Goal: Task Accomplishment & Management: Use online tool/utility

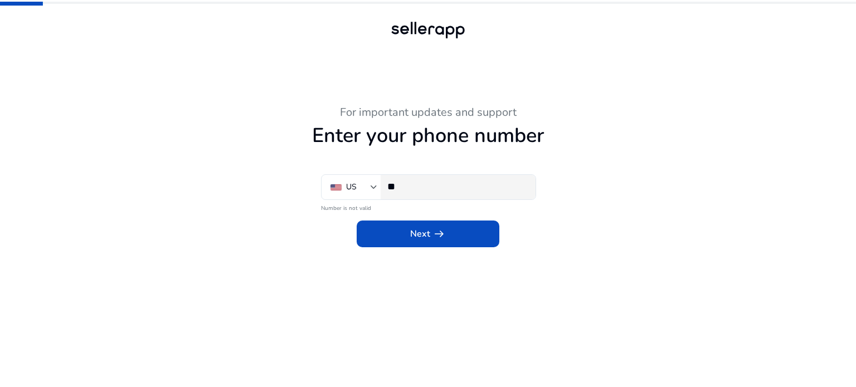
click at [429, 198] on section "US ** Number is not valid" at bounding box center [428, 194] width 214 height 40
click at [425, 189] on input "**" at bounding box center [456, 186] width 139 height 12
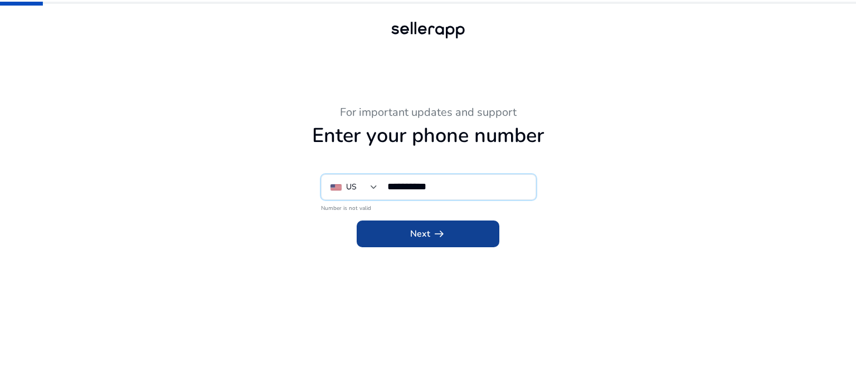
type input "**********"
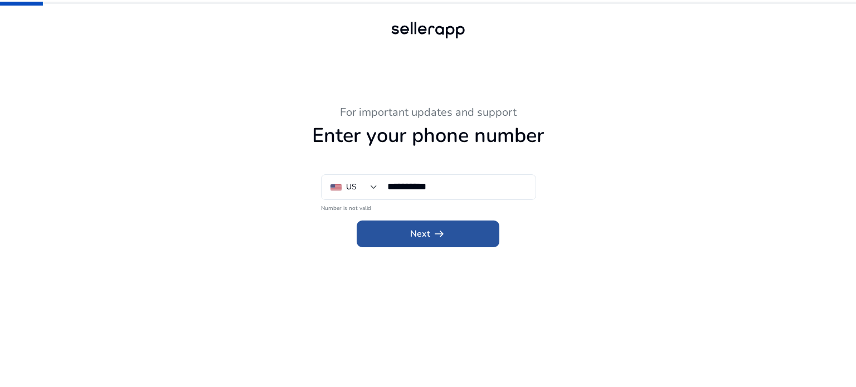
click at [426, 232] on span "Next arrow_right_alt" at bounding box center [428, 233] width 36 height 13
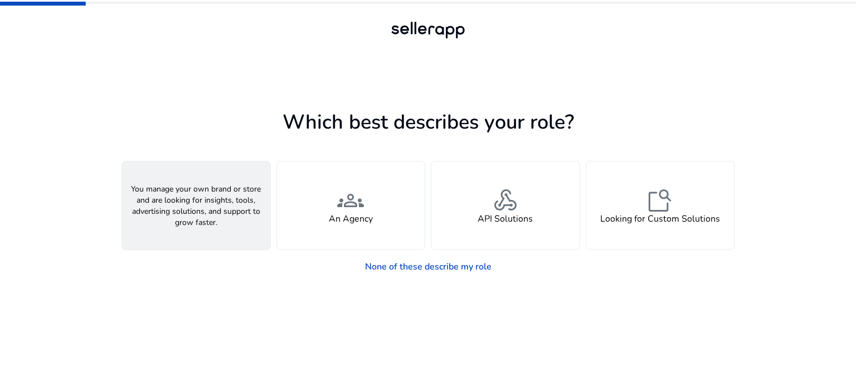
click at [218, 193] on div "person A Seller" at bounding box center [196, 206] width 148 height 88
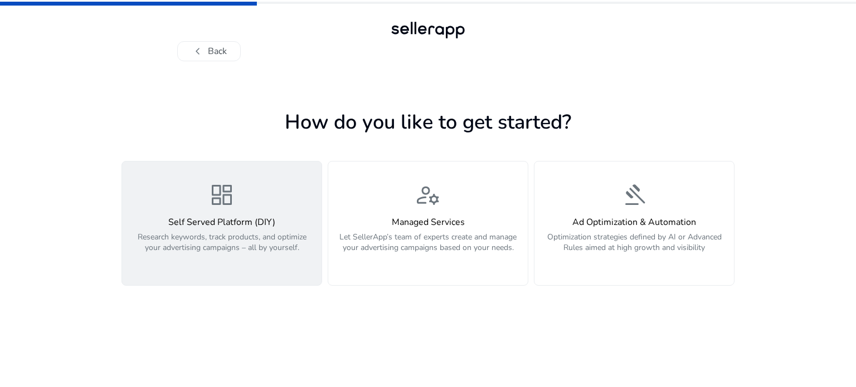
click at [216, 216] on div "dashboard Self Served Platform (DIY) Research keywords, track products, and opt…" at bounding box center [222, 224] width 186 height 84
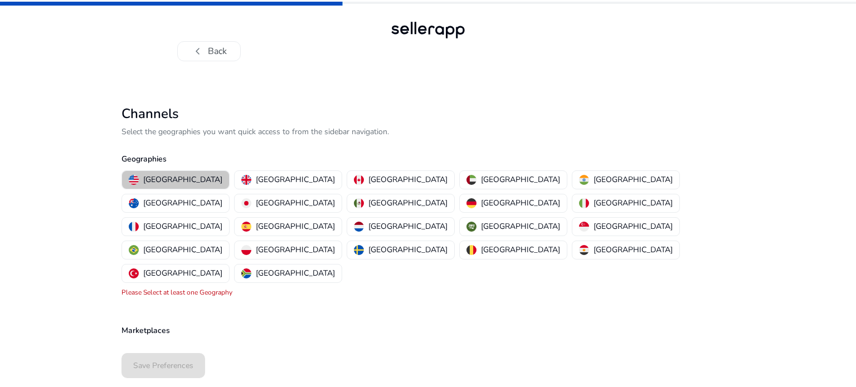
click at [177, 177] on p "United States" at bounding box center [182, 180] width 79 height 12
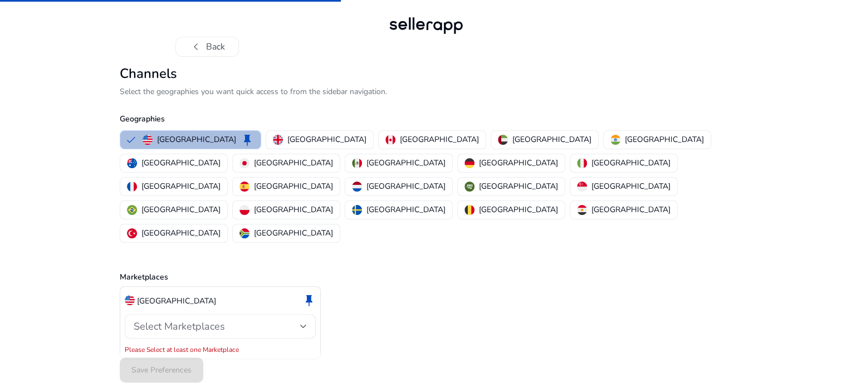
scroll to position [7, 0]
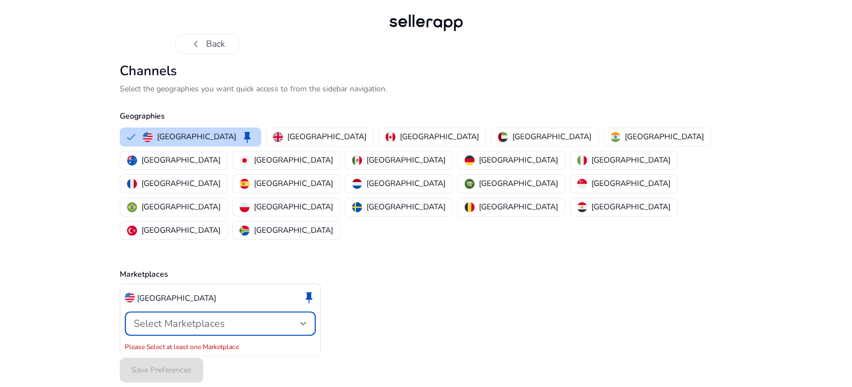
click at [194, 317] on span "Select Marketplaces" at bounding box center [179, 323] width 91 height 13
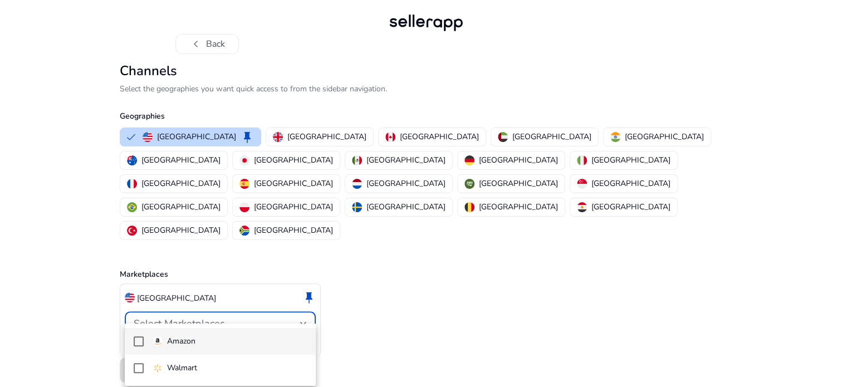
click at [138, 339] on mat-pseudo-checkbox at bounding box center [139, 341] width 10 height 10
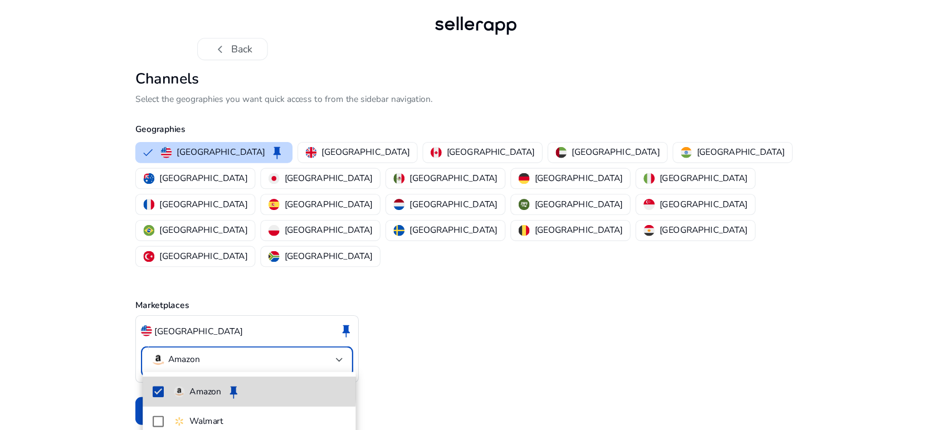
scroll to position [0, 0]
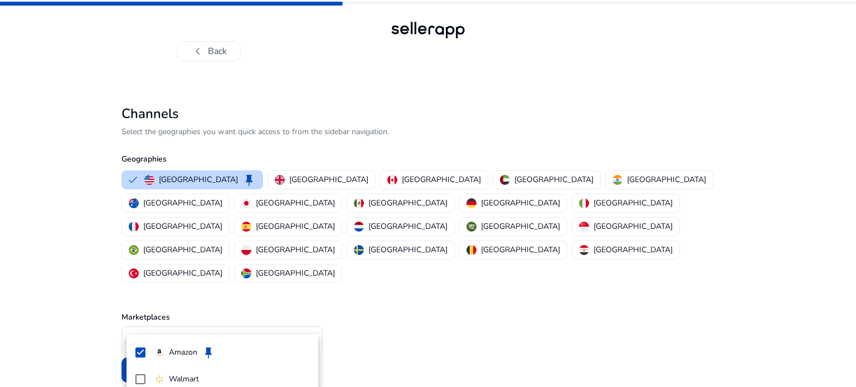
click at [423, 294] on div at bounding box center [428, 193] width 856 height 387
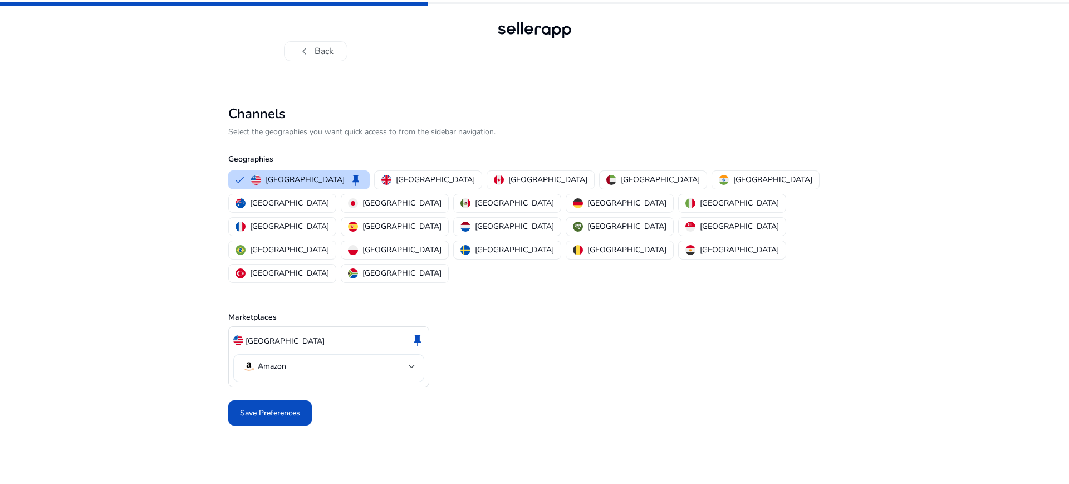
click at [416, 364] on div at bounding box center [412, 366] width 7 height 4
click at [541, 319] on div at bounding box center [534, 242] width 1069 height 484
click at [251, 387] on span "Save Preferences" at bounding box center [270, 413] width 60 height 12
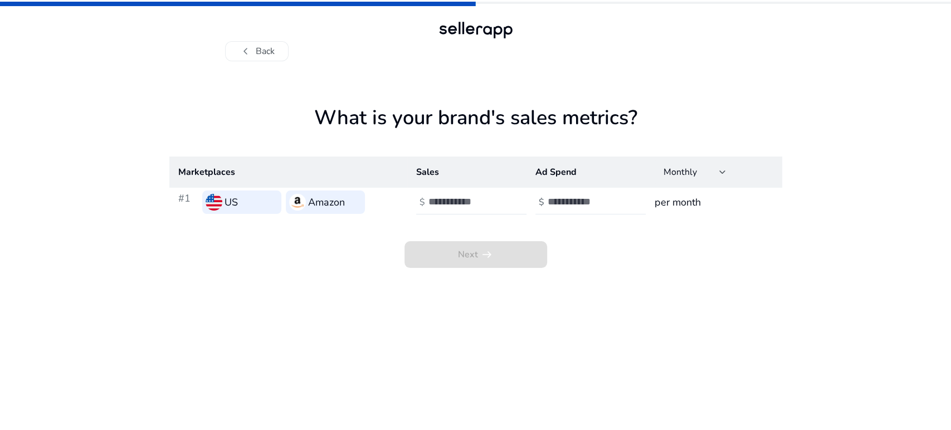
click at [573, 202] on input "number" at bounding box center [585, 202] width 75 height 12
type input "***"
click at [455, 202] on input "number" at bounding box center [465, 202] width 75 height 12
click at [450, 199] on input "number" at bounding box center [465, 202] width 75 height 12
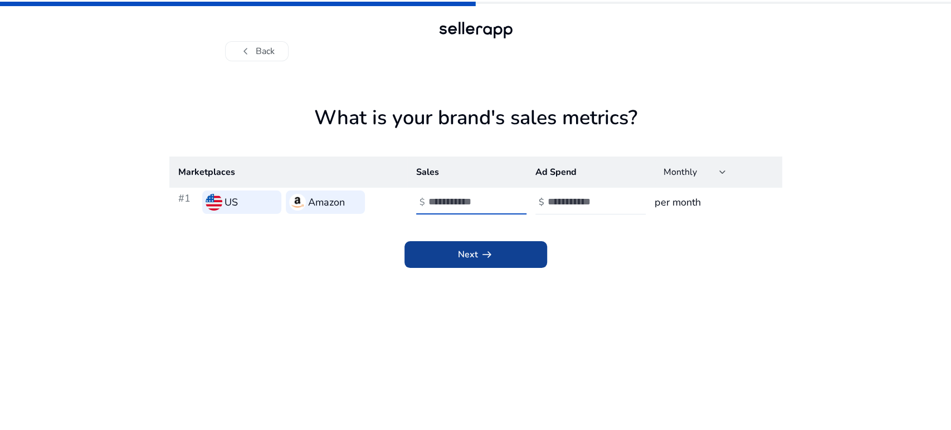
type input "****"
click at [476, 260] on span "Next arrow_right_alt" at bounding box center [476, 254] width 36 height 13
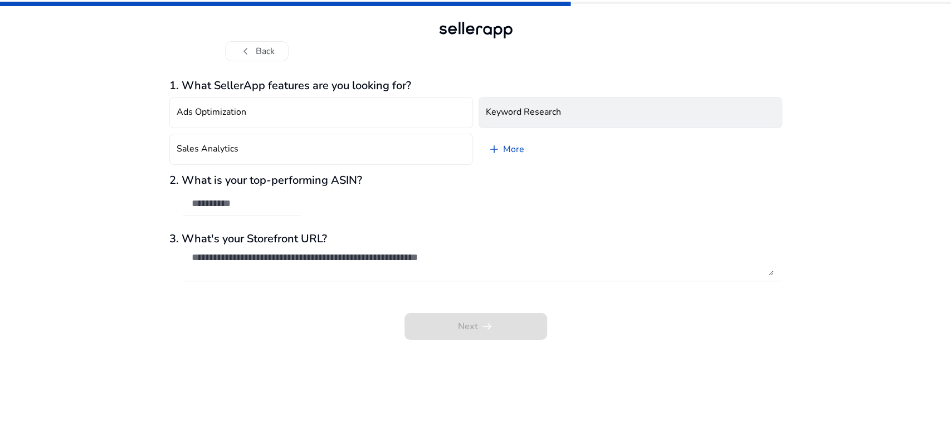
click at [499, 109] on h4 "Keyword Research" at bounding box center [523, 112] width 75 height 11
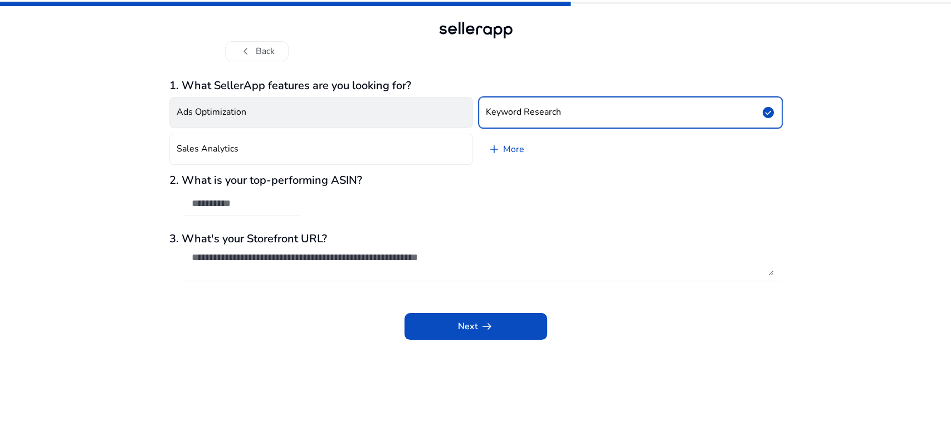
click at [309, 115] on button "Ads Optimization" at bounding box center [321, 112] width 304 height 31
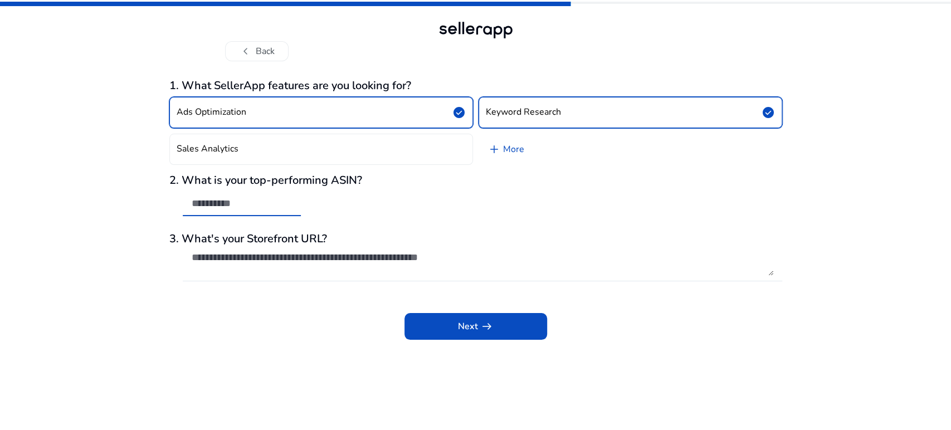
click at [258, 208] on input "text" at bounding box center [242, 203] width 100 height 12
paste input "**********"
type input "**********"
click at [317, 269] on textarea at bounding box center [482, 263] width 581 height 25
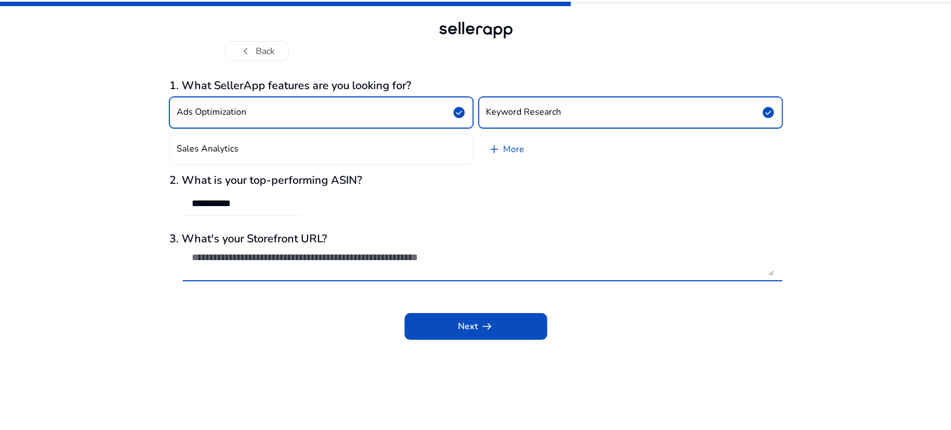
paste textarea "**********"
type textarea "**********"
paste textarea "**********"
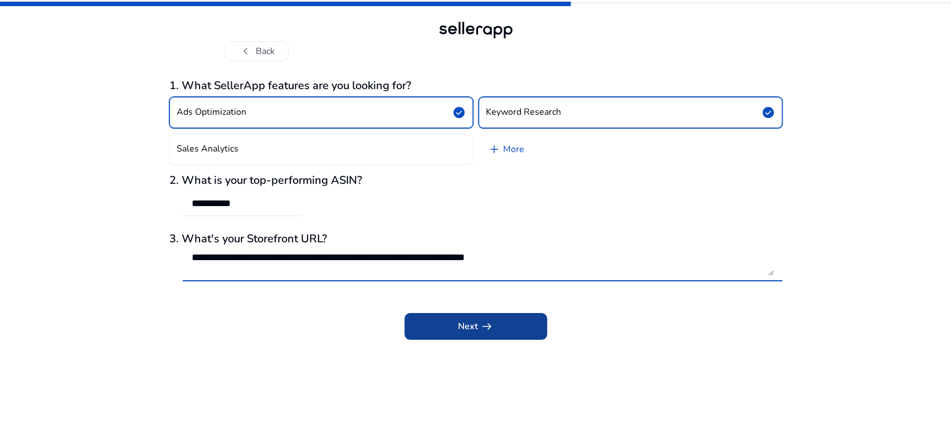
type textarea "**********"
click at [502, 327] on span at bounding box center [475, 326] width 143 height 27
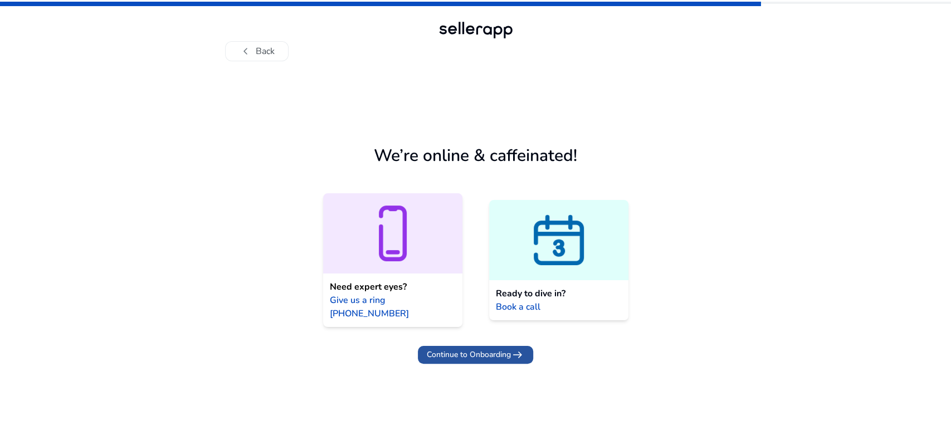
click at [487, 349] on span "Continue to Onboarding" at bounding box center [469, 355] width 84 height 12
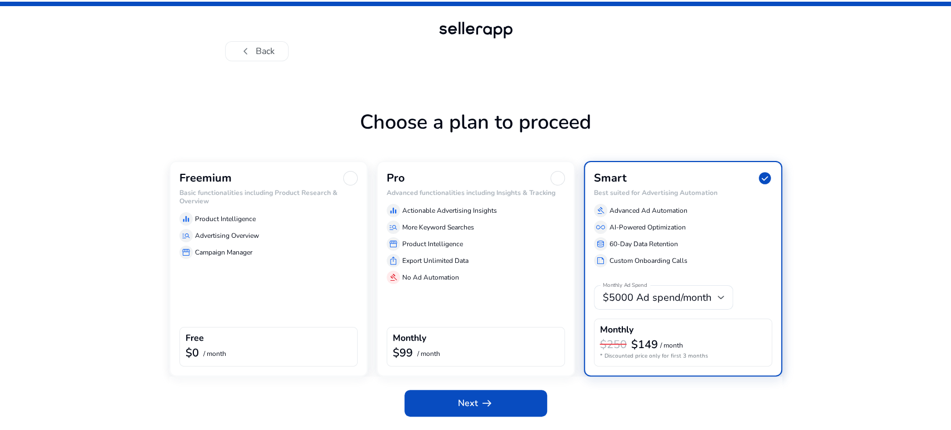
click at [341, 175] on div "Freemium" at bounding box center [268, 178] width 178 height 14
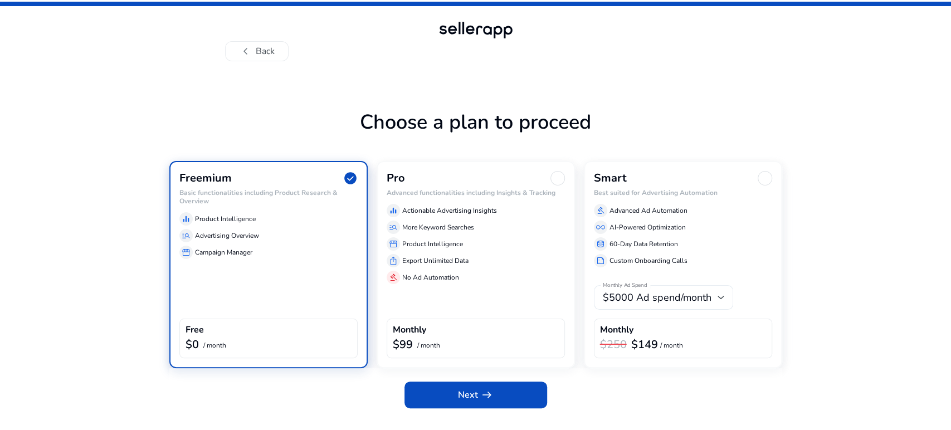
click at [720, 293] on div at bounding box center [720, 297] width 7 height 13
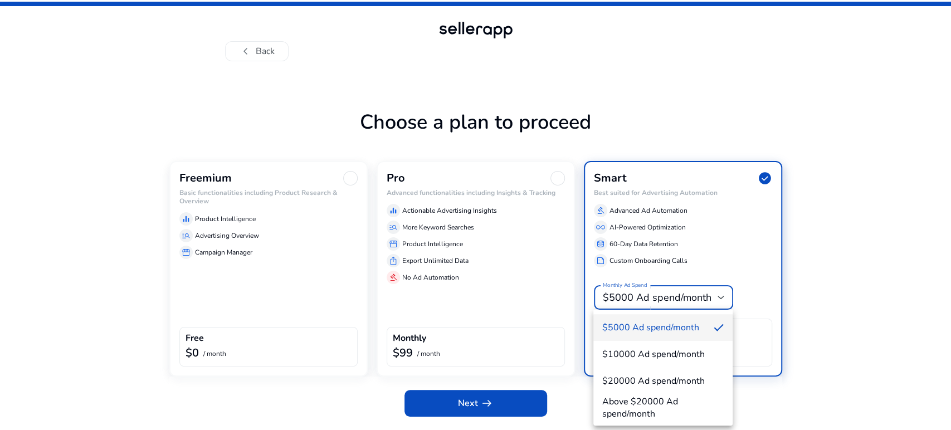
click at [720, 293] on div at bounding box center [475, 215] width 951 height 430
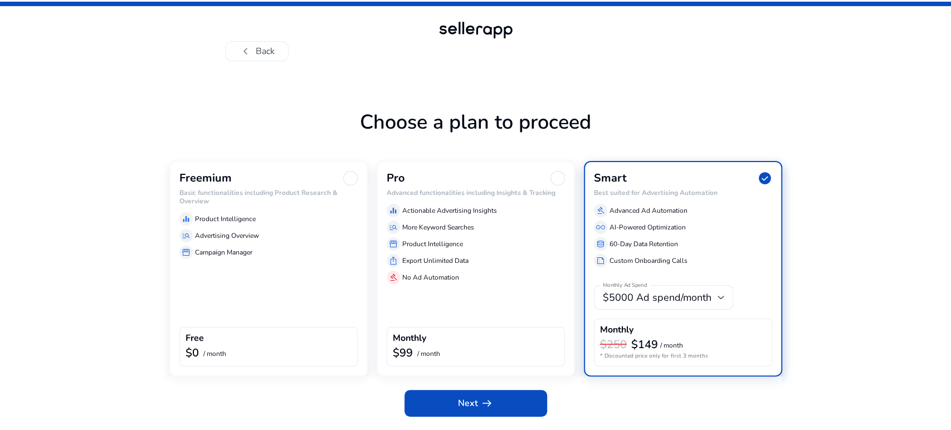
click at [344, 177] on div at bounding box center [350, 178] width 14 height 14
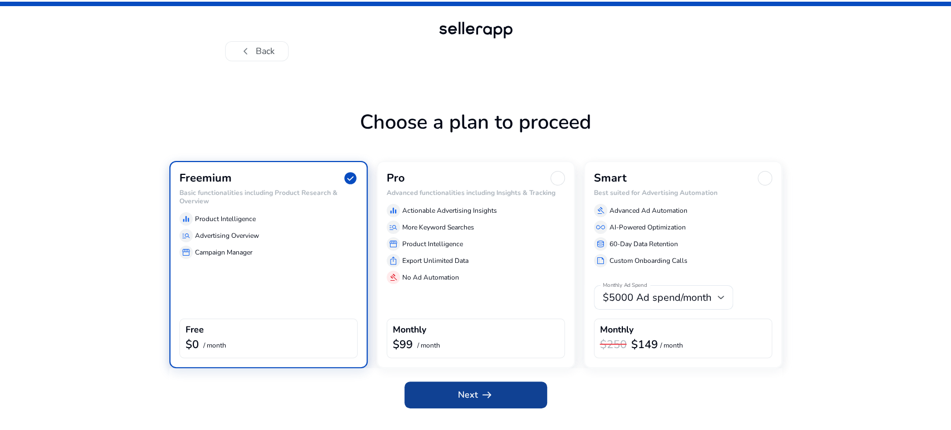
click at [473, 387] on span "Next arrow_right_alt" at bounding box center [476, 394] width 36 height 13
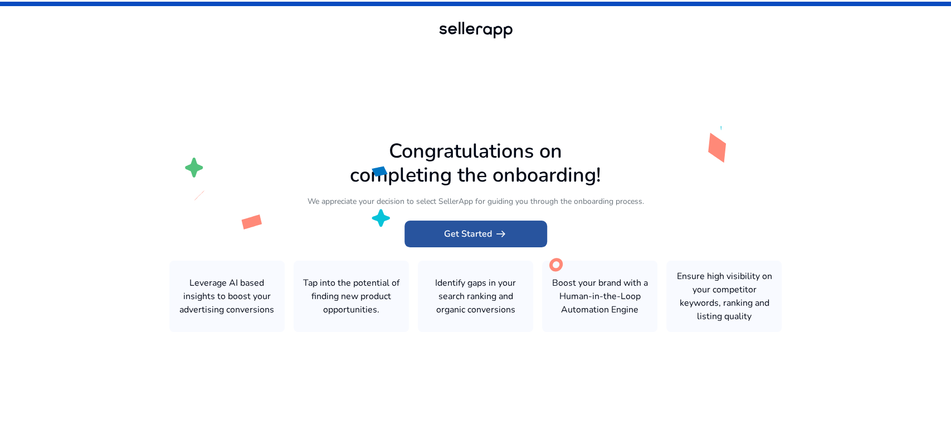
click at [461, 235] on span "Get Started arrow_right_alt" at bounding box center [475, 233] width 63 height 13
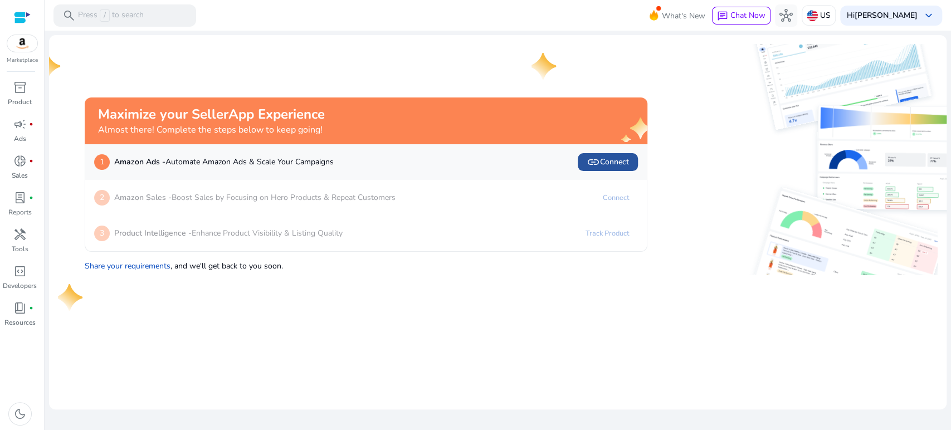
click at [593, 165] on span "link" at bounding box center [593, 161] width 13 height 13
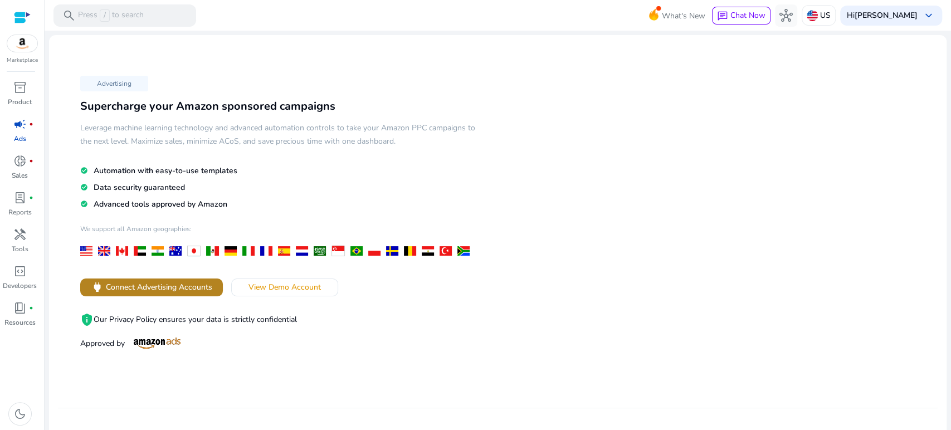
click at [144, 285] on span "Connect Advertising Accounts" at bounding box center [159, 287] width 106 height 12
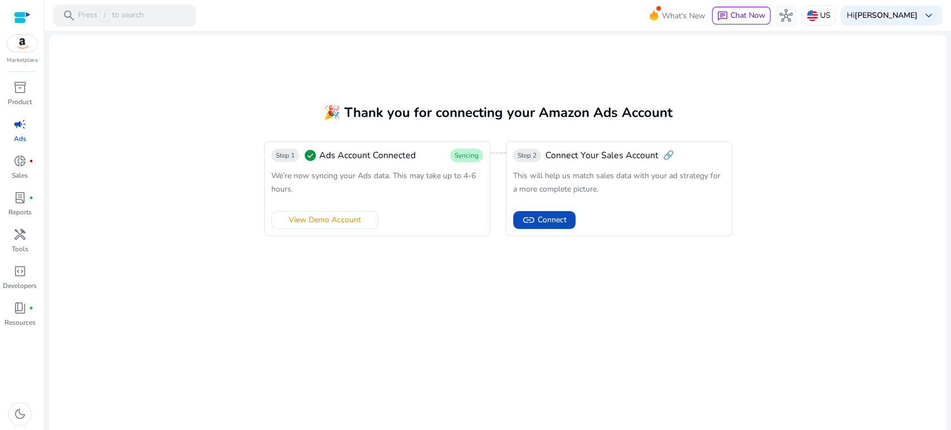
click at [387, 305] on mat-card "🎉 Thank you for connecting your Amazon Ads Account Step 1 check_circle Ads Acco…" at bounding box center [497, 235] width 897 height 400
click at [534, 221] on span "link Connect" at bounding box center [544, 219] width 45 height 13
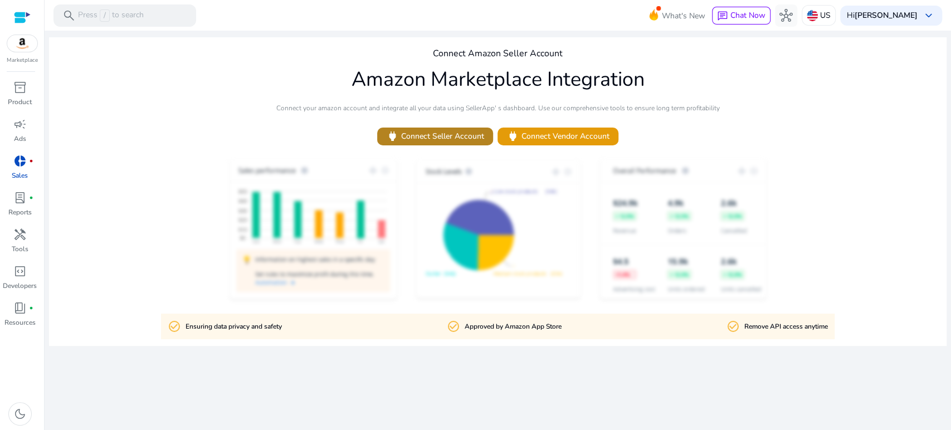
click at [443, 137] on span "power Connect Seller Account" at bounding box center [435, 136] width 98 height 13
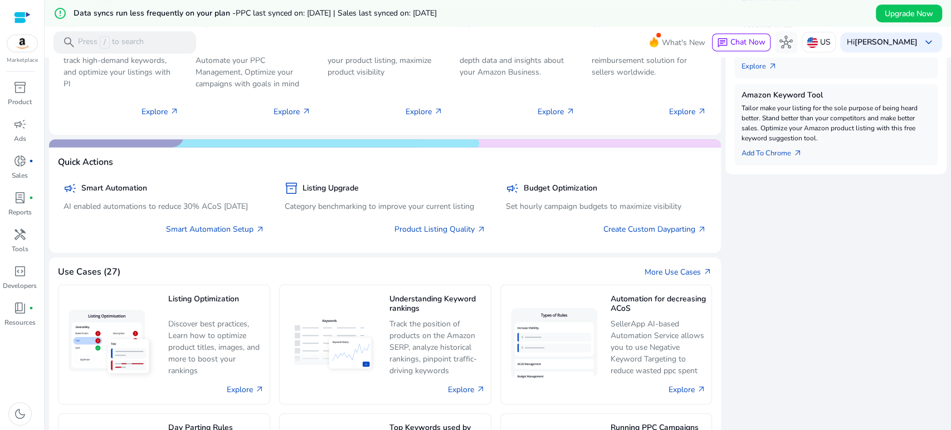
scroll to position [495, 0]
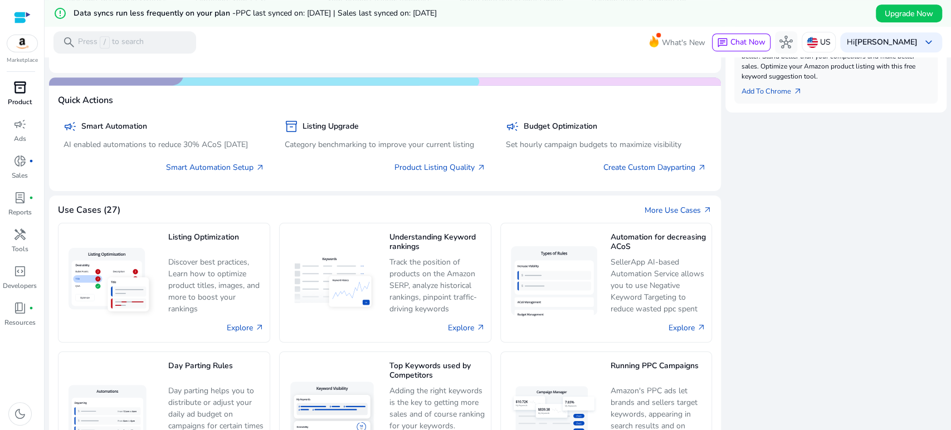
click at [21, 98] on p "Product" at bounding box center [20, 102] width 24 height 10
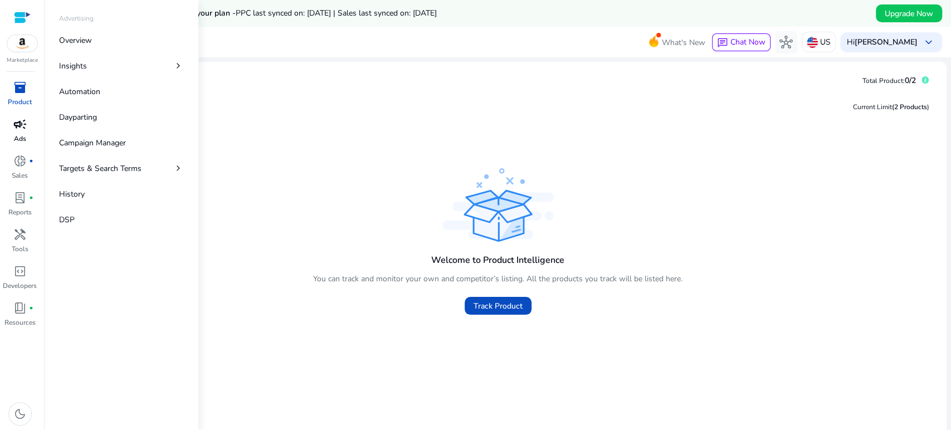
click at [22, 128] on span "campaign" at bounding box center [19, 124] width 13 height 13
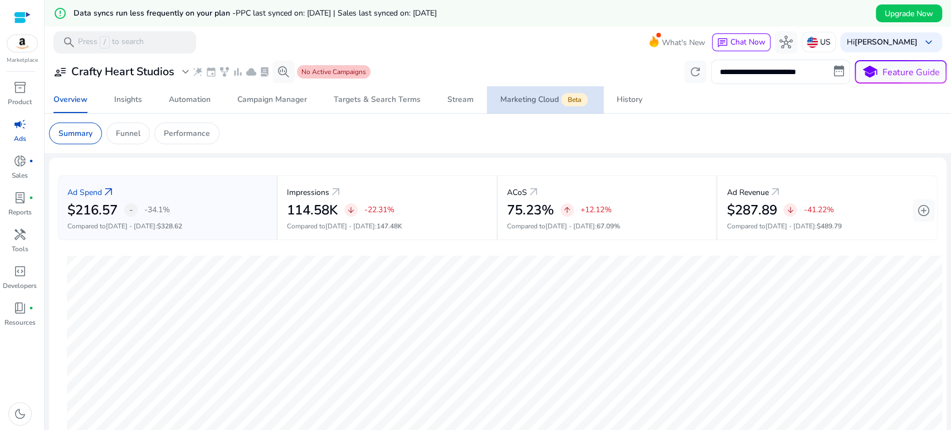
click at [521, 96] on div "Marketing Cloud Beta" at bounding box center [545, 99] width 90 height 9
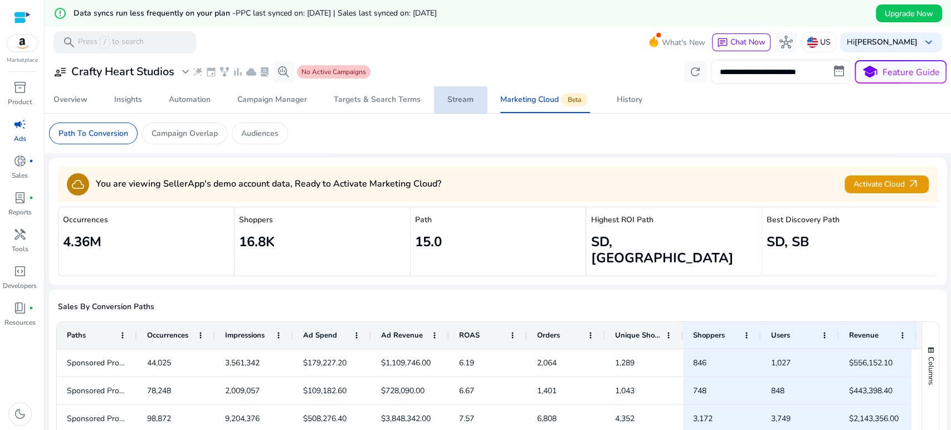
click at [458, 104] on div "Stream" at bounding box center [460, 100] width 26 height 8
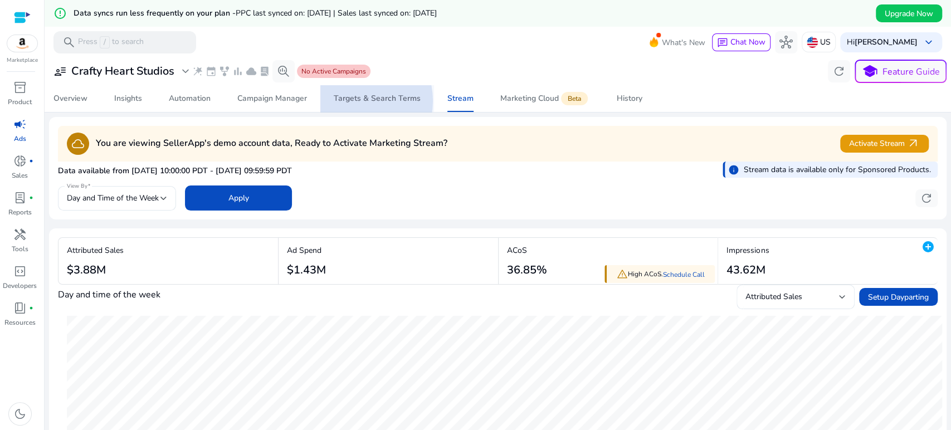
click at [354, 101] on div "Targets & Search Terms" at bounding box center [377, 99] width 87 height 8
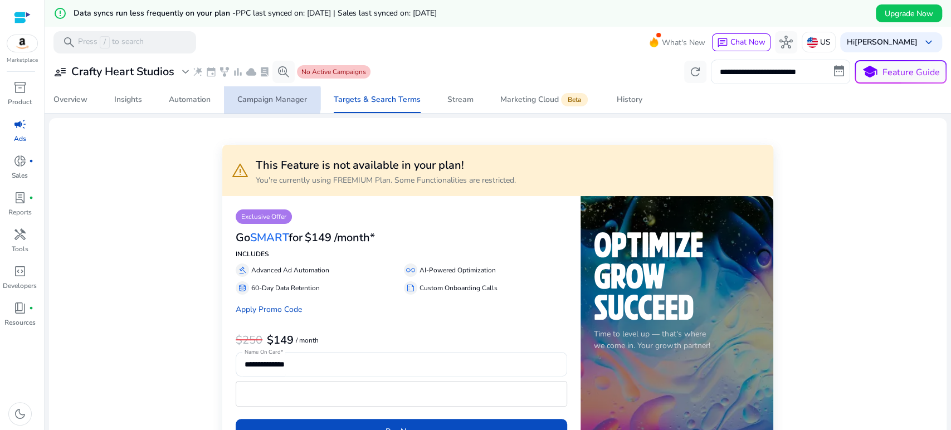
click at [272, 99] on div "Campaign Manager" at bounding box center [272, 100] width 70 height 8
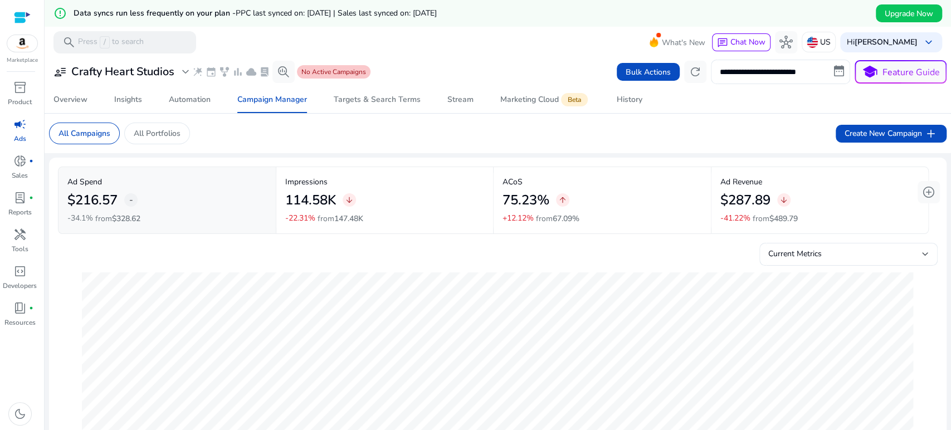
scroll to position [35, 0]
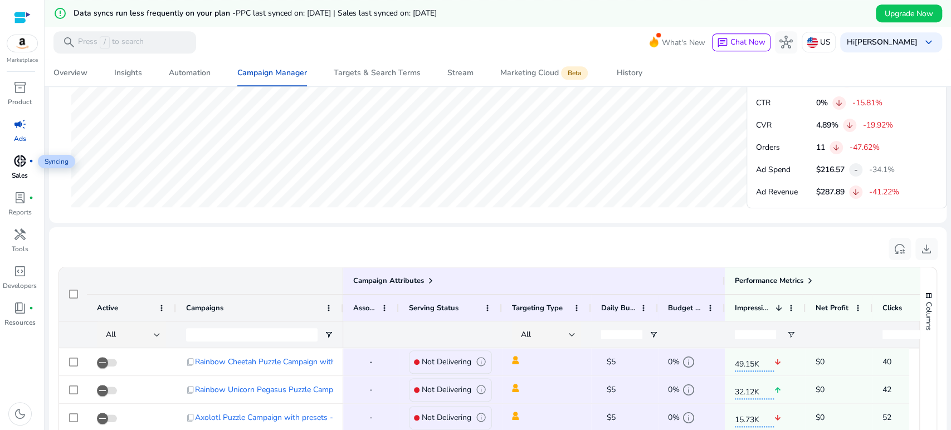
click at [18, 165] on span "donut_small" at bounding box center [19, 160] width 13 height 13
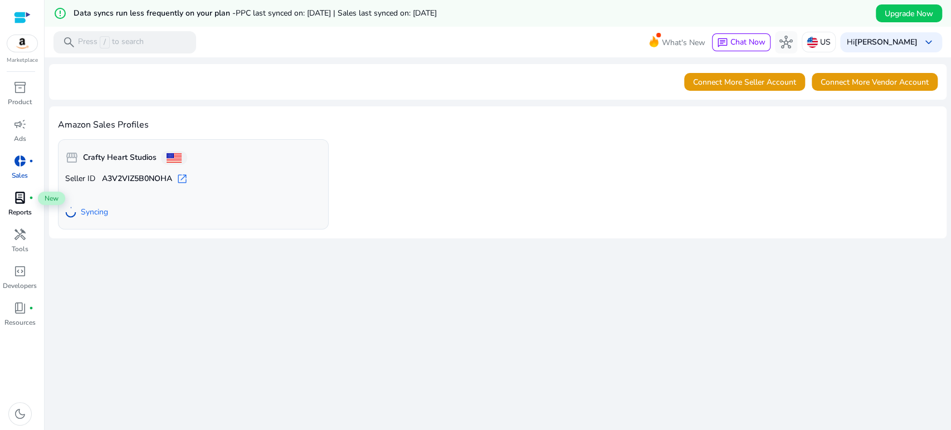
click at [18, 203] on span "lab_profile" at bounding box center [19, 197] width 13 height 13
click at [26, 198] on span "lab_profile" at bounding box center [19, 197] width 13 height 13
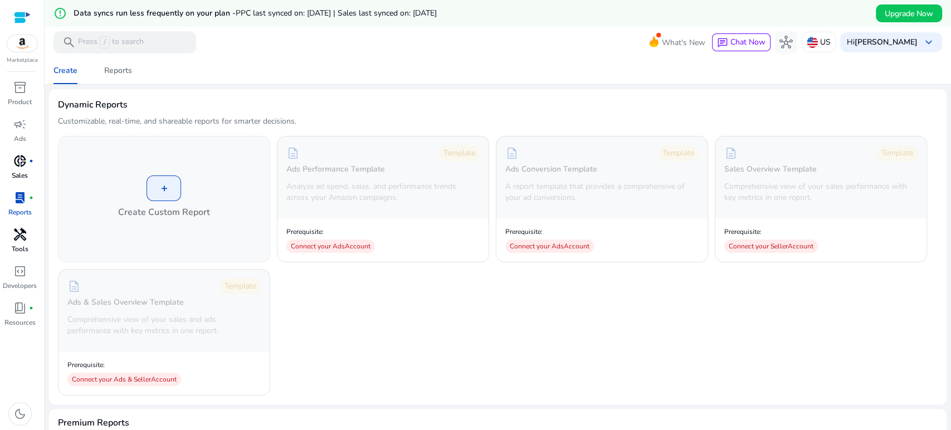
click at [25, 240] on span "handyman" at bounding box center [19, 234] width 13 height 13
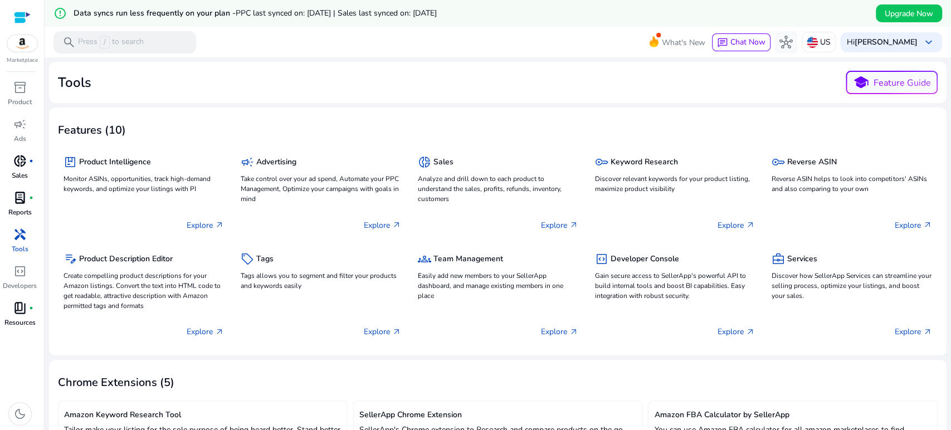
click at [16, 314] on span "book_4" at bounding box center [19, 307] width 13 height 13
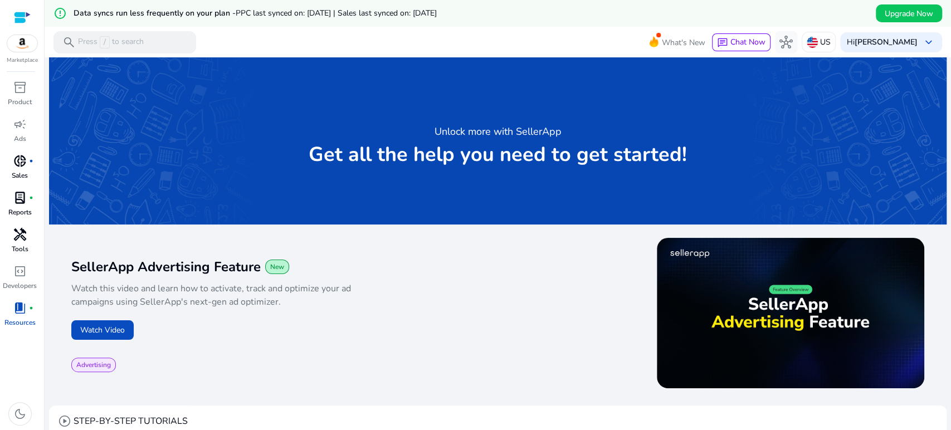
click at [25, 164] on span "donut_small" at bounding box center [19, 160] width 13 height 13
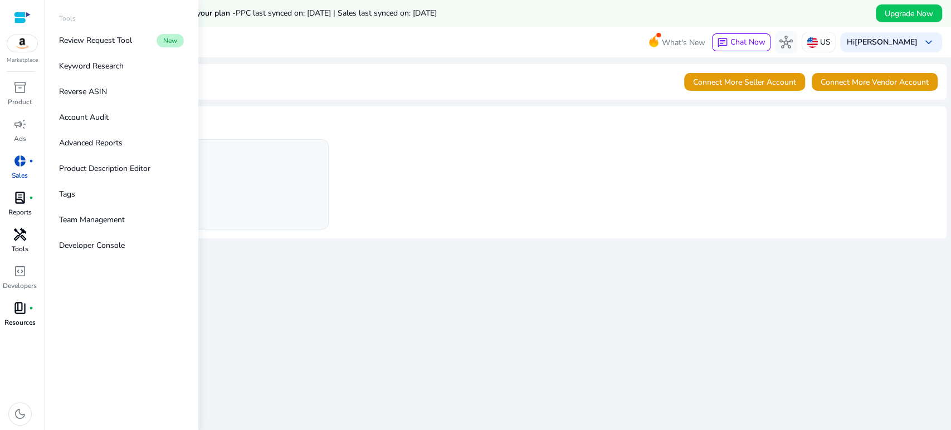
click at [22, 238] on span "handyman" at bounding box center [19, 234] width 13 height 13
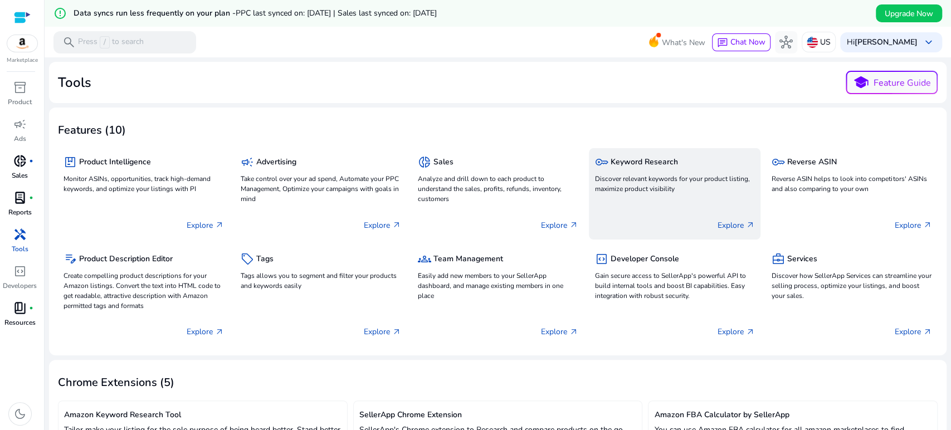
click at [652, 175] on p "Discover relevant keywords for your product listing, maximize product visibility" at bounding box center [674, 184] width 160 height 20
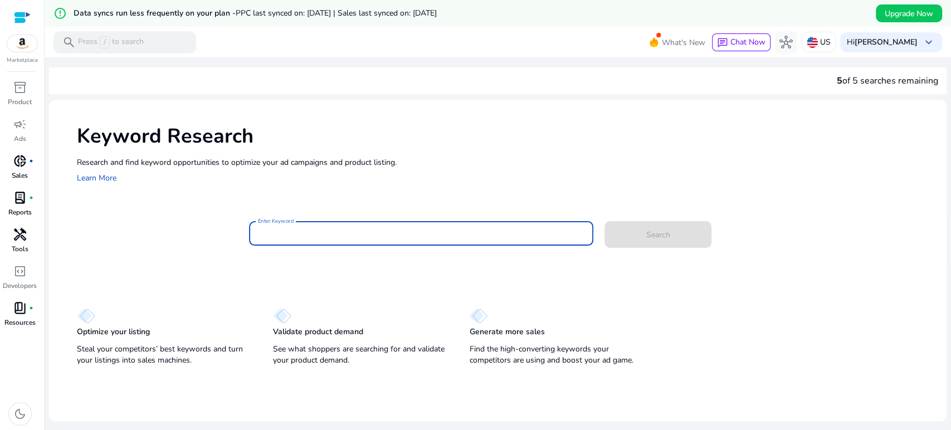
click at [291, 236] on input "Enter Keyword" at bounding box center [421, 233] width 326 height 12
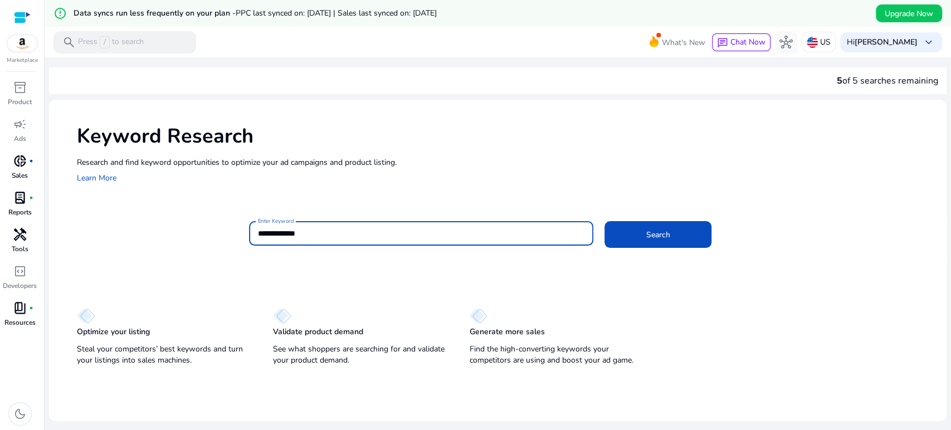
type input "**********"
click at [604, 221] on button "Search" at bounding box center [657, 234] width 107 height 27
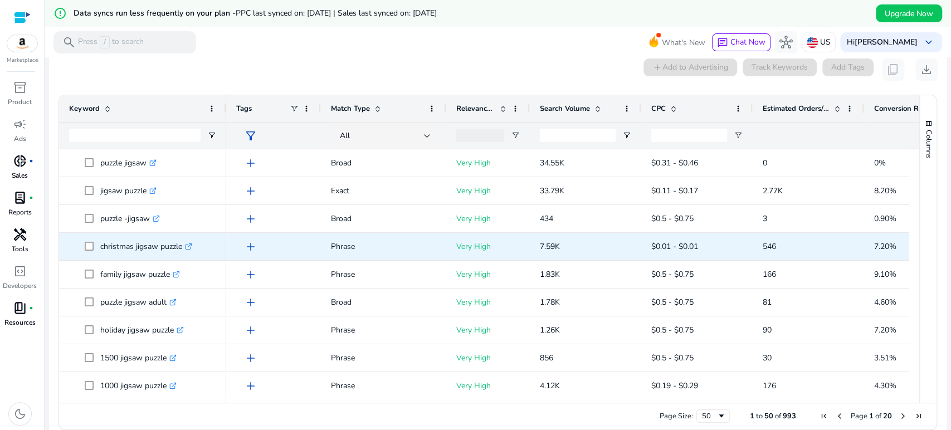
scroll to position [159, 0]
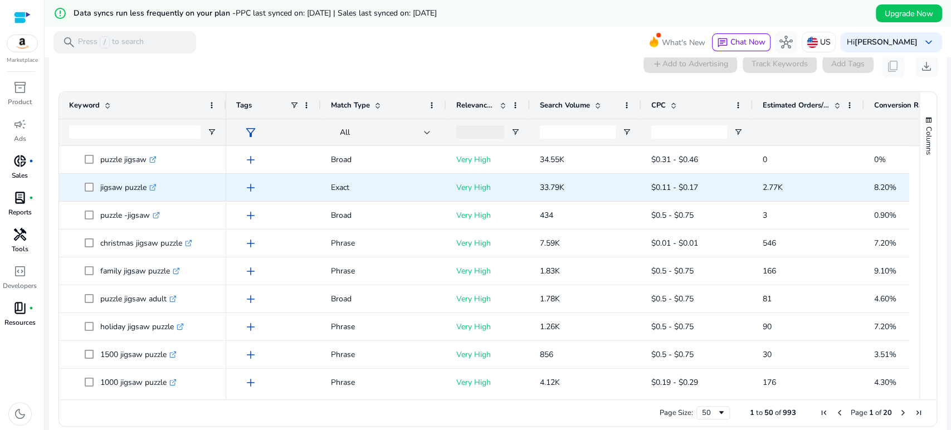
click at [154, 186] on icon ".st0{fill:#2c8af8}" at bounding box center [152, 187] width 7 height 7
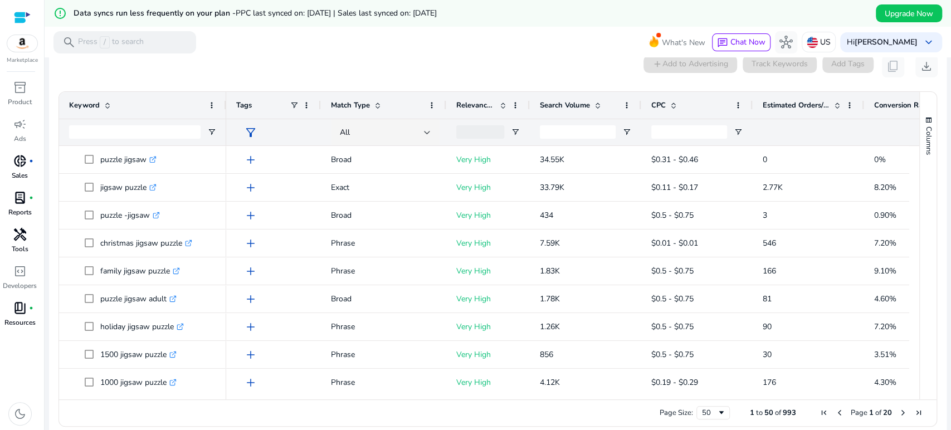
click at [787, 107] on span "Estimated Orders/Month" at bounding box center [796, 105] width 67 height 10
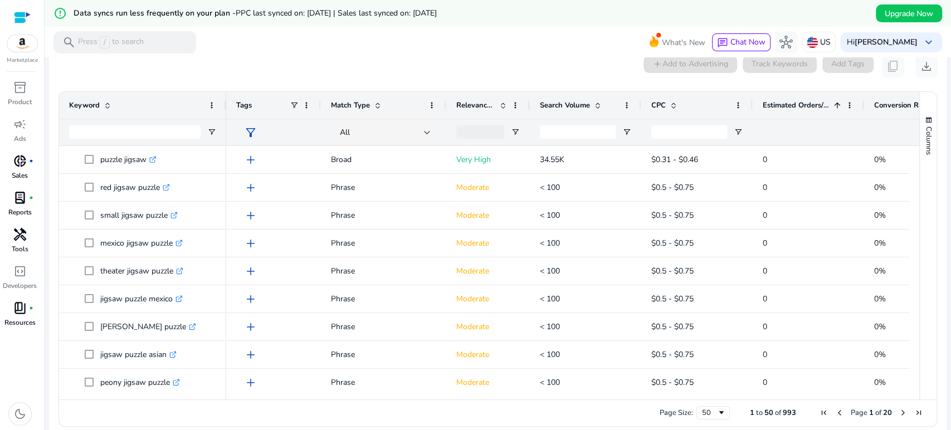
click at [787, 107] on span "Estimated Orders/Month" at bounding box center [796, 105] width 67 height 10
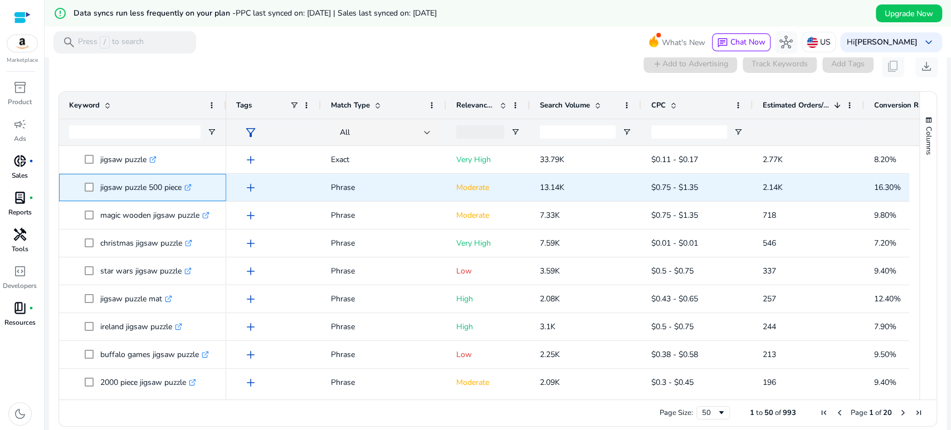
click at [192, 185] on icon at bounding box center [190, 185] width 3 height 3
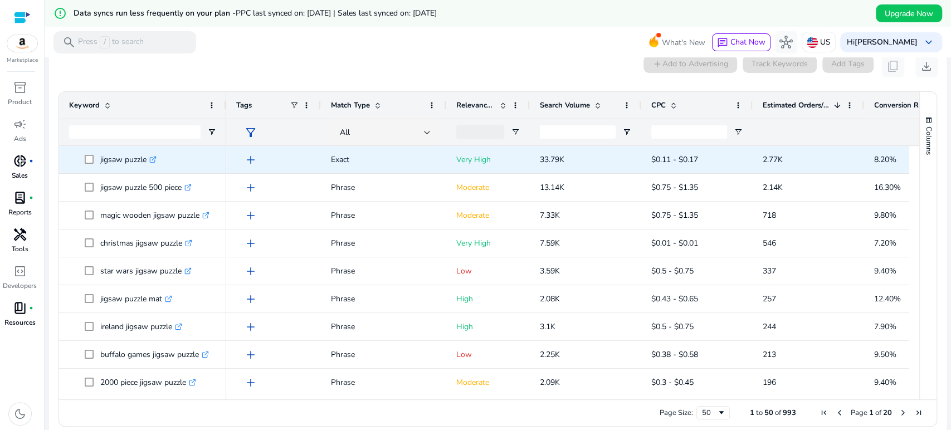
click at [154, 160] on icon ".st0{fill:#2c8af8}" at bounding box center [152, 159] width 7 height 7
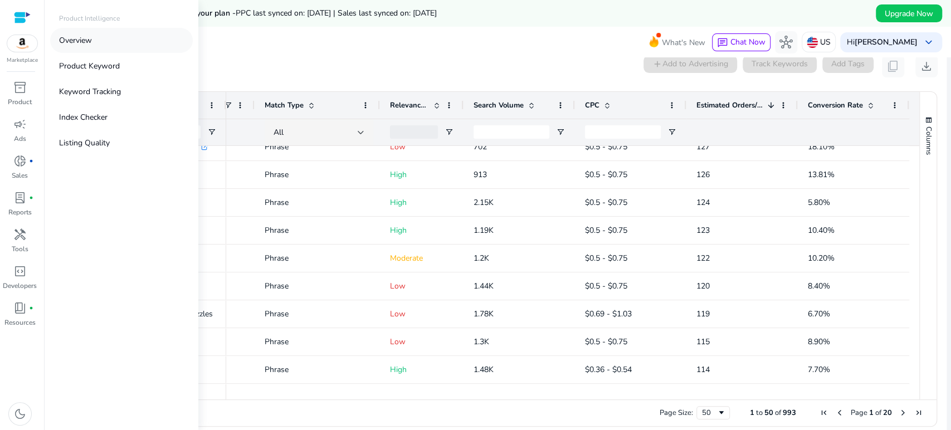
click at [97, 43] on link "Overview" at bounding box center [121, 40] width 143 height 25
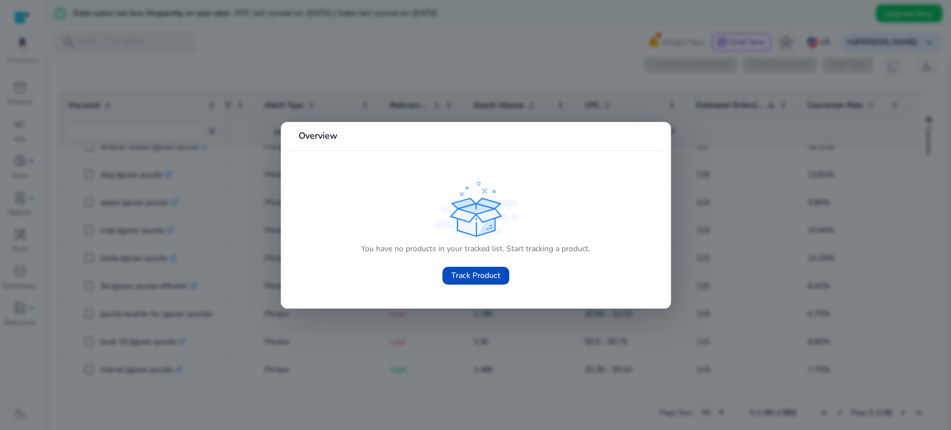
click at [105, 70] on div at bounding box center [475, 215] width 951 height 430
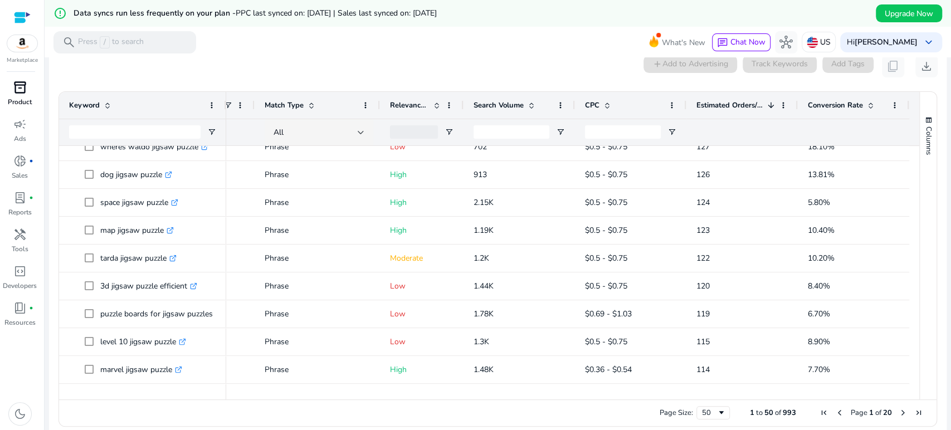
click at [25, 89] on span "inventory_2" at bounding box center [19, 87] width 13 height 13
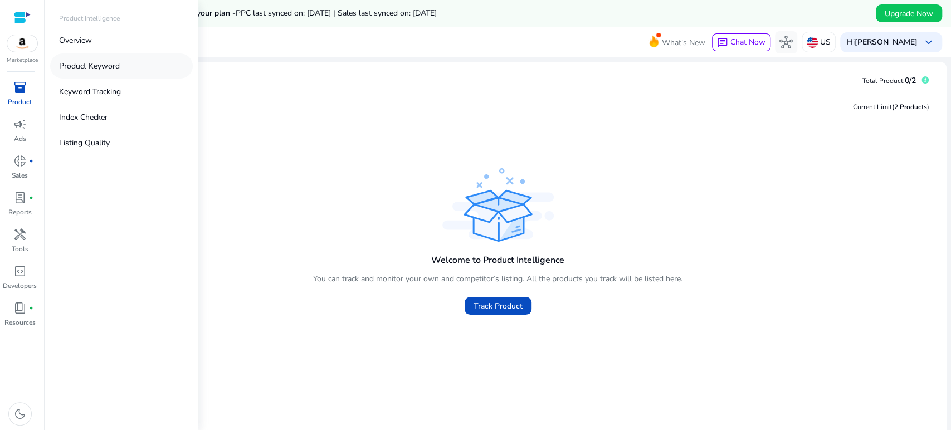
click at [119, 64] on p "Product Keyword" at bounding box center [89, 66] width 61 height 12
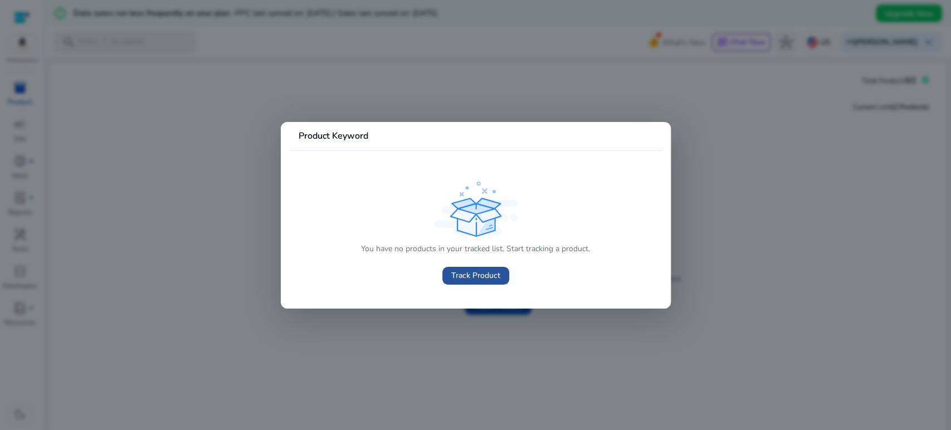
click at [481, 275] on span "Track Product" at bounding box center [475, 276] width 49 height 12
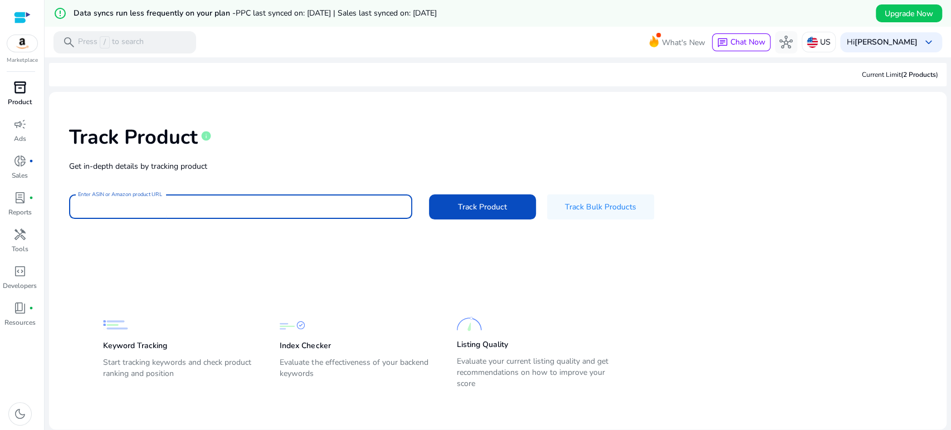
click at [268, 212] on input "Enter ASIN or Amazon product URL" at bounding box center [240, 207] width 325 height 12
paste input "**********"
type input "**********"
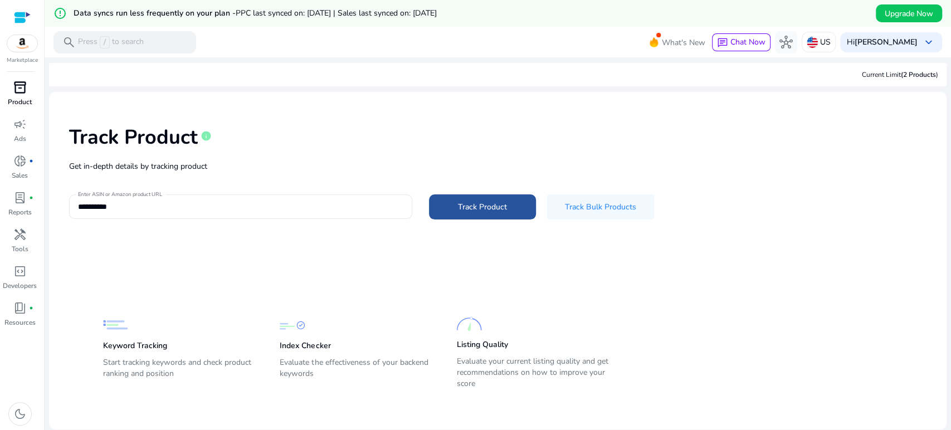
click at [475, 209] on span "Track Product" at bounding box center [482, 207] width 49 height 12
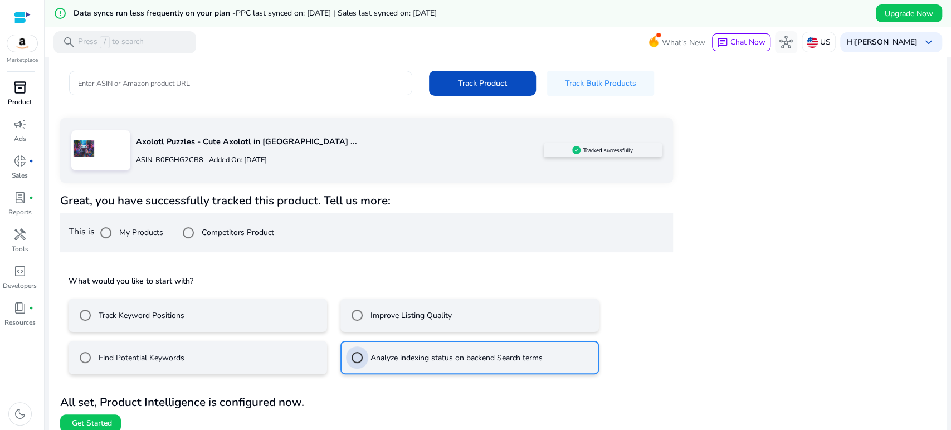
scroll to position [134, 0]
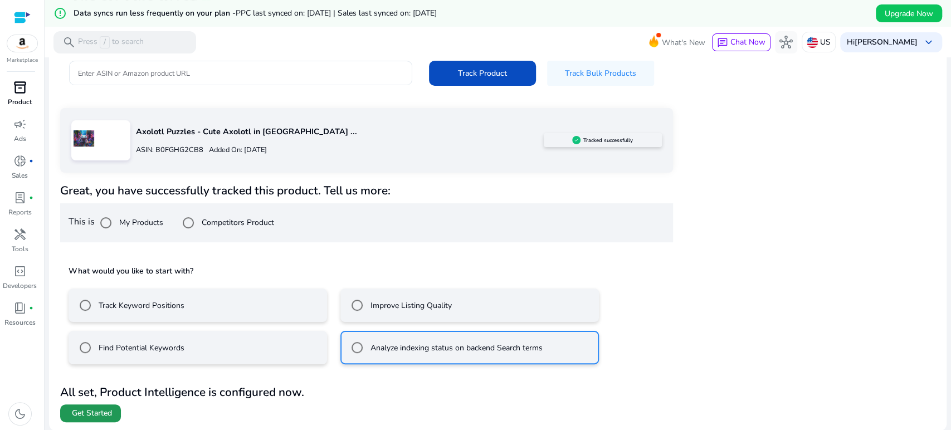
click at [113, 417] on span at bounding box center [90, 413] width 61 height 27
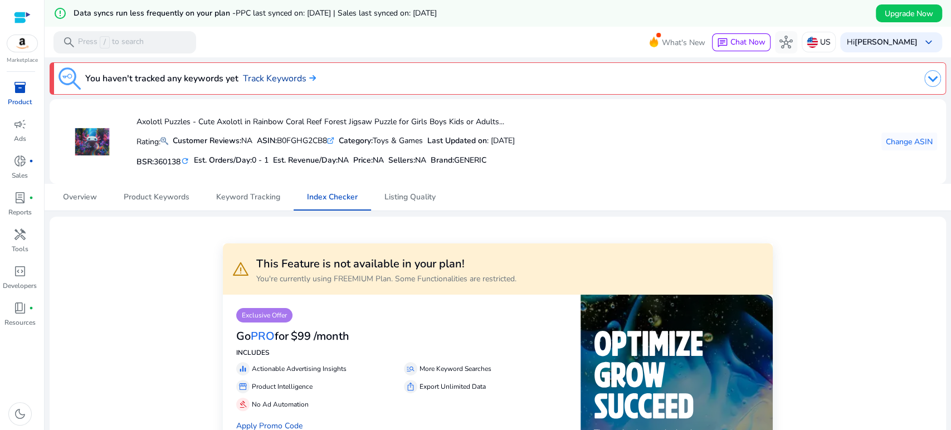
click at [286, 77] on link "Track Keywords" at bounding box center [279, 78] width 73 height 13
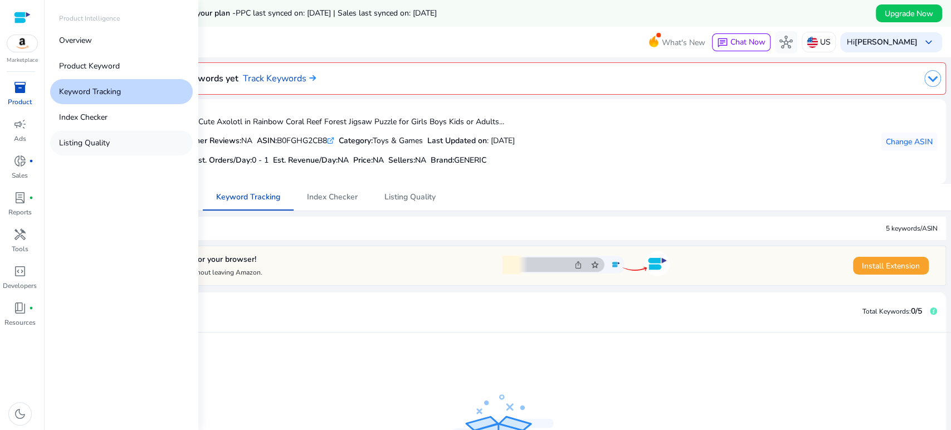
click at [76, 144] on p "Listing Quality" at bounding box center [84, 143] width 51 height 12
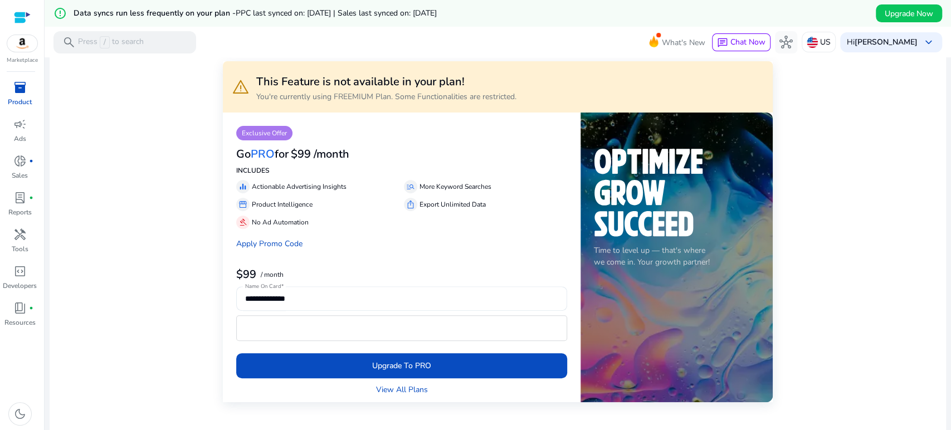
scroll to position [247, 0]
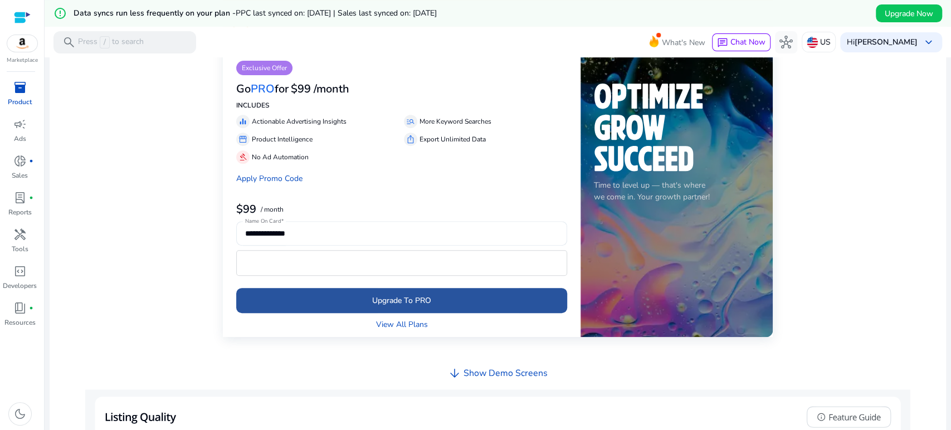
click at [403, 299] on span "Upgrade To PRO" at bounding box center [401, 301] width 59 height 12
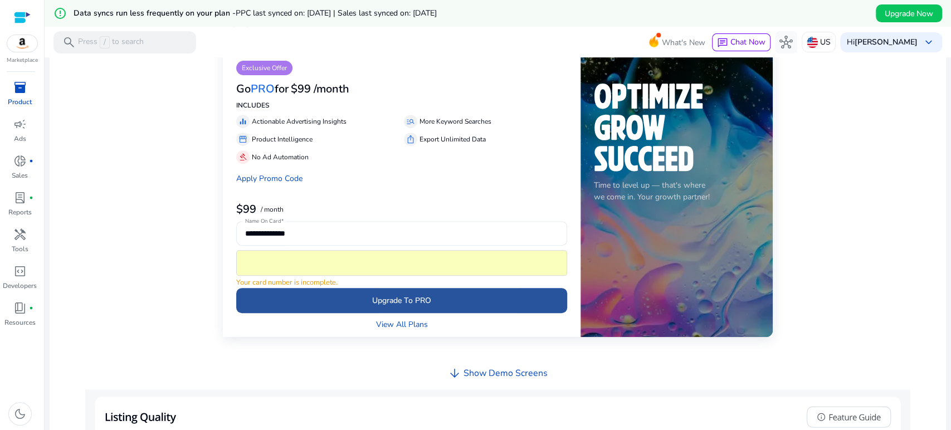
click at [423, 301] on span "Upgrade To PRO" at bounding box center [401, 301] width 59 height 12
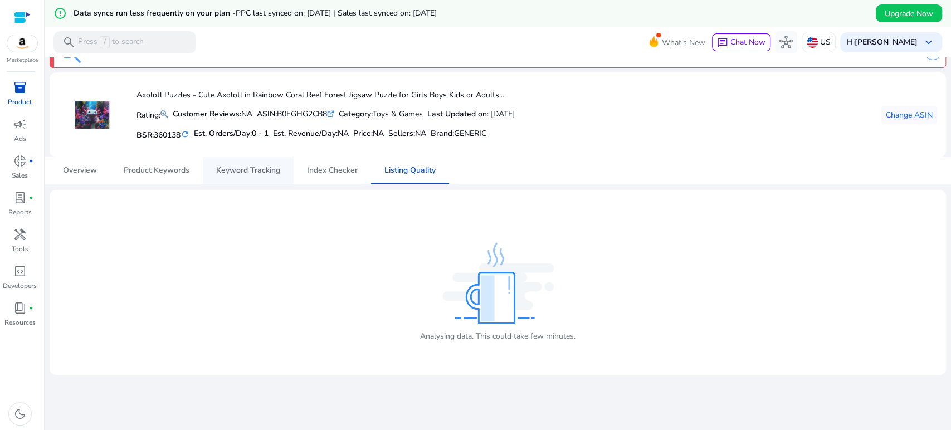
scroll to position [0, 0]
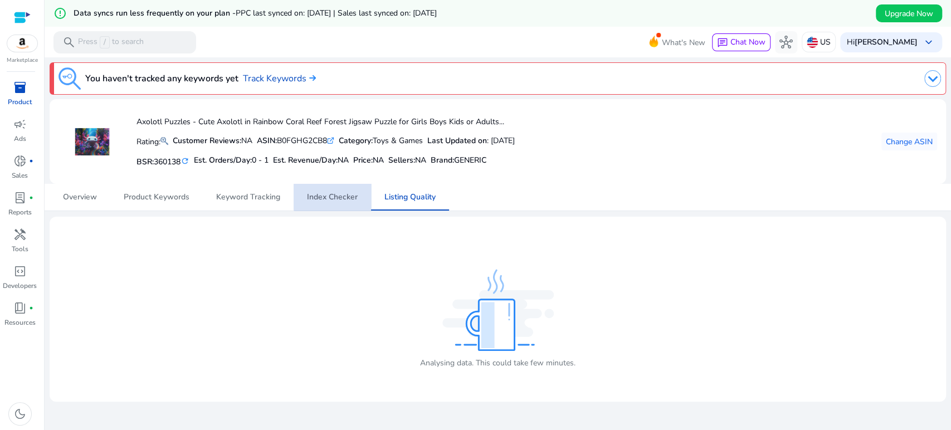
click at [343, 197] on span "Index Checker" at bounding box center [332, 197] width 51 height 8
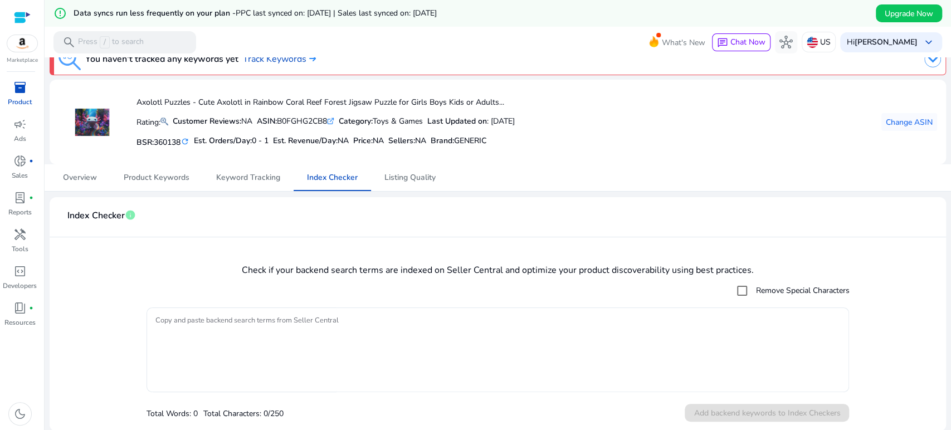
scroll to position [27, 0]
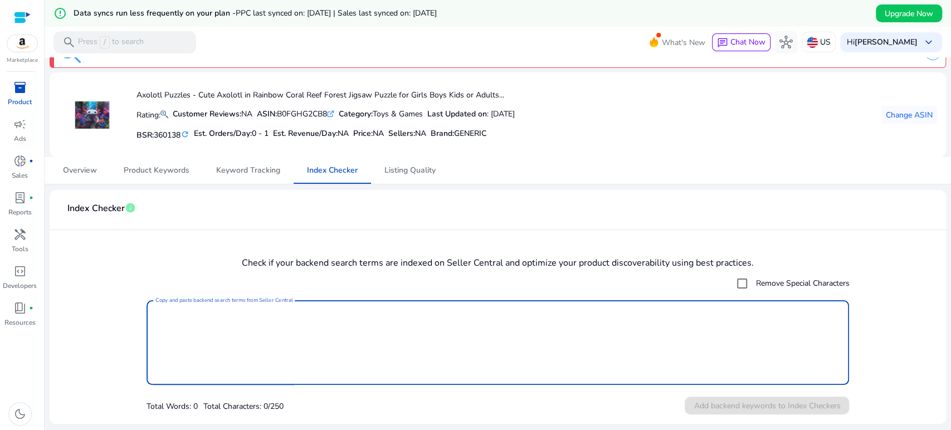
click at [260, 328] on textarea "Copy and paste backend search terms from Seller Central" at bounding box center [497, 343] width 685 height 74
click at [241, 328] on textarea "Copy and paste backend search terms from Seller Central" at bounding box center [497, 343] width 685 height 74
paste textarea "**********"
type textarea "**********"
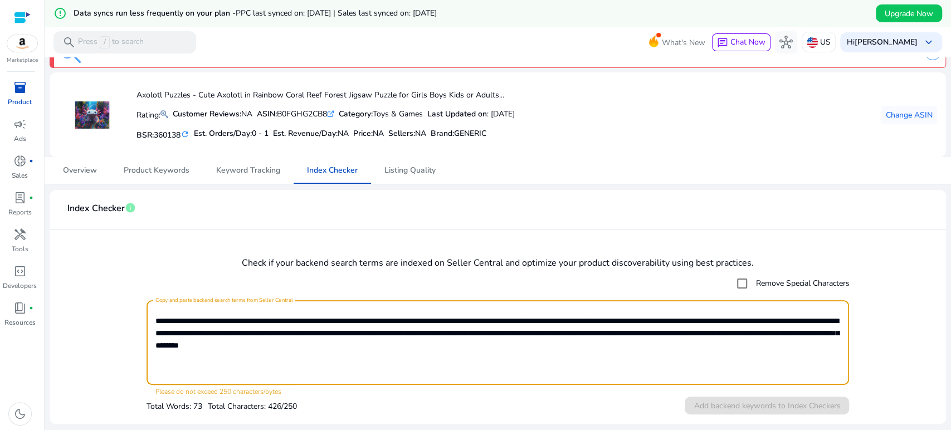
click at [575, 353] on textarea "**********" at bounding box center [497, 343] width 685 height 74
drag, startPoint x: 543, startPoint y: 351, endPoint x: 70, endPoint y: 287, distance: 477.7
click at [70, 291] on form "**********" at bounding box center [497, 343] width 878 height 143
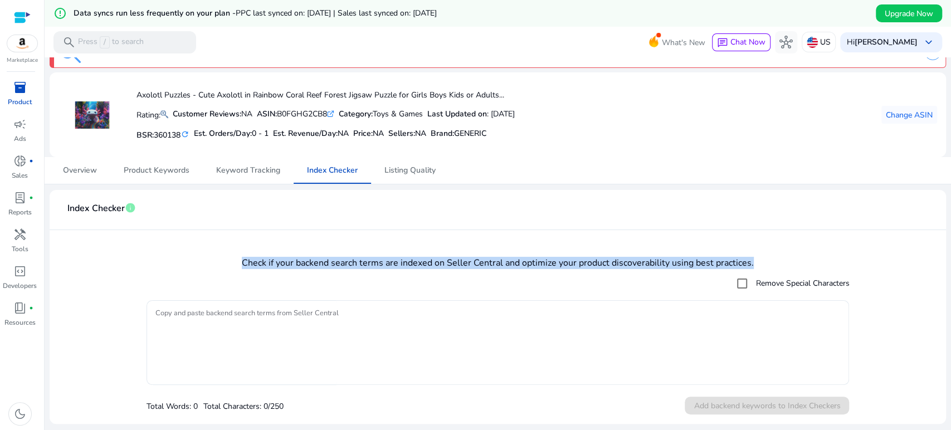
drag, startPoint x: 240, startPoint y: 263, endPoint x: 768, endPoint y: 257, distance: 528.0
click at [768, 258] on h4 "Check if your backend search terms are indexed on Seller Central and optimize y…" at bounding box center [497, 263] width 878 height 11
copy h4 "Check if your backend search terms are indexed on Seller Central and optimize y…"
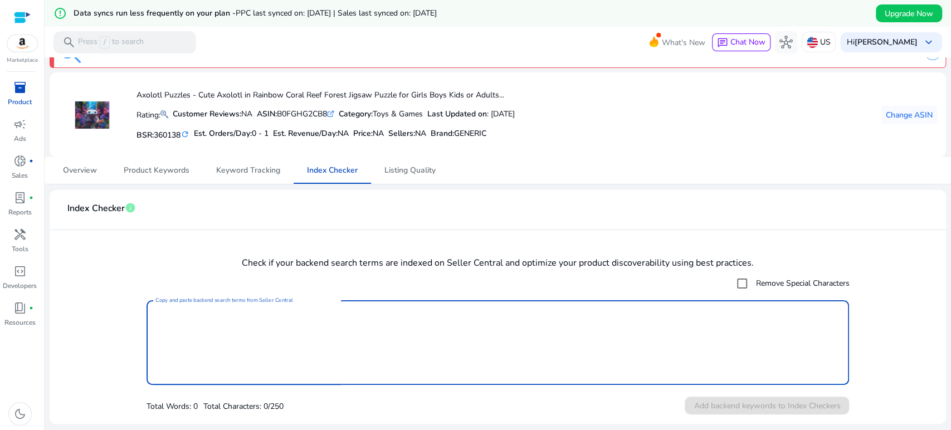
click at [482, 345] on textarea "Copy and paste backend search terms from Seller Central" at bounding box center [497, 343] width 685 height 74
paste textarea "**********"
type textarea "**********"
paste textarea "**********"
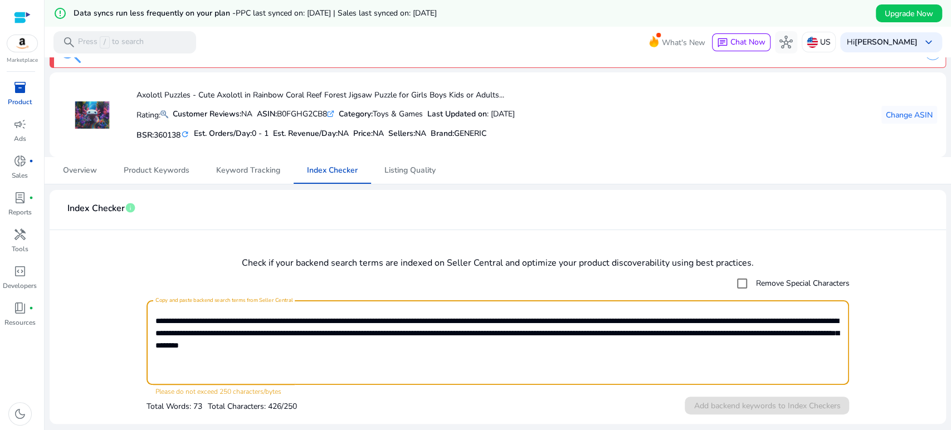
click at [357, 333] on textarea "**********" at bounding box center [497, 343] width 685 height 74
drag, startPoint x: 429, startPoint y: 331, endPoint x: 633, endPoint y: 368, distance: 207.0
click at [637, 371] on textarea "**********" at bounding box center [497, 343] width 685 height 74
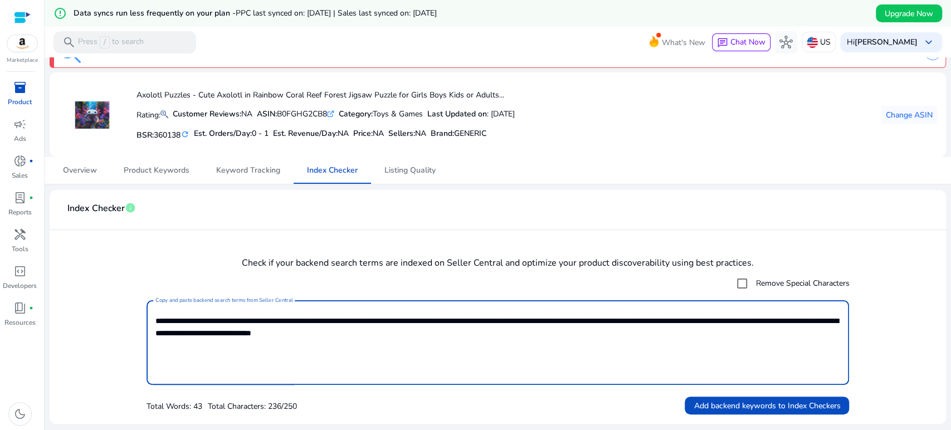
click at [497, 351] on textarea "**********" at bounding box center [497, 343] width 685 height 74
type textarea "**********"
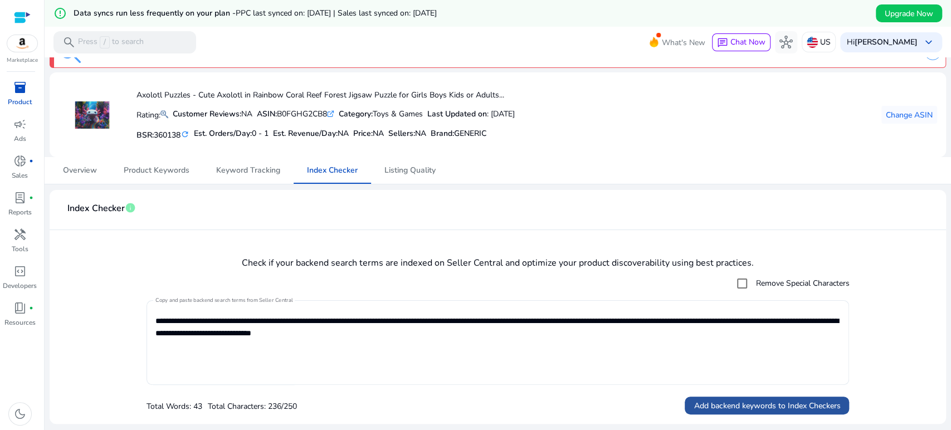
click at [820, 404] on span "Add backend keywords to Index Checkers" at bounding box center [766, 406] width 146 height 12
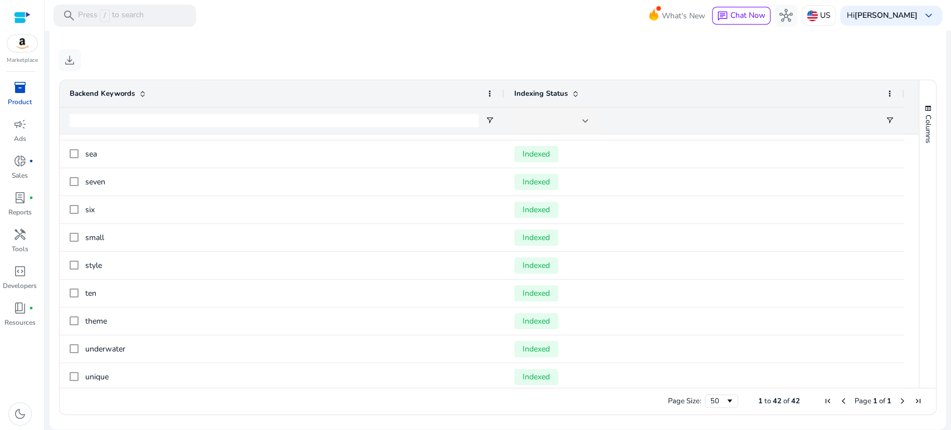
scroll to position [916, 0]
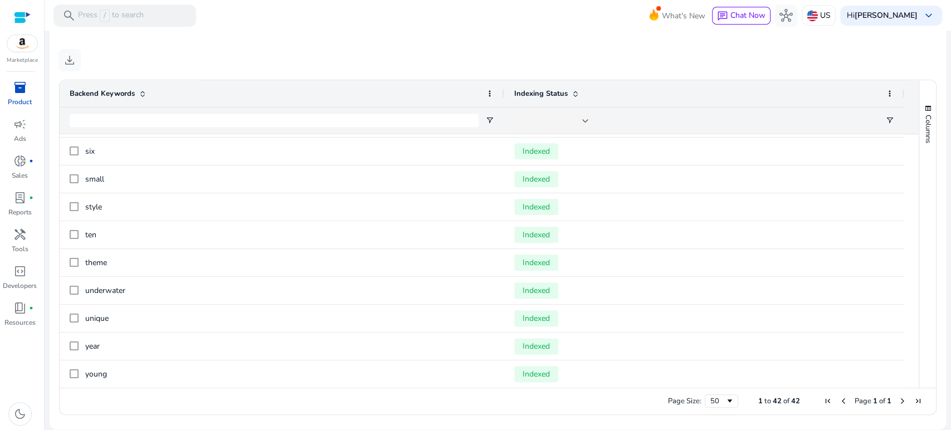
drag, startPoint x: 914, startPoint y: 342, endPoint x: 915, endPoint y: 369, distance: 27.3
click at [919, 369] on div "Columns" at bounding box center [927, 233] width 17 height 307
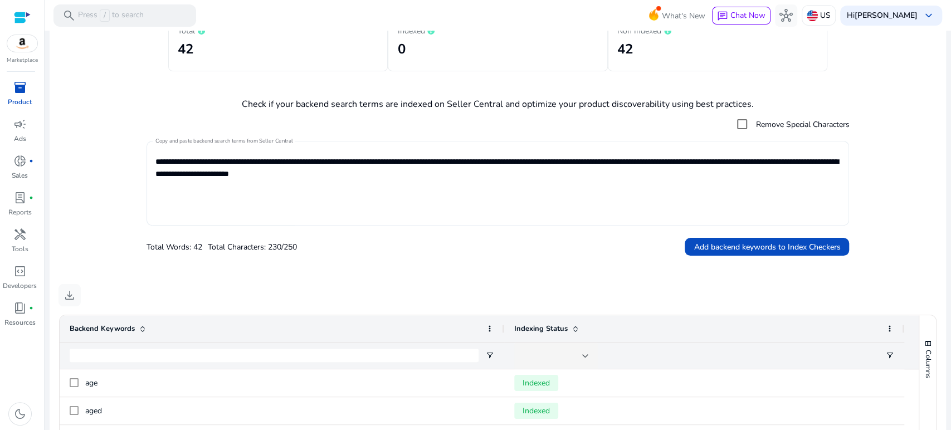
scroll to position [214, 0]
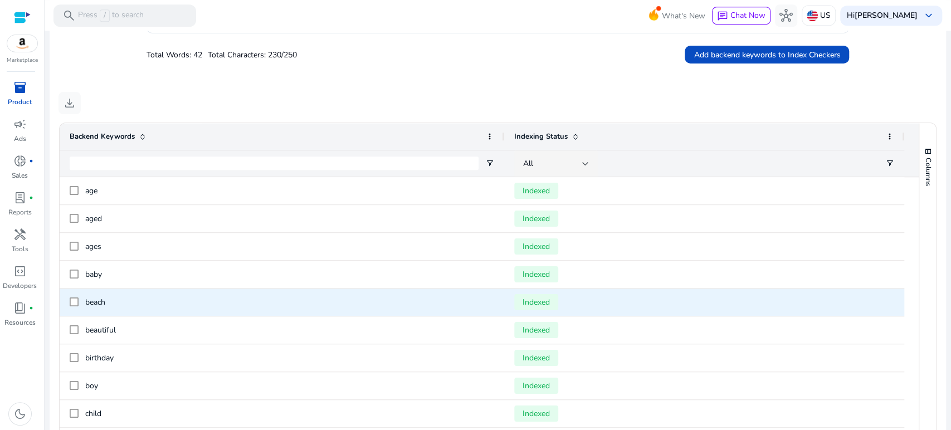
scroll to position [357, 0]
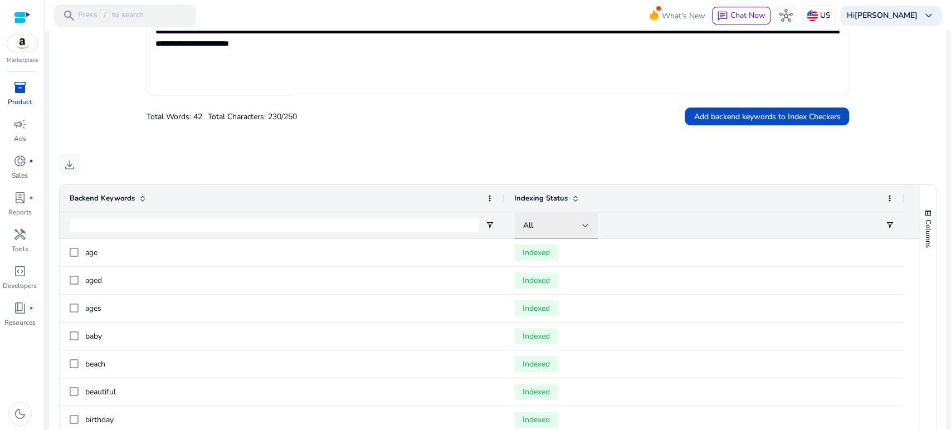
click at [584, 226] on div at bounding box center [585, 225] width 7 height 4
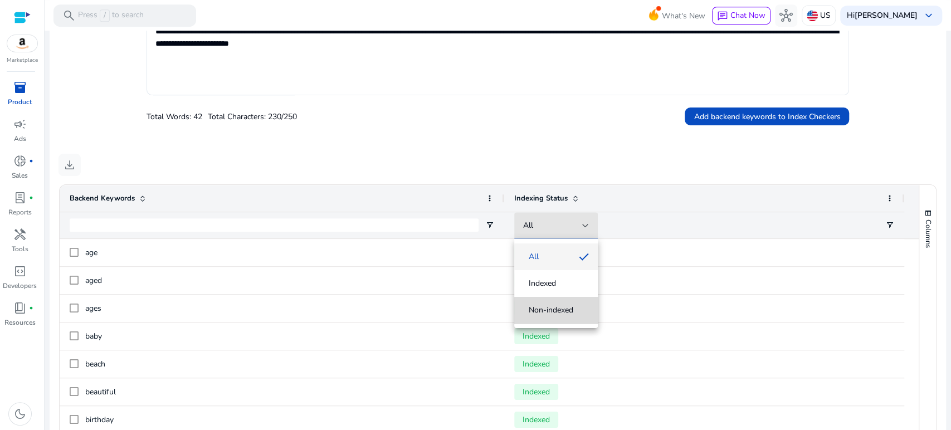
click at [566, 312] on span "Non-indexed" at bounding box center [551, 310] width 45 height 11
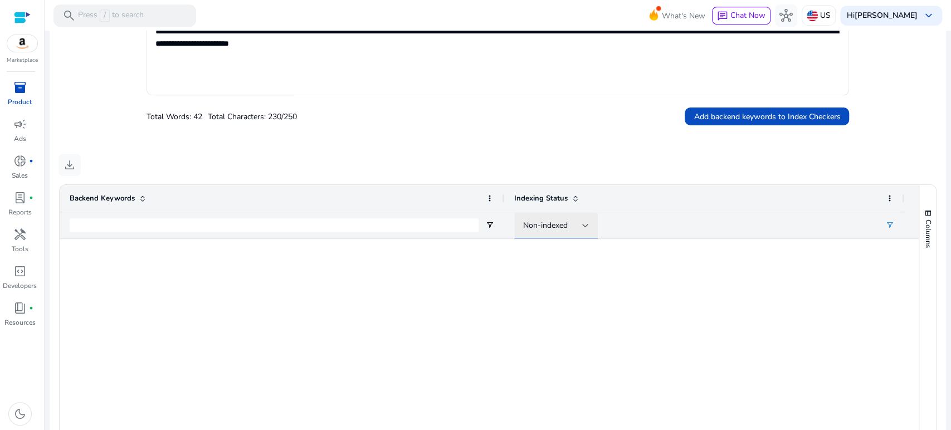
click at [577, 227] on div "Non-indexed" at bounding box center [552, 225] width 59 height 12
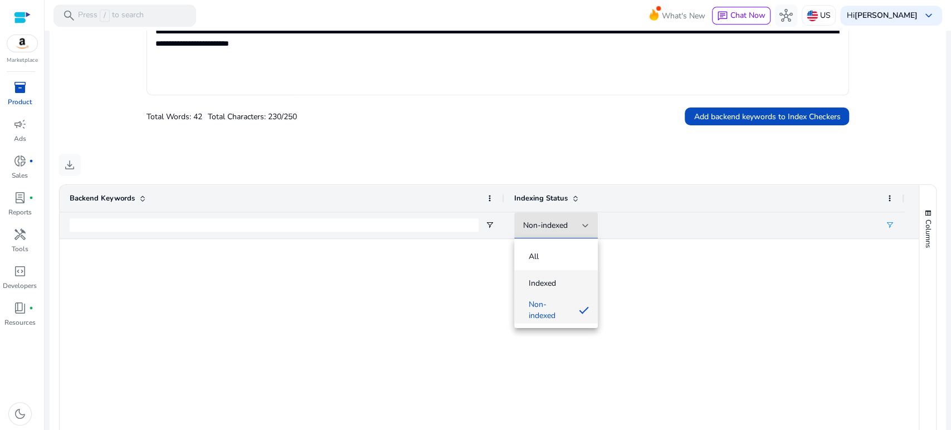
click at [578, 279] on span "Indexed" at bounding box center [556, 283] width 66 height 11
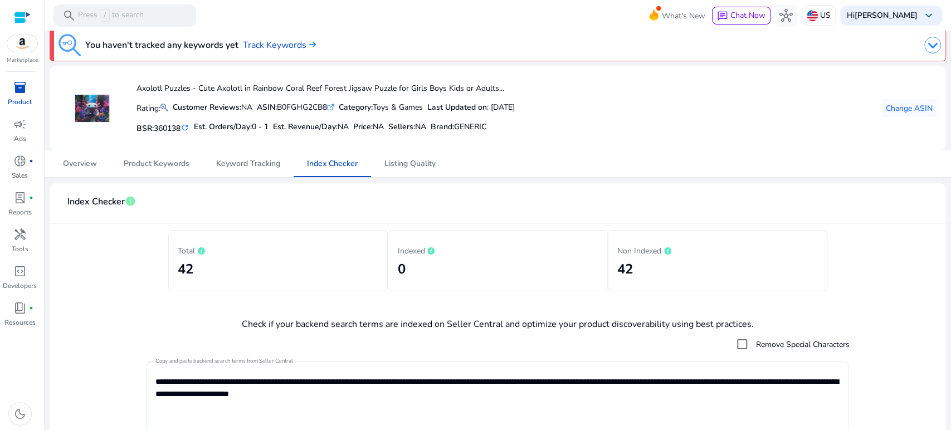
scroll to position [0, 0]
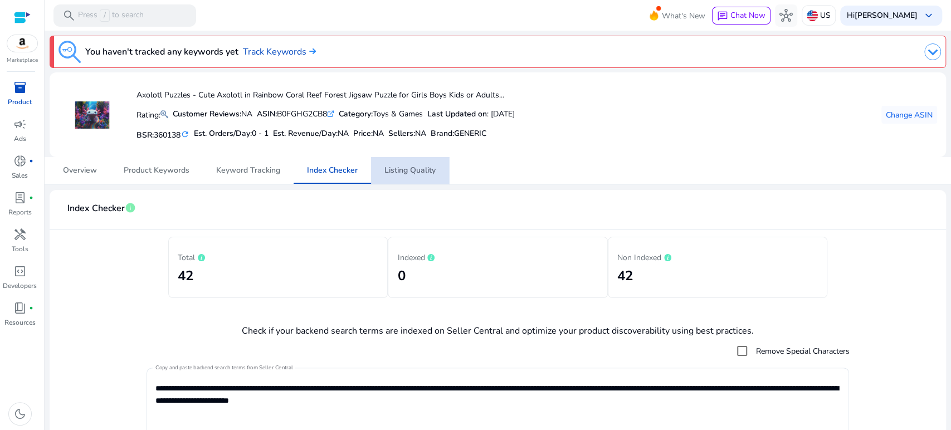
click at [403, 170] on span "Listing Quality" at bounding box center [409, 171] width 51 height 8
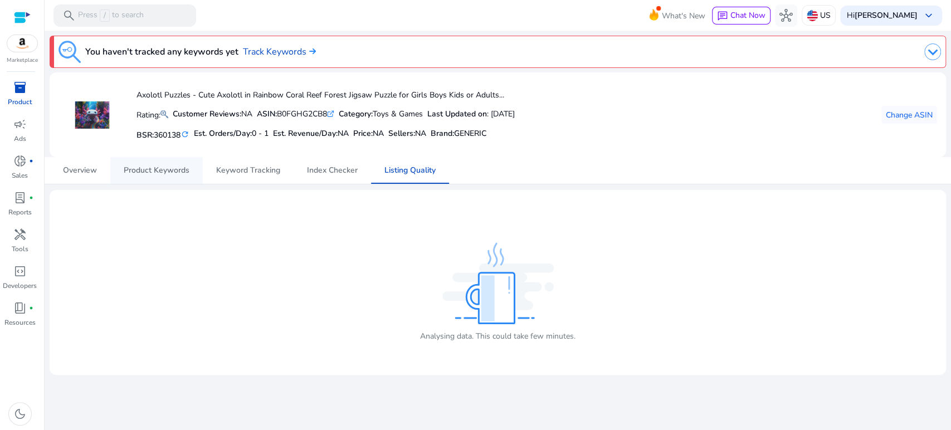
click at [148, 173] on span "Product Keywords" at bounding box center [157, 171] width 66 height 8
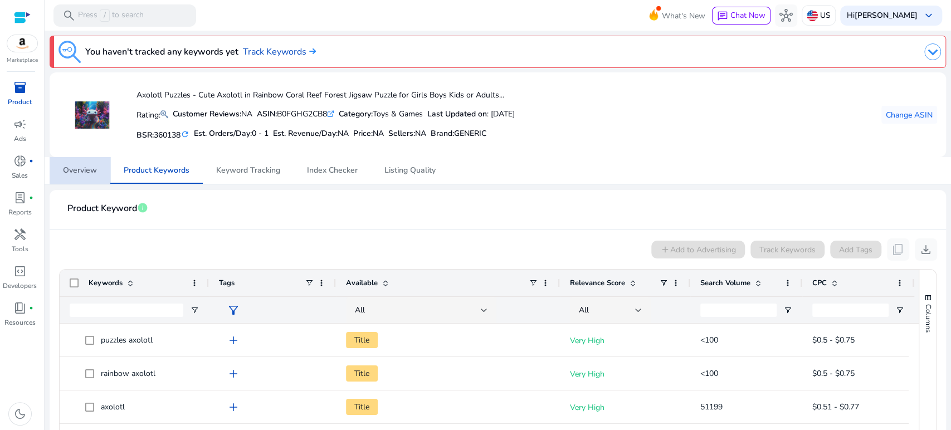
click at [93, 168] on span "Overview" at bounding box center [80, 171] width 34 height 8
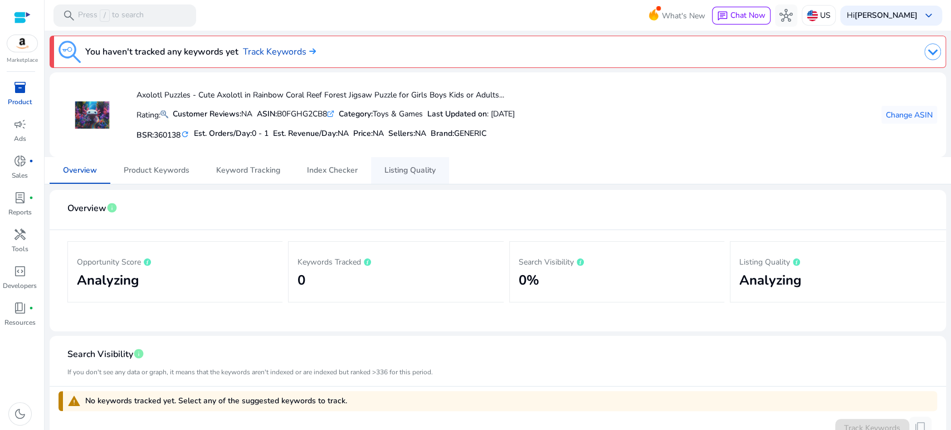
click at [402, 168] on span "Listing Quality" at bounding box center [409, 171] width 51 height 8
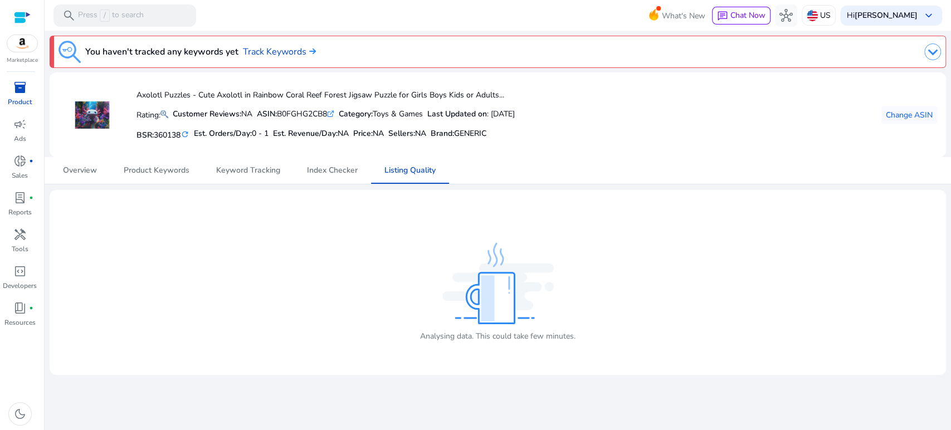
click at [465, 158] on div "Overview Product Keywords Keyword Tracking Index Checker Listing Quality" at bounding box center [498, 170] width 896 height 27
click at [499, 282] on img at bounding box center [497, 283] width 111 height 82
click at [359, 233] on div "Analysing data. This could take few minutes." at bounding box center [497, 282] width 878 height 167
click at [160, 137] on span "360138" at bounding box center [167, 135] width 27 height 11
click at [224, 133] on h5 "Est. Orders/Day: 0 - 1" at bounding box center [231, 133] width 75 height 9
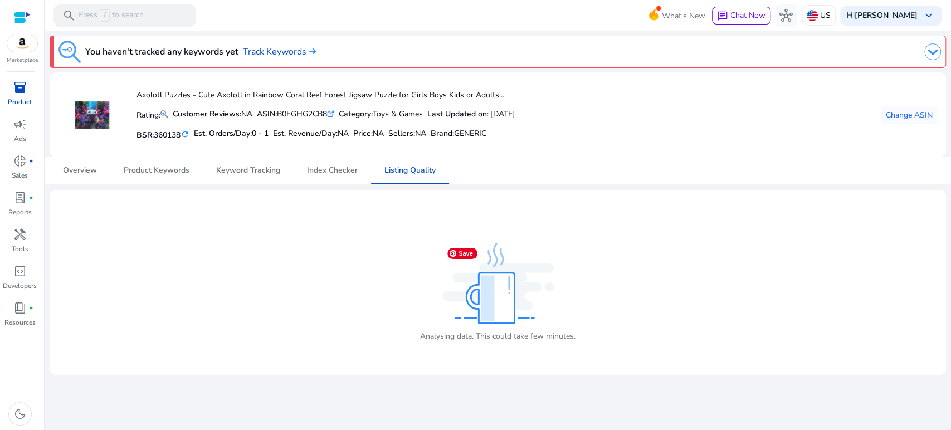
click at [504, 302] on img at bounding box center [497, 283] width 111 height 82
click at [730, 225] on div "Analysing data. This could take few minutes." at bounding box center [497, 282] width 878 height 167
click at [646, 190] on mat-card "Analysing data. This could take few minutes." at bounding box center [498, 282] width 896 height 185
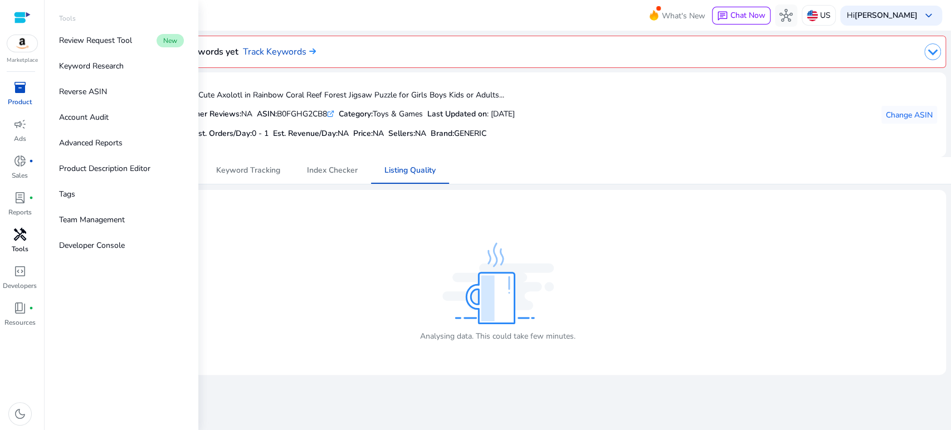
click at [27, 240] on div "handyman" at bounding box center [19, 235] width 31 height 18
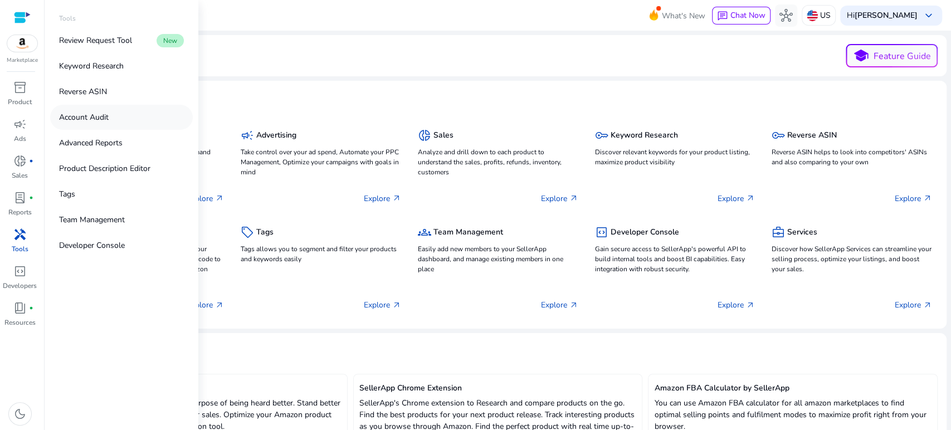
click at [111, 119] on link "Account Audit" at bounding box center [121, 117] width 143 height 25
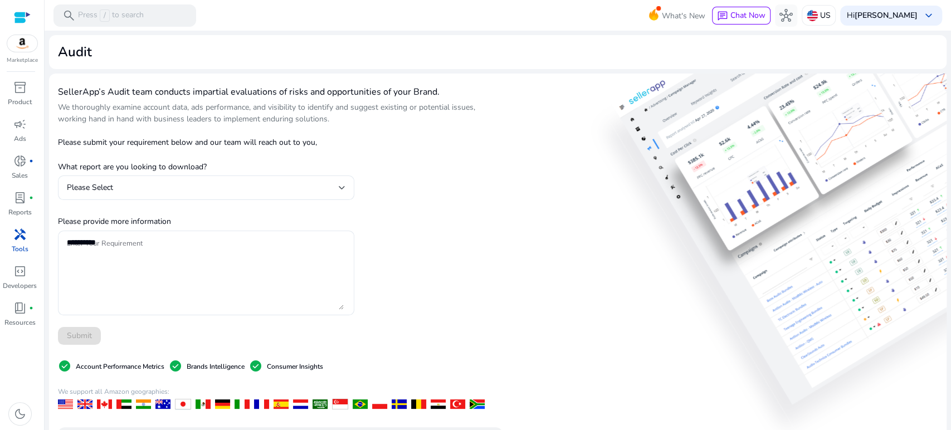
click at [21, 240] on span "handyman" at bounding box center [19, 234] width 13 height 13
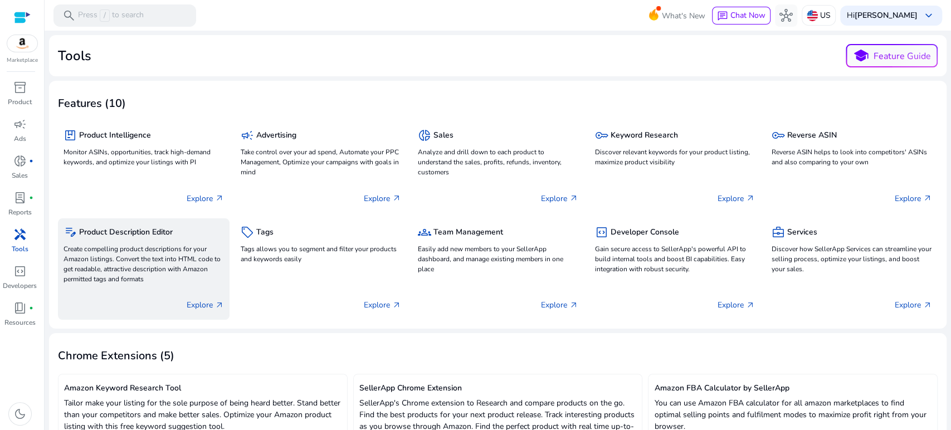
click at [151, 253] on p "Create compelling product descriptions for your Amazon listings. Convert the te…" at bounding box center [143, 264] width 160 height 40
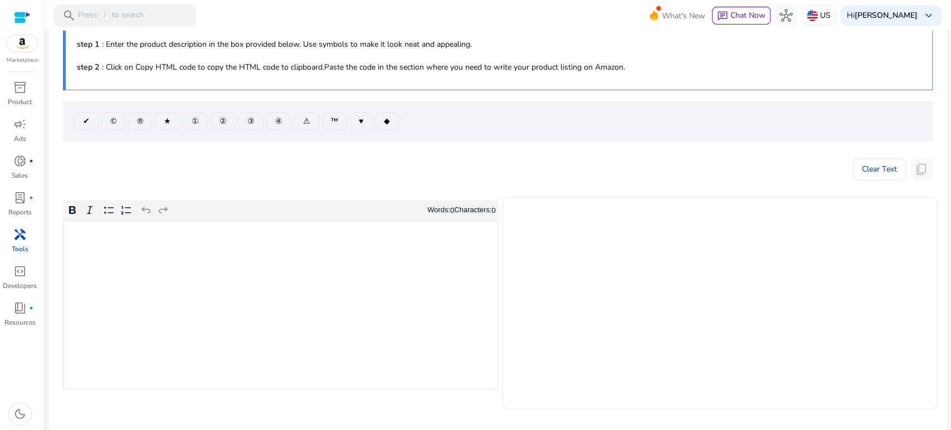
scroll to position [124, 0]
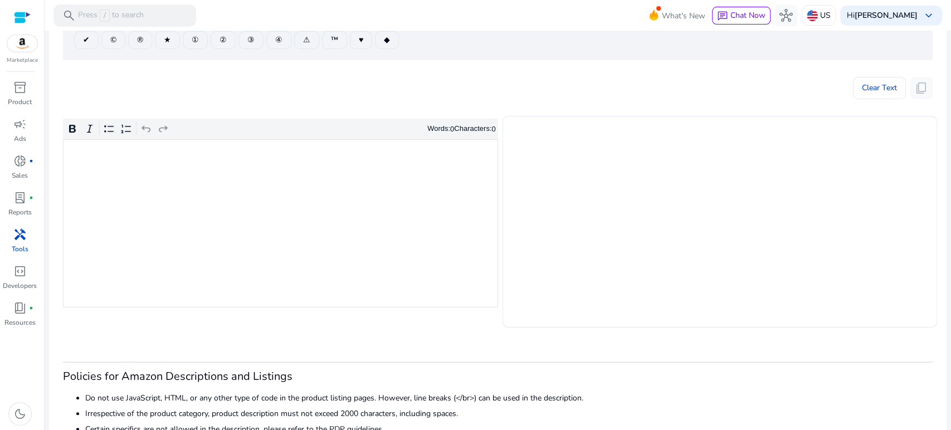
click at [291, 210] on div "Rich Text Editor. Editing area: main. Press Alt+0 for help." at bounding box center [280, 223] width 435 height 168
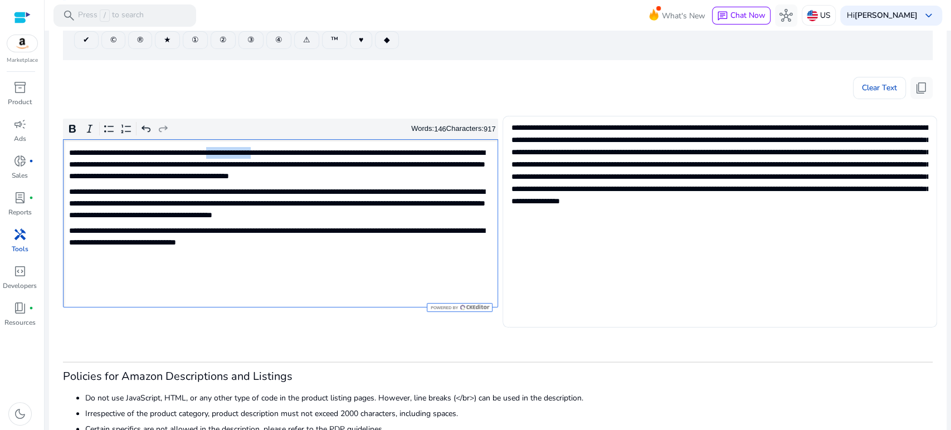
drag, startPoint x: 233, startPoint y: 150, endPoint x: 278, endPoint y: 153, distance: 45.8
click at [287, 153] on p "**********" at bounding box center [279, 164] width 421 height 35
click at [71, 126] on icon "Editor toolbar" at bounding box center [72, 129] width 7 height 8
type textarea "**********"
click at [201, 183] on div "**********" at bounding box center [280, 223] width 435 height 168
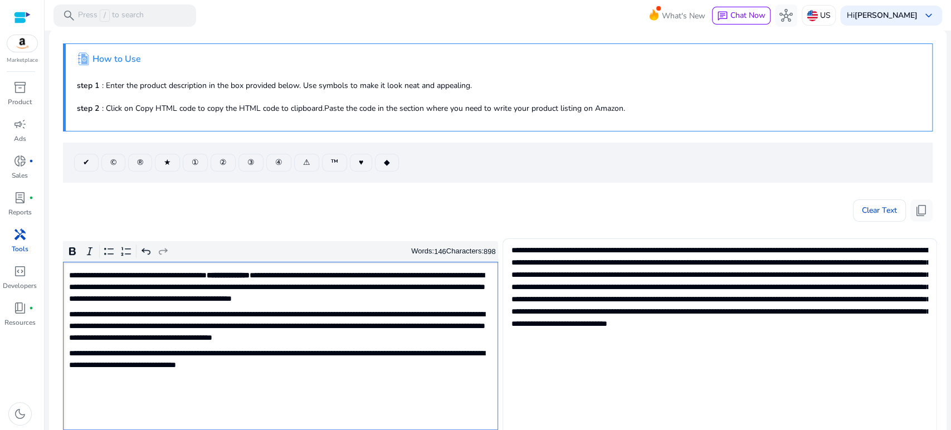
scroll to position [0, 0]
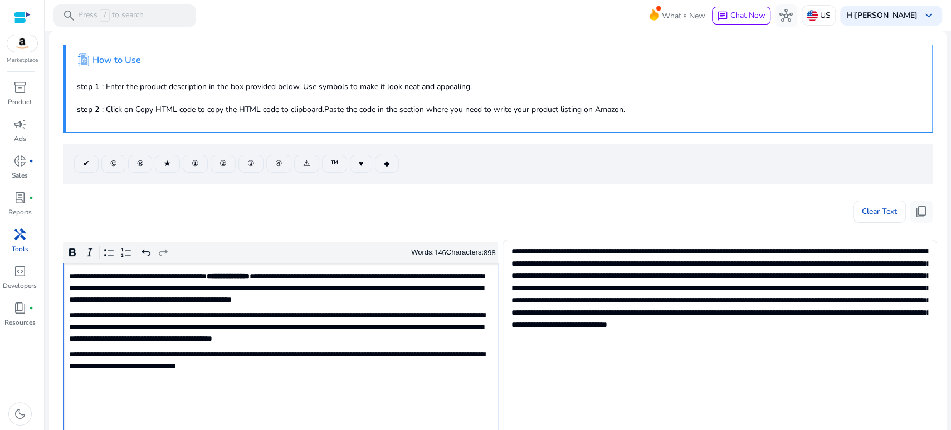
click at [26, 233] on span "handyman" at bounding box center [19, 234] width 13 height 13
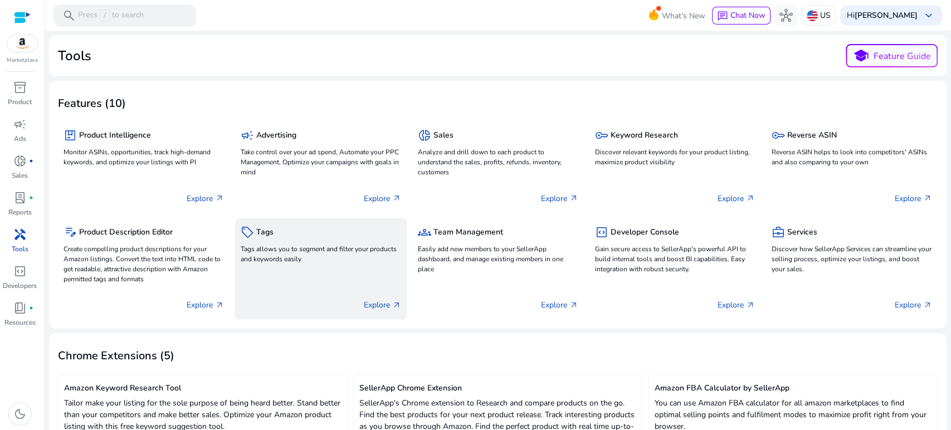
click at [278, 246] on p "Tags allows you to segment and filter your products and keywords easily" at bounding box center [321, 254] width 160 height 20
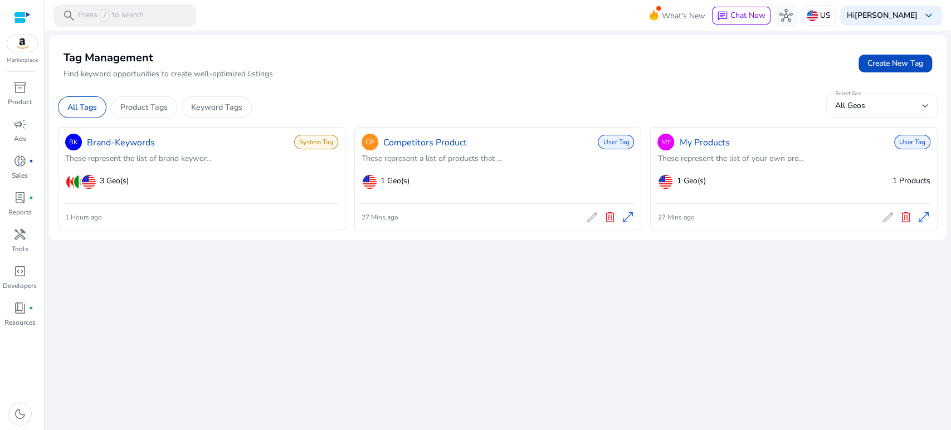
click at [698, 217] on div "27 Mins ago edit delete open_in_full" at bounding box center [793, 217] width 273 height 18
click at [694, 180] on span "1 Geo(s)" at bounding box center [690, 181] width 29 height 12
click at [914, 141] on span "User Tag" at bounding box center [912, 142] width 36 height 14
click at [668, 218] on span "27 Mins ago" at bounding box center [675, 217] width 37 height 9
click at [886, 104] on div "All Geos" at bounding box center [878, 106] width 87 height 12
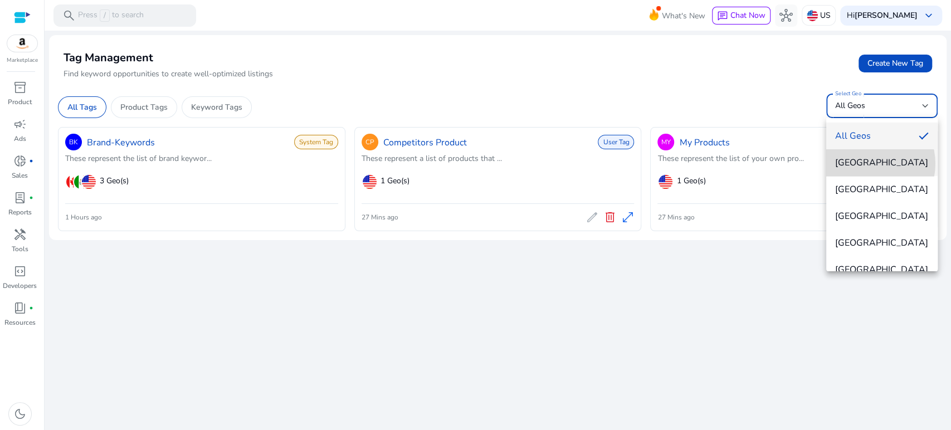
click at [865, 164] on span "[GEOGRAPHIC_DATA]" at bounding box center [882, 163] width 94 height 12
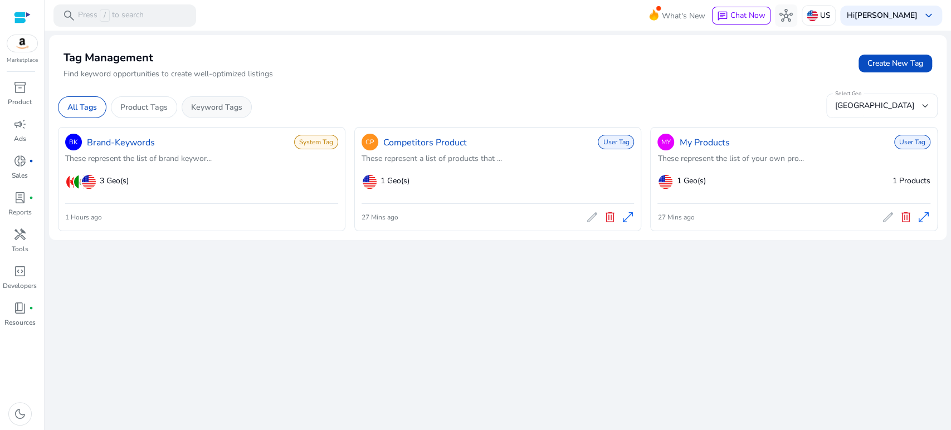
click at [231, 106] on p "Keyword Tags" at bounding box center [216, 107] width 51 height 12
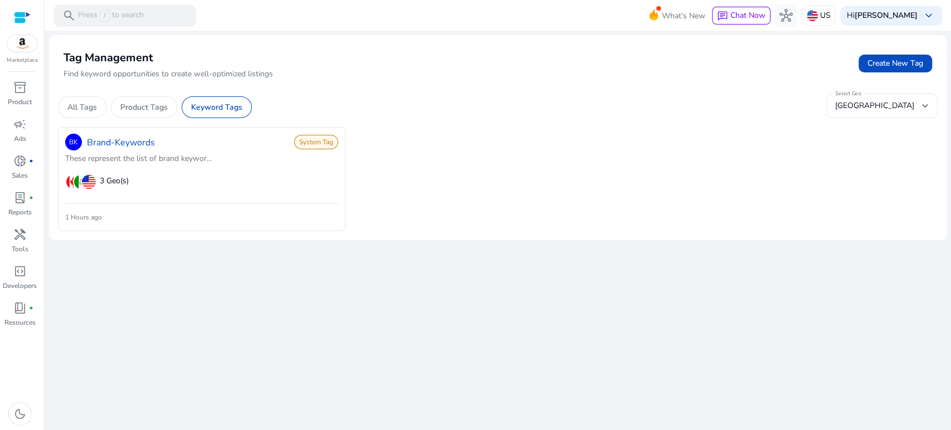
click at [139, 214] on div "1 Hours ago" at bounding box center [201, 217] width 273 height 18
click at [81, 145] on div "BK Brand-Keywords" at bounding box center [110, 142] width 90 height 21
click at [107, 141] on link "Brand-Keywords" at bounding box center [121, 142] width 68 height 13
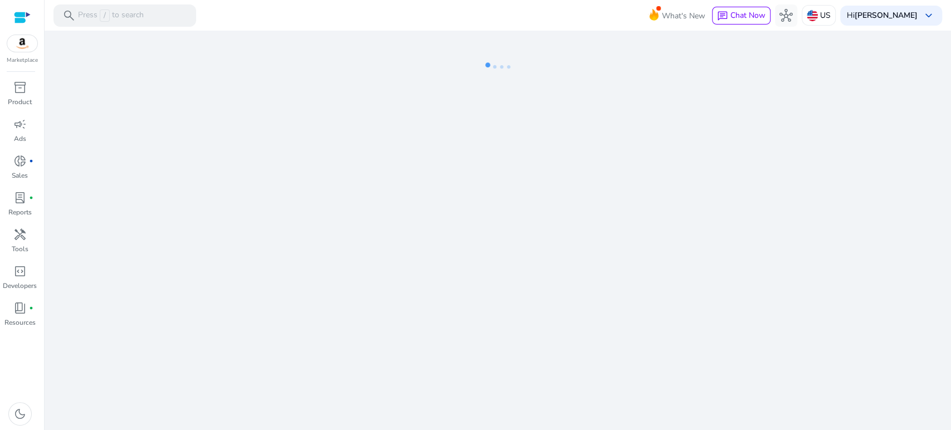
click at [114, 164] on div "We are getting things ready for you..." at bounding box center [497, 230] width 897 height 399
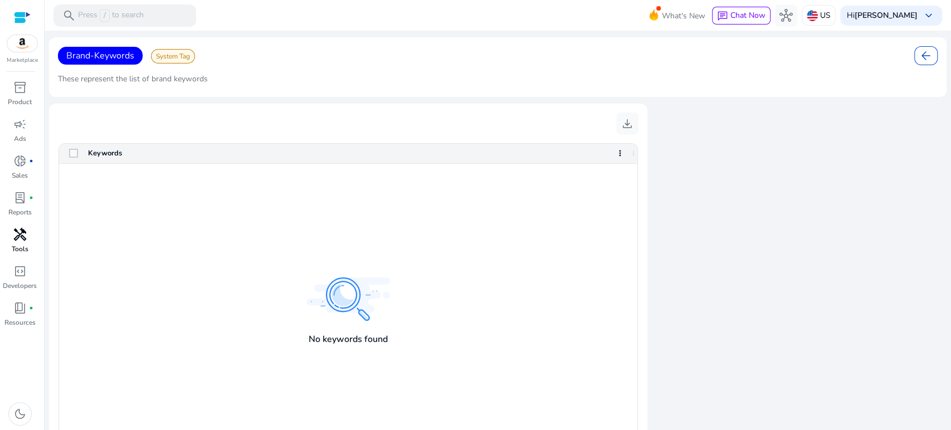
click at [22, 237] on span "handyman" at bounding box center [19, 234] width 13 height 13
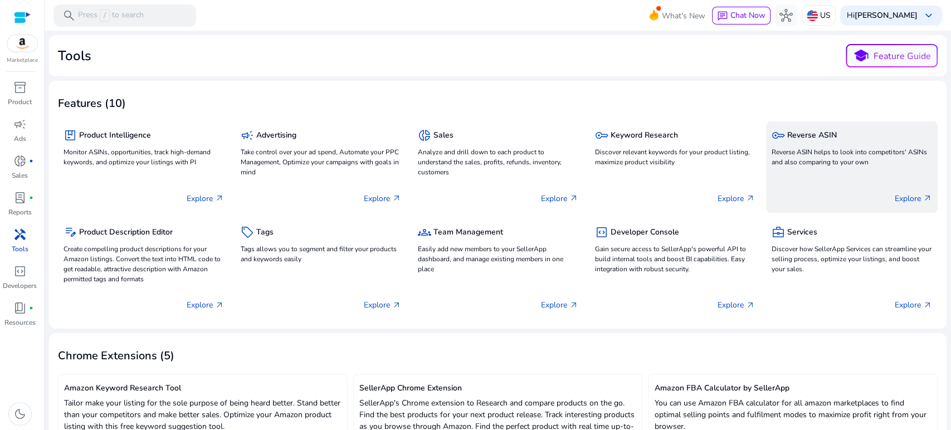
click at [781, 137] on div "key Reverse ASIN" at bounding box center [851, 135] width 160 height 16
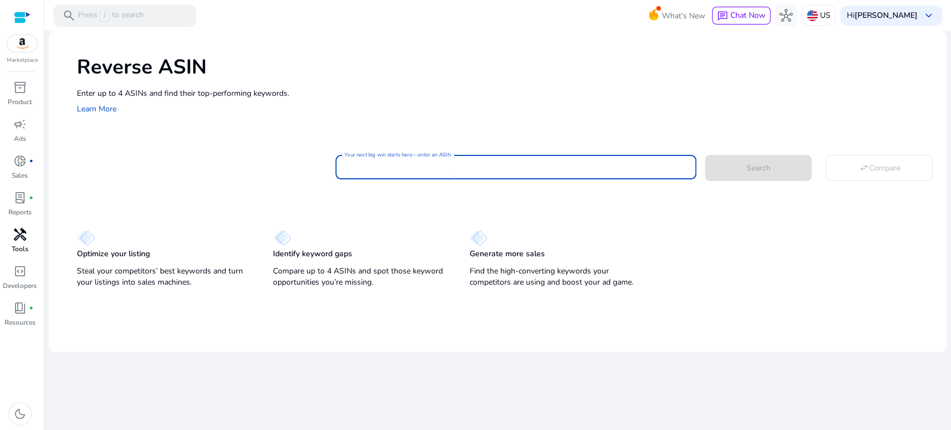
click at [492, 164] on input "Your next big win starts here—enter an ASIN" at bounding box center [516, 167] width 344 height 12
paste input "**********"
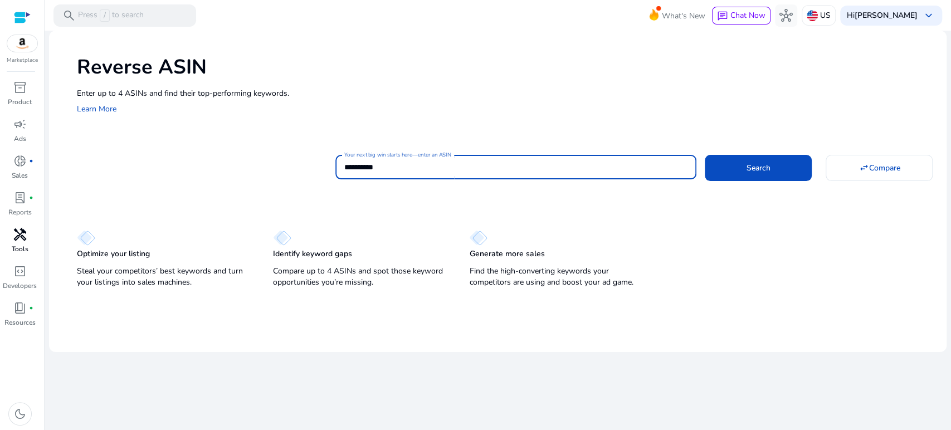
type input "**********"
click at [705, 155] on button "Search" at bounding box center [758, 168] width 107 height 26
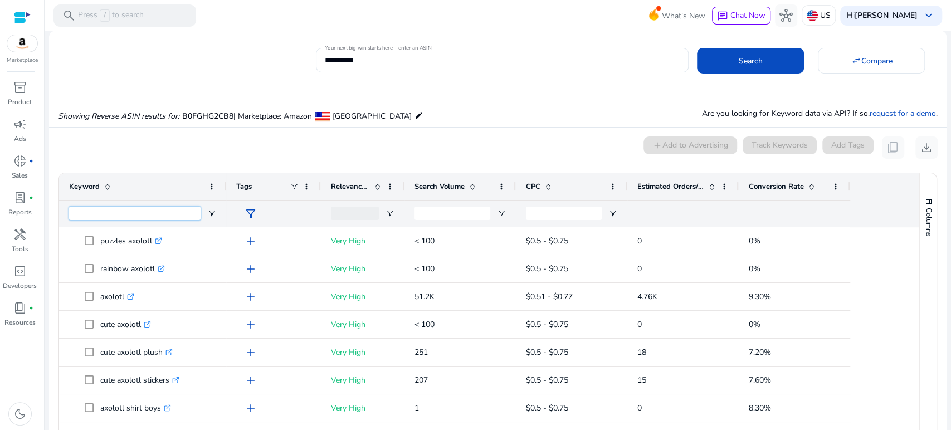
click at [129, 212] on input "Keyword Filter Input" at bounding box center [134, 213] width 131 height 13
type input "******"
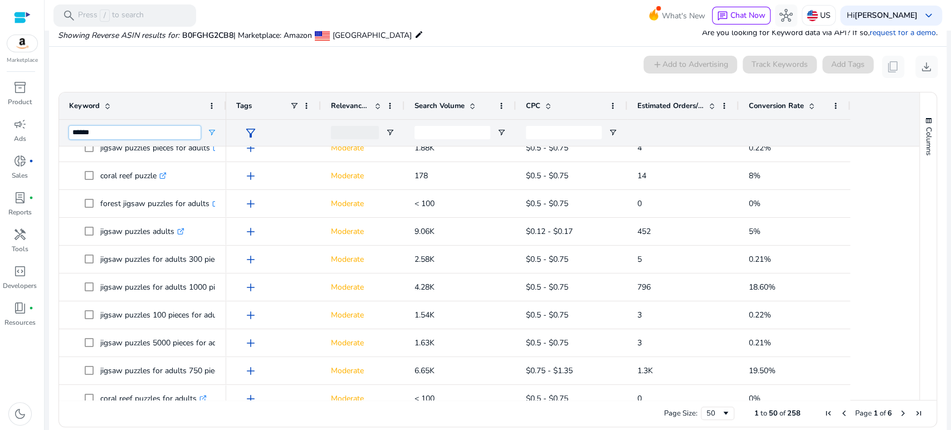
scroll to position [92, 0]
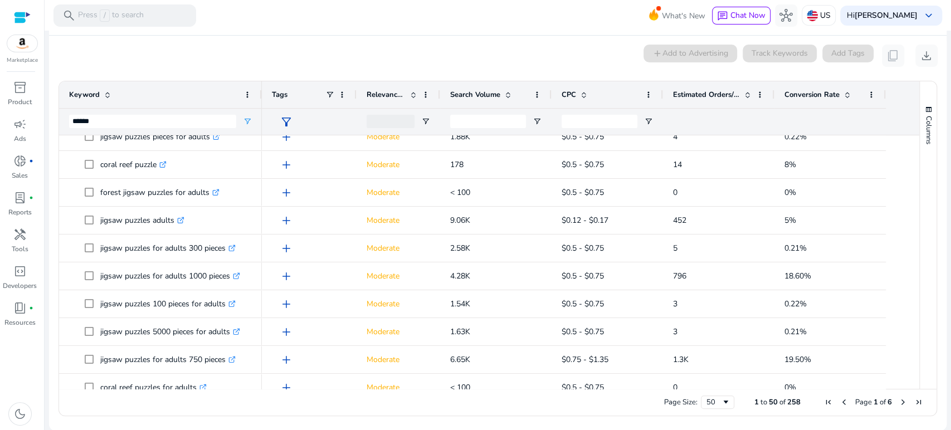
drag, startPoint x: 225, startPoint y: 87, endPoint x: 261, endPoint y: 92, distance: 36.0
click at [261, 92] on div at bounding box center [261, 94] width 4 height 27
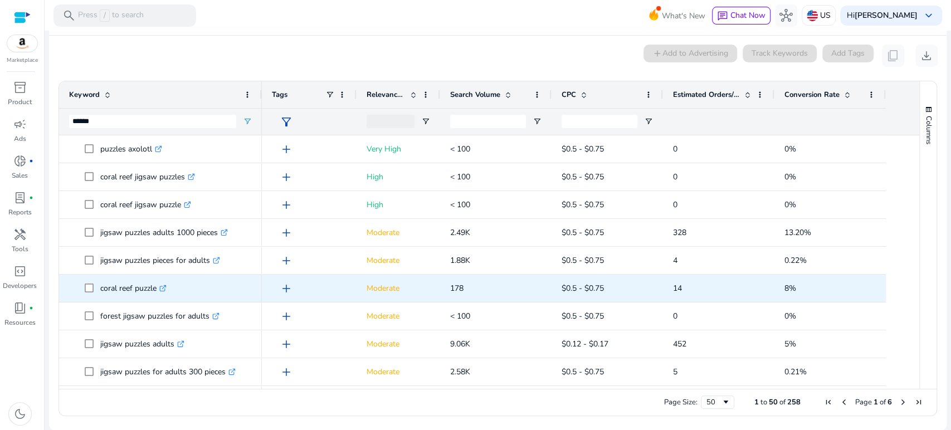
scroll to position [0, 0]
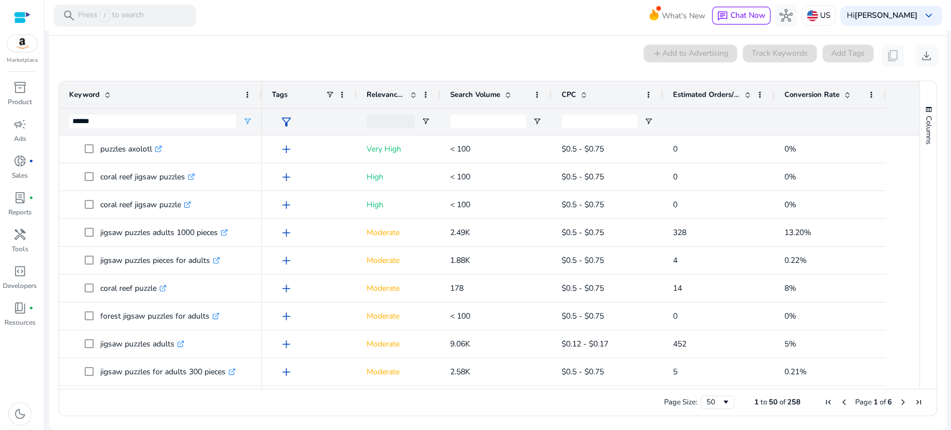
click at [286, 121] on span "filter_alt" at bounding box center [286, 121] width 13 height 13
type input "**"
click at [261, 163] on link "add Create new tag" at bounding box center [256, 163] width 77 height 13
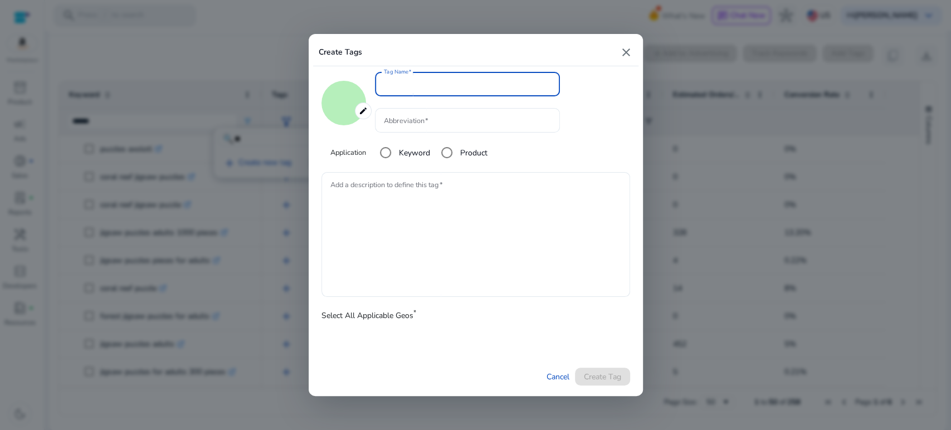
type input "*******"
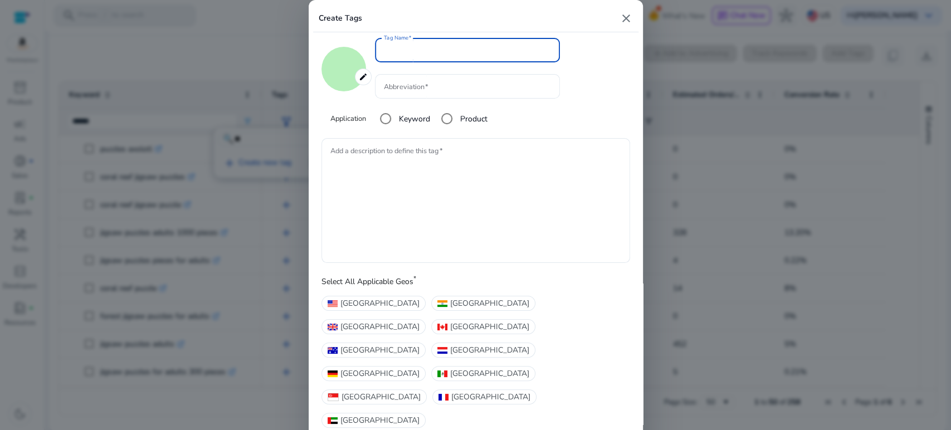
click at [420, 56] on input "Tag Name" at bounding box center [467, 50] width 167 height 12
type input "**********"
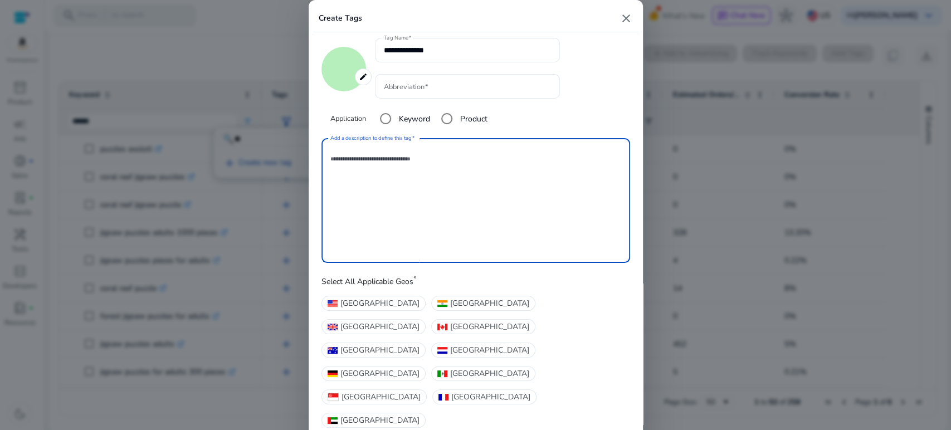
click at [413, 184] on textarea "Add a description to define this tag" at bounding box center [475, 201] width 291 height 114
type textarea "**********"
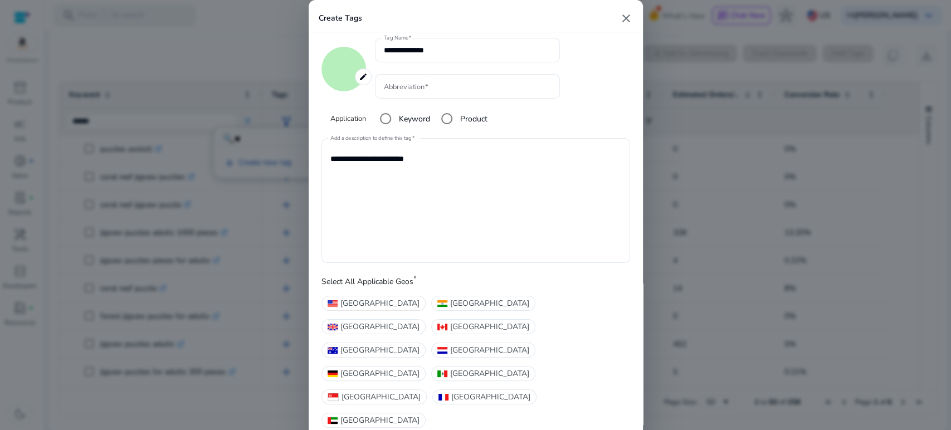
click at [347, 309] on span "[GEOGRAPHIC_DATA]" at bounding box center [379, 303] width 79 height 12
click at [454, 195] on textarea "**********" at bounding box center [475, 201] width 291 height 114
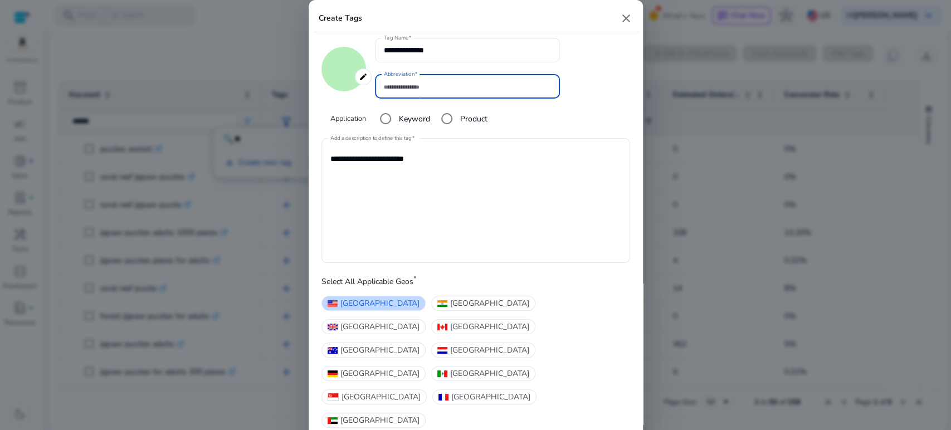
click at [419, 92] on input "Abbreviation" at bounding box center [467, 86] width 167 height 12
type input "*"
type input "**"
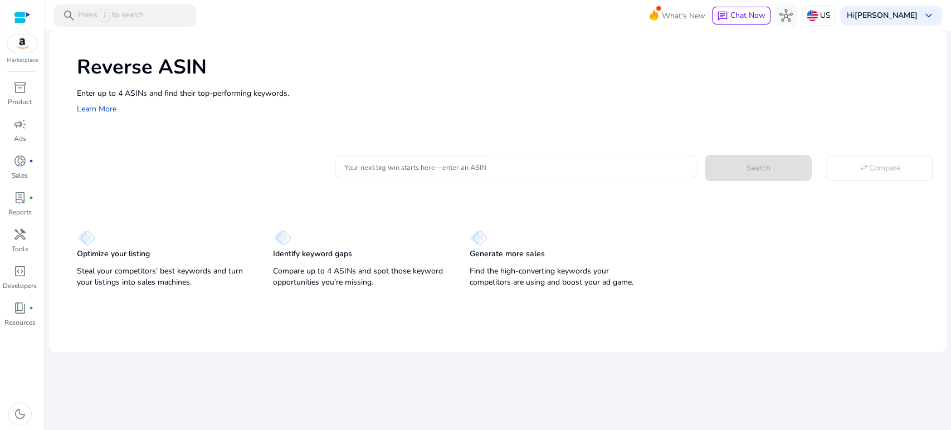
click at [444, 168] on input "Your next big win starts here—enter an ASIN" at bounding box center [516, 167] width 344 height 12
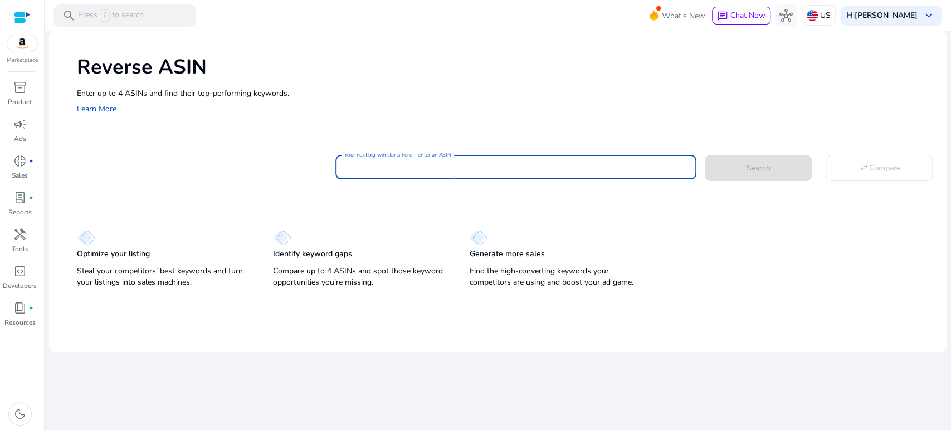
paste input "**********"
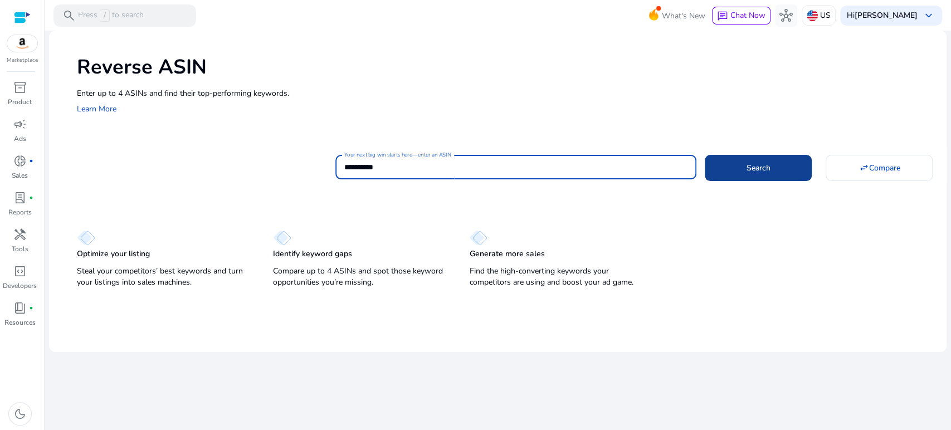
type input "**********"
click at [741, 164] on span at bounding box center [758, 167] width 107 height 27
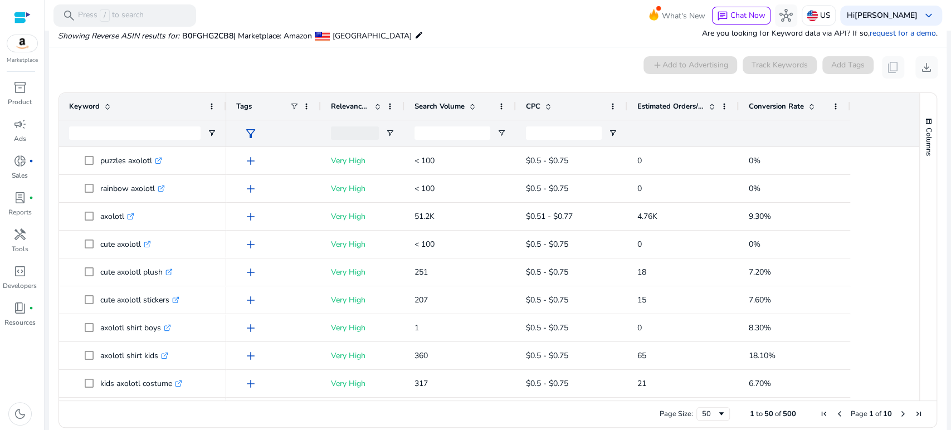
scroll to position [81, 0]
click at [758, 107] on span "Conversion Rate" at bounding box center [776, 106] width 55 height 10
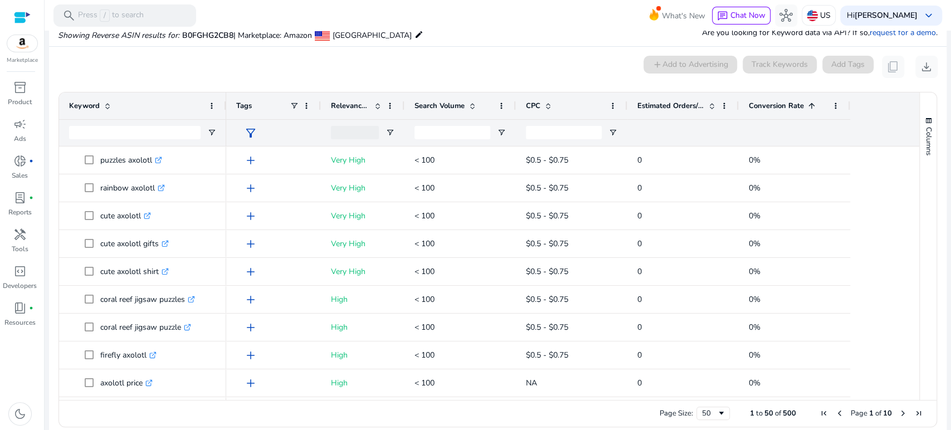
click at [766, 105] on span "Conversion Rate" at bounding box center [776, 106] width 55 height 10
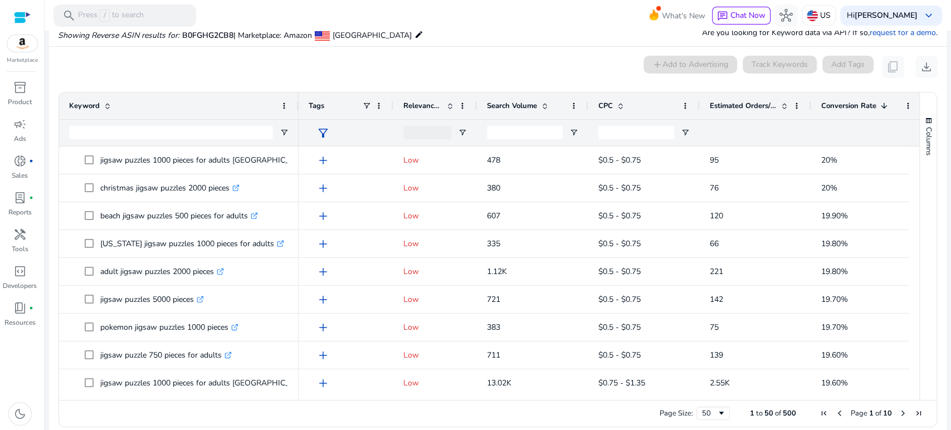
drag, startPoint x: 223, startPoint y: 104, endPoint x: 296, endPoint y: 106, distance: 72.4
click at [296, 106] on div at bounding box center [298, 105] width 4 height 27
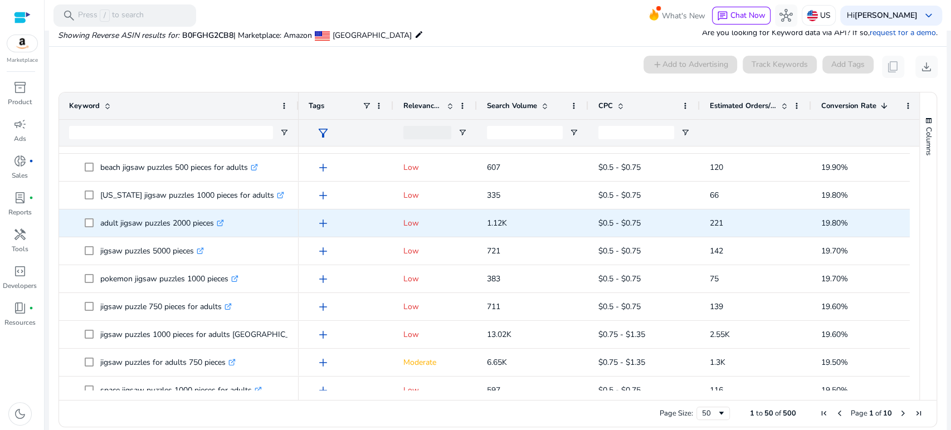
scroll to position [62, 0]
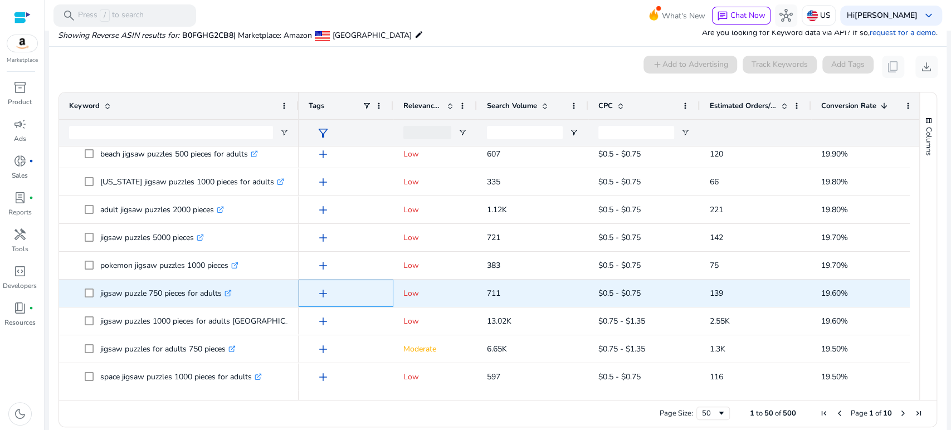
click at [320, 292] on span "add" at bounding box center [322, 293] width 13 height 13
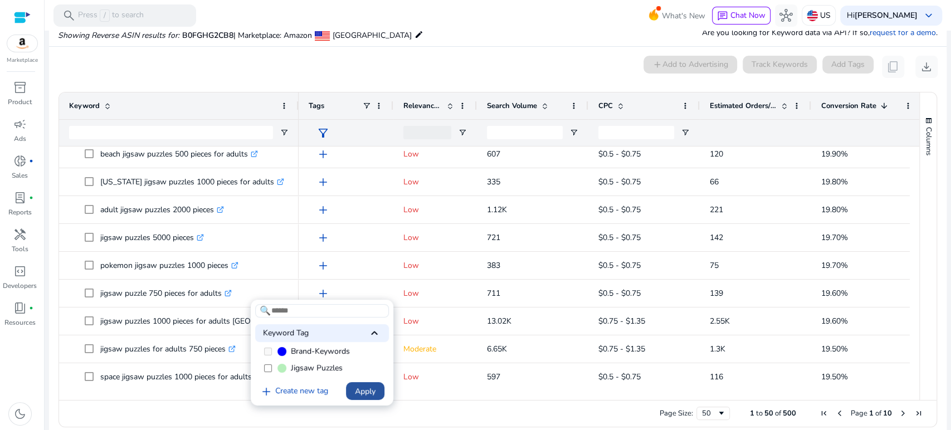
click at [361, 389] on span "Apply" at bounding box center [365, 391] width 21 height 12
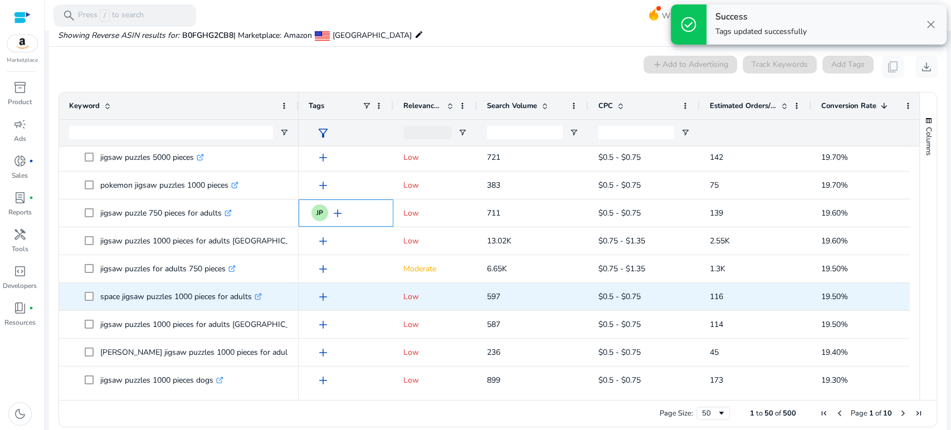
scroll to position [185, 0]
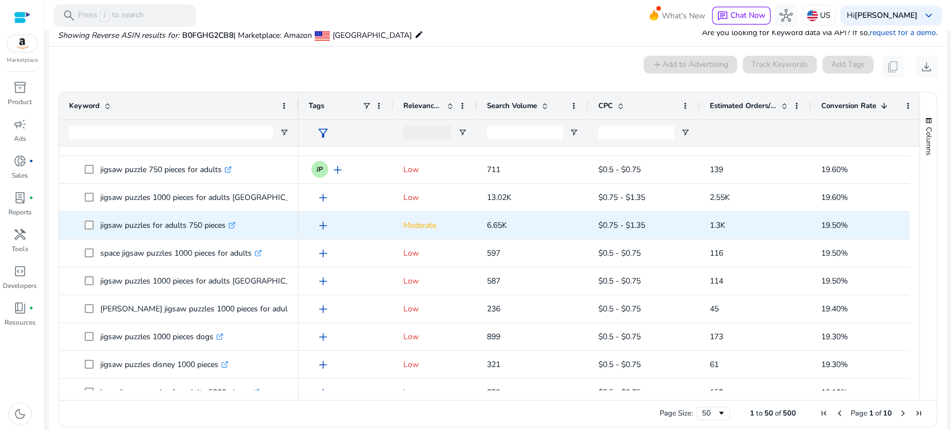
click at [321, 223] on span "add" at bounding box center [322, 225] width 13 height 13
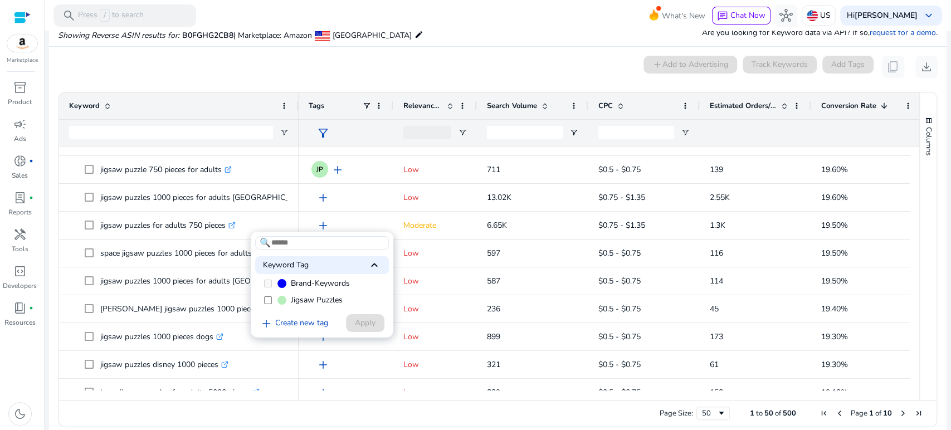
click at [301, 301] on span "Jigsaw Puzzles" at bounding box center [317, 300] width 52 height 11
click at [360, 326] on span "Apply" at bounding box center [365, 323] width 21 height 12
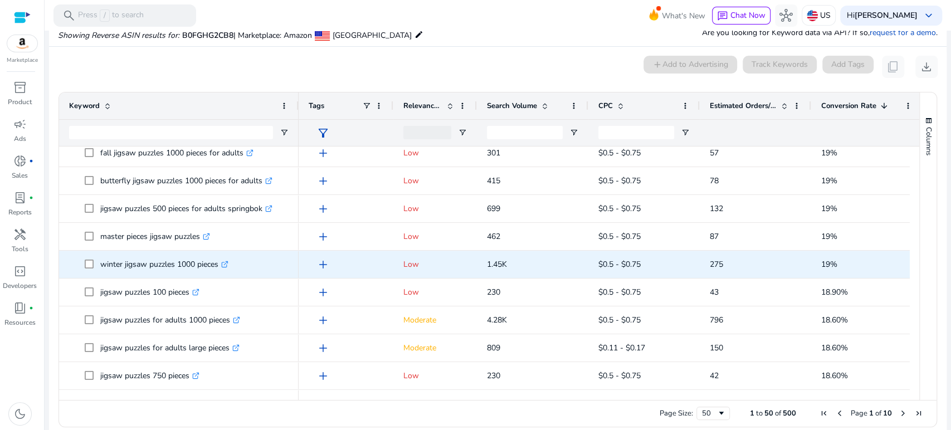
scroll to position [495, 0]
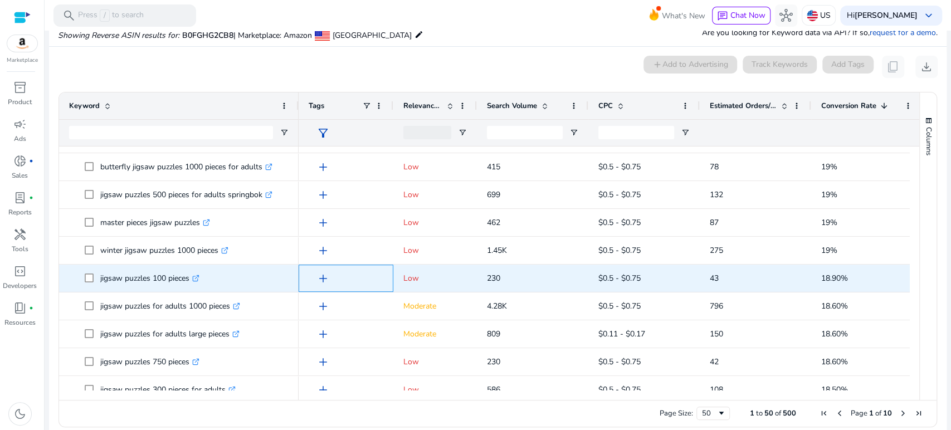
click at [325, 275] on span "add" at bounding box center [322, 278] width 13 height 13
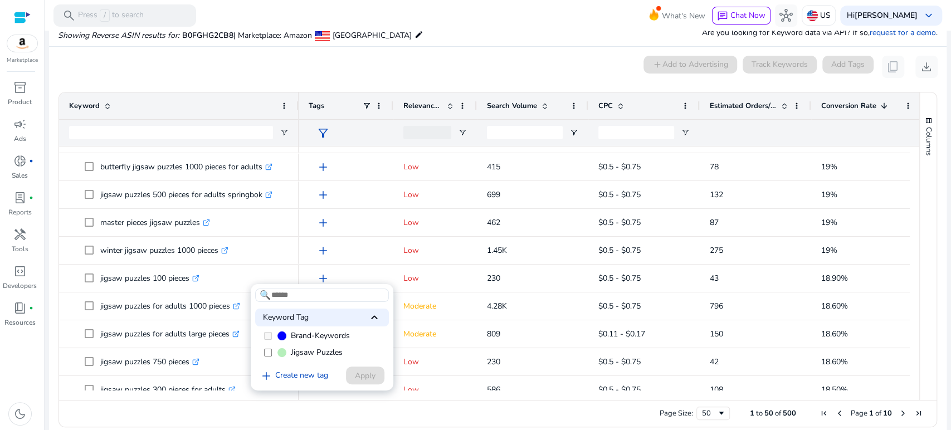
click at [302, 354] on span "Jigsaw Puzzles" at bounding box center [317, 352] width 52 height 11
click at [365, 375] on span "Apply" at bounding box center [365, 376] width 21 height 12
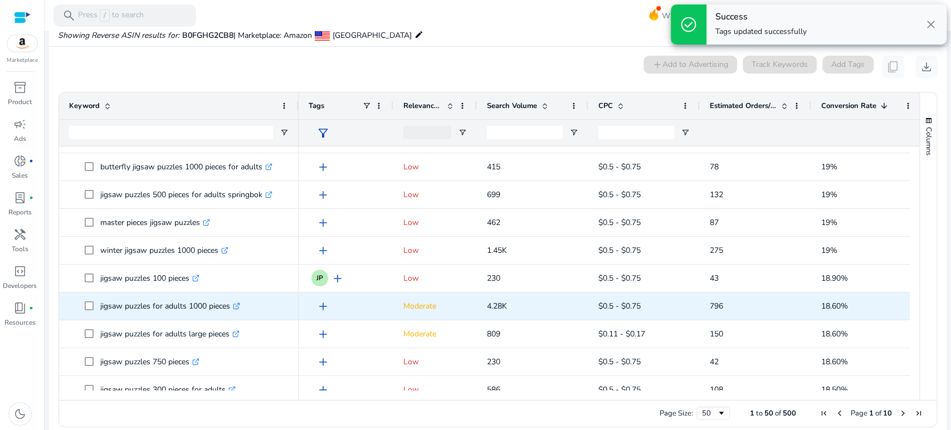
click at [325, 302] on span "add" at bounding box center [322, 306] width 13 height 13
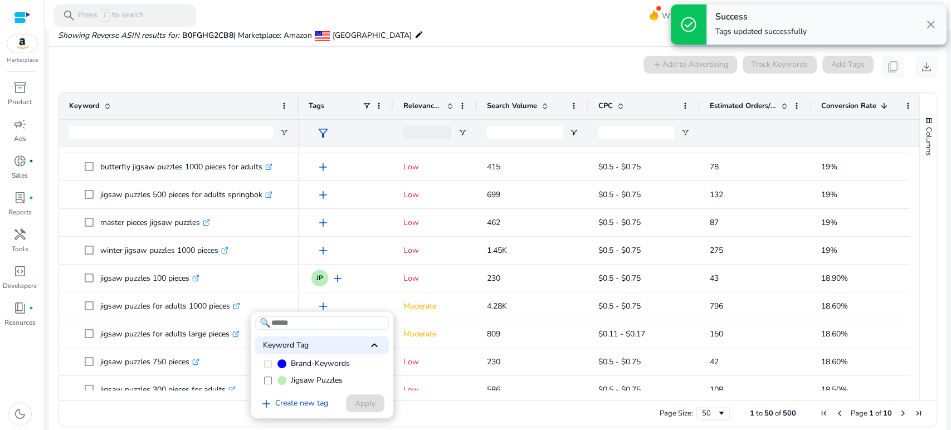
click at [287, 379] on label "Jigsaw Puzzles" at bounding box center [322, 380] width 134 height 17
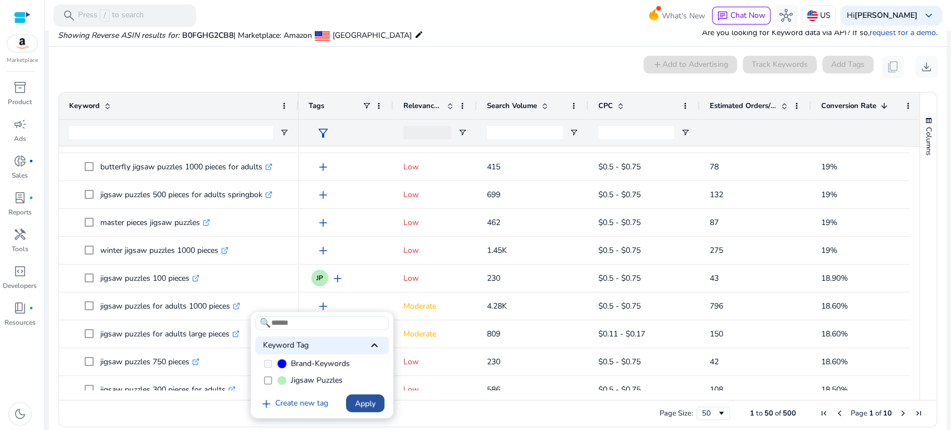
click at [365, 400] on span "Apply" at bounding box center [365, 404] width 21 height 12
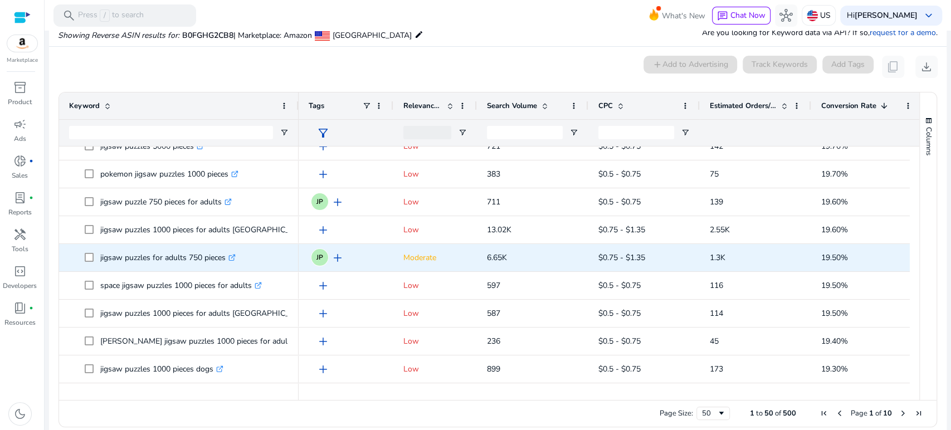
scroll to position [124, 0]
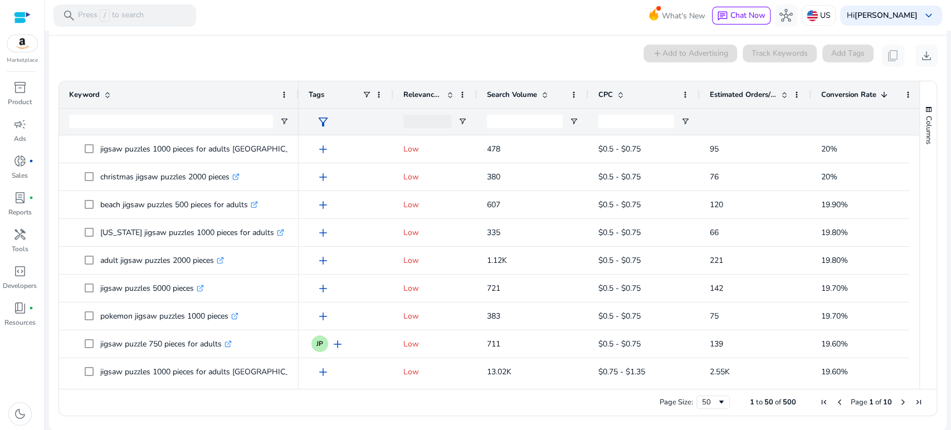
click at [448, 92] on span at bounding box center [450, 94] width 9 height 9
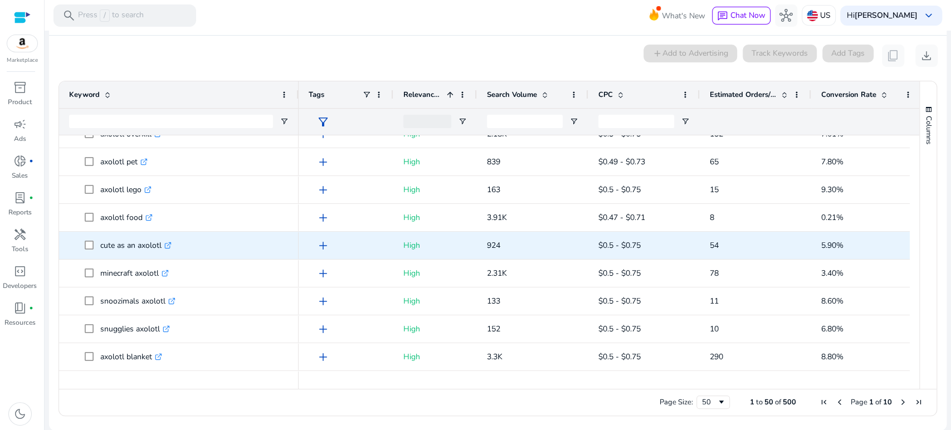
click at [170, 242] on icon ".st0{fill:#2c8af8}" at bounding box center [167, 245] width 7 height 7
click at [323, 245] on span "add" at bounding box center [322, 245] width 13 height 13
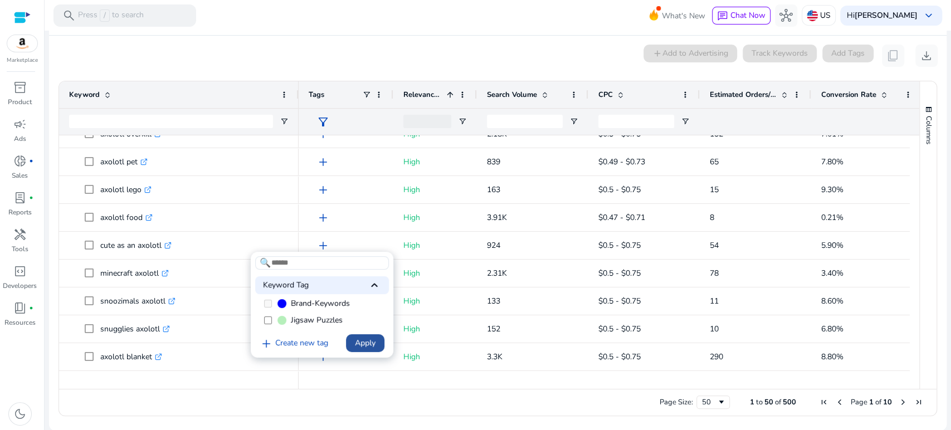
click at [357, 342] on span "Apply" at bounding box center [365, 343] width 21 height 12
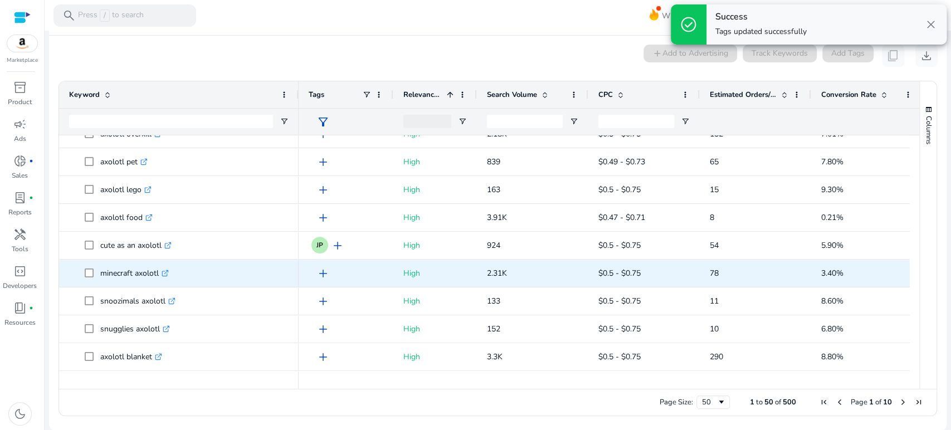
click at [164, 270] on icon ".st0{fill:#2c8af8}" at bounding box center [165, 273] width 7 height 7
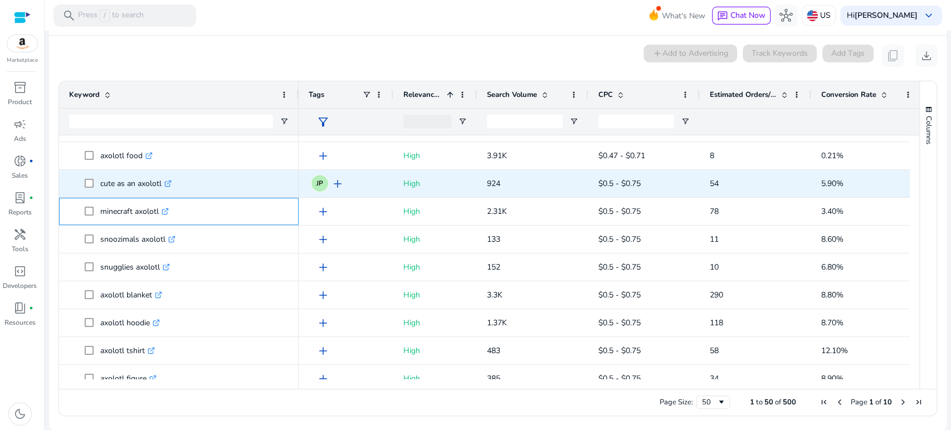
scroll to position [540, 0]
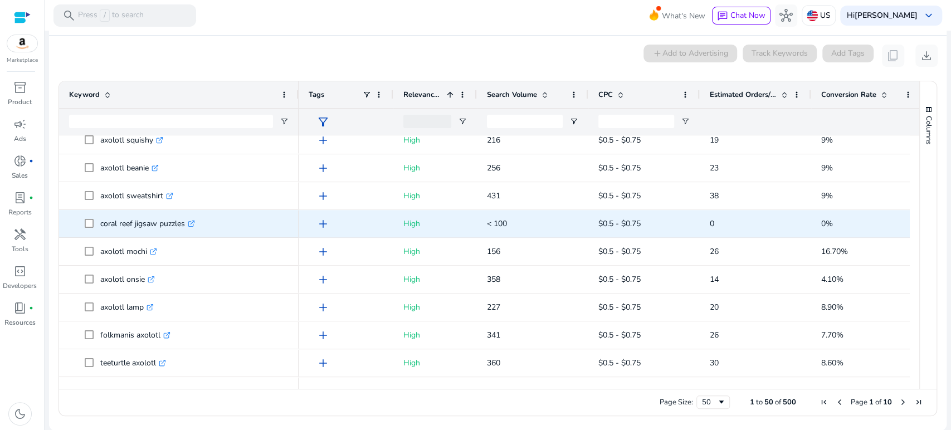
click at [190, 225] on icon ".st0{fill:#2c8af8}" at bounding box center [191, 223] width 7 height 7
click at [325, 220] on span "add" at bounding box center [322, 223] width 13 height 13
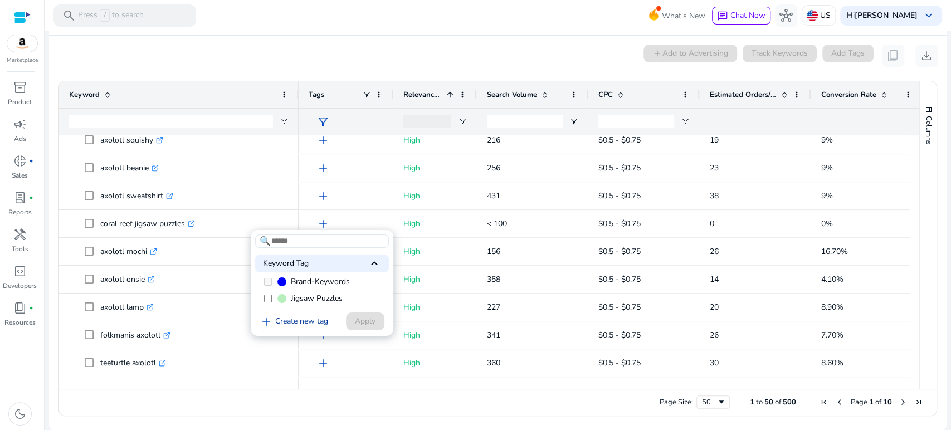
click at [304, 320] on link "add Create new tag" at bounding box center [293, 321] width 77 height 13
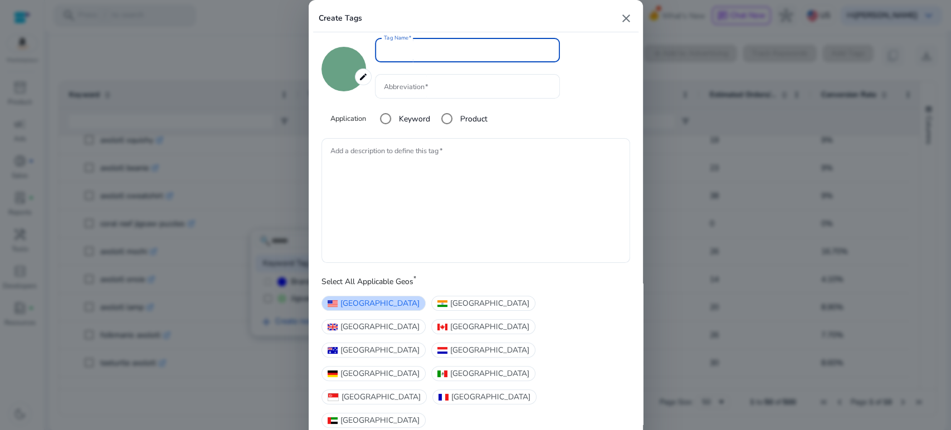
type input "*******"
type input "**********"
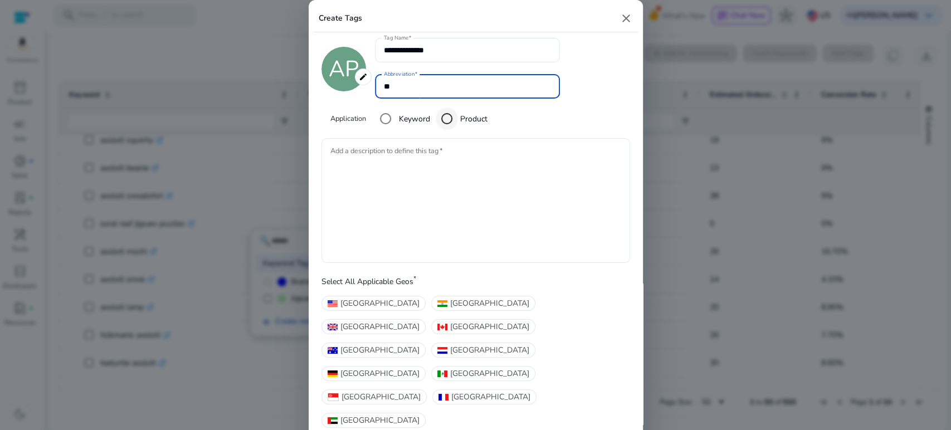
type input "**"
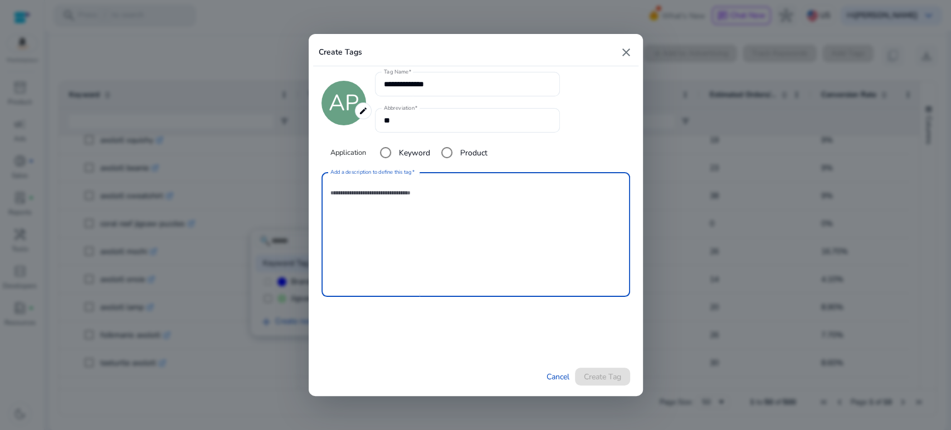
click at [402, 199] on textarea "Add a description to define this tag" at bounding box center [475, 235] width 291 height 114
drag, startPoint x: 457, startPoint y: 194, endPoint x: 282, endPoint y: 193, distance: 174.3
click at [285, 193] on div "**********" at bounding box center [475, 215] width 951 height 430
type textarea "**********"
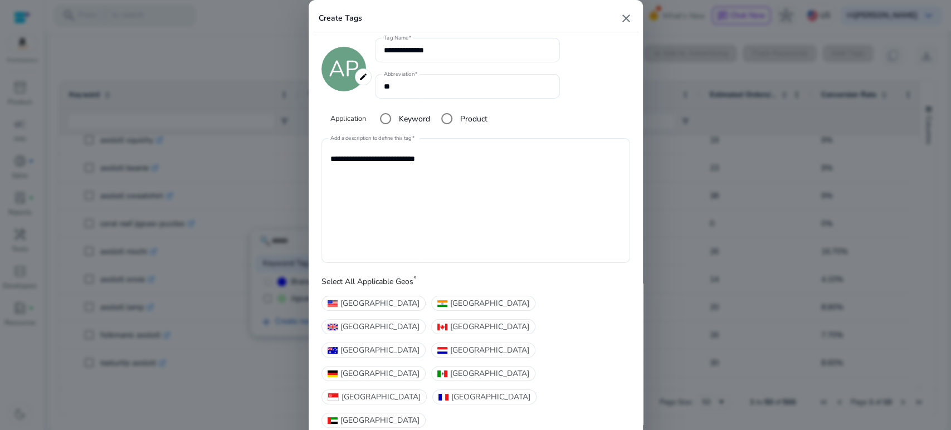
click at [351, 309] on span "[GEOGRAPHIC_DATA]" at bounding box center [379, 303] width 79 height 12
type input "*******"
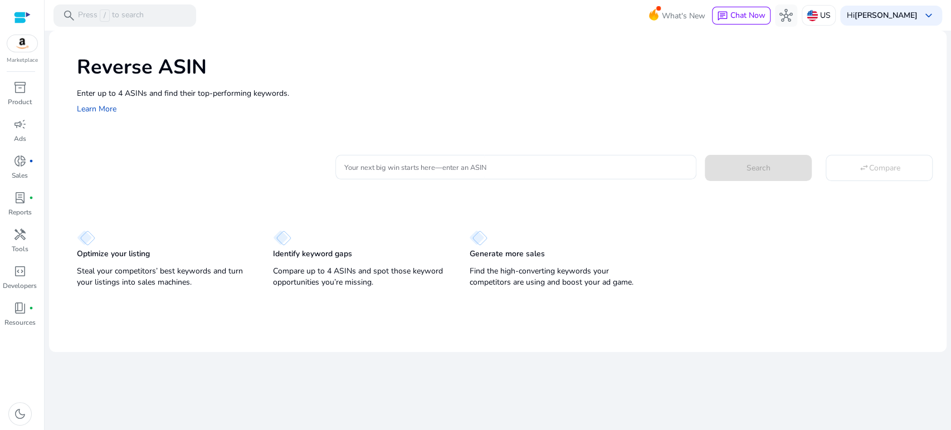
drag, startPoint x: 565, startPoint y: 271, endPoint x: 571, endPoint y: 270, distance: 6.8
click at [476, 161] on input "Your next big win starts here—enter an ASIN" at bounding box center [516, 167] width 344 height 12
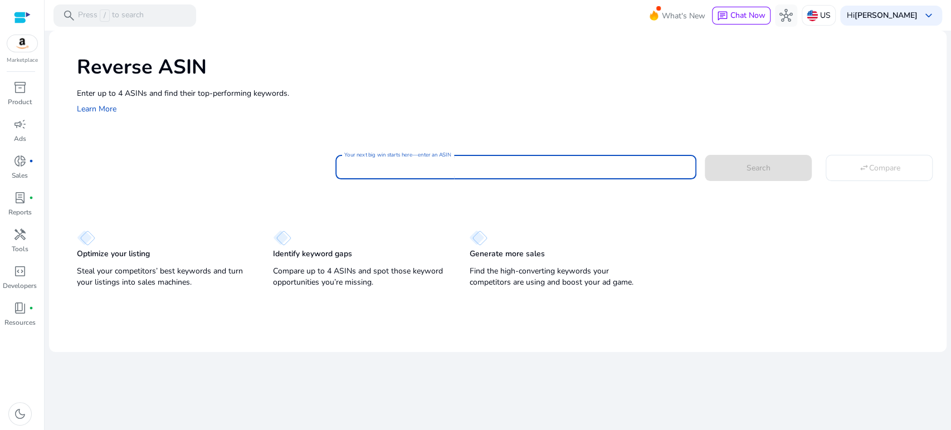
paste input "**********"
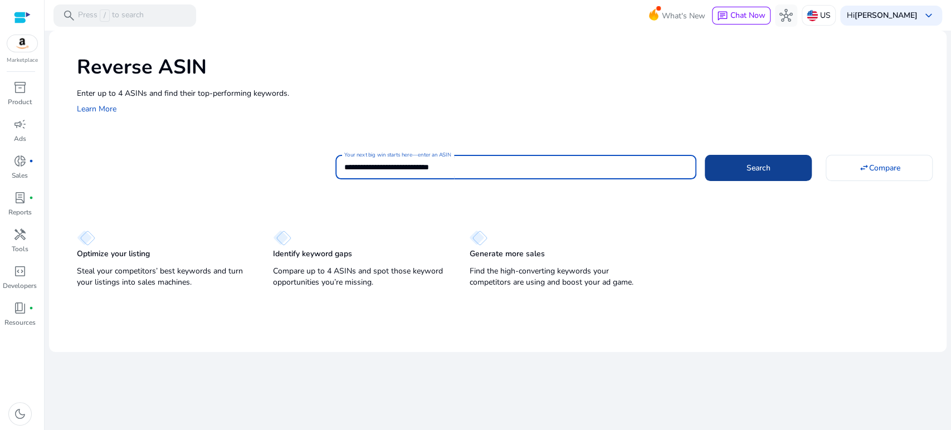
click at [735, 160] on span at bounding box center [758, 167] width 107 height 27
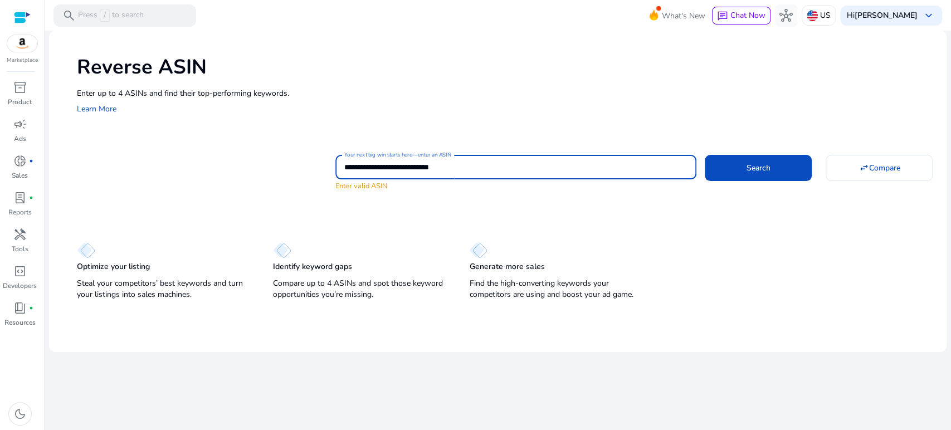
click at [483, 167] on input "**********" at bounding box center [516, 167] width 344 height 12
drag, startPoint x: 486, startPoint y: 162, endPoint x: 305, endPoint y: 157, distance: 181.1
click at [306, 157] on div "**********" at bounding box center [507, 172] width 861 height 40
paste input
type input "**********"
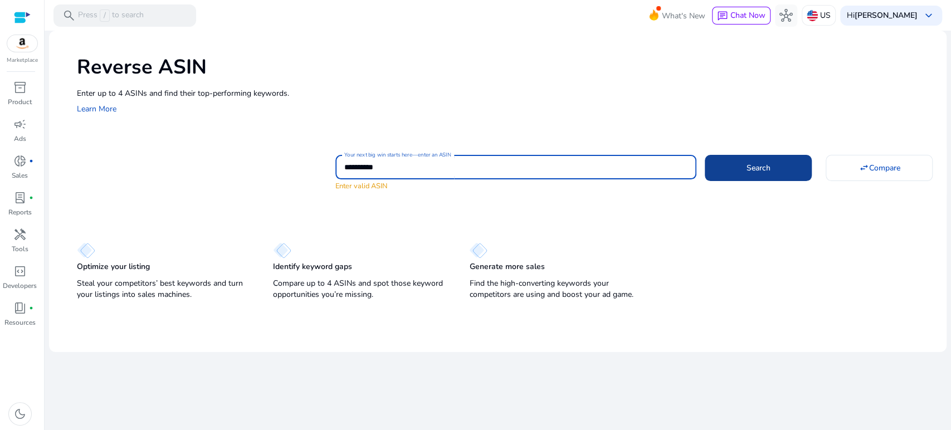
click at [776, 163] on span at bounding box center [758, 167] width 107 height 27
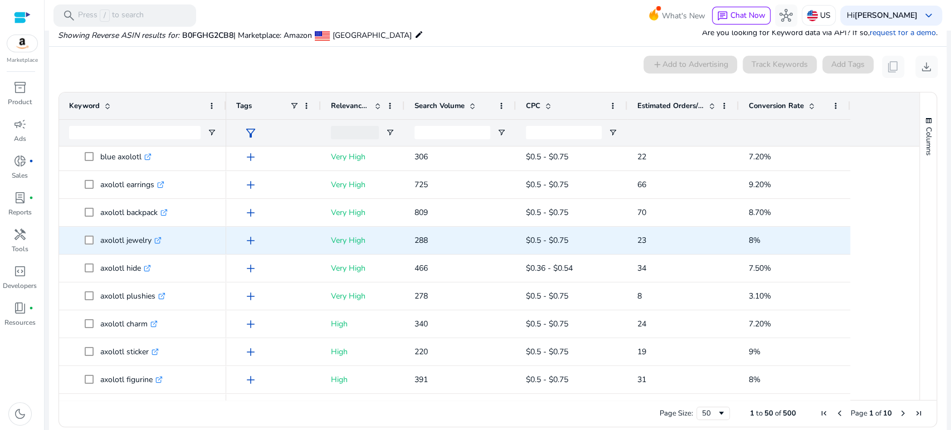
scroll to position [557, 0]
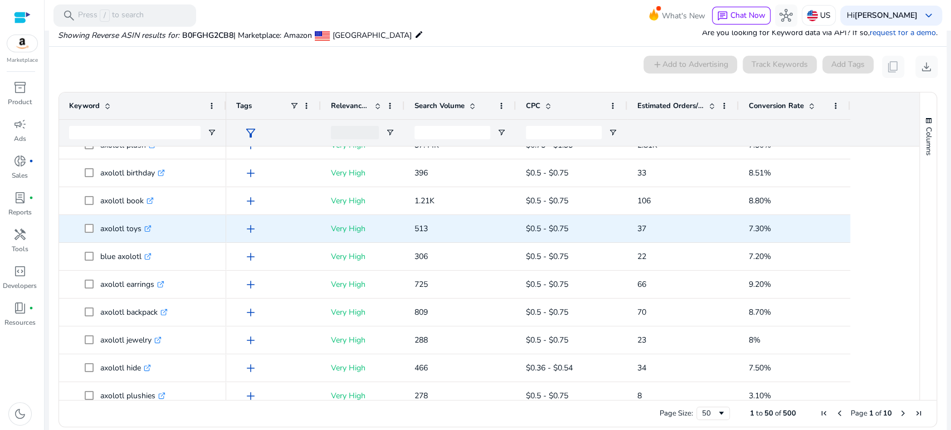
click at [148, 225] on icon ".st0{fill:#2c8af8}" at bounding box center [147, 228] width 7 height 7
click at [251, 226] on span "add" at bounding box center [250, 228] width 13 height 13
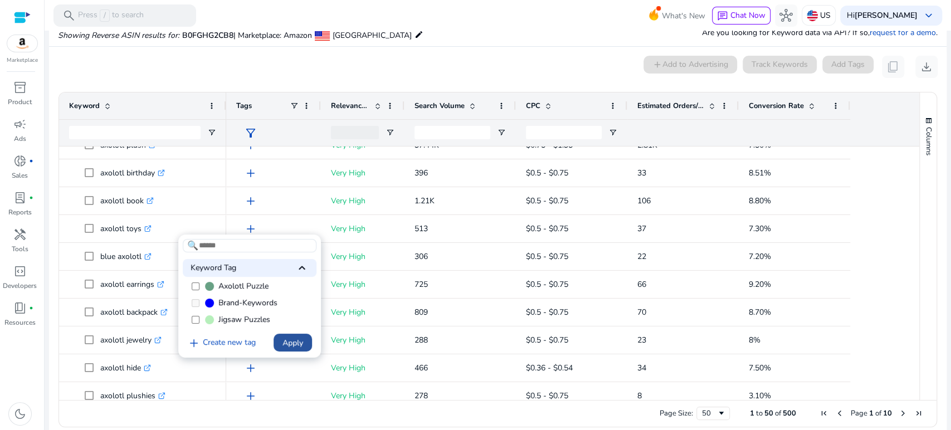
click at [286, 340] on span "Apply" at bounding box center [292, 343] width 21 height 12
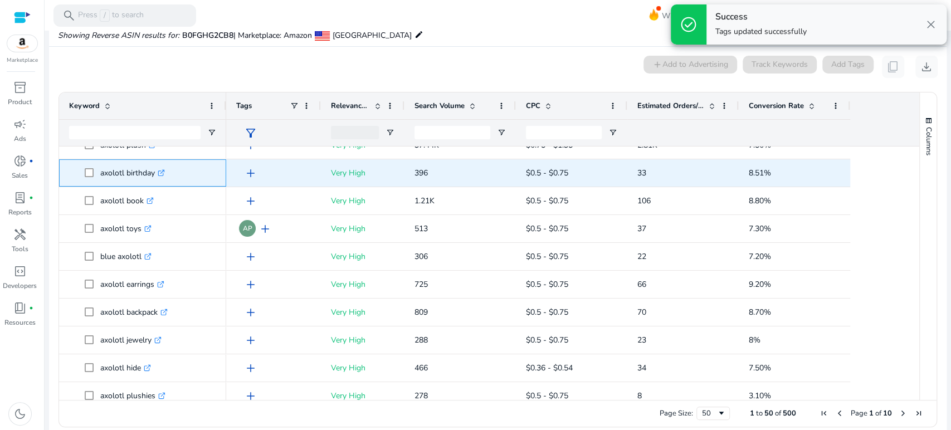
click at [162, 170] on icon ".st0{fill:#2c8af8}" at bounding box center [161, 172] width 7 height 7
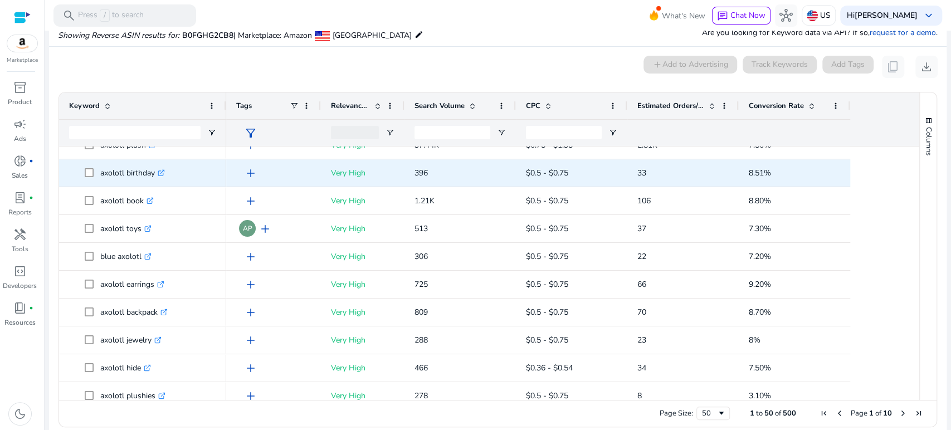
click at [251, 169] on div "add" at bounding box center [276, 173] width 69 height 21
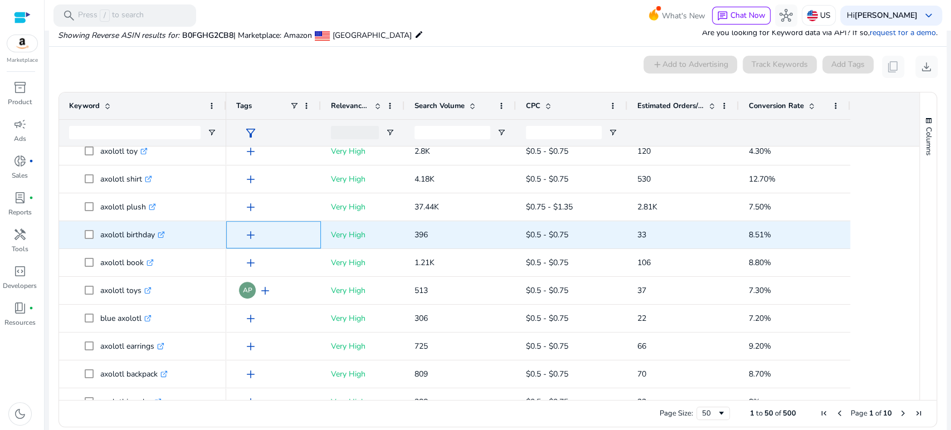
click at [252, 231] on span "add" at bounding box center [250, 234] width 13 height 13
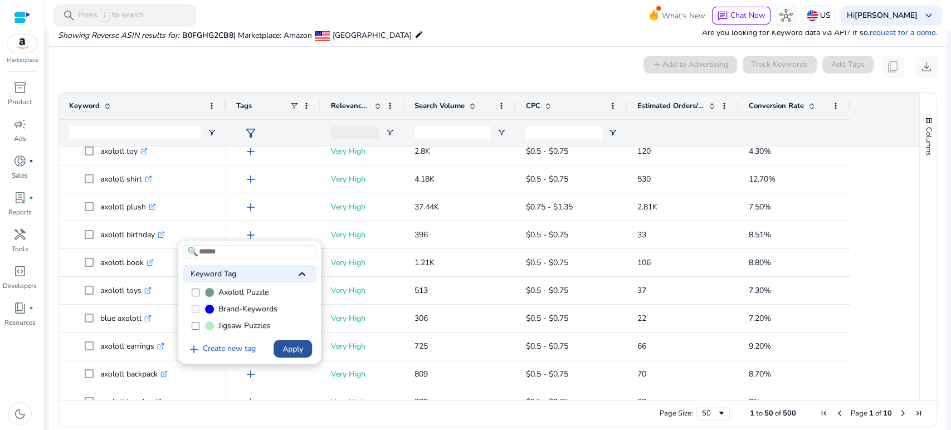
click at [291, 350] on span "Apply" at bounding box center [292, 349] width 21 height 12
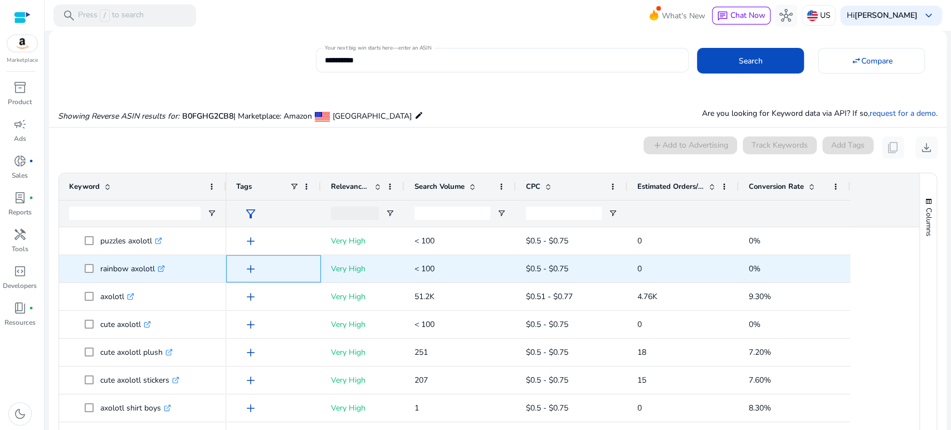
click at [250, 268] on span "add" at bounding box center [250, 268] width 13 height 13
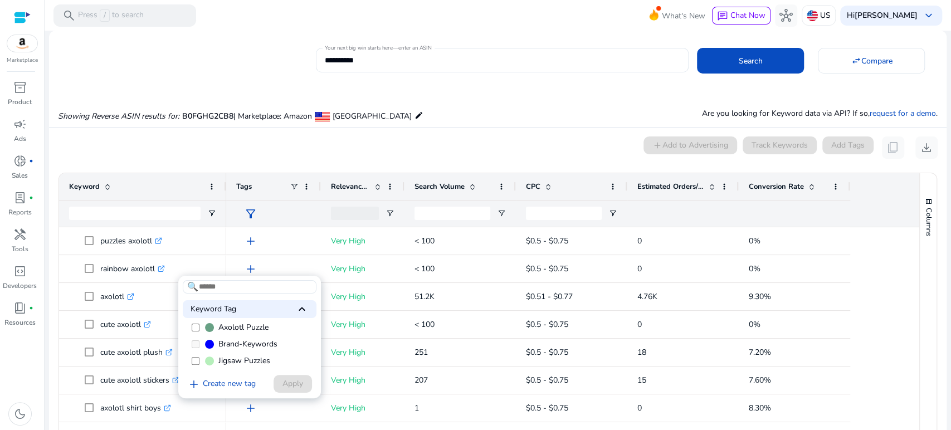
click at [227, 326] on span "Axolotl Puzzle" at bounding box center [243, 327] width 50 height 11
click at [284, 382] on span "Apply" at bounding box center [292, 384] width 21 height 12
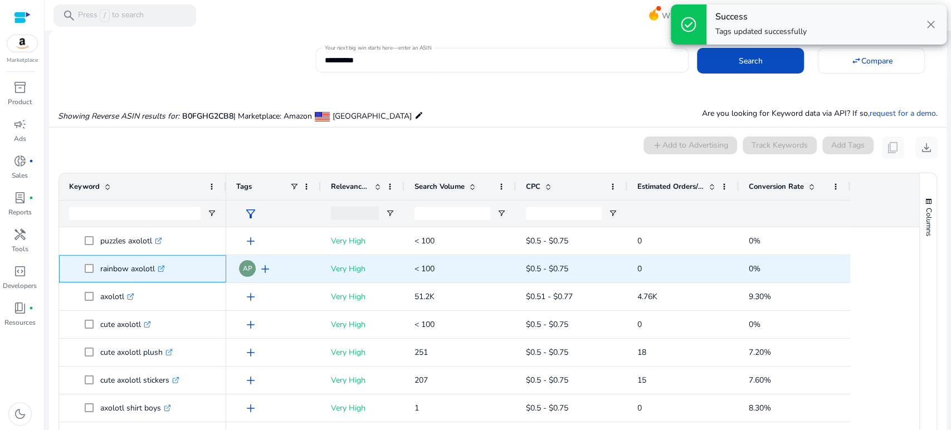
click at [162, 270] on icon ".st0{fill:#2c8af8}" at bounding box center [161, 268] width 7 height 7
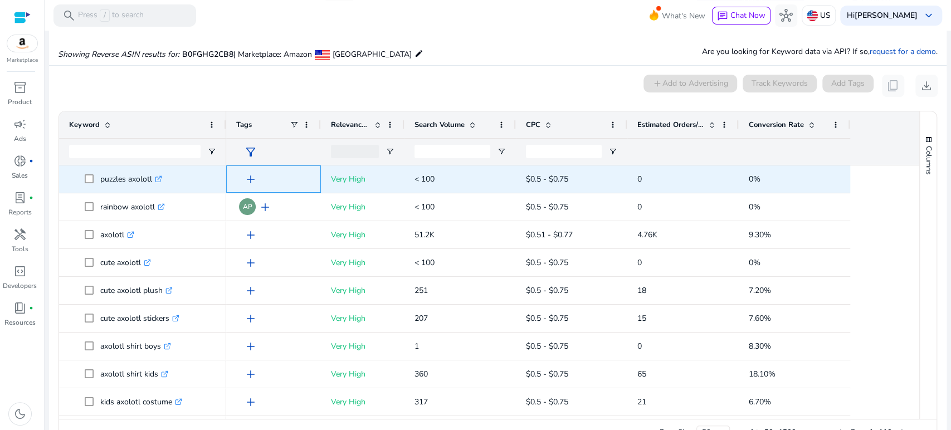
click at [250, 179] on span "add" at bounding box center [250, 179] width 13 height 13
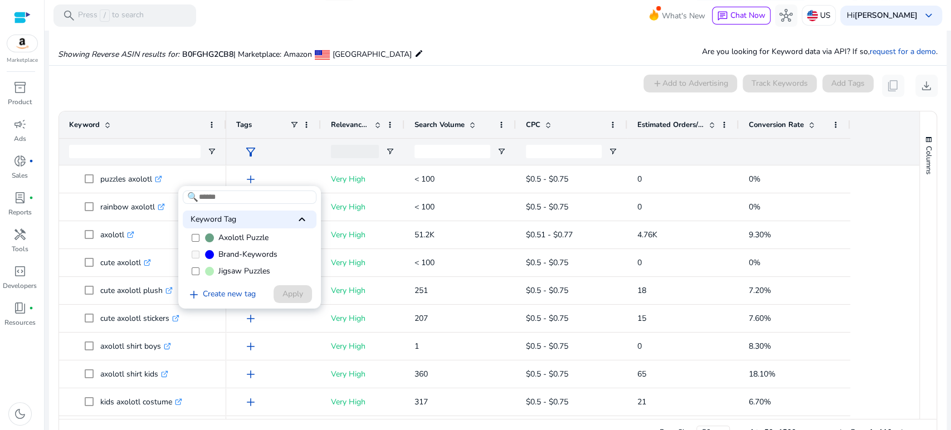
click at [217, 237] on label "Axolotl Puzzle" at bounding box center [250, 237] width 134 height 17
click at [294, 296] on span "Apply" at bounding box center [292, 294] width 21 height 12
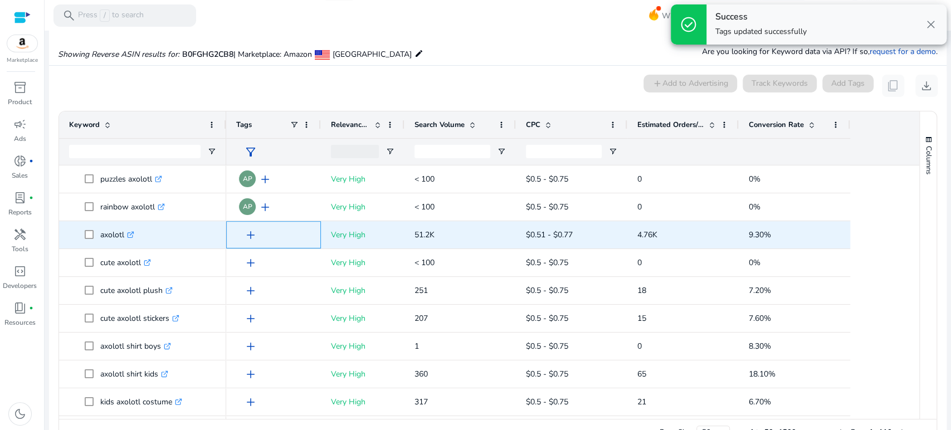
click at [250, 235] on span "add" at bounding box center [250, 234] width 13 height 13
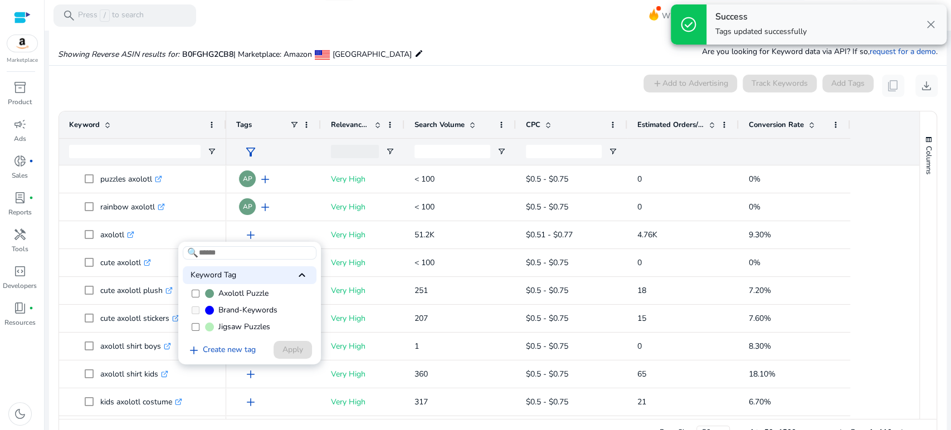
click at [240, 292] on span "Axolotl Puzzle" at bounding box center [243, 293] width 50 height 11
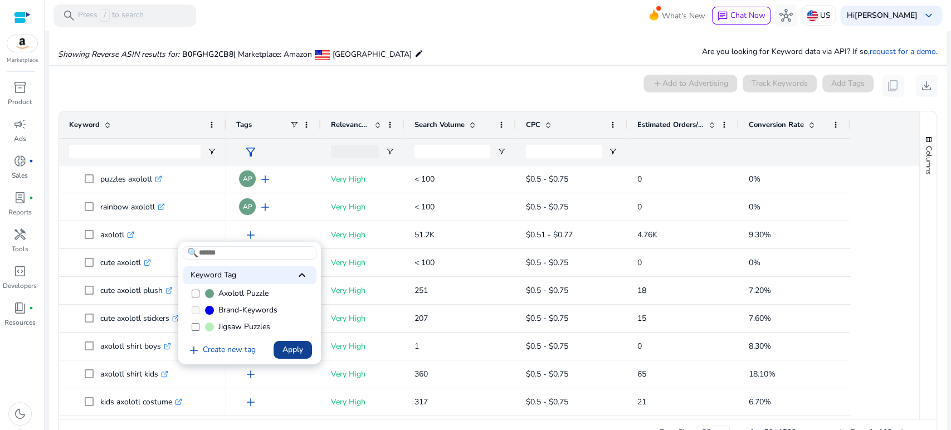
click at [286, 349] on span "Apply" at bounding box center [292, 350] width 21 height 12
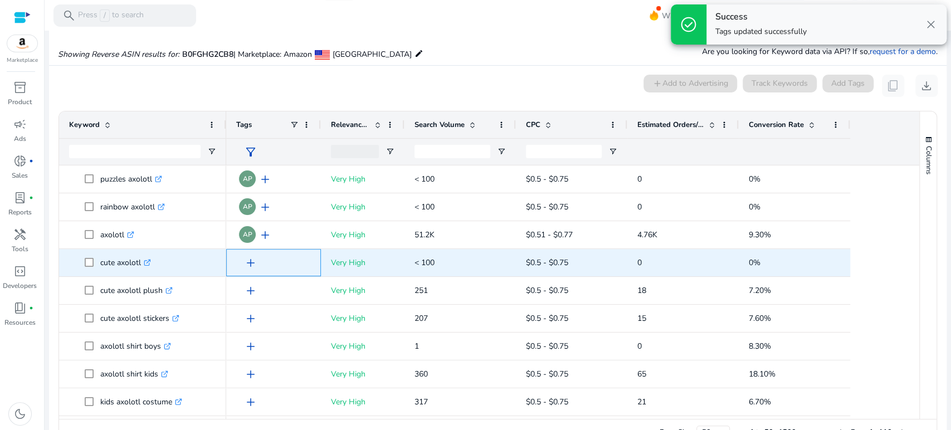
click at [249, 262] on span "add" at bounding box center [250, 262] width 13 height 13
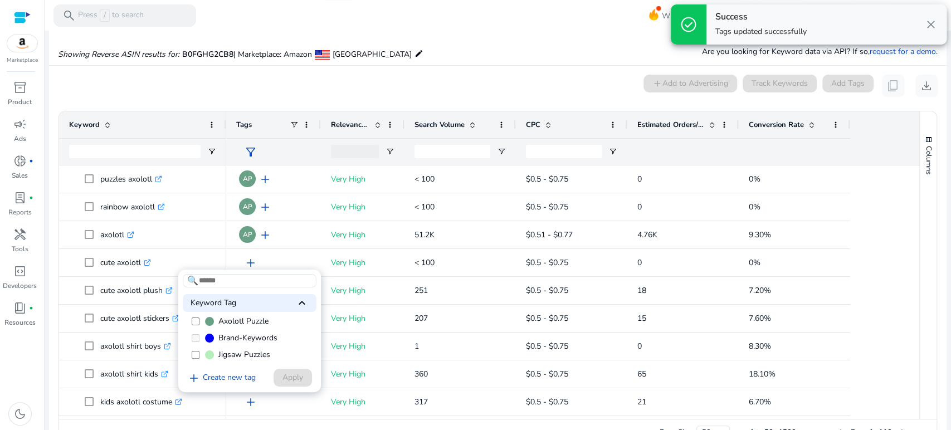
click at [232, 319] on span "Axolotl Puzzle" at bounding box center [243, 321] width 50 height 11
click at [285, 375] on span "Apply" at bounding box center [292, 378] width 21 height 12
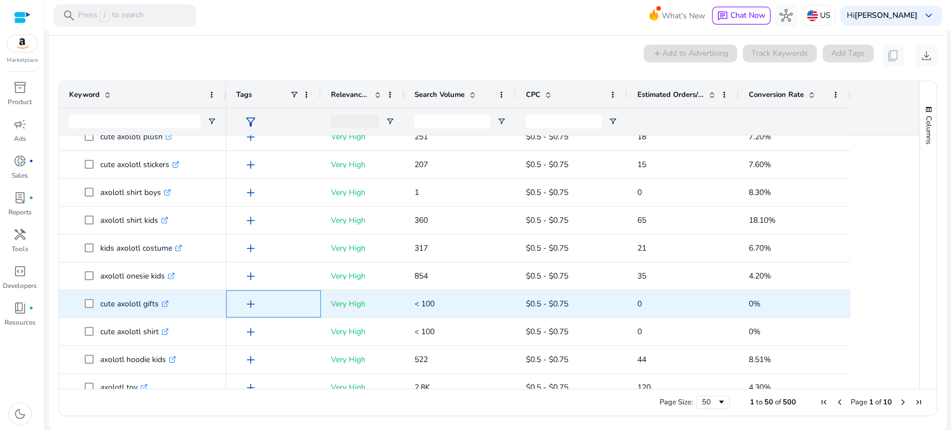
click at [249, 303] on span "add" at bounding box center [250, 303] width 13 height 13
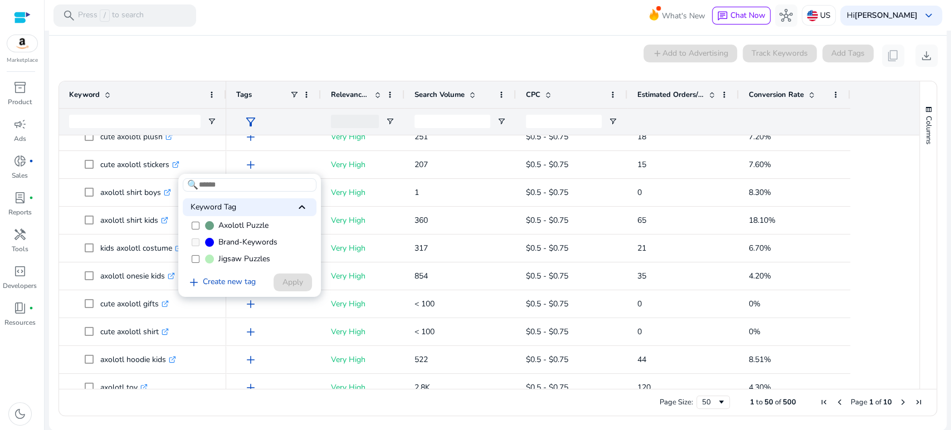
click at [243, 227] on span "Axolotl Puzzle" at bounding box center [243, 225] width 50 height 11
click at [283, 277] on span "Apply" at bounding box center [292, 282] width 21 height 12
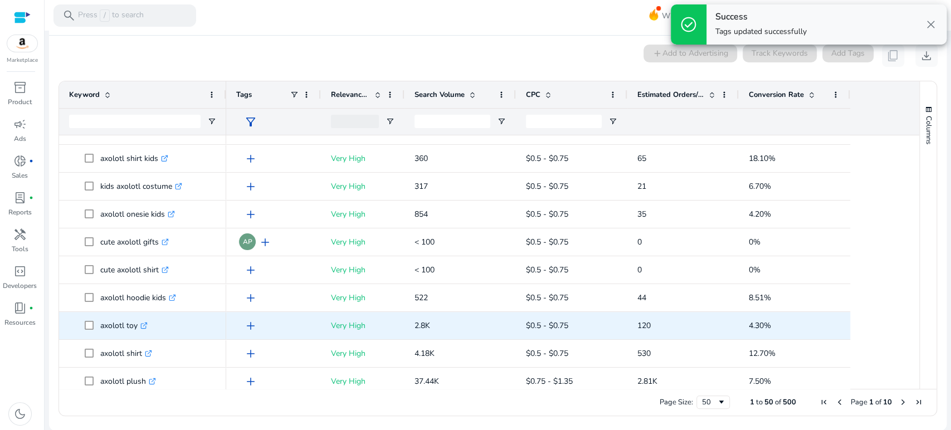
click at [247, 324] on span "add" at bounding box center [250, 325] width 13 height 13
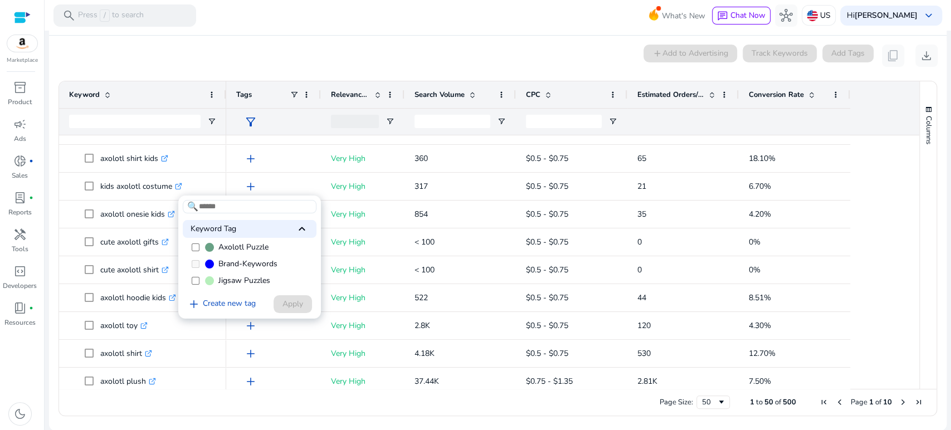
click at [235, 247] on span "Axolotl Puzzle" at bounding box center [243, 247] width 50 height 11
click at [291, 303] on span "Apply" at bounding box center [292, 304] width 21 height 12
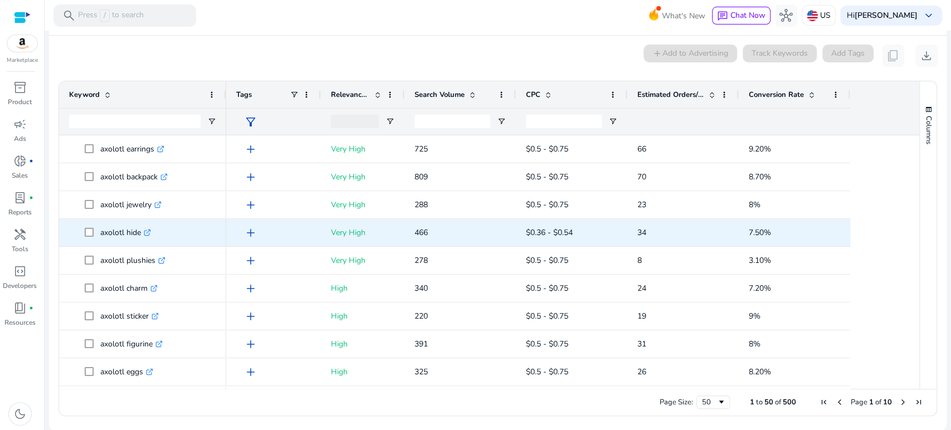
scroll to position [619, 0]
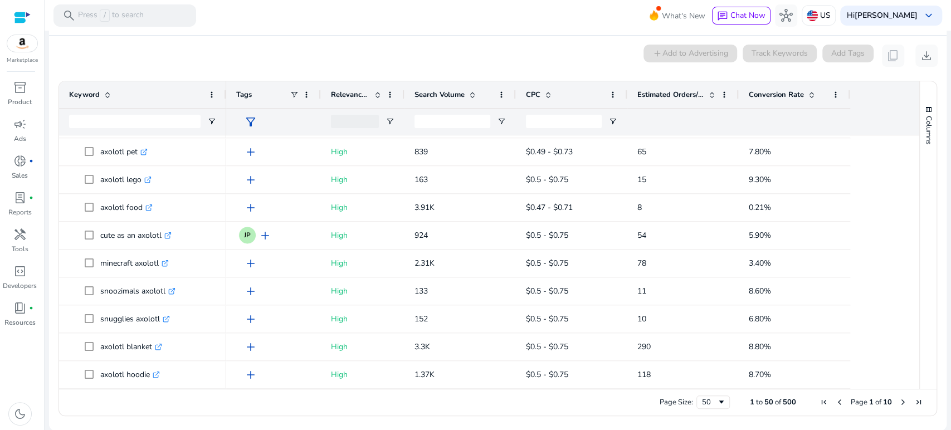
click at [462, 92] on span "Search Volume" at bounding box center [439, 95] width 50 height 10
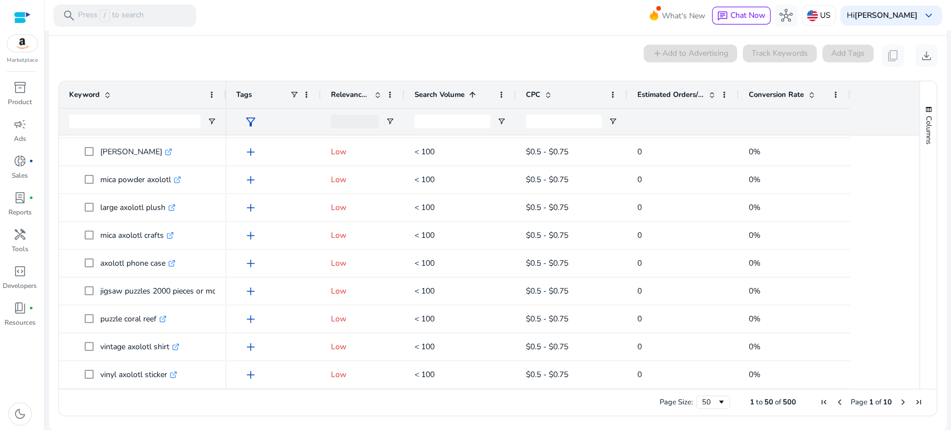
click at [462, 92] on span "Search Volume" at bounding box center [439, 95] width 50 height 10
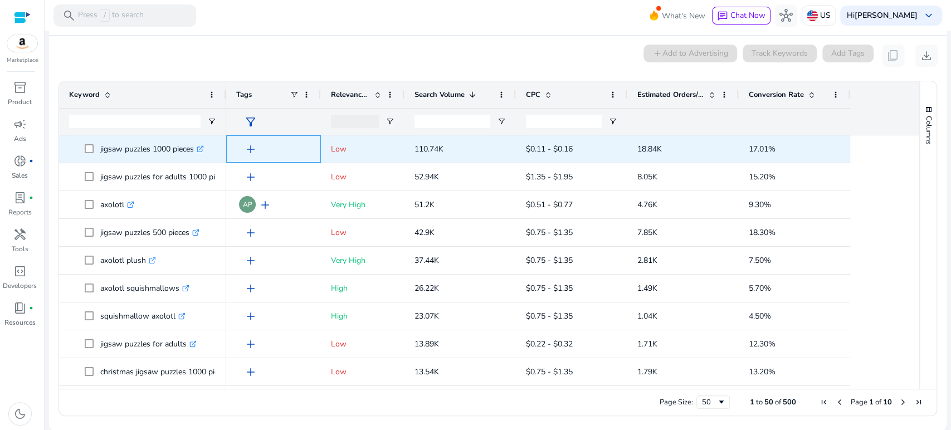
click at [251, 149] on span "add" at bounding box center [250, 149] width 13 height 13
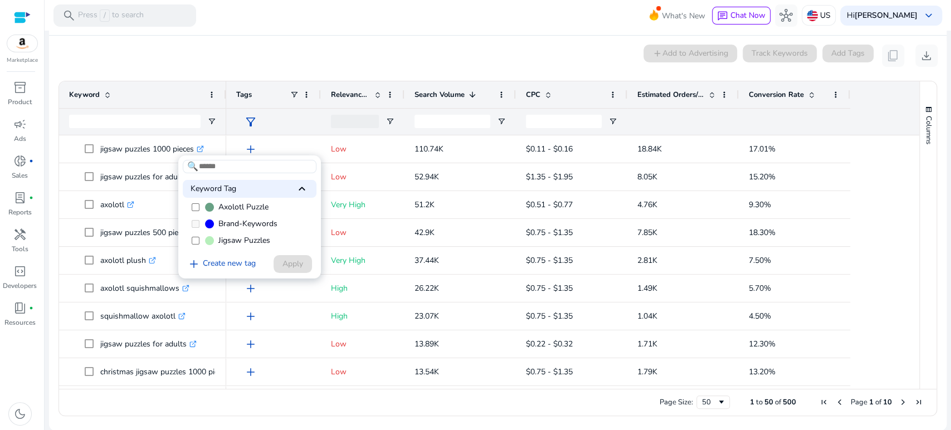
click at [170, 75] on div at bounding box center [475, 215] width 951 height 430
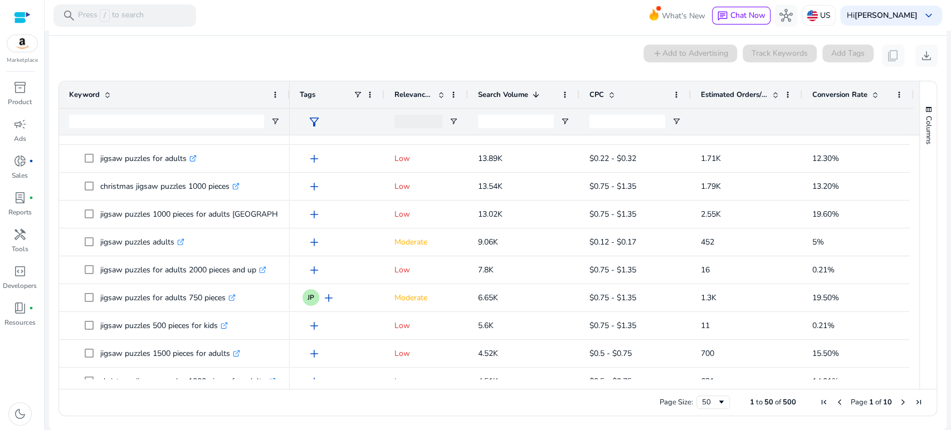
drag, startPoint x: 224, startPoint y: 92, endPoint x: 288, endPoint y: 102, distance: 64.3
click at [288, 102] on div at bounding box center [289, 94] width 4 height 27
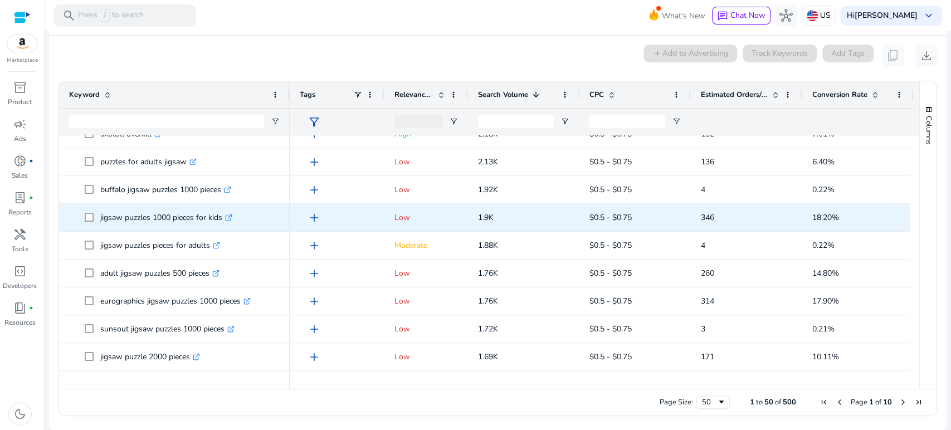
click at [315, 216] on span "add" at bounding box center [313, 217] width 13 height 13
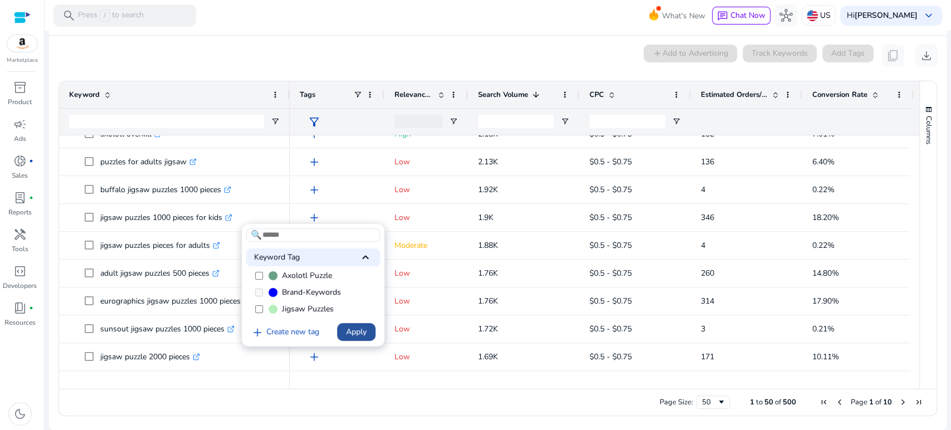
click at [349, 332] on span "Apply" at bounding box center [356, 332] width 21 height 12
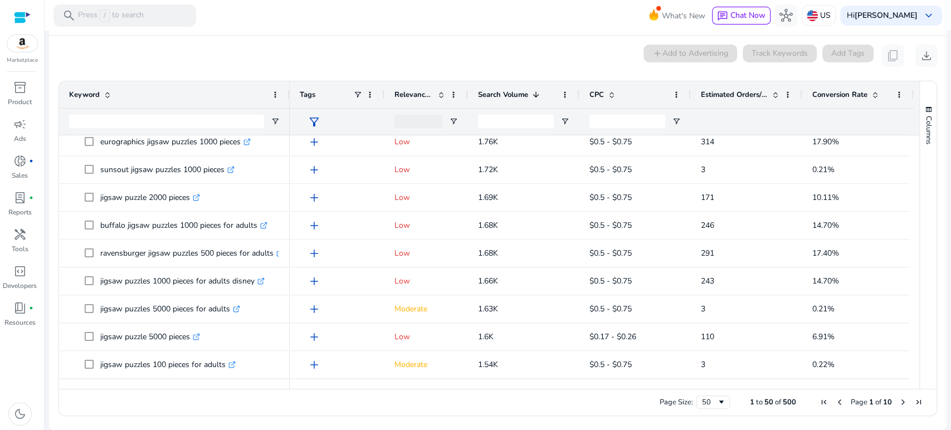
click at [609, 94] on span at bounding box center [611, 94] width 9 height 9
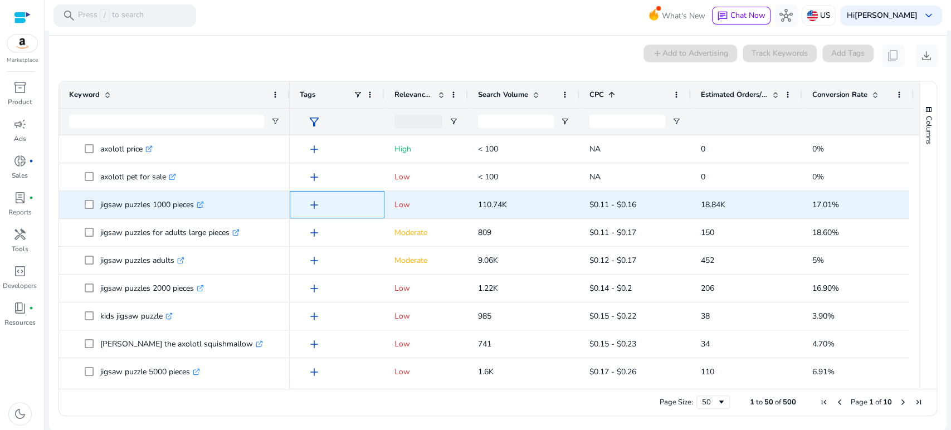
click at [314, 203] on span "add" at bounding box center [313, 204] width 13 height 13
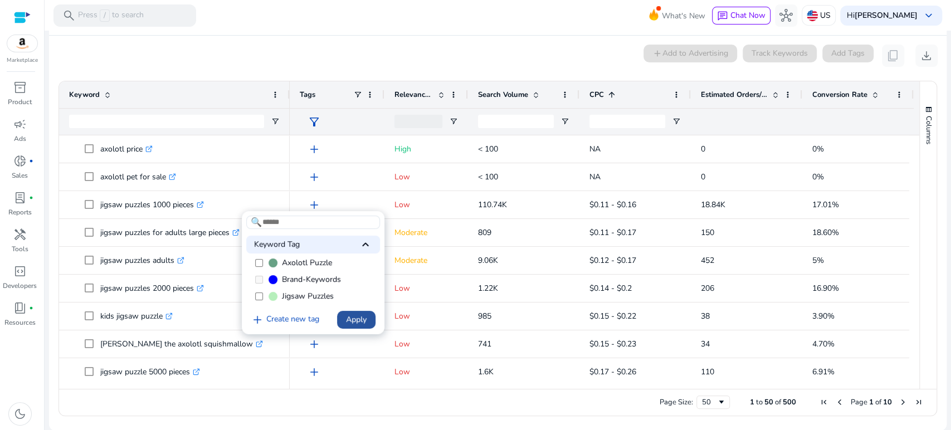
click at [360, 317] on span "Apply" at bounding box center [356, 320] width 21 height 12
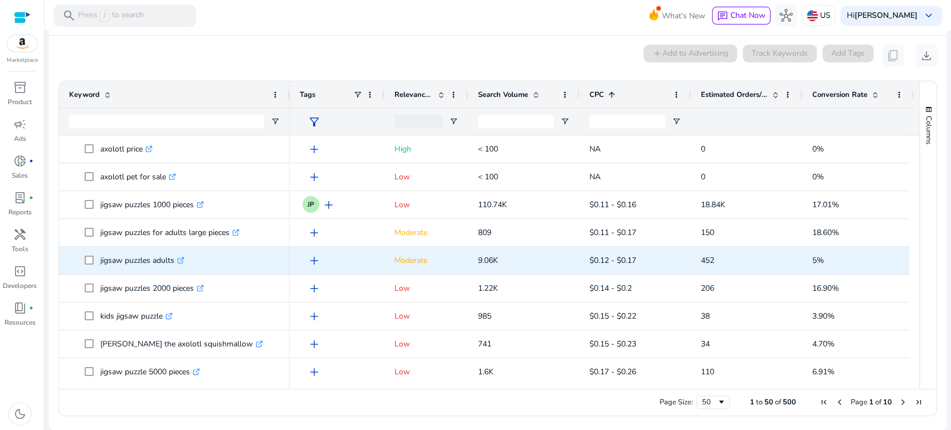
click at [312, 260] on span "add" at bounding box center [313, 260] width 13 height 13
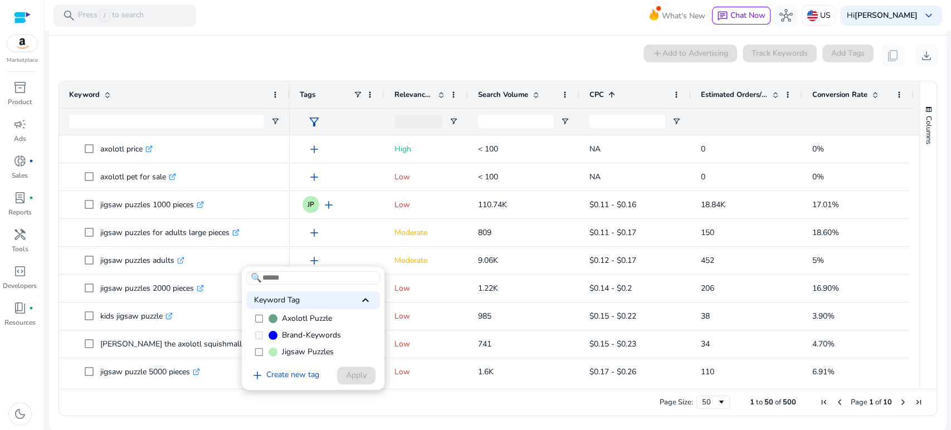
click at [299, 354] on span "Jigsaw Puzzles" at bounding box center [308, 351] width 52 height 11
click at [354, 373] on span "Apply" at bounding box center [356, 375] width 21 height 12
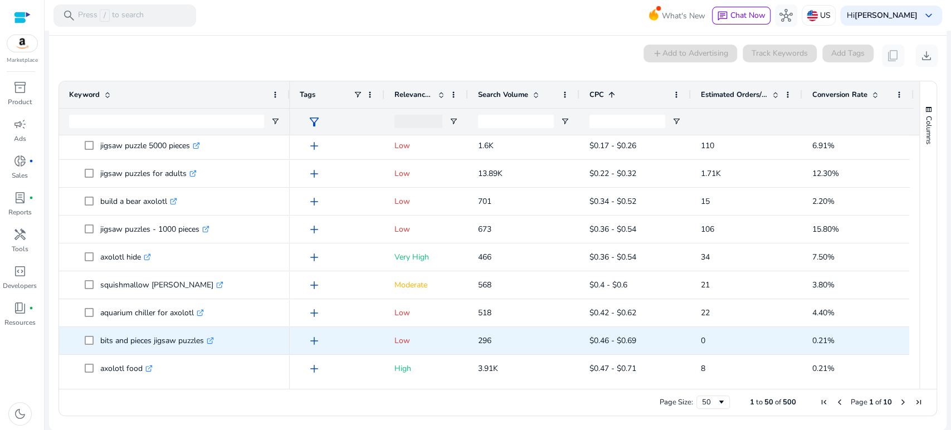
scroll to position [247, 0]
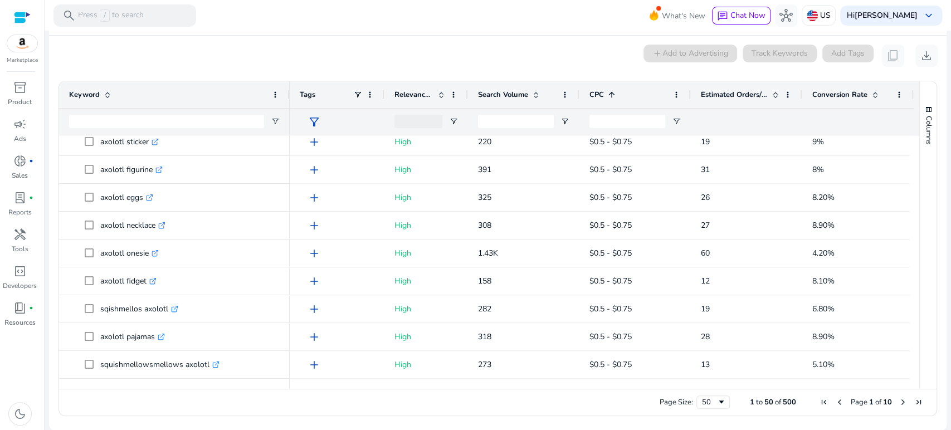
drag, startPoint x: 840, startPoint y: 383, endPoint x: 915, endPoint y: 373, distance: 75.2
click at [910, 379] on div at bounding box center [489, 384] width 860 height 10
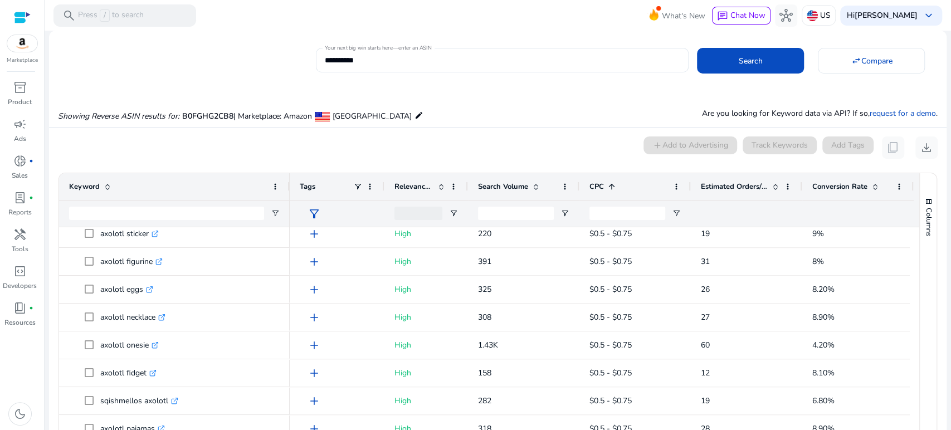
click at [143, 80] on mat-card "**********" at bounding box center [497, 58] width 897 height 45
click at [18, 245] on p "Tools" at bounding box center [20, 249] width 17 height 10
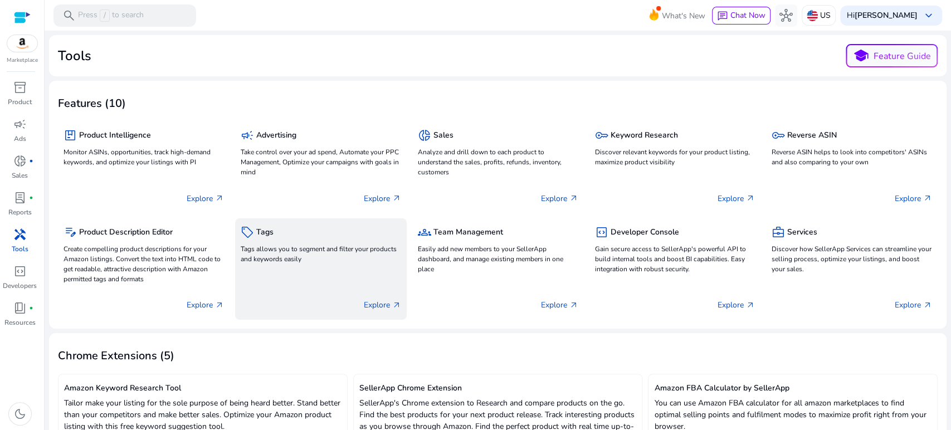
click at [302, 250] on p "Tags allows you to segment and filter your products and keywords easily" at bounding box center [321, 254] width 160 height 20
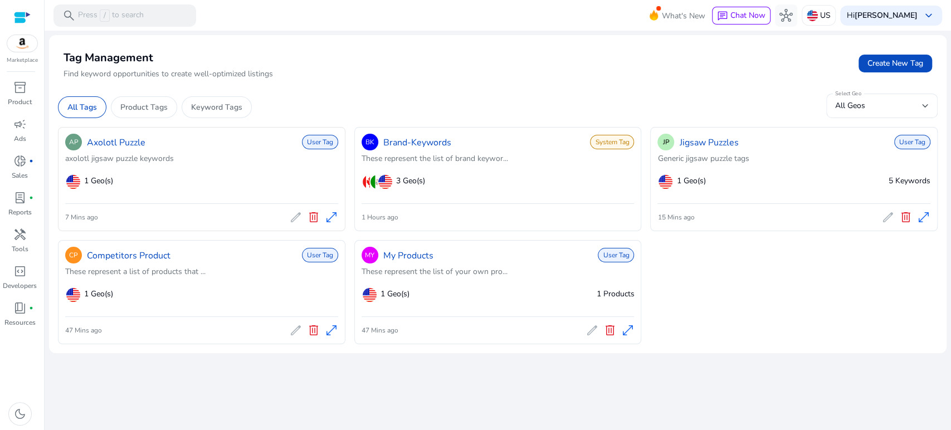
click at [97, 182] on span "1 Geo(s)" at bounding box center [98, 181] width 29 height 12
click at [112, 141] on link "Axolotl Puzzle" at bounding box center [116, 142] width 58 height 13
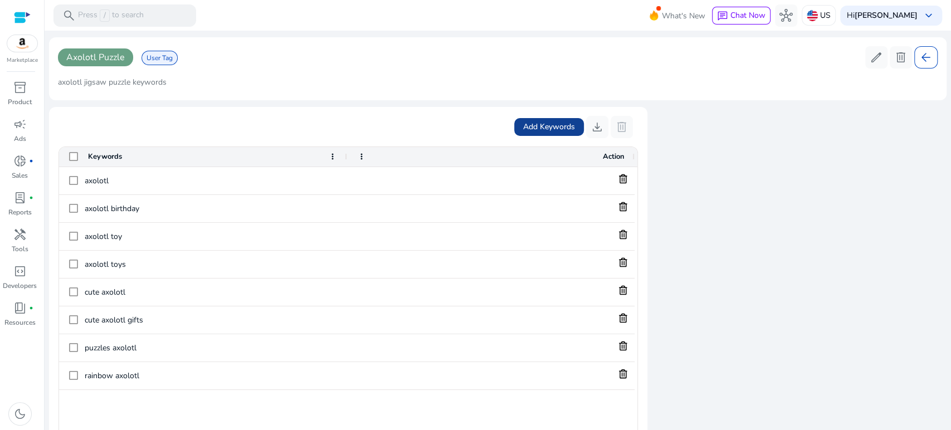
click at [549, 123] on span "Add Keywords" at bounding box center [549, 127] width 52 height 12
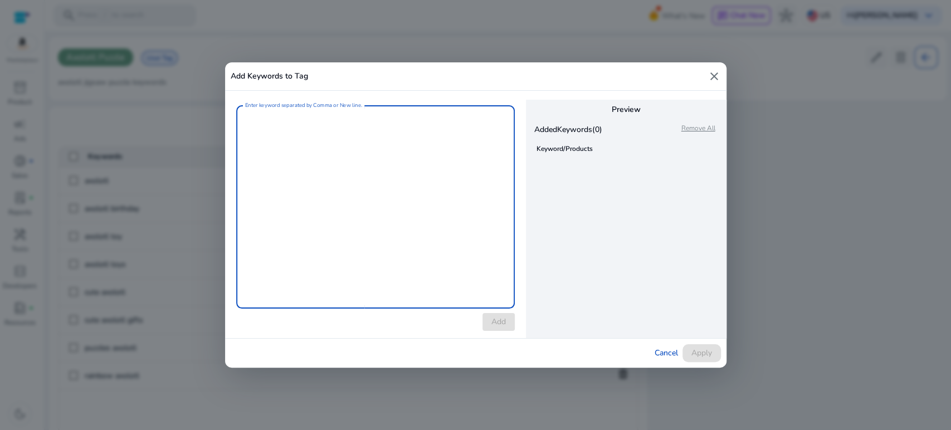
click at [380, 141] on textarea "Enter keyword separated by Comma or New line." at bounding box center [375, 207] width 261 height 192
click at [716, 80] on mat-icon "close" at bounding box center [713, 76] width 13 height 13
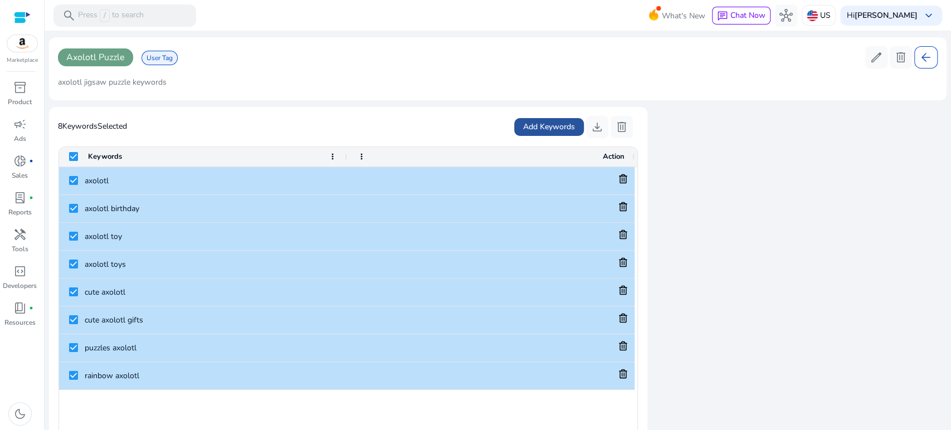
click at [555, 121] on span "Add Keywords" at bounding box center [549, 127] width 52 height 12
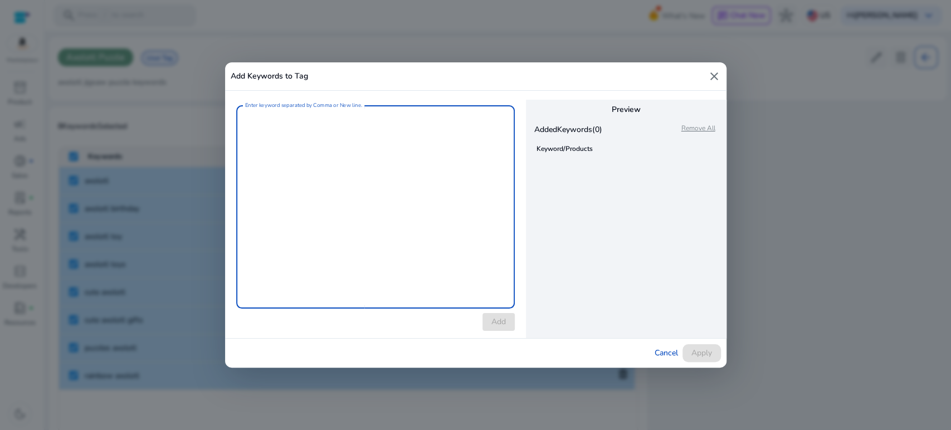
click at [346, 157] on textarea "Enter keyword separated by Comma or New line." at bounding box center [375, 207] width 261 height 192
click at [717, 76] on mat-icon "close" at bounding box center [713, 76] width 13 height 13
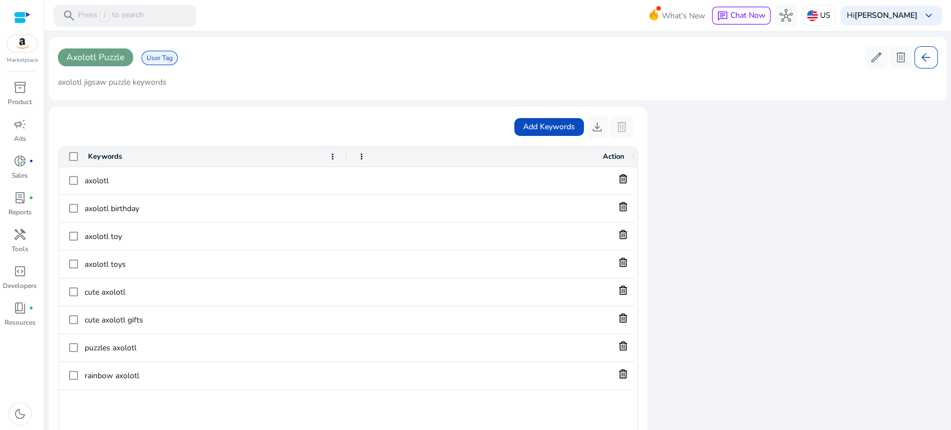
click at [371, 94] on mat-card "Axolotl Puzzle User Tag edit delete arrow_back axolotl jigsaw puzzle keywords" at bounding box center [497, 68] width 897 height 63
click at [177, 56] on span "User Tag" at bounding box center [159, 58] width 36 height 14
click at [165, 58] on span "User Tag" at bounding box center [159, 58] width 36 height 14
click at [89, 55] on span "Axolotl Puzzle" at bounding box center [95, 57] width 58 height 12
click at [158, 55] on span "User Tag" at bounding box center [159, 58] width 36 height 14
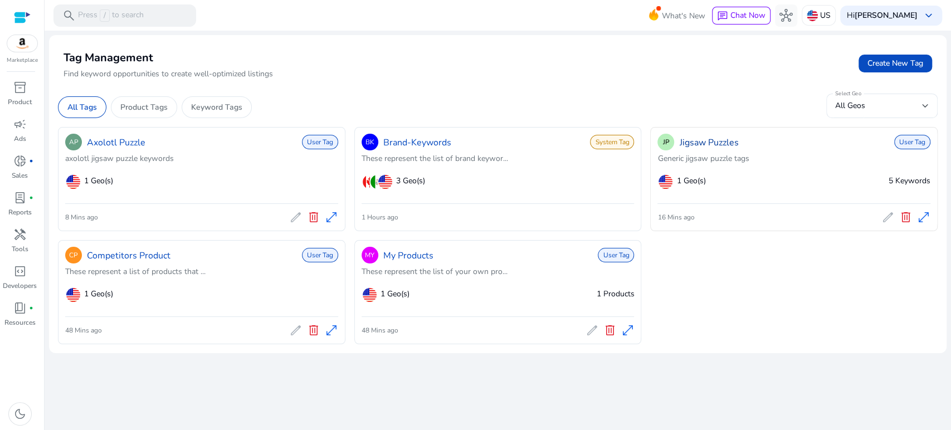
click at [715, 137] on link "Jigsaw Puzzles" at bounding box center [708, 142] width 59 height 13
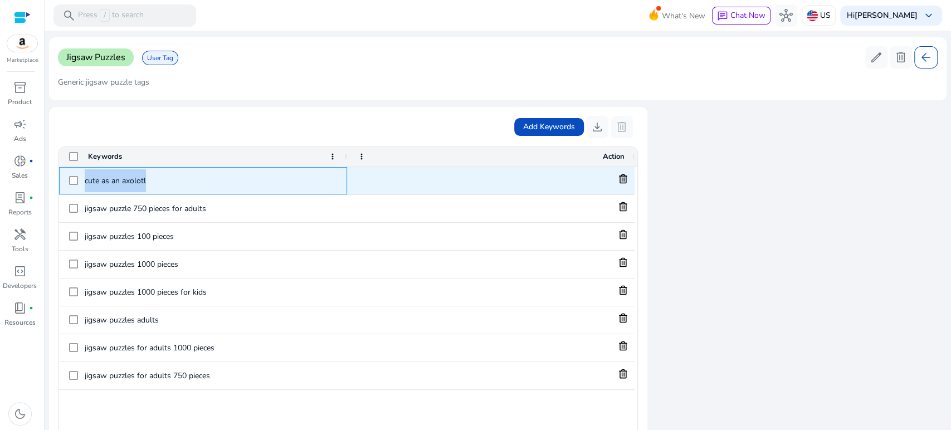
drag, startPoint x: 84, startPoint y: 181, endPoint x: 158, endPoint y: 178, distance: 74.7
click at [158, 178] on div "cute as an axolotl" at bounding box center [203, 181] width 268 height 26
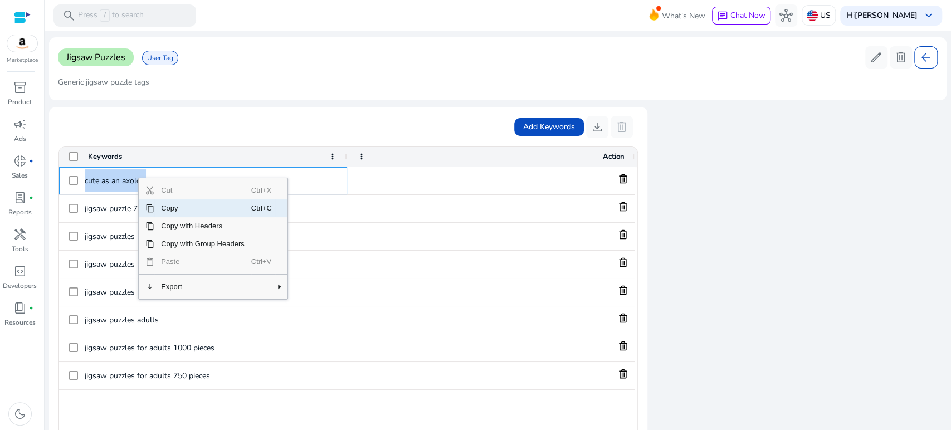
click at [169, 206] on span "Copy" at bounding box center [202, 208] width 97 height 18
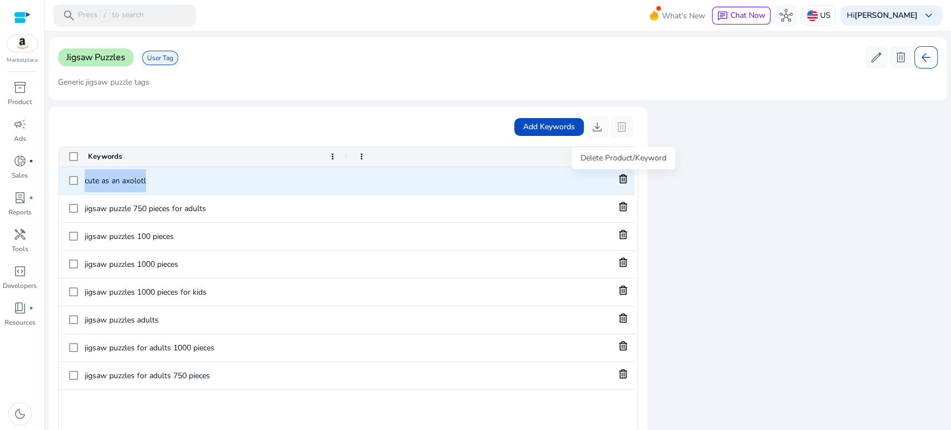
click at [624, 178] on icon at bounding box center [623, 178] width 8 height 9
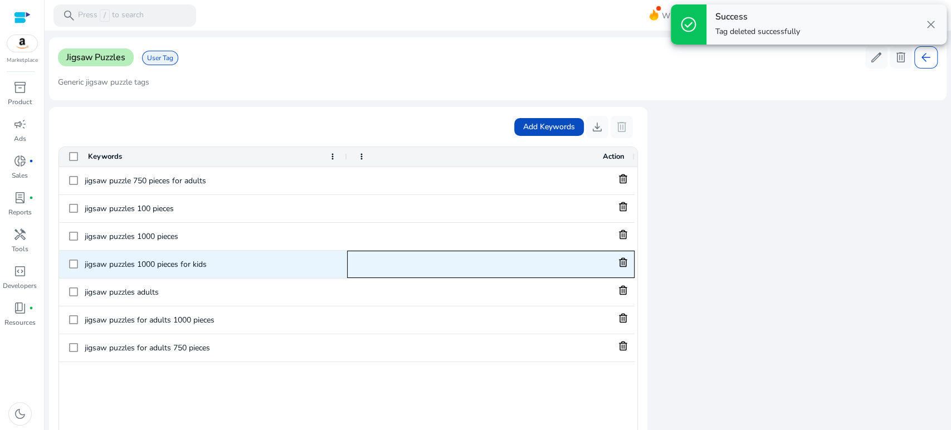
drag, startPoint x: 624, startPoint y: 273, endPoint x: 534, endPoint y: 246, distance: 94.8
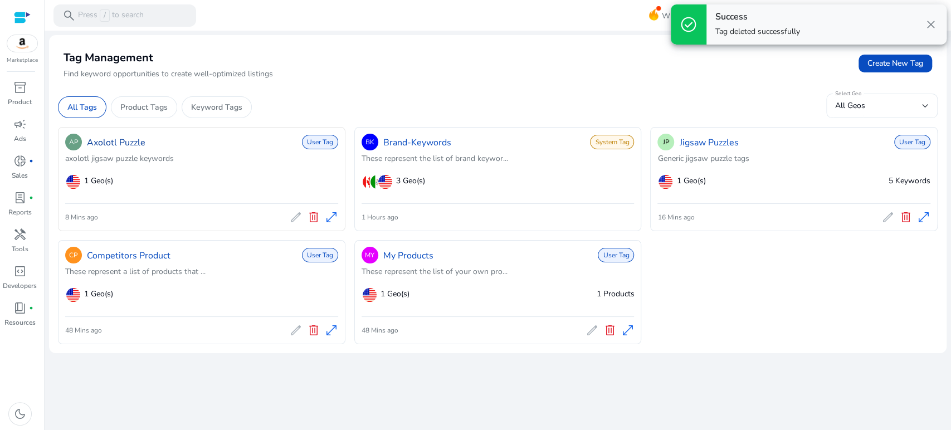
click at [111, 141] on link "Axolotl Puzzle" at bounding box center [116, 142] width 58 height 13
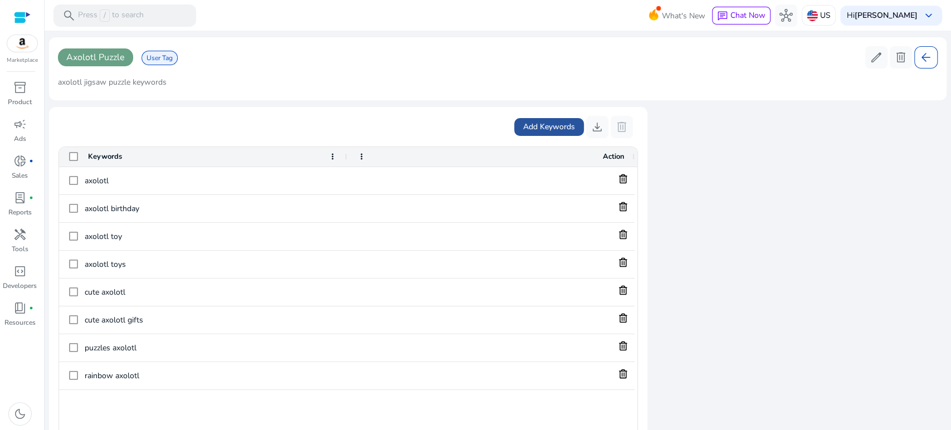
click at [559, 126] on span "Add Keywords" at bounding box center [549, 127] width 52 height 12
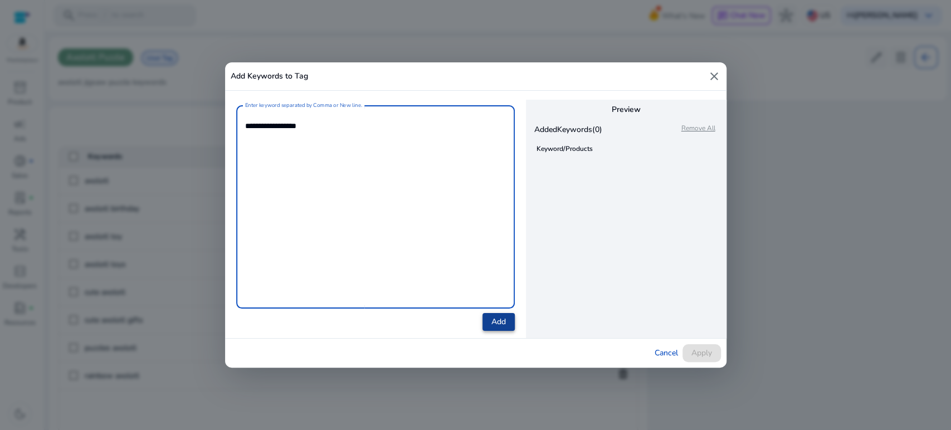
type textarea "**********"
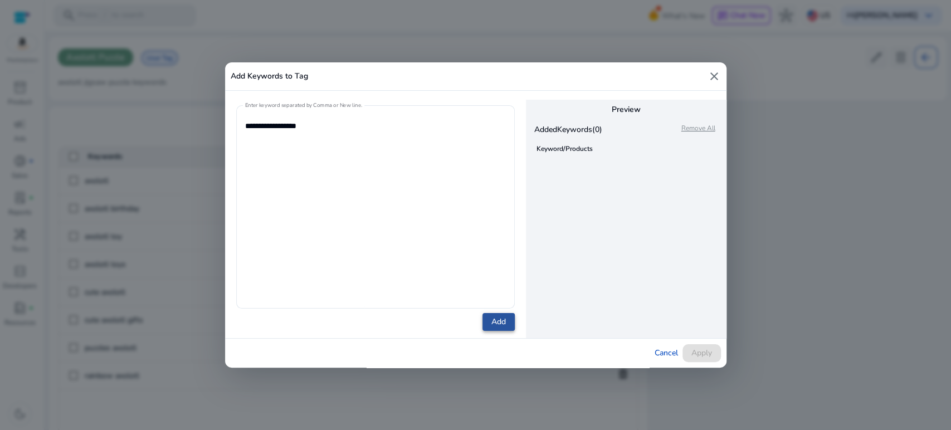
click at [507, 324] on span at bounding box center [498, 322] width 32 height 27
click at [703, 354] on span "Apply" at bounding box center [701, 353] width 21 height 12
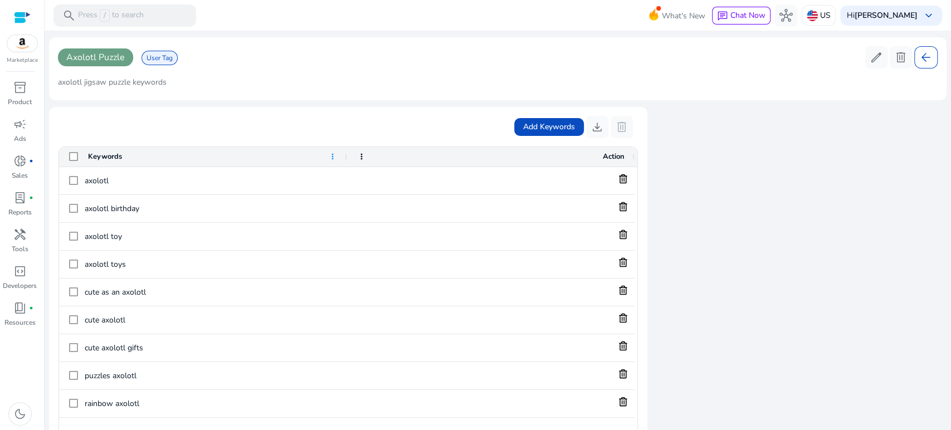
click at [332, 158] on span at bounding box center [332, 156] width 9 height 9
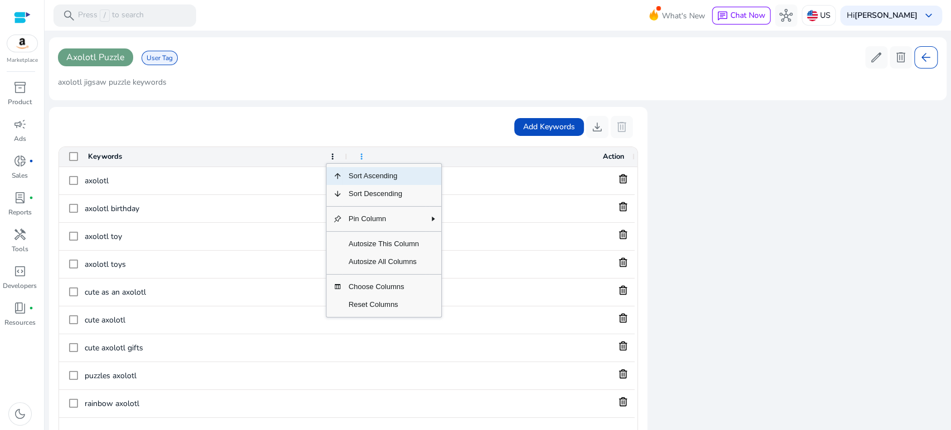
click at [363, 152] on span at bounding box center [361, 156] width 9 height 9
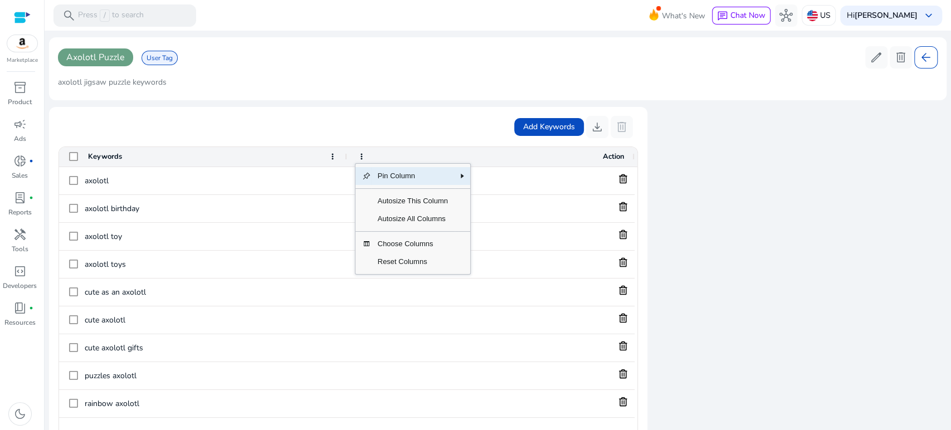
click at [374, 106] on div "Axolotl Puzzle User Tag edit delete arrow_back axolotl jigsaw puzzle keywords A…" at bounding box center [497, 246] width 897 height 419
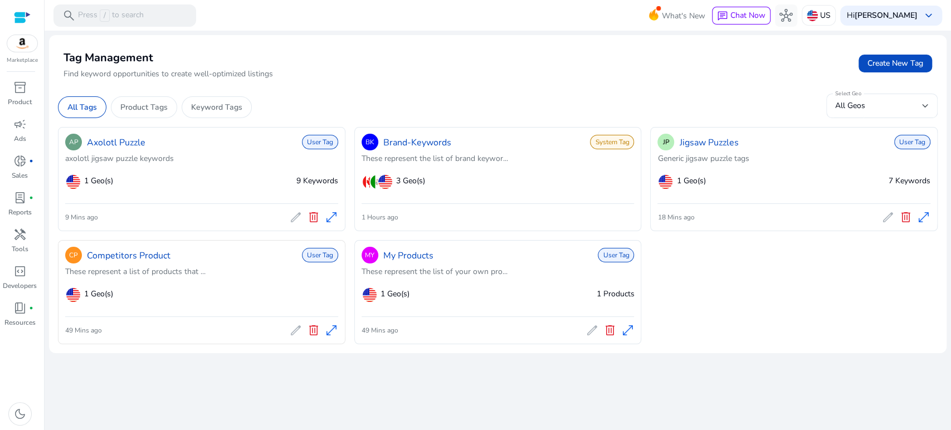
click at [160, 266] on p "These represent a list of products that ..." at bounding box center [201, 272] width 273 height 12
click at [143, 253] on link "Competitors Product" at bounding box center [129, 255] width 84 height 13
click at [125, 257] on link "Competitors Product" at bounding box center [129, 255] width 84 height 13
click at [103, 139] on link "Axolotl Puzzle" at bounding box center [116, 142] width 58 height 13
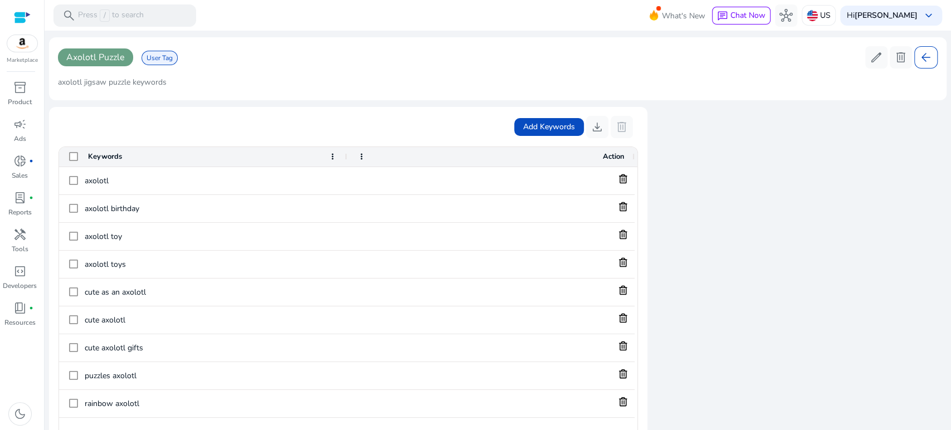
click at [93, 55] on span "Axolotl Puzzle" at bounding box center [95, 57] width 58 height 12
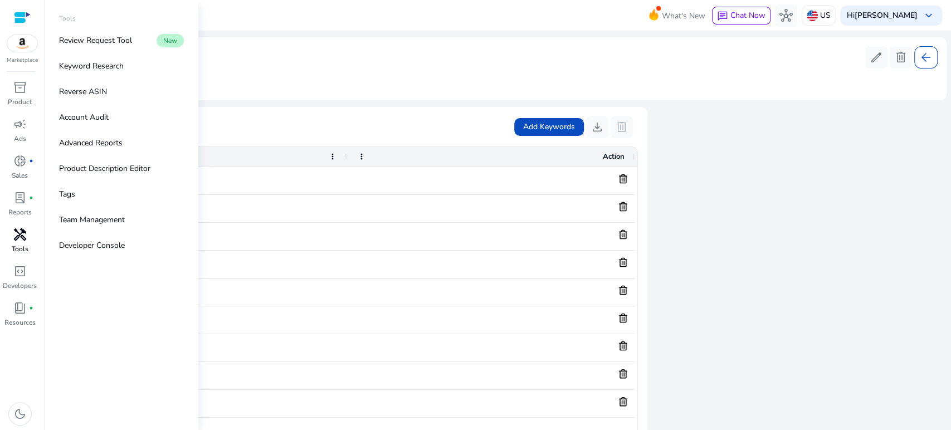
click at [22, 236] on span "handyman" at bounding box center [19, 234] width 13 height 13
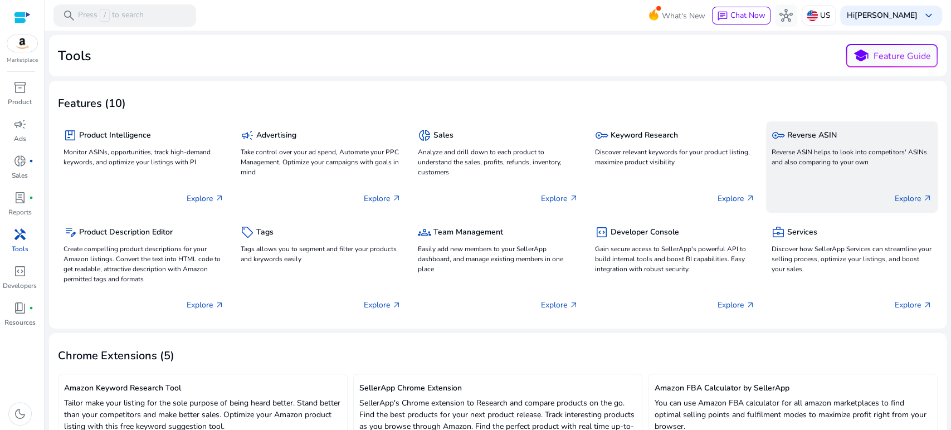
click at [807, 150] on p "Reverse ASIN helps to look into competitors' ASINs and also comparing to your o…" at bounding box center [851, 157] width 160 height 20
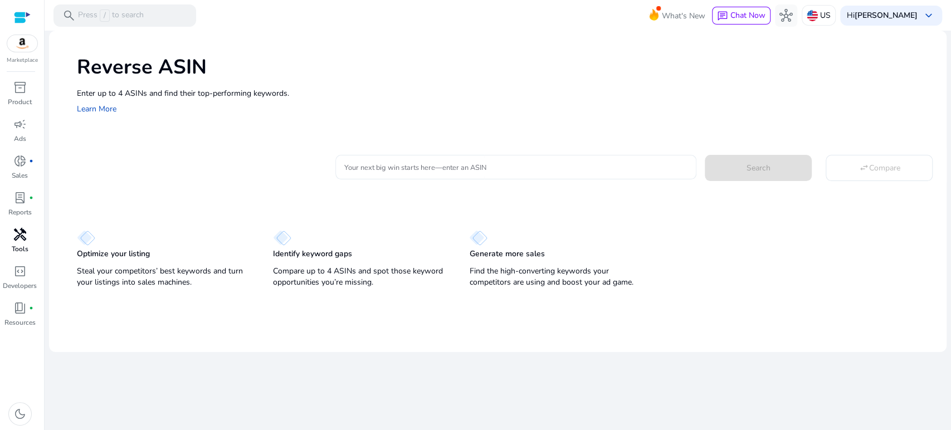
click at [405, 170] on input "Your next big win starts here—enter an ASIN" at bounding box center [516, 167] width 344 height 12
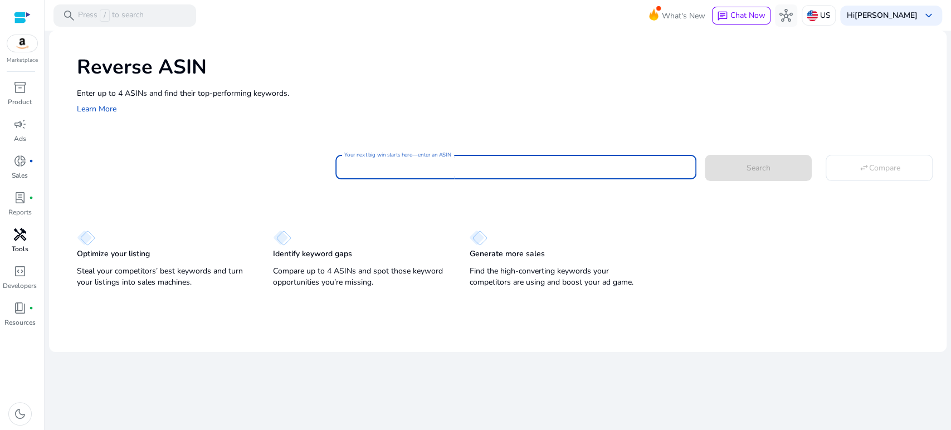
paste input "**********"
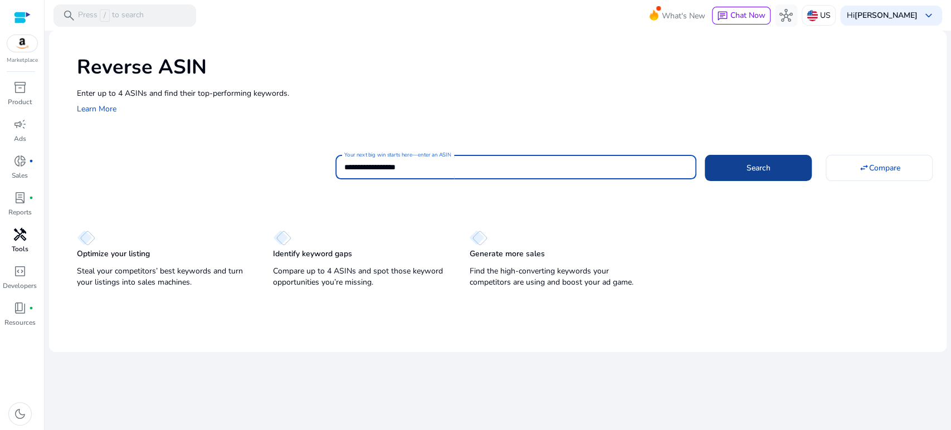
click at [739, 168] on span at bounding box center [758, 167] width 107 height 27
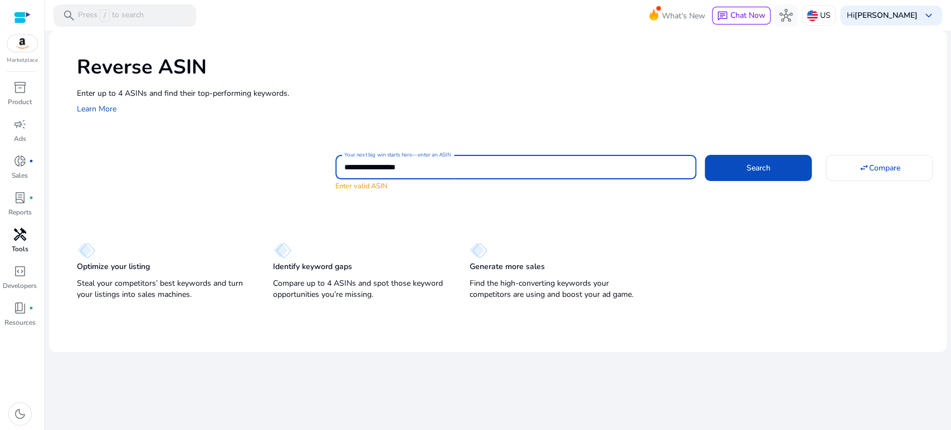
drag, startPoint x: 442, startPoint y: 167, endPoint x: 291, endPoint y: 163, distance: 151.0
click at [294, 164] on div "**********" at bounding box center [507, 172] width 861 height 40
paste input
type input "**********"
click at [705, 155] on button "Search" at bounding box center [758, 168] width 107 height 26
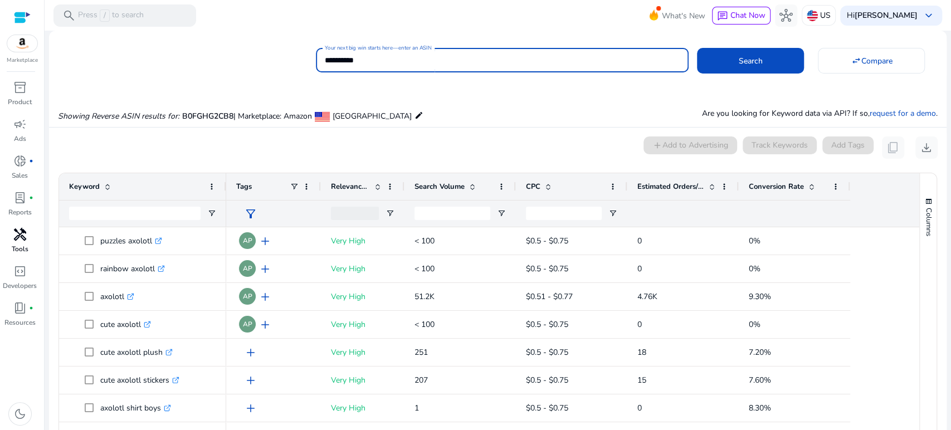
scroll to position [81, 0]
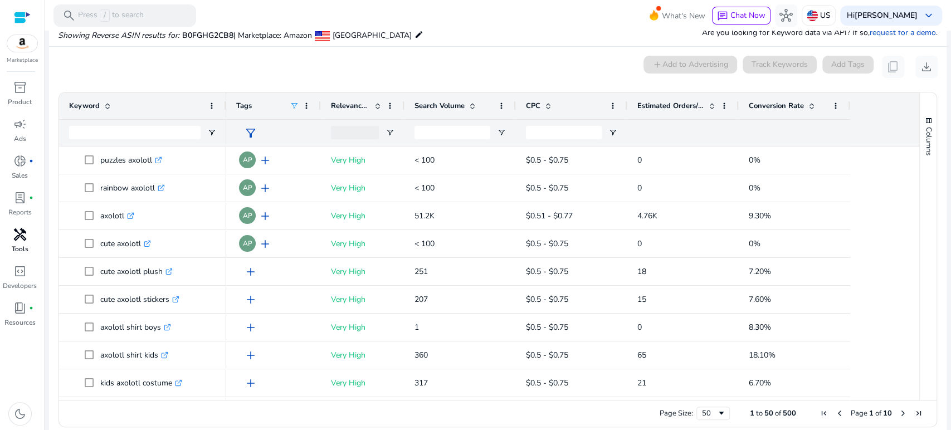
click at [295, 101] on span at bounding box center [294, 105] width 9 height 9
click at [307, 101] on span at bounding box center [306, 105] width 9 height 9
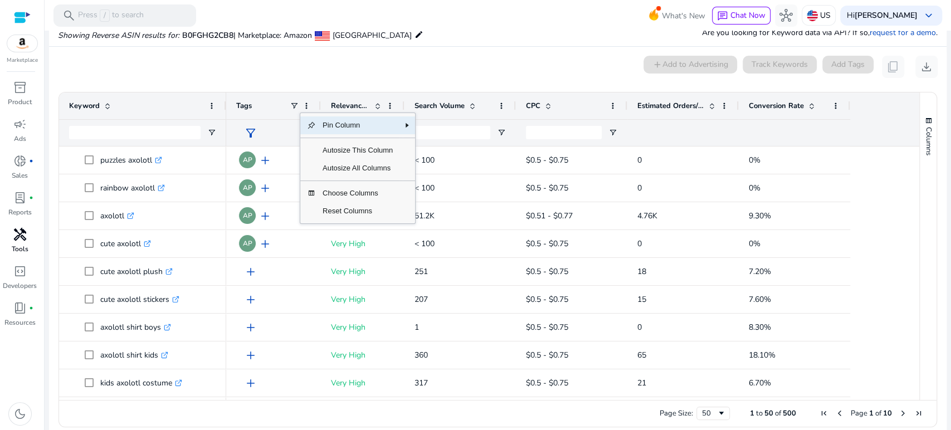
click at [272, 90] on ag-grid-angular "Press ALT DOWN to open column menu. Press CTRL ENTER to open filter Drag here t…" at bounding box center [498, 259] width 896 height 346
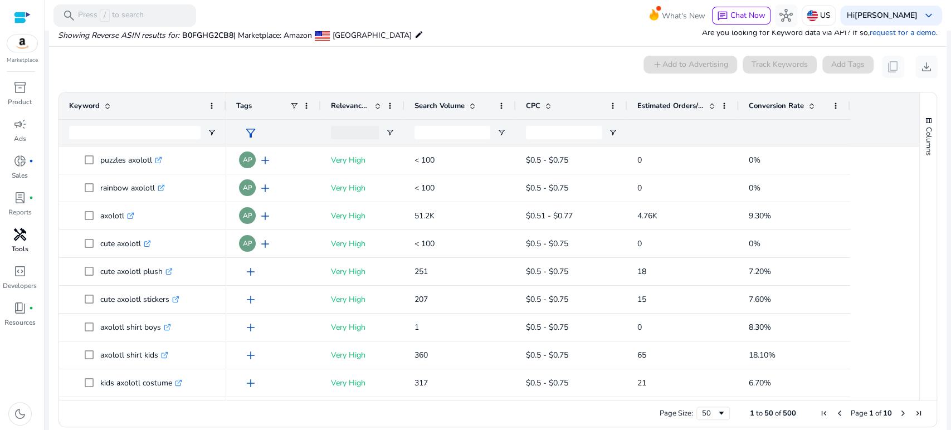
click at [252, 128] on span "filter_alt" at bounding box center [250, 132] width 13 height 13
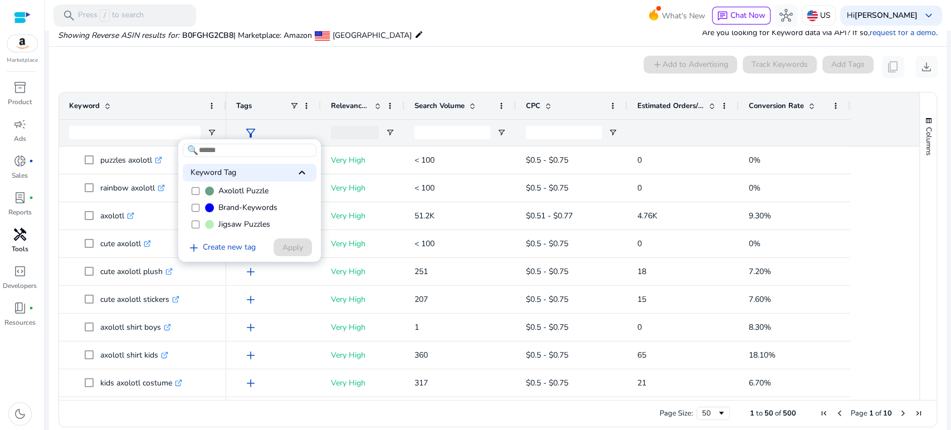
click at [250, 90] on div at bounding box center [475, 215] width 951 height 430
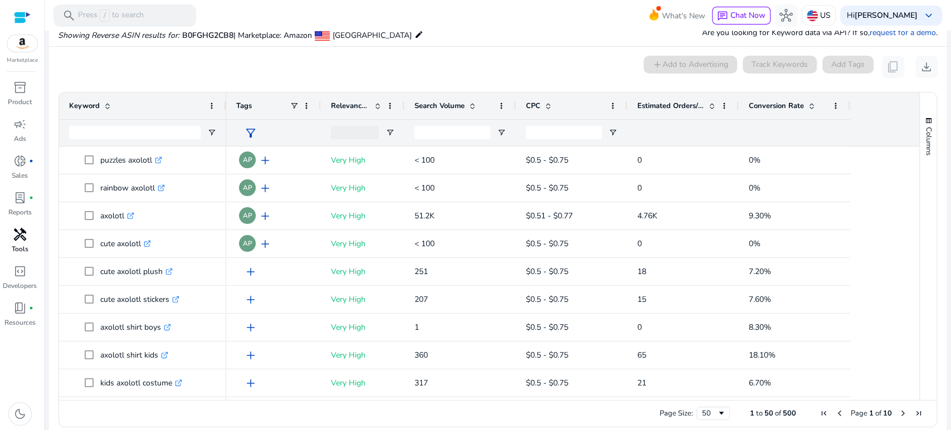
click at [245, 106] on span "Tags" at bounding box center [244, 106] width 16 height 10
click at [305, 103] on span at bounding box center [306, 105] width 9 height 9
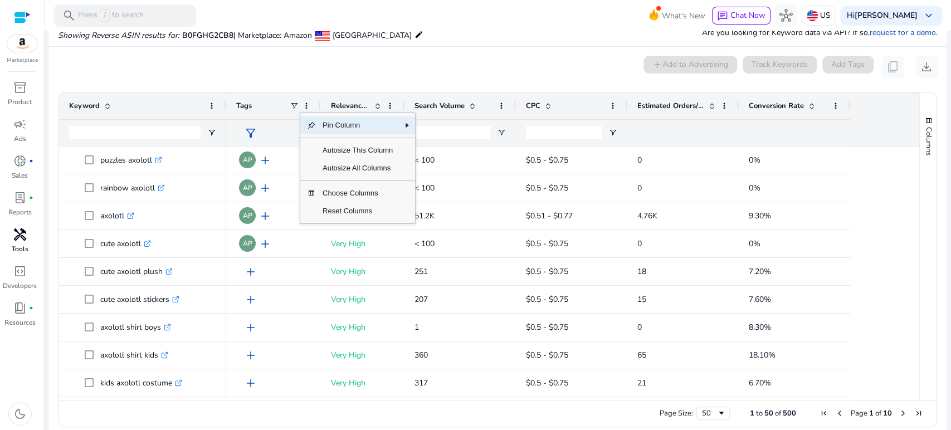
click at [294, 85] on mat-card "0 keyword(s) selected add Add to Advertising Track Keywords Add Tags content_co…" at bounding box center [497, 244] width 897 height 395
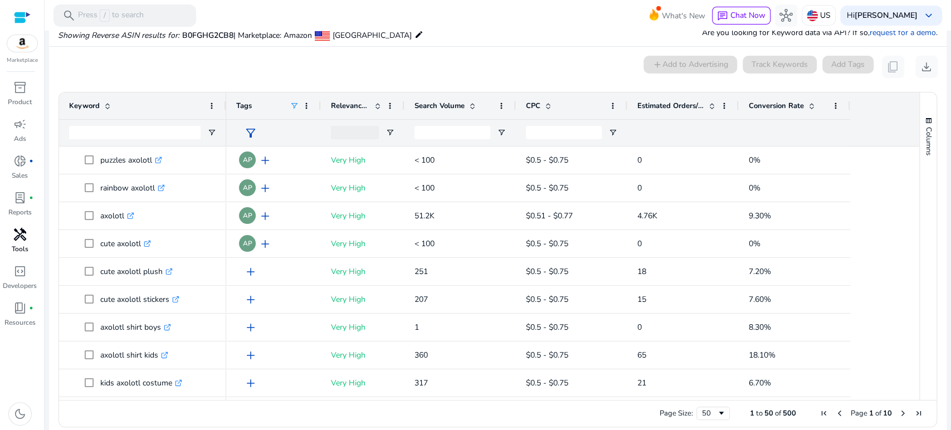
click at [294, 102] on span at bounding box center [294, 105] width 9 height 9
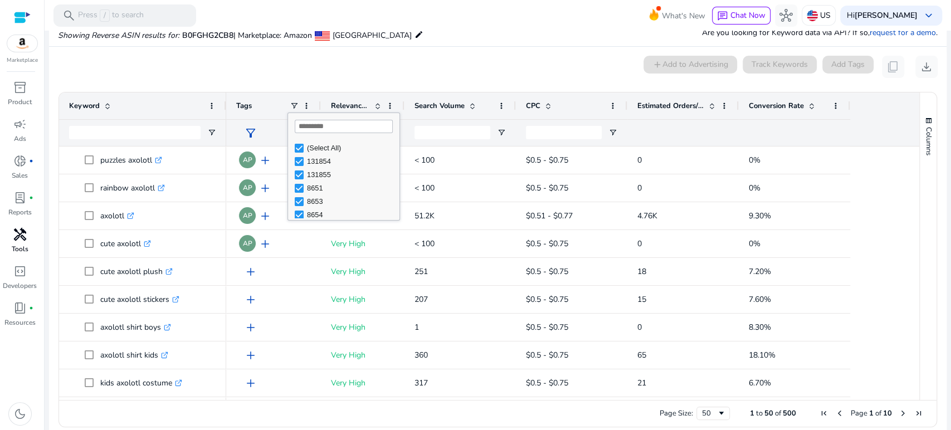
click at [291, 85] on mat-card "0 keyword(s) selected add Add to Advertising Track Keywords Add Tags content_co…" at bounding box center [497, 244] width 897 height 395
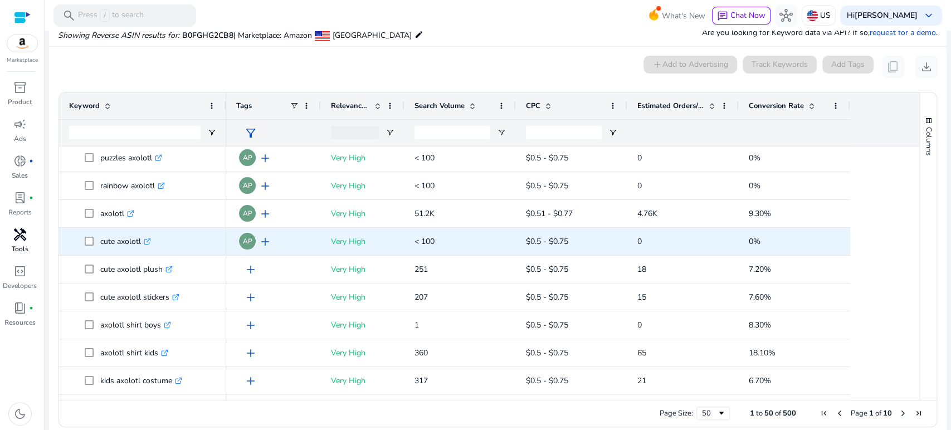
scroll to position [0, 0]
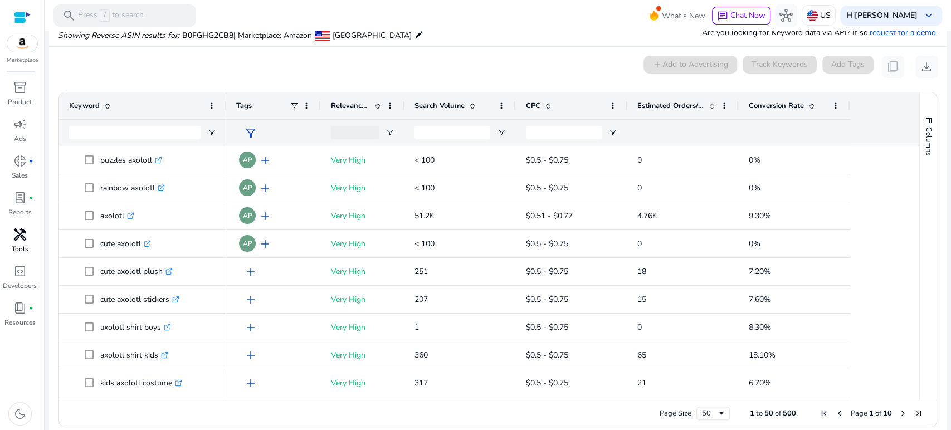
click at [378, 105] on span at bounding box center [377, 105] width 9 height 9
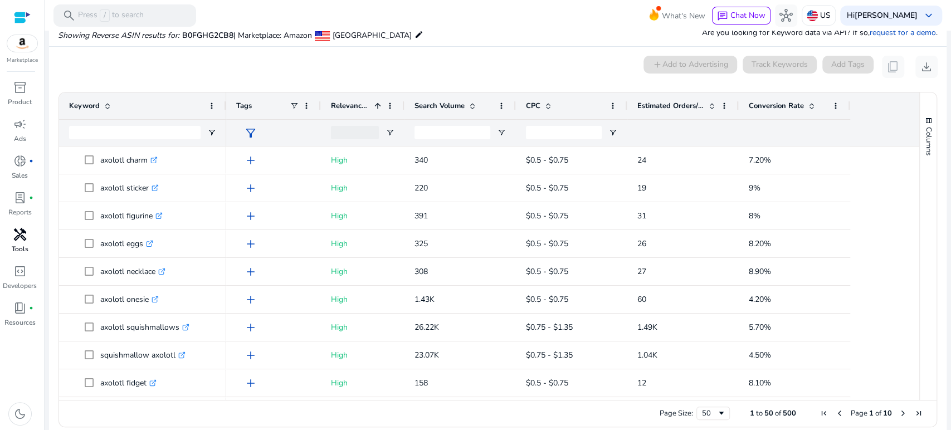
click at [378, 105] on span at bounding box center [377, 105] width 9 height 9
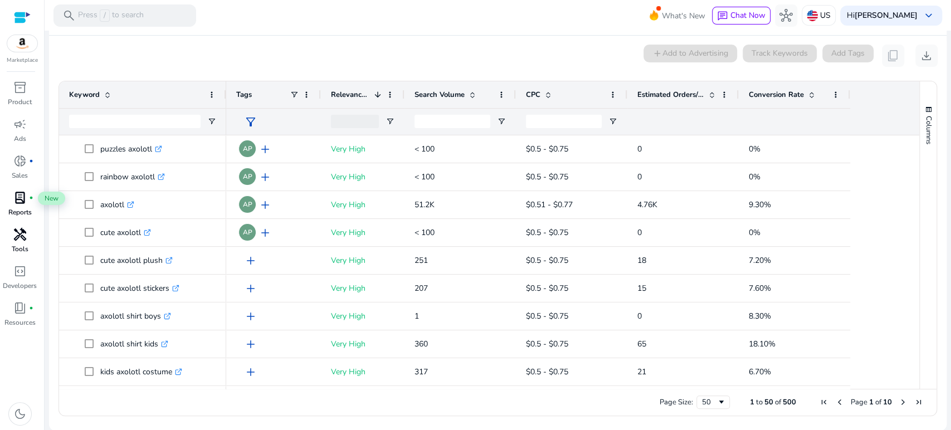
click at [23, 200] on span "lab_profile" at bounding box center [19, 197] width 13 height 13
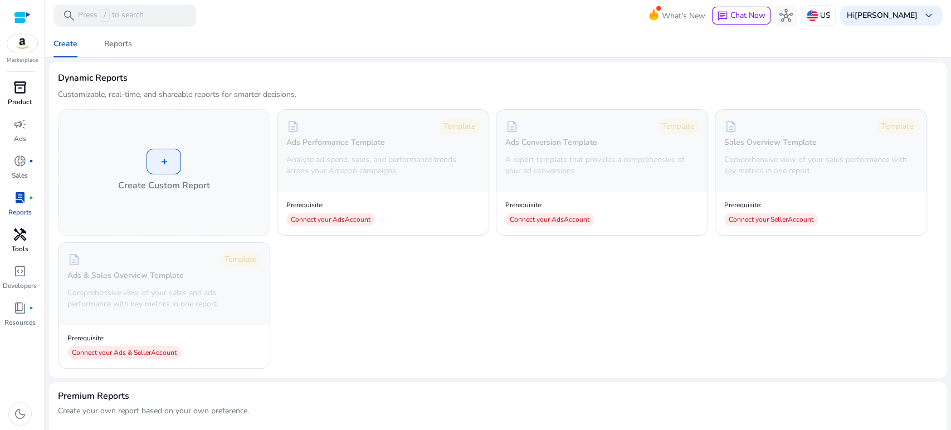
click at [21, 97] on p "Product" at bounding box center [20, 102] width 24 height 10
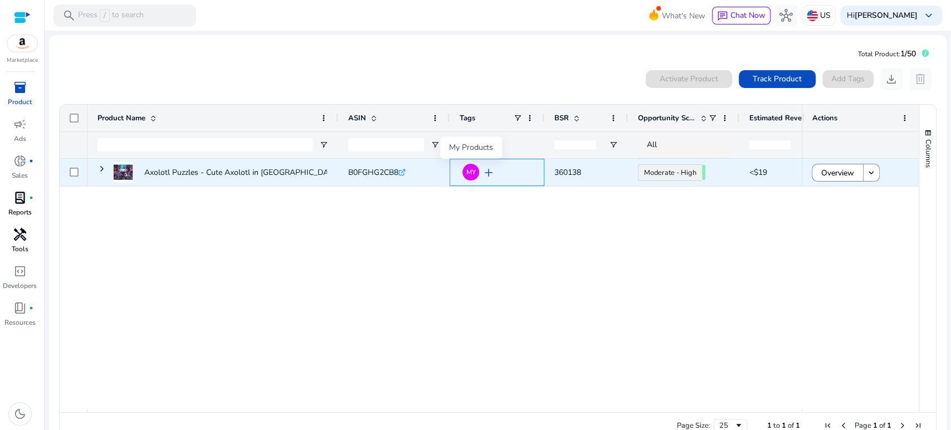
click at [468, 174] on span "MY" at bounding box center [470, 172] width 9 height 7
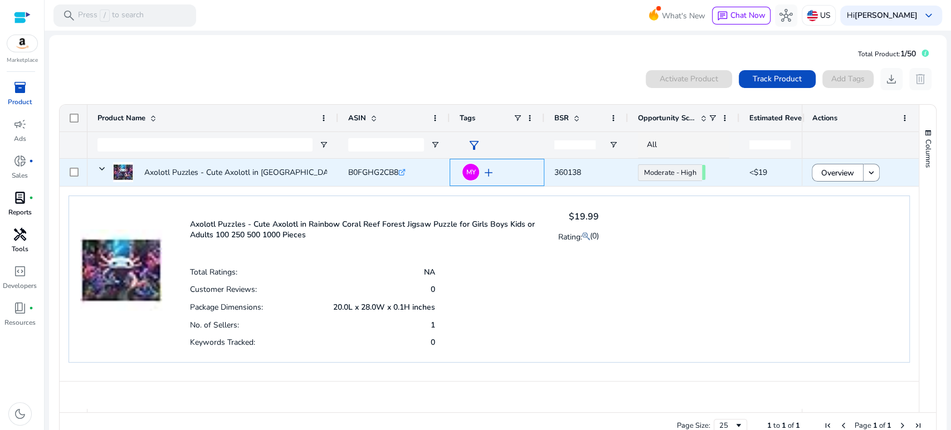
click at [488, 173] on span "add" at bounding box center [488, 172] width 13 height 13
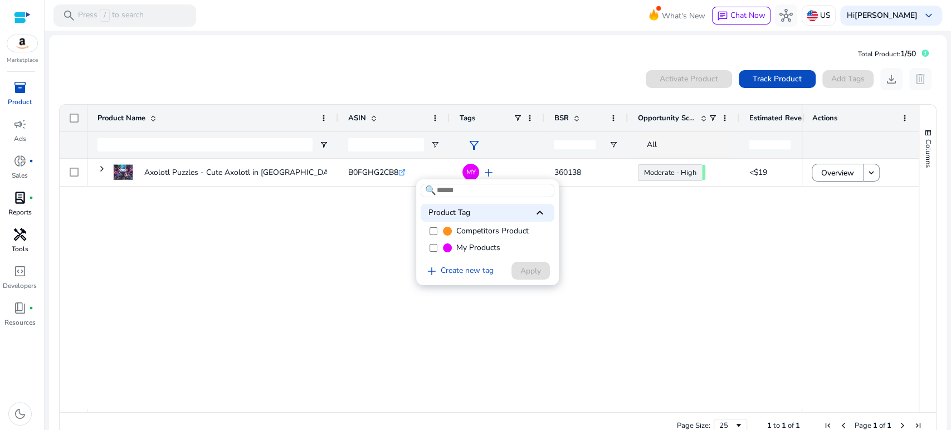
click at [359, 232] on div at bounding box center [475, 215] width 951 height 430
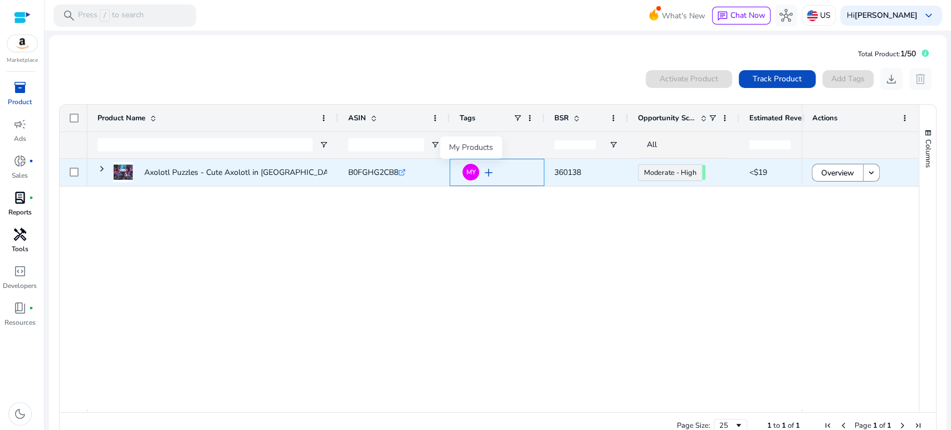
click at [469, 171] on span "MY" at bounding box center [470, 172] width 9 height 7
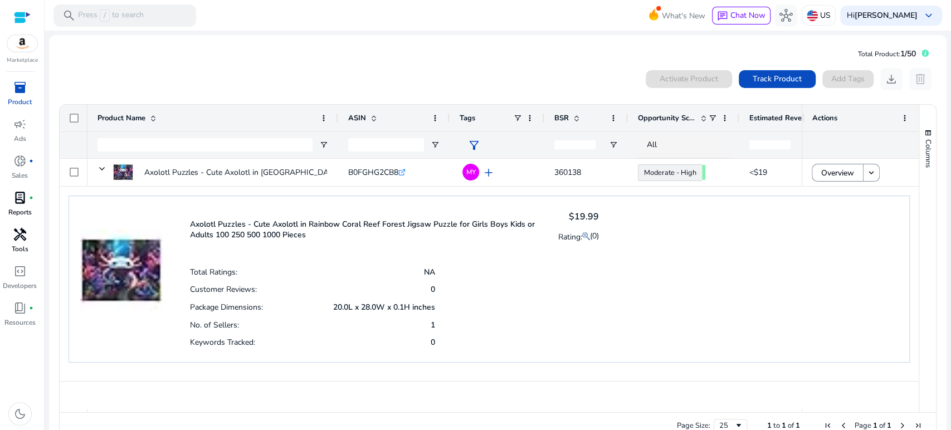
click at [677, 116] on span "Opportunity Score" at bounding box center [667, 118] width 58 height 10
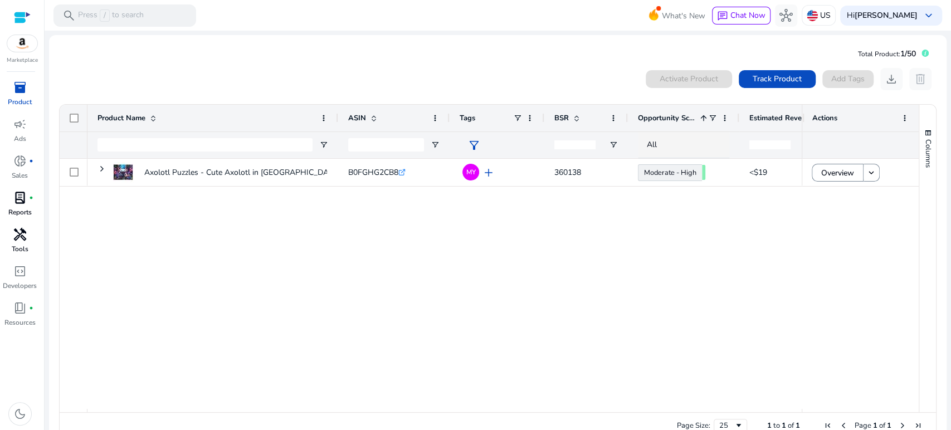
click at [655, 116] on span "Opportunity Score" at bounding box center [667, 118] width 58 height 10
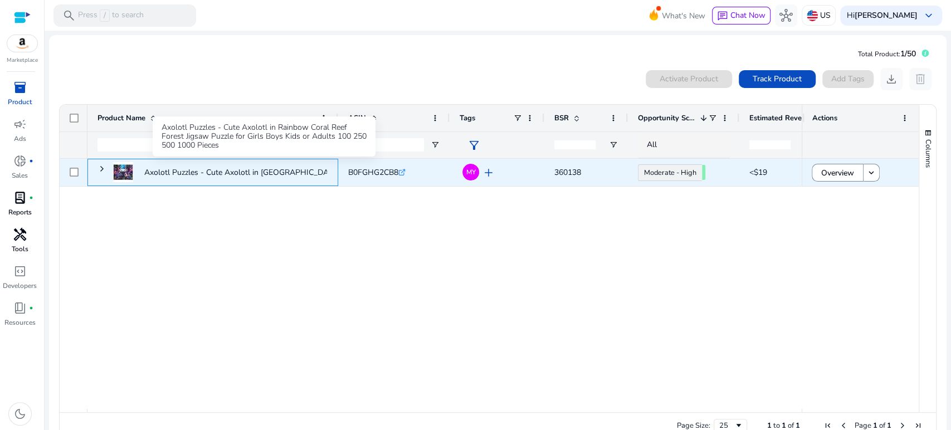
click at [302, 179] on p "Axolotl Puzzles - Cute Axolotl in Rainbow Coral Reef Forest Jigsaw..." at bounding box center [257, 172] width 226 height 23
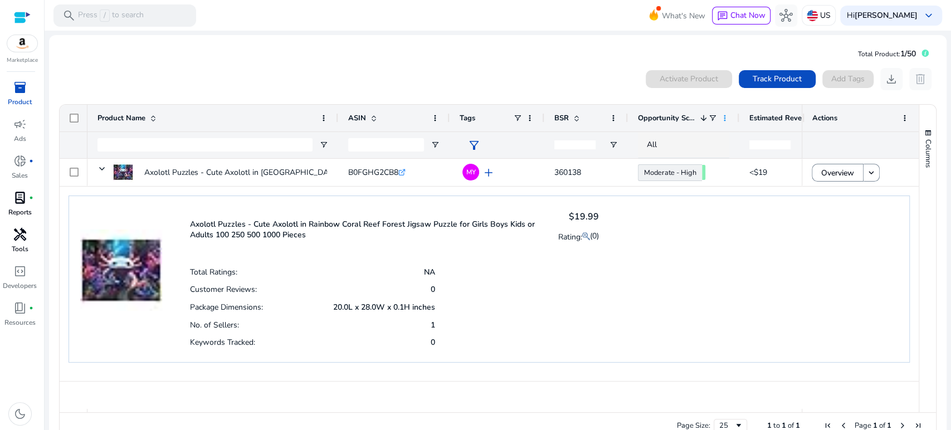
click at [725, 116] on span at bounding box center [724, 118] width 9 height 9
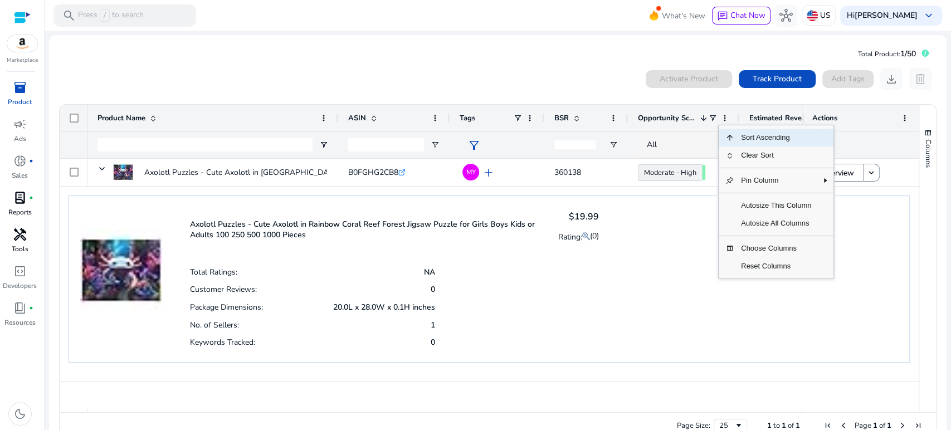
click at [566, 87] on div "0 products selected Activate Product Track Product Add Tags download delete" at bounding box center [497, 79] width 878 height 22
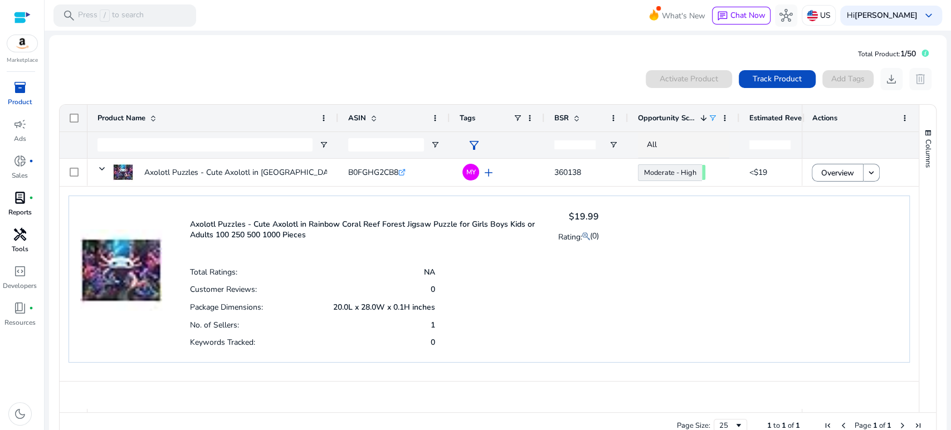
click at [712, 116] on span at bounding box center [712, 118] width 9 height 9
click at [750, 137] on div "Contains" at bounding box center [753, 138] width 68 height 8
click at [835, 234] on div "Axolotl Puzzles - Cute Axolotl in Rainbow Coral Reef Forest Jigsaw Puzzle for G…" at bounding box center [489, 279] width 841 height 167
drag, startPoint x: 739, startPoint y: 119, endPoint x: 754, endPoint y: 123, distance: 15.7
click at [754, 123] on div at bounding box center [753, 118] width 4 height 27
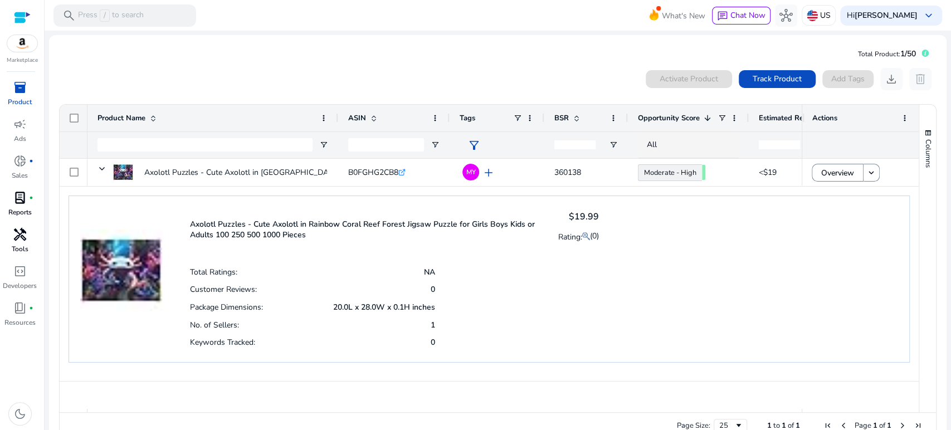
drag, startPoint x: 751, startPoint y: 115, endPoint x: 746, endPoint y: 140, distance: 25.1
click at [746, 140] on div "Product Name ASIN Tags BSR" at bounding box center [912, 131] width 1650 height 53
click at [900, 119] on span at bounding box center [904, 118] width 9 height 9
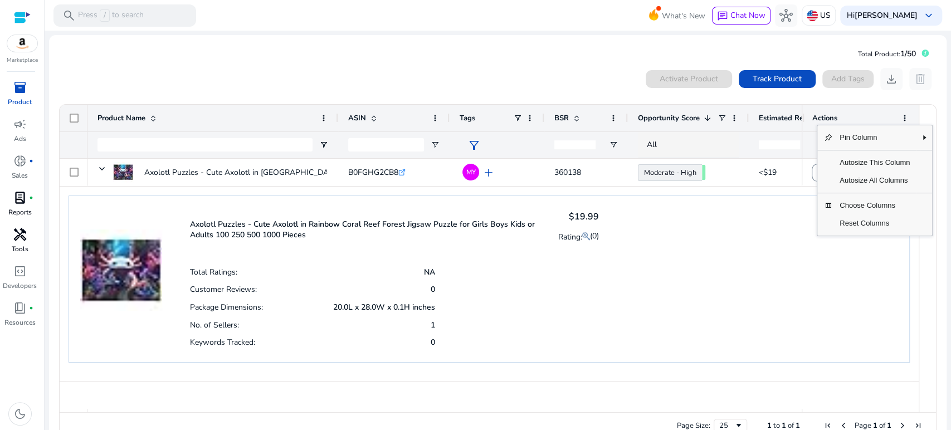
click at [769, 231] on div "Axolotl Puzzles - Cute Axolotl in Rainbow Coral Reef Forest Jigsaw Puzzle for G…" at bounding box center [489, 279] width 841 height 167
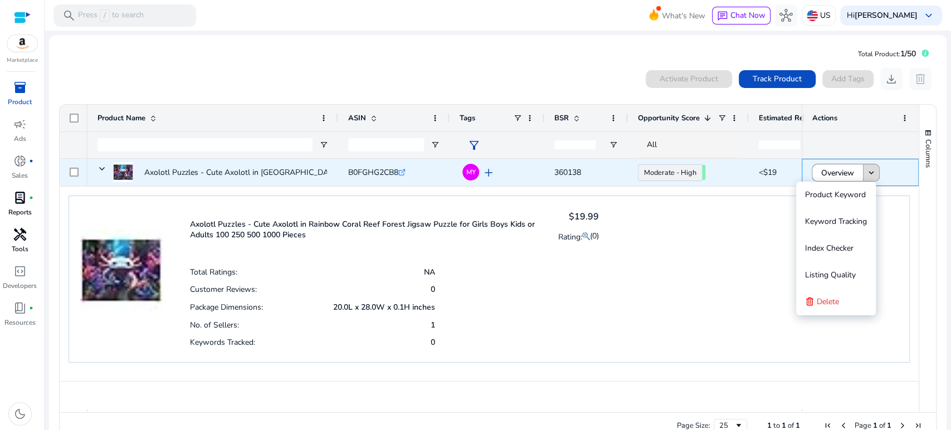
click at [869, 170] on mat-icon "keyboard_arrow_down" at bounding box center [871, 173] width 10 height 10
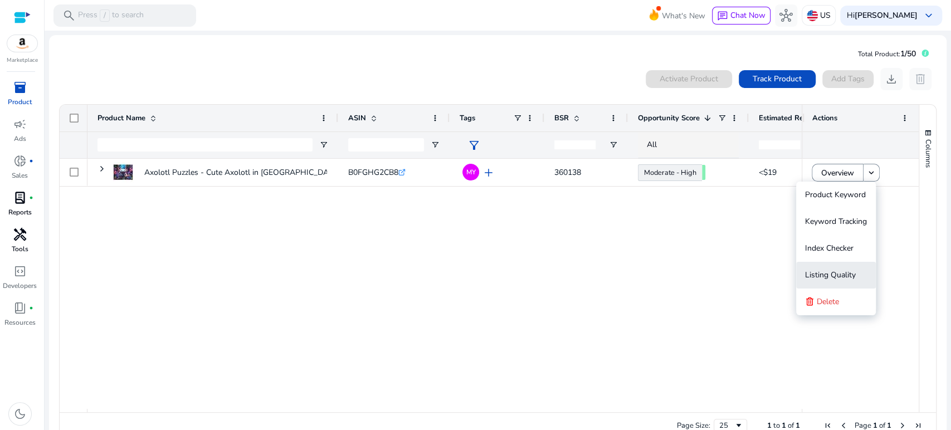
click at [839, 270] on span "Listing Quality" at bounding box center [830, 275] width 51 height 11
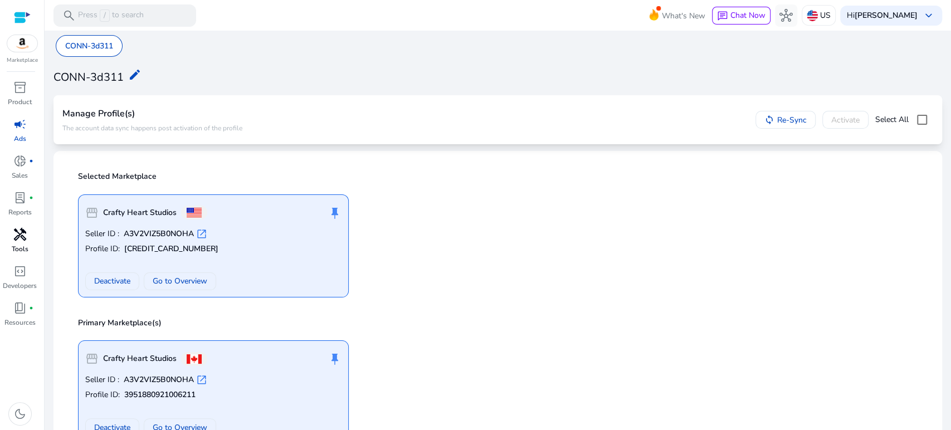
click at [18, 240] on span "handyman" at bounding box center [19, 234] width 13 height 13
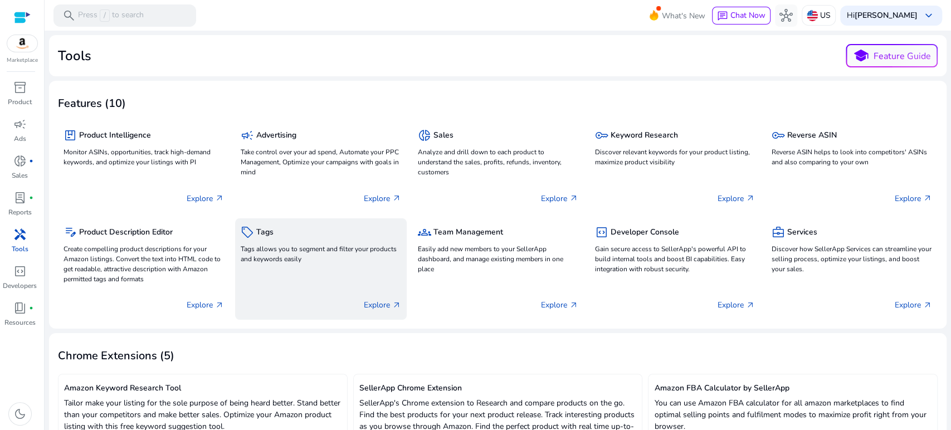
click at [275, 250] on p "Tags allows you to segment and filter your products and keywords easily" at bounding box center [321, 254] width 160 height 20
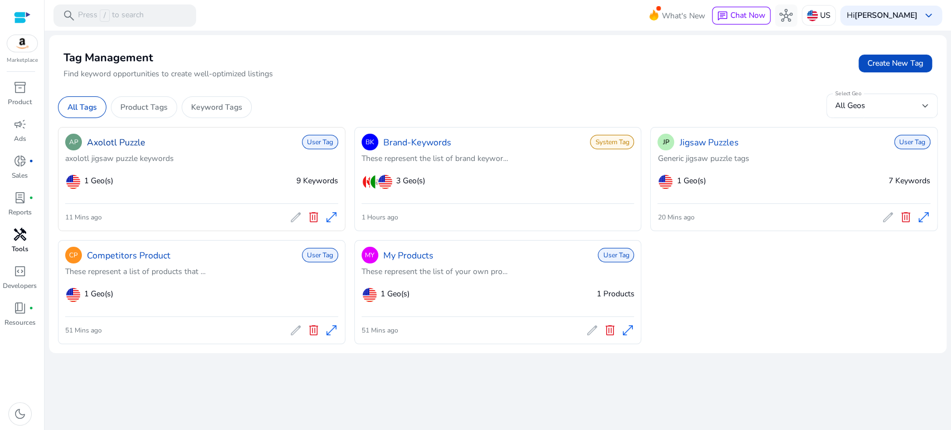
click at [117, 145] on link "Axolotl Puzzle" at bounding box center [116, 142] width 58 height 13
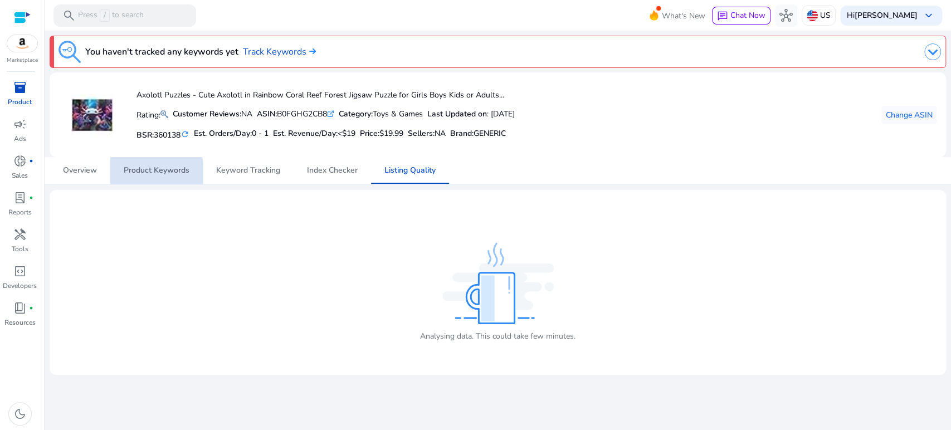
click at [155, 172] on span "Product Keywords" at bounding box center [157, 171] width 66 height 8
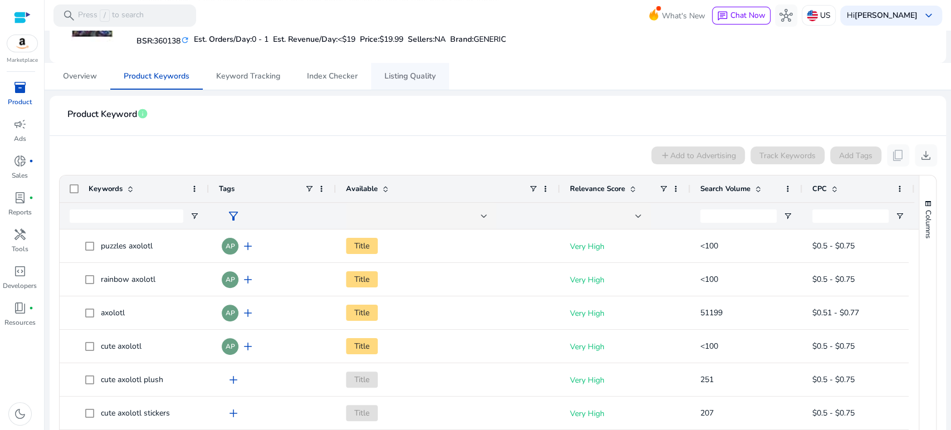
scroll to position [124, 0]
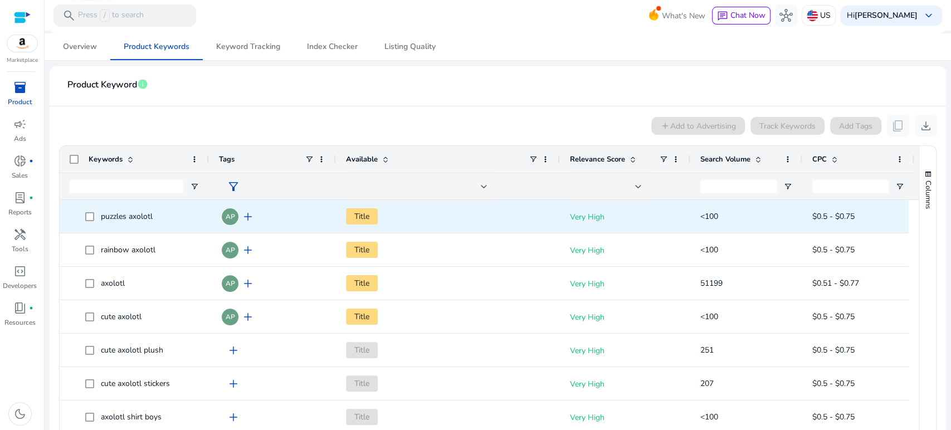
click at [360, 217] on span "Title" at bounding box center [362, 216] width 32 height 16
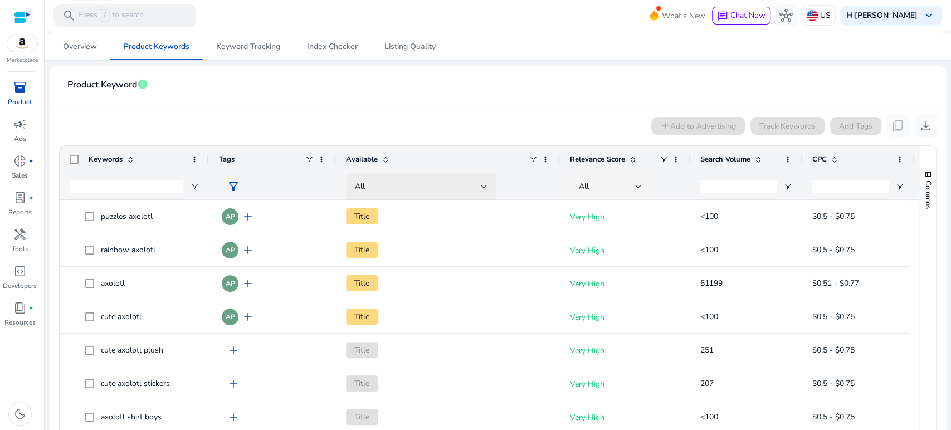
click at [482, 184] on div at bounding box center [484, 186] width 7 height 4
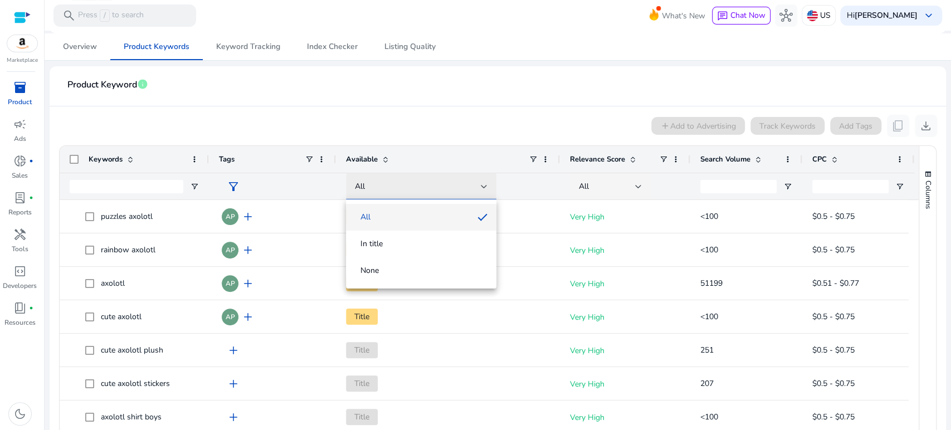
click at [482, 184] on div at bounding box center [475, 215] width 951 height 430
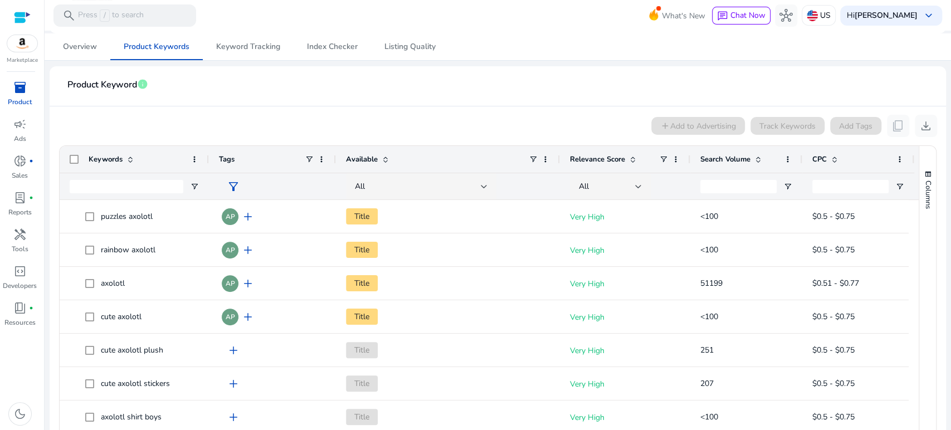
click at [388, 159] on span at bounding box center [385, 159] width 9 height 9
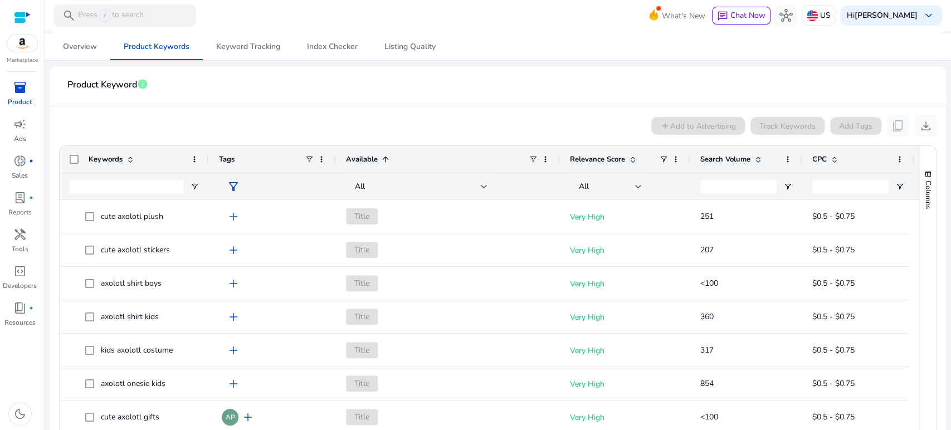
click at [388, 159] on span at bounding box center [385, 159] width 9 height 9
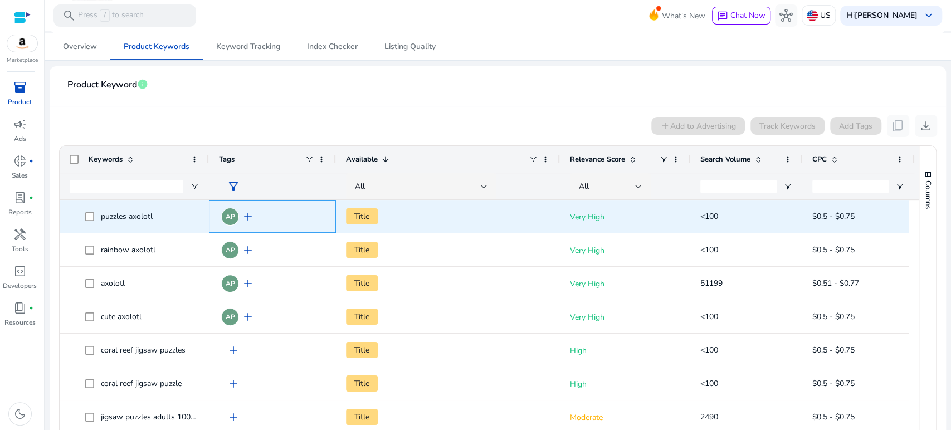
click at [248, 216] on span "add" at bounding box center [247, 216] width 13 height 13
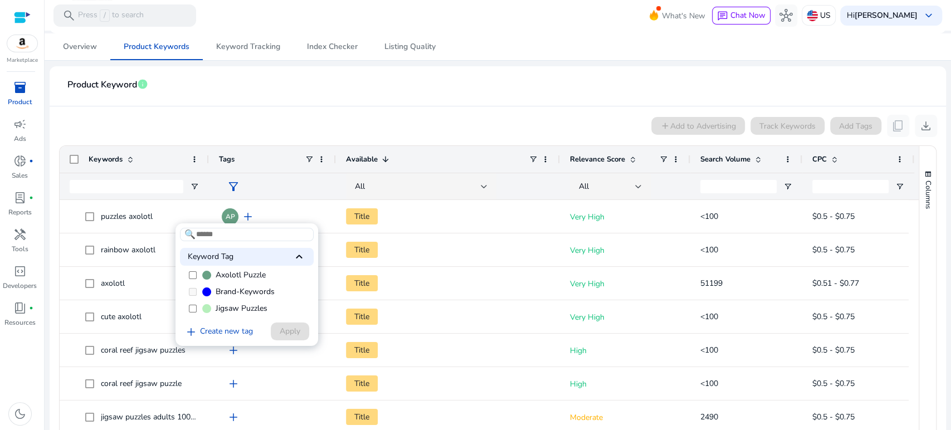
click at [403, 126] on div at bounding box center [475, 215] width 951 height 430
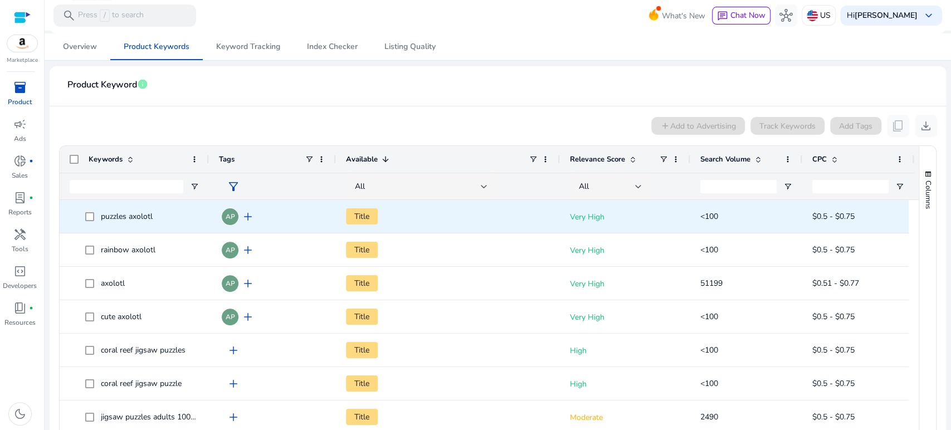
click at [355, 217] on span "Title" at bounding box center [362, 216] width 32 height 16
click at [373, 214] on span "Title" at bounding box center [362, 216] width 32 height 16
click at [482, 213] on span "Title" at bounding box center [448, 216] width 204 height 23
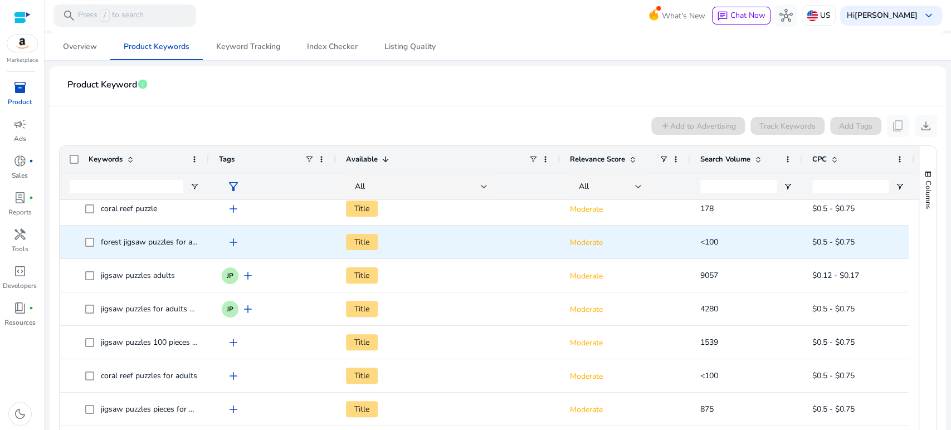
scroll to position [309, 0]
click at [429, 240] on span "Title" at bounding box center [448, 241] width 204 height 23
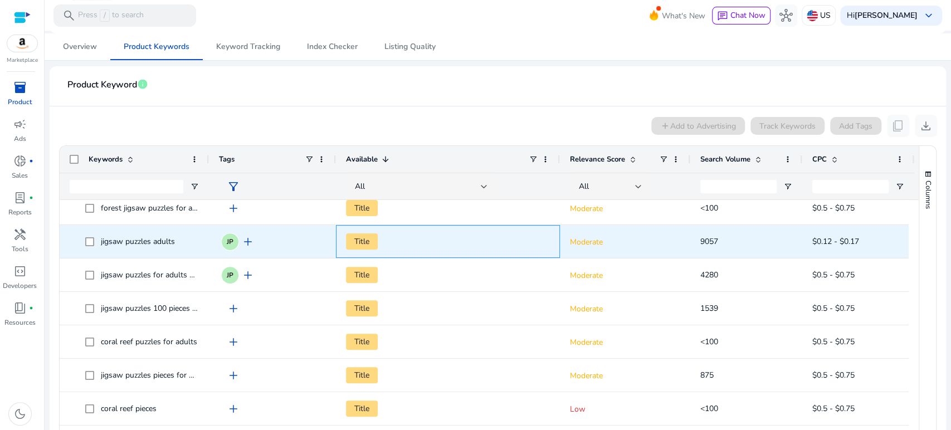
scroll to position [0, 0]
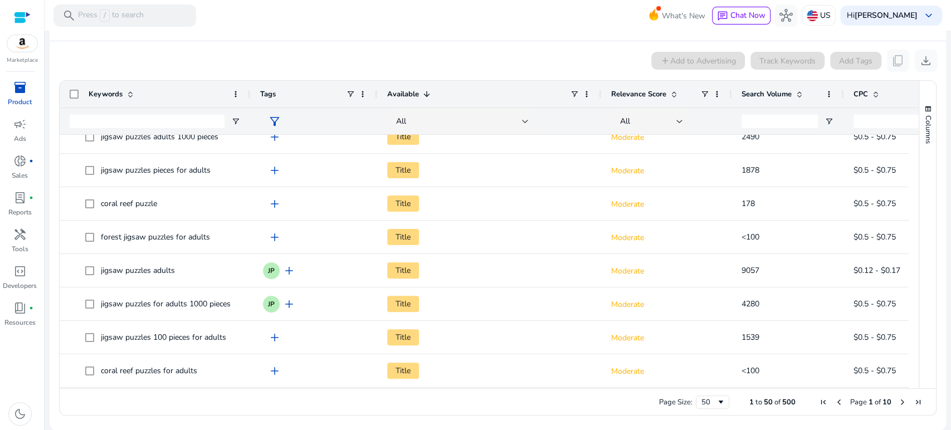
drag, startPoint x: 207, startPoint y: 91, endPoint x: 250, endPoint y: 105, distance: 44.7
click at [250, 105] on div at bounding box center [249, 94] width 4 height 27
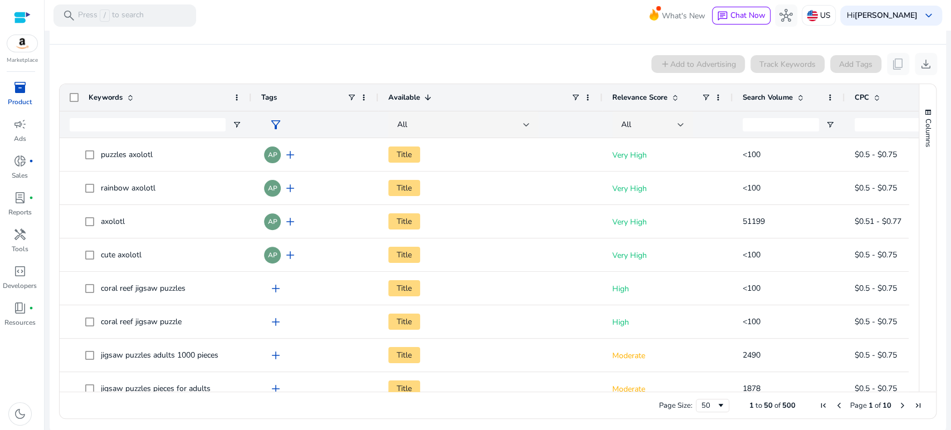
click at [755, 99] on span "Search Volume" at bounding box center [767, 97] width 50 height 10
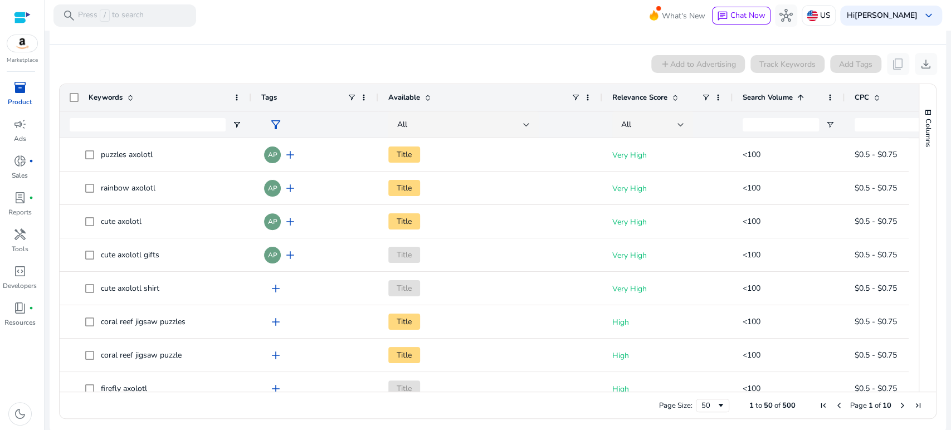
click at [755, 98] on span "Search Volume" at bounding box center [767, 97] width 50 height 10
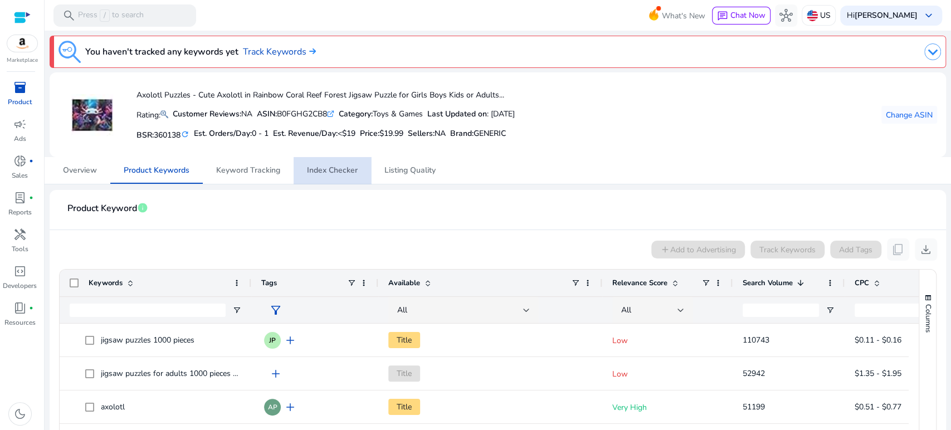
click at [336, 173] on span "Index Checker" at bounding box center [332, 171] width 51 height 8
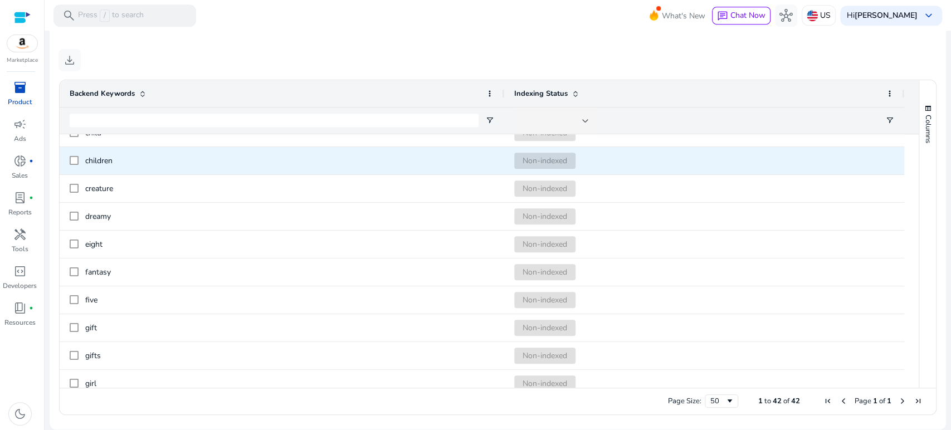
scroll to position [247, 0]
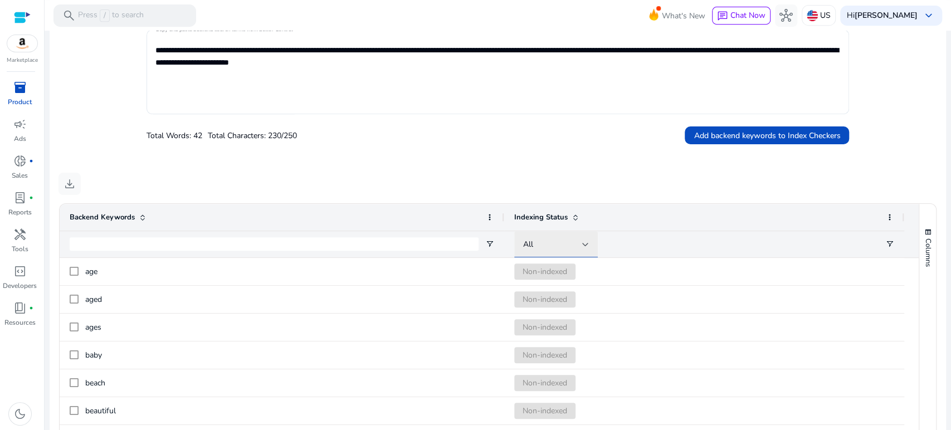
click at [584, 244] on div at bounding box center [585, 244] width 7 height 4
click at [584, 244] on div at bounding box center [475, 215] width 951 height 430
click at [517, 148] on mat-card "**********" at bounding box center [498, 202] width 896 height 701
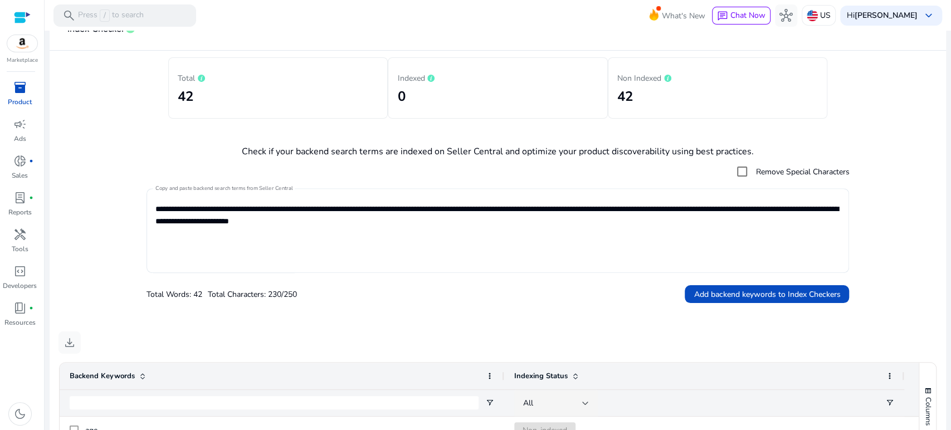
scroll to position [214, 0]
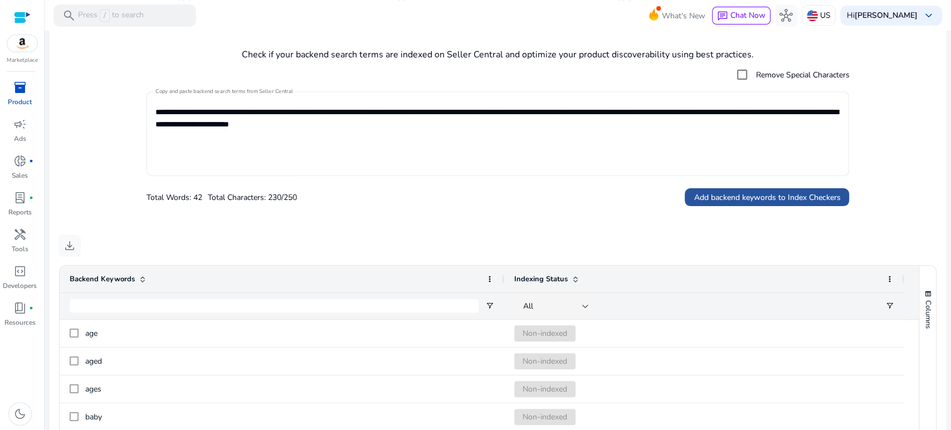
click at [735, 194] on span "Add backend keywords to Index Checkers" at bounding box center [766, 198] width 146 height 12
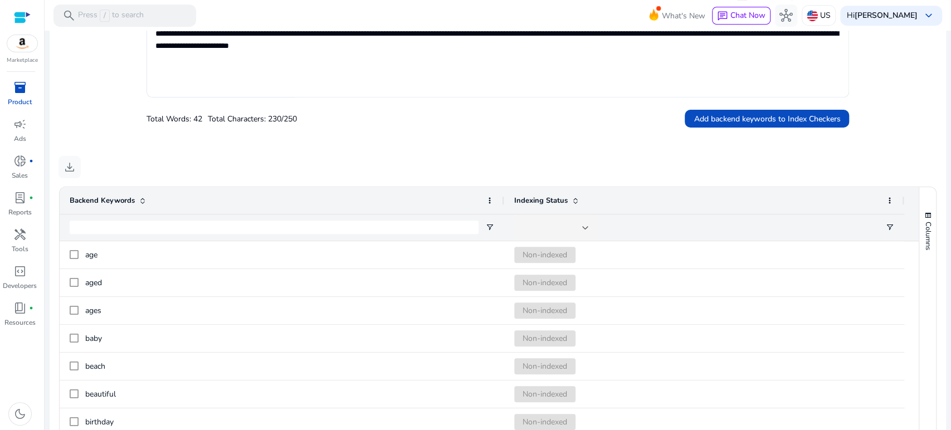
scroll to position [371, 0]
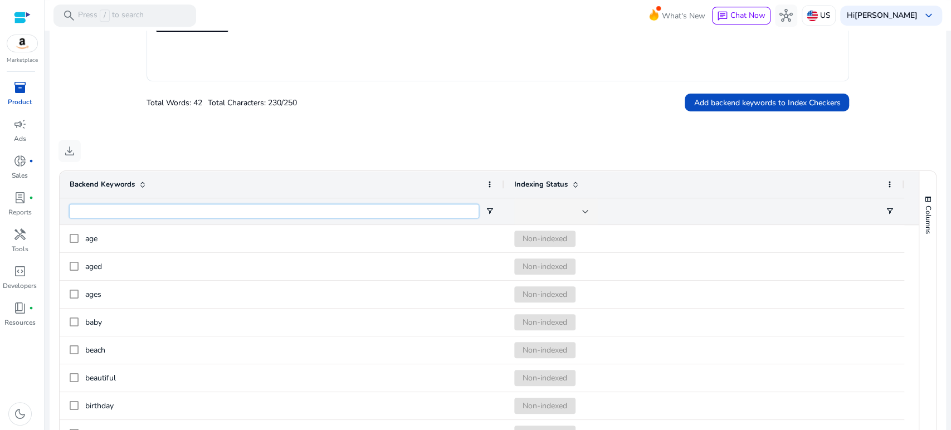
click at [166, 207] on input "Backend Keywords Filter Input" at bounding box center [274, 210] width 409 height 13
click at [242, 146] on div "download" at bounding box center [497, 151] width 878 height 22
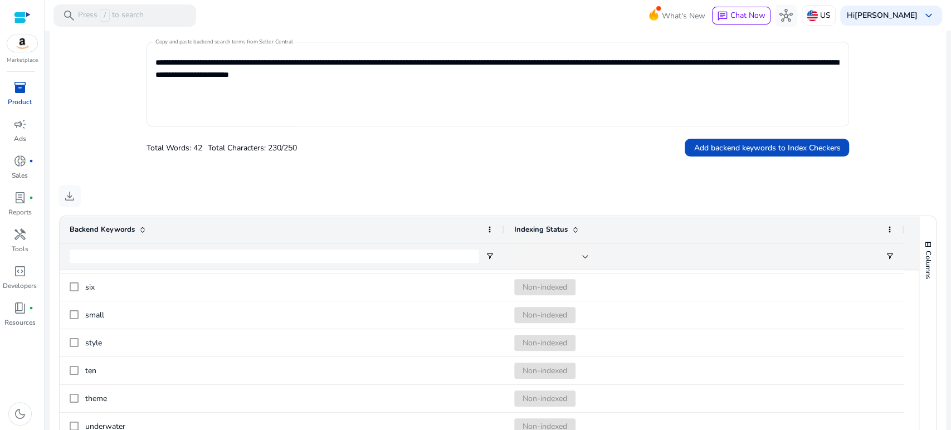
scroll to position [433, 0]
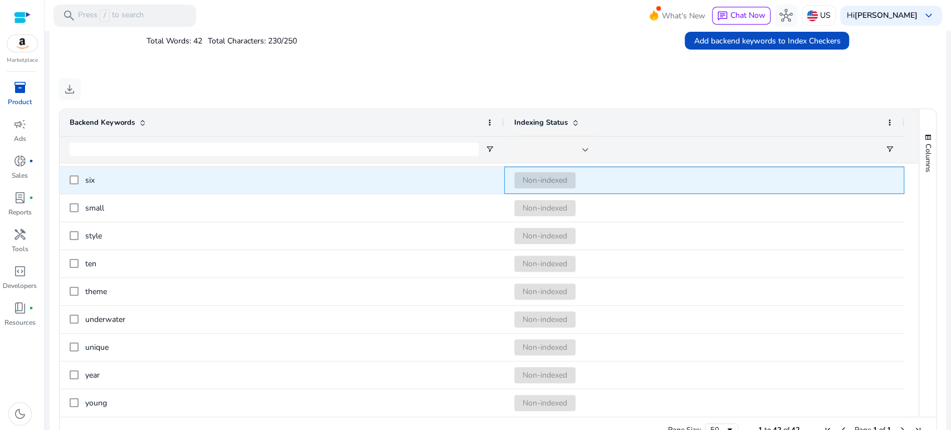
click at [550, 184] on span "Non-indexed" at bounding box center [544, 180] width 61 height 16
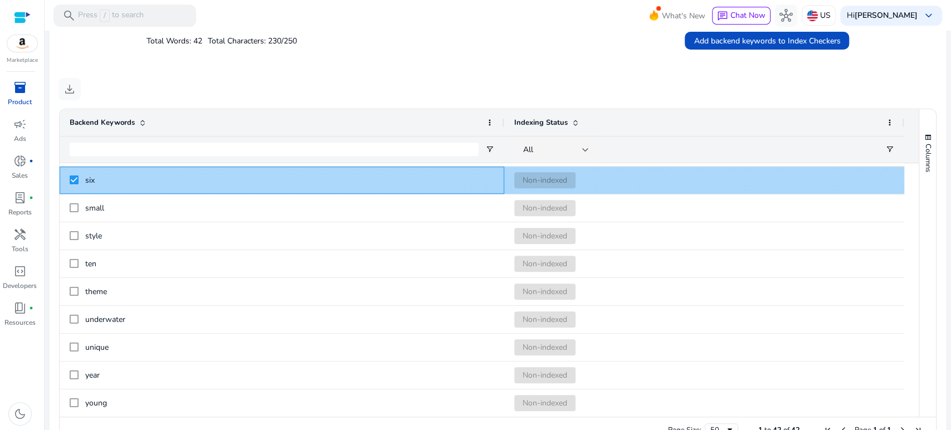
click at [75, 173] on div at bounding box center [74, 180] width 9 height 23
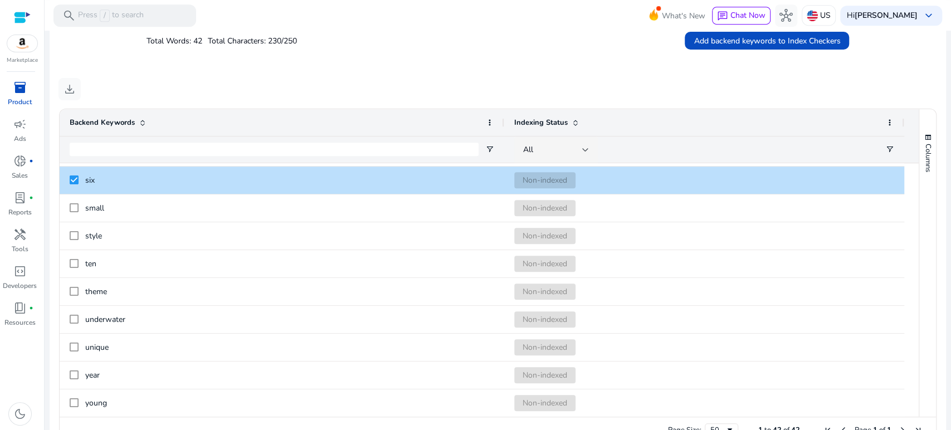
click at [479, 150] on div at bounding box center [282, 149] width 444 height 27
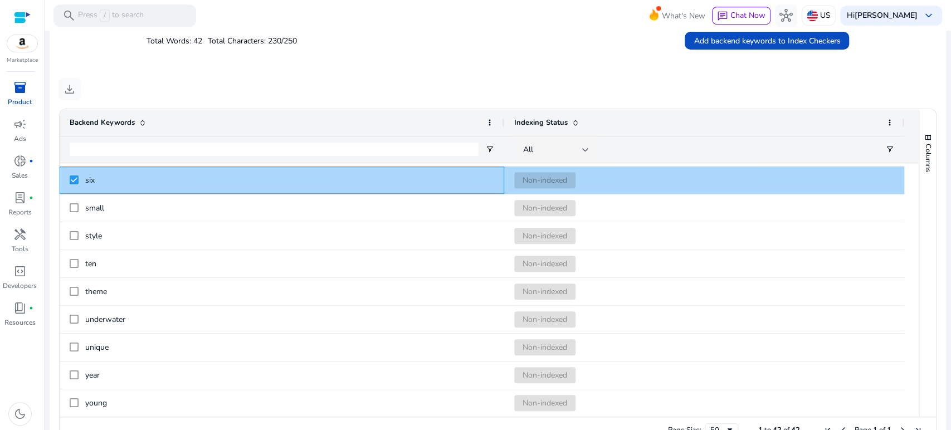
click at [485, 173] on span "six" at bounding box center [289, 180] width 409 height 23
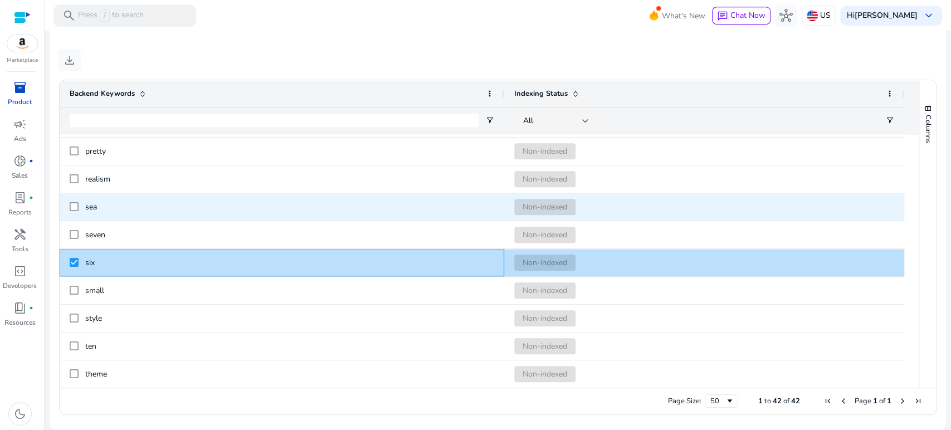
scroll to position [846, 0]
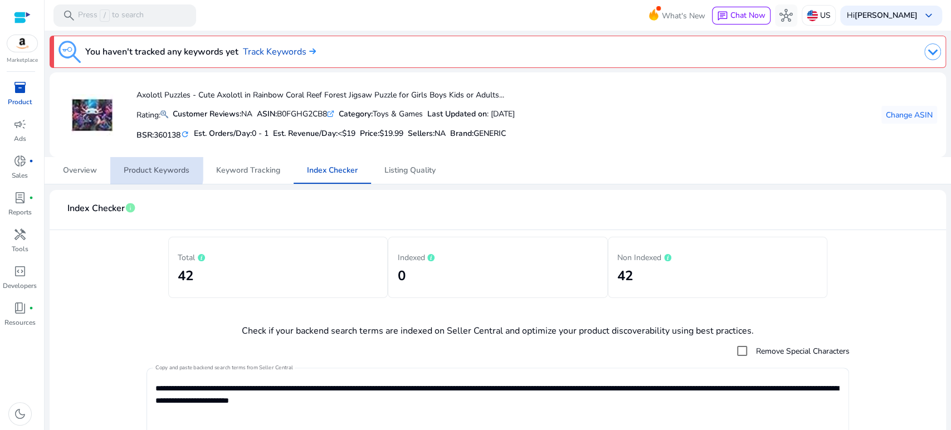
click at [142, 168] on span "Product Keywords" at bounding box center [157, 171] width 66 height 8
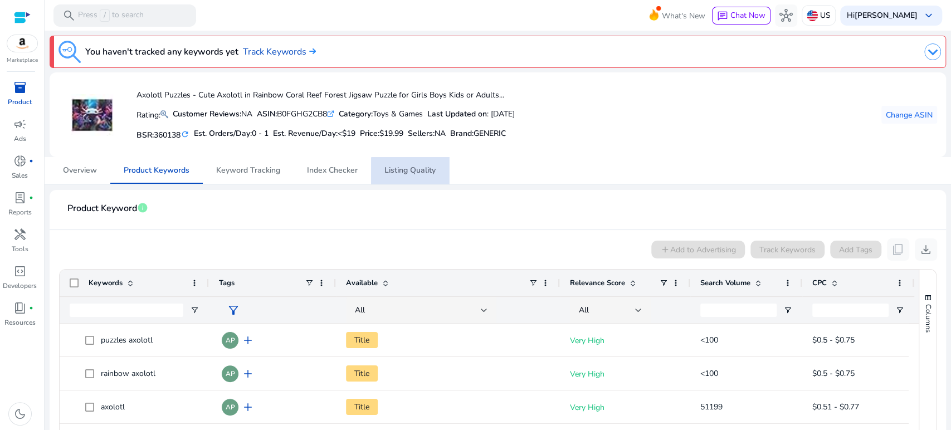
click at [418, 173] on span "Listing Quality" at bounding box center [409, 171] width 51 height 8
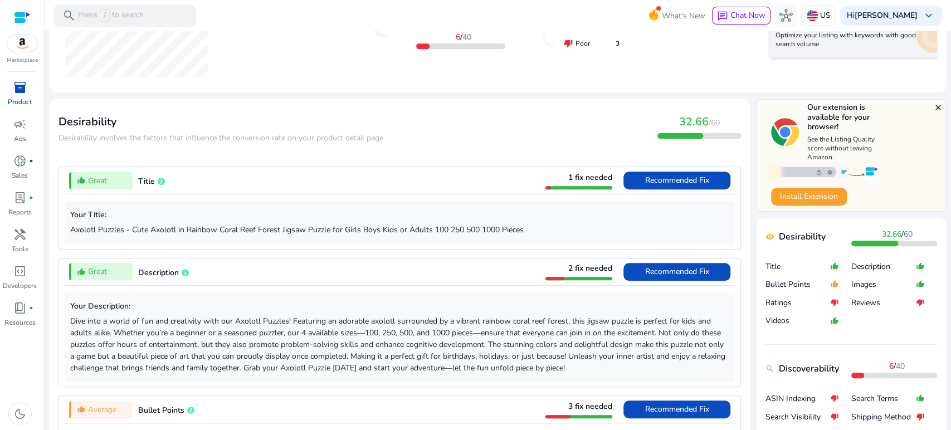
scroll to position [371, 0]
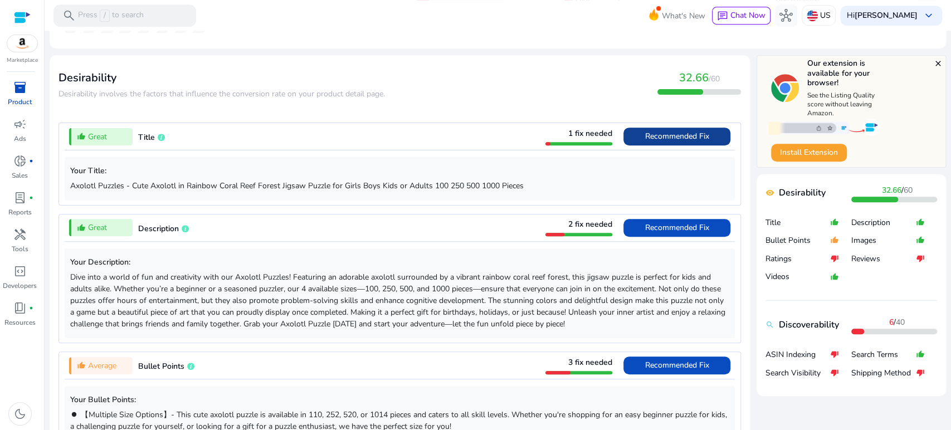
click at [657, 140] on span "Recommended Fix" at bounding box center [677, 136] width 64 height 11
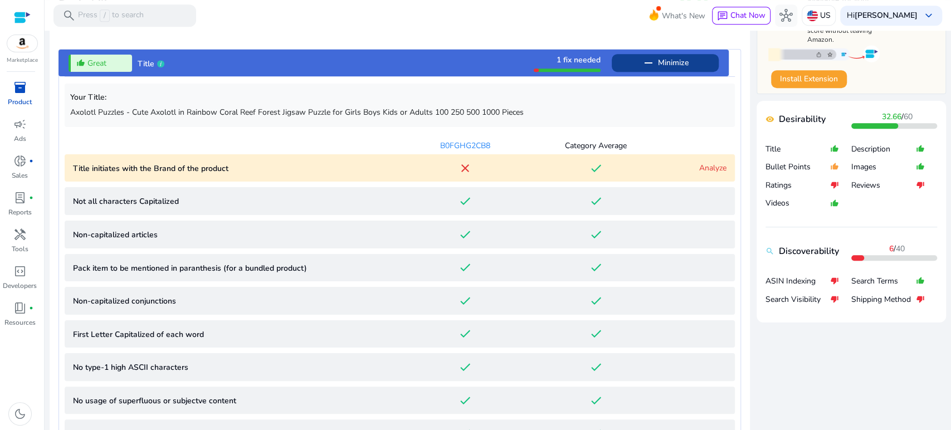
scroll to position [432, 0]
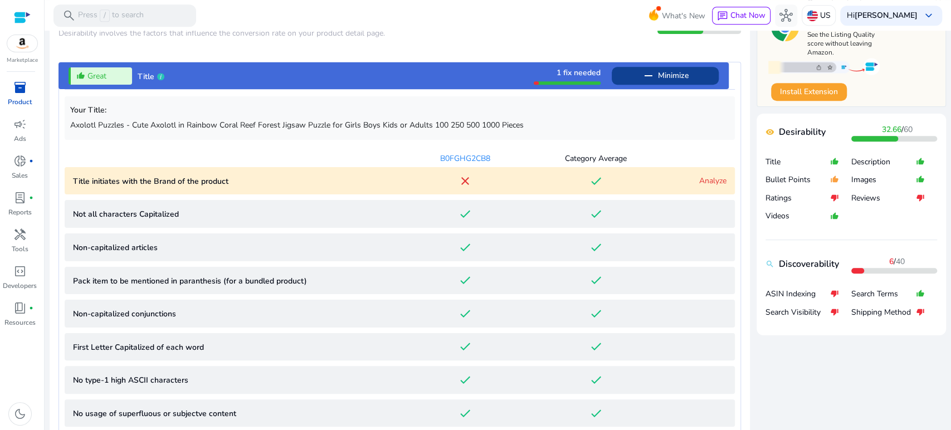
click at [642, 74] on mat-icon "remove" at bounding box center [648, 75] width 13 height 13
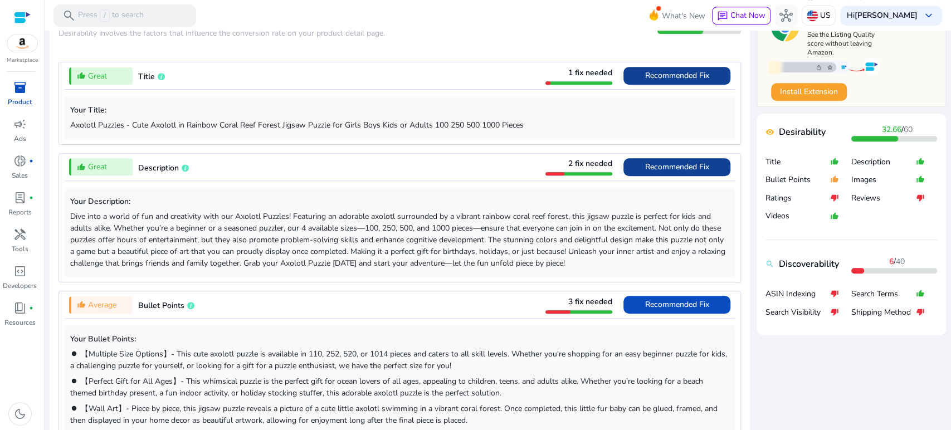
click at [645, 164] on span "Recommended Fix" at bounding box center [677, 167] width 64 height 11
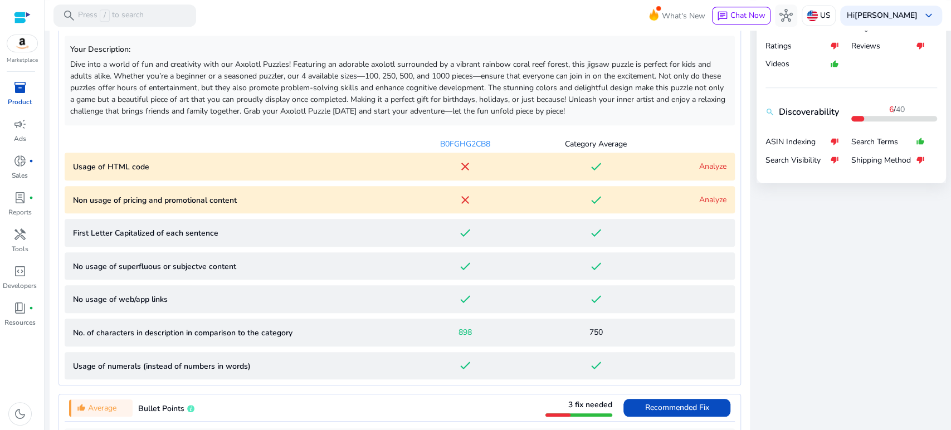
scroll to position [522, 0]
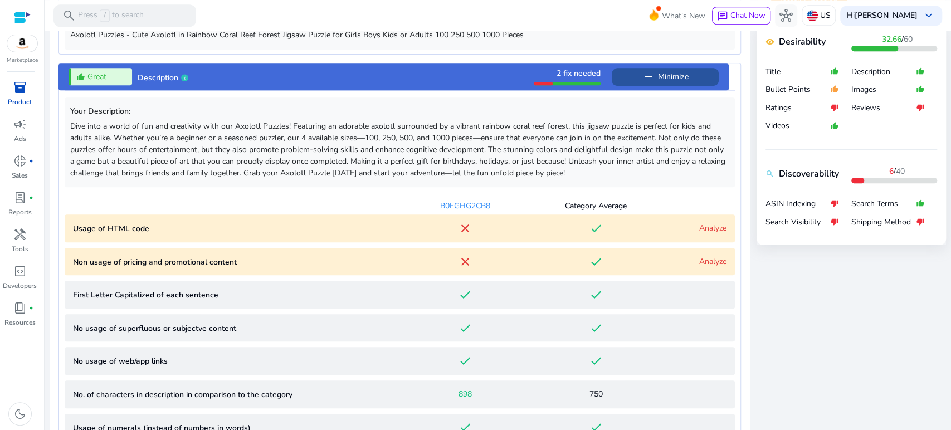
click at [647, 80] on mat-icon "remove" at bounding box center [648, 76] width 13 height 13
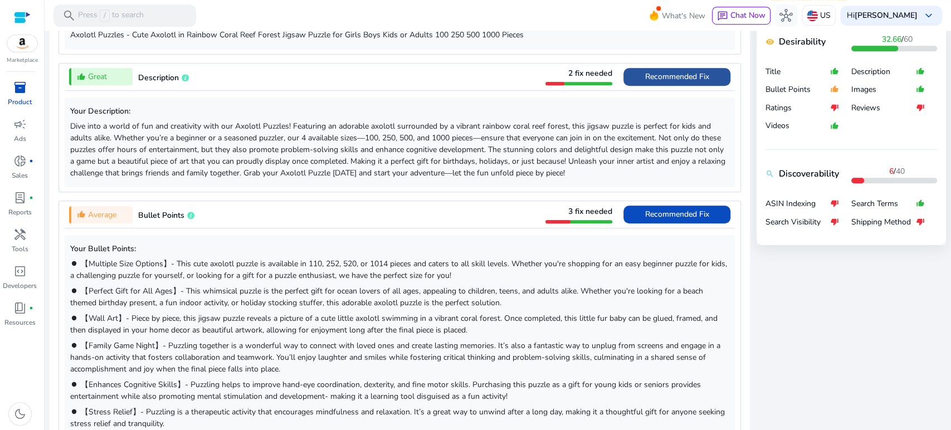
click at [647, 80] on span "Recommended Fix" at bounding box center [677, 76] width 64 height 11
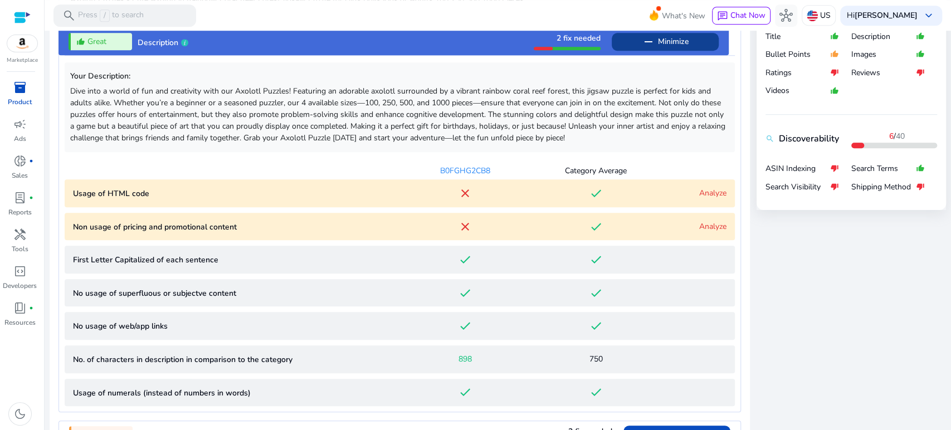
scroll to position [584, 0]
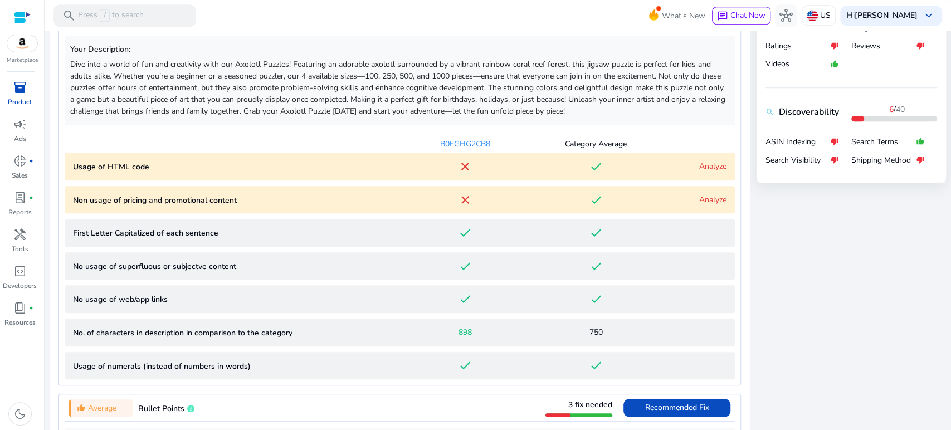
drag, startPoint x: 604, startPoint y: 259, endPoint x: 597, endPoint y: 208, distance: 51.8
click at [604, 257] on content "No usage of superfluous or subjectve content done done" at bounding box center [400, 266] width 670 height 28
click at [593, 199] on mat-icon "done" at bounding box center [595, 199] width 13 height 13
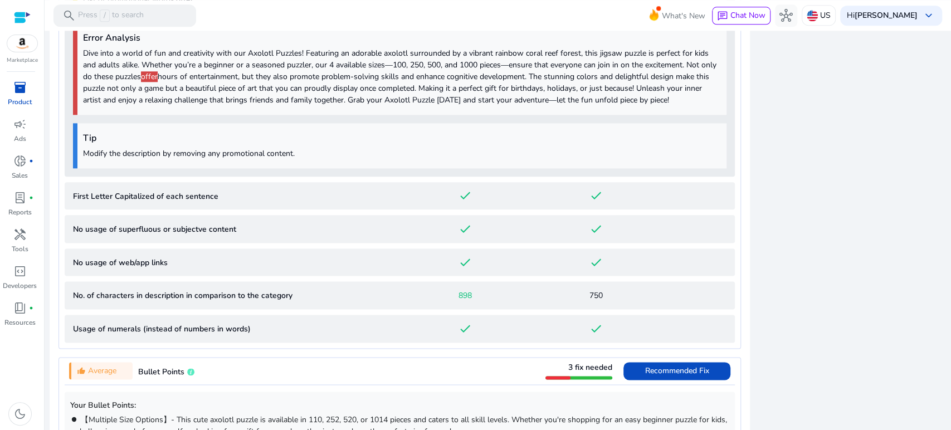
scroll to position [666, 0]
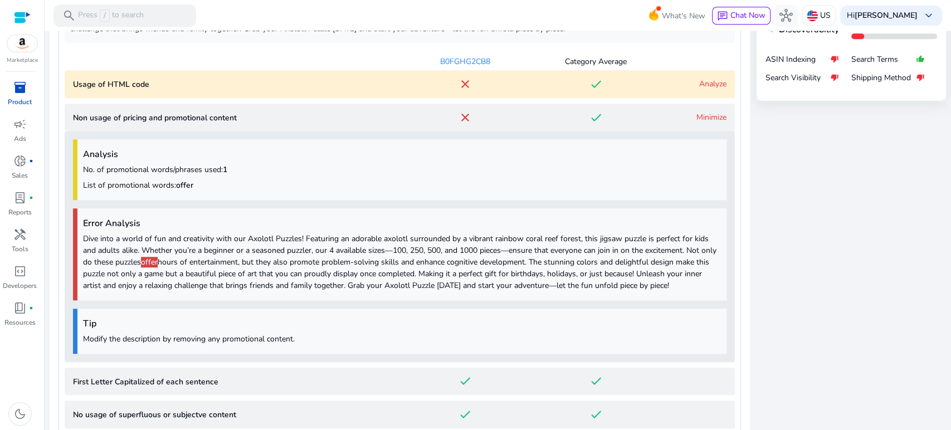
click at [700, 114] on link "Minimize" at bounding box center [711, 117] width 30 height 11
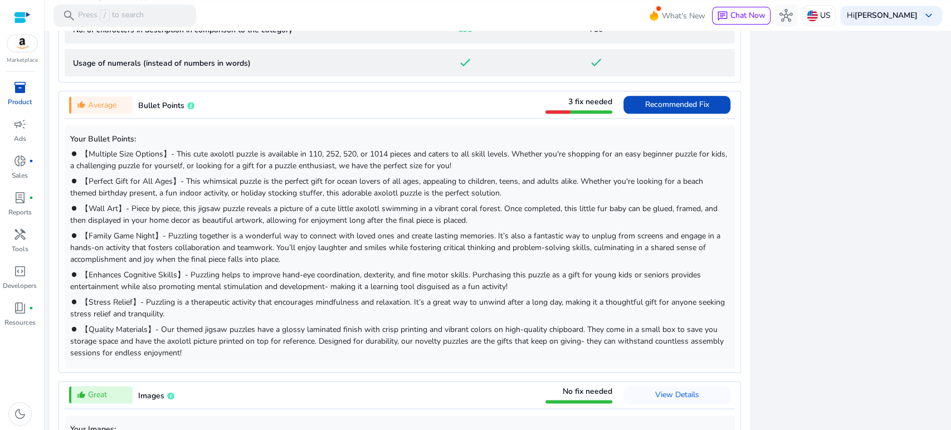
scroll to position [913, 0]
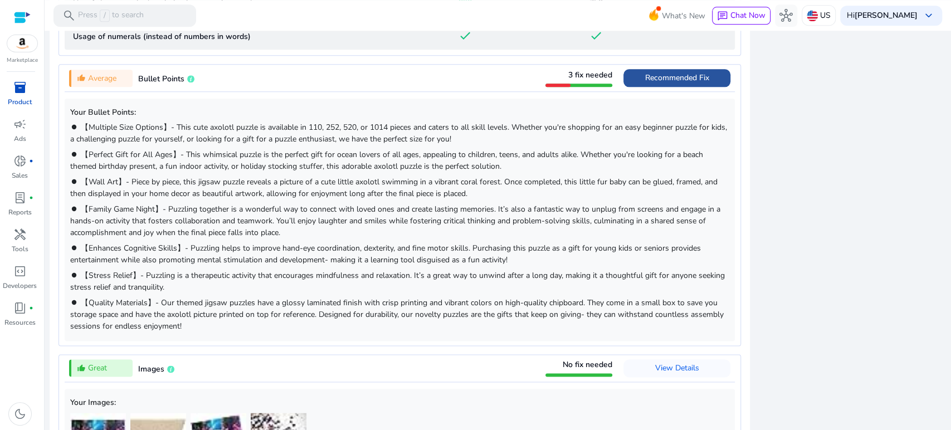
click at [684, 80] on span "Recommended Fix" at bounding box center [677, 77] width 64 height 11
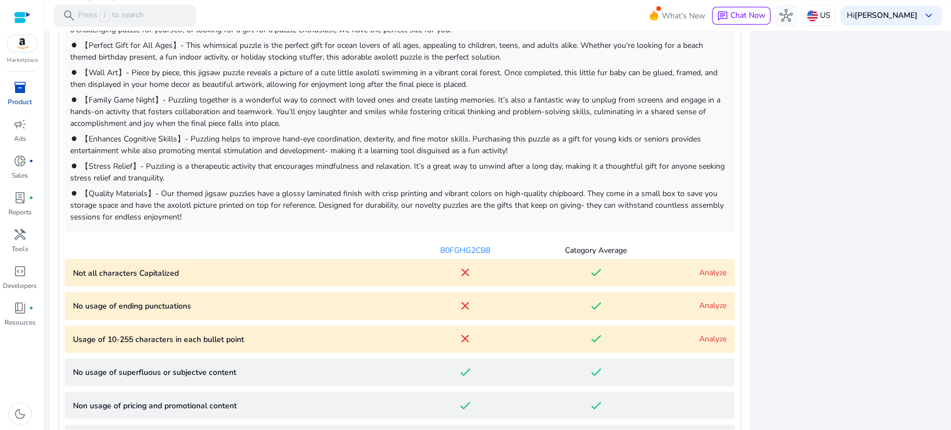
scroll to position [722, 0]
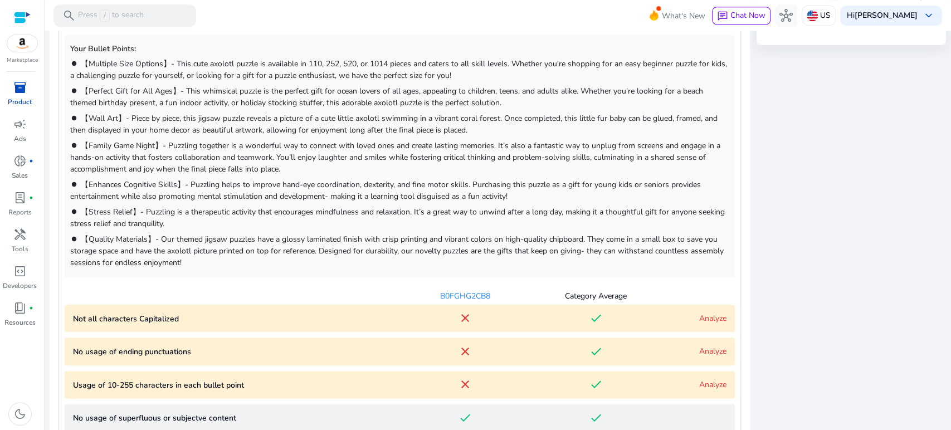
click at [661, 316] on div "Analyze" at bounding box center [693, 318] width 65 height 12
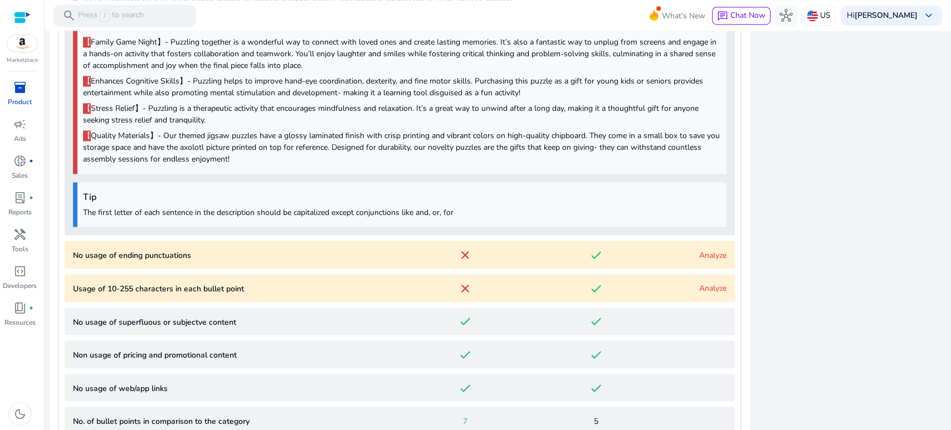
scroll to position [1211, 0]
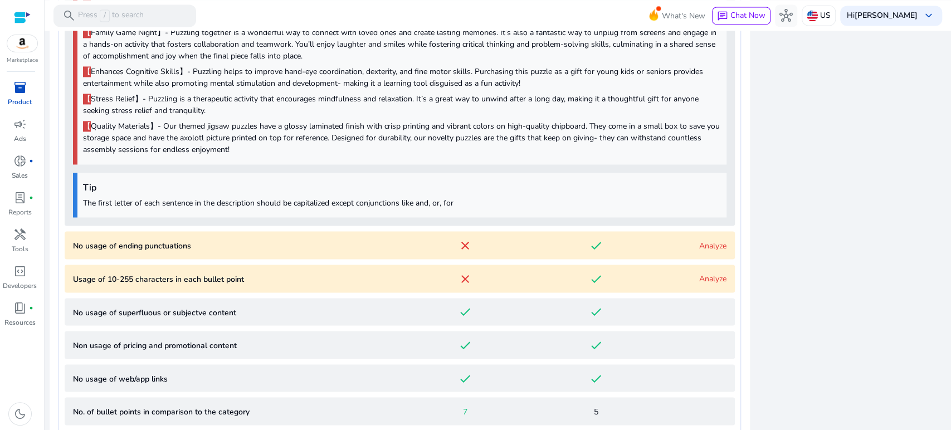
click at [548, 244] on div "done" at bounding box center [595, 244] width 131 height 13
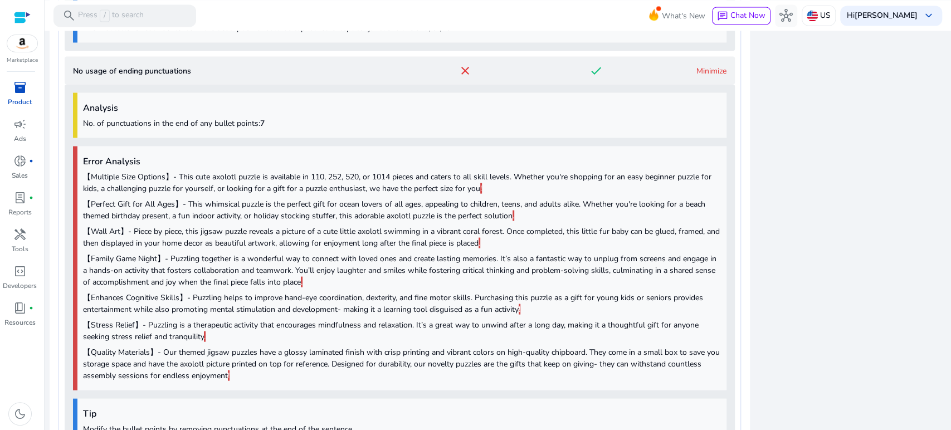
scroll to position [1318, 0]
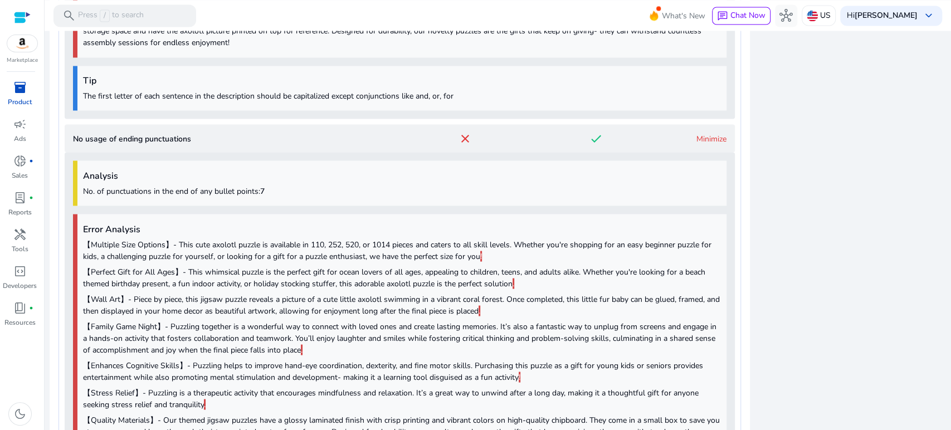
click at [710, 135] on link "Minimize" at bounding box center [711, 138] width 30 height 11
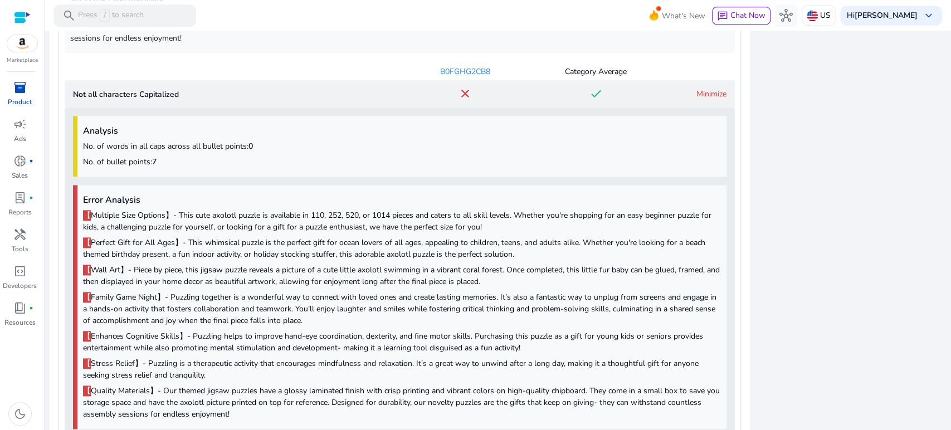
scroll to position [884, 0]
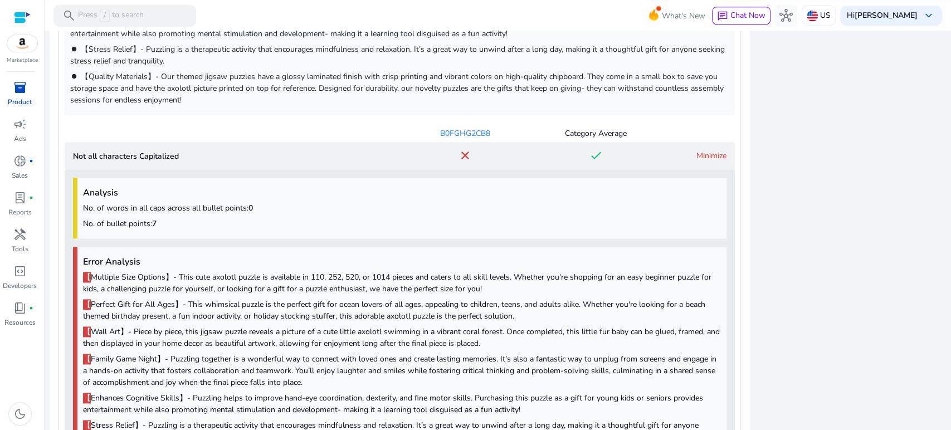
click at [706, 154] on link "Minimize" at bounding box center [711, 155] width 30 height 11
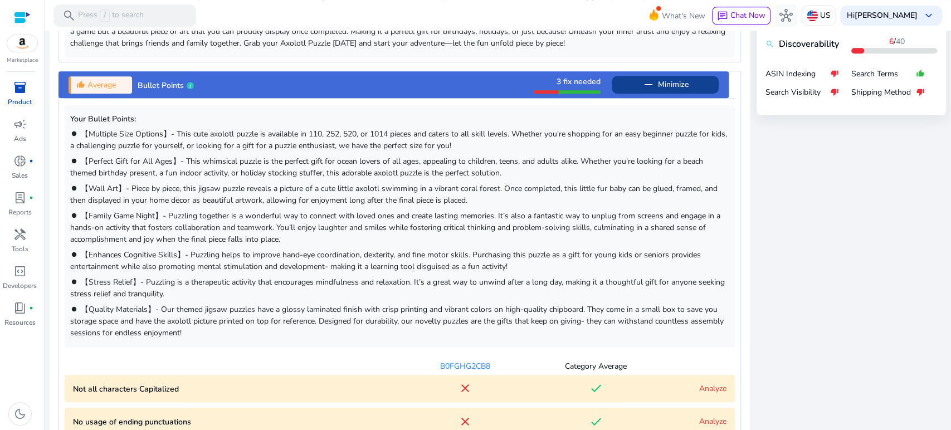
scroll to position [451, 0]
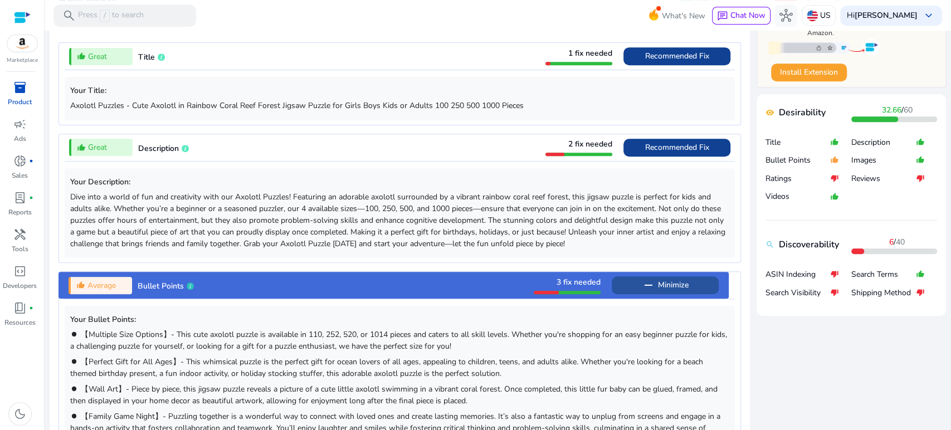
click at [668, 284] on span "Minimize" at bounding box center [673, 285] width 31 height 18
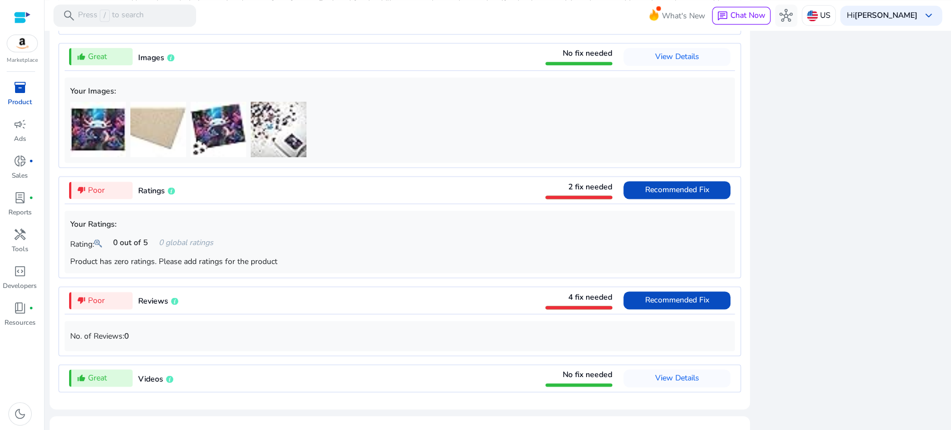
scroll to position [990, 0]
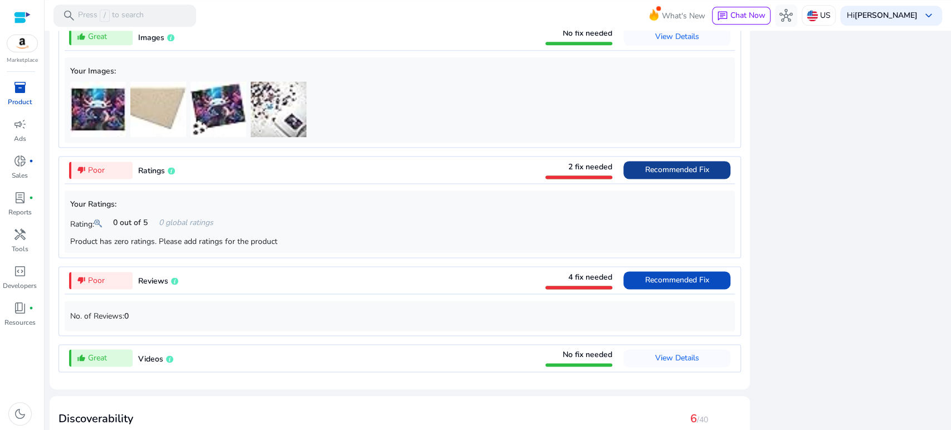
click at [657, 173] on span "Recommended Fix" at bounding box center [677, 169] width 64 height 11
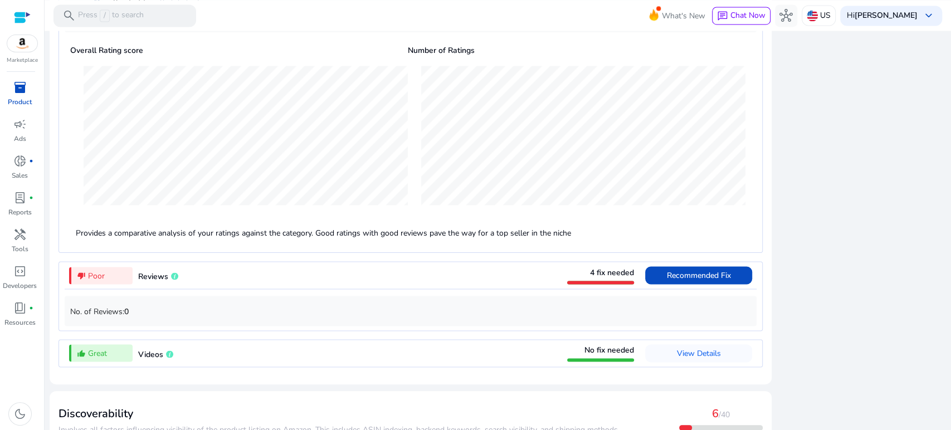
scroll to position [1211, 0]
click at [698, 279] on span "Recommended Fix" at bounding box center [699, 273] width 64 height 11
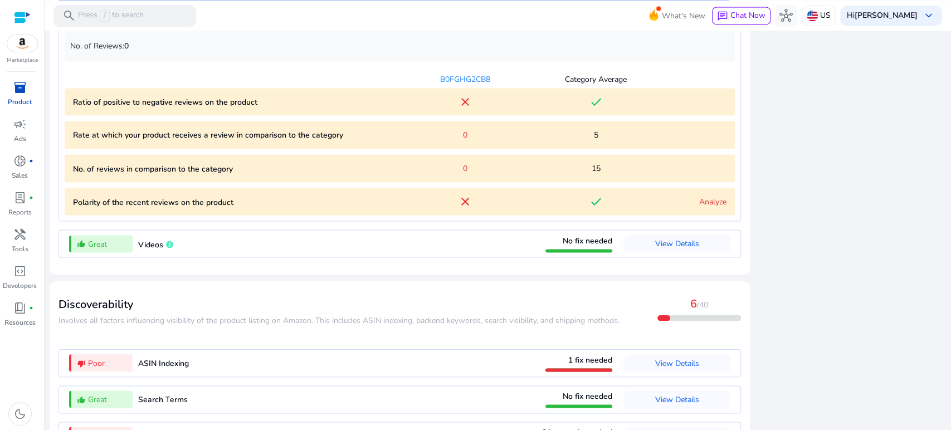
scroll to position [1198, 0]
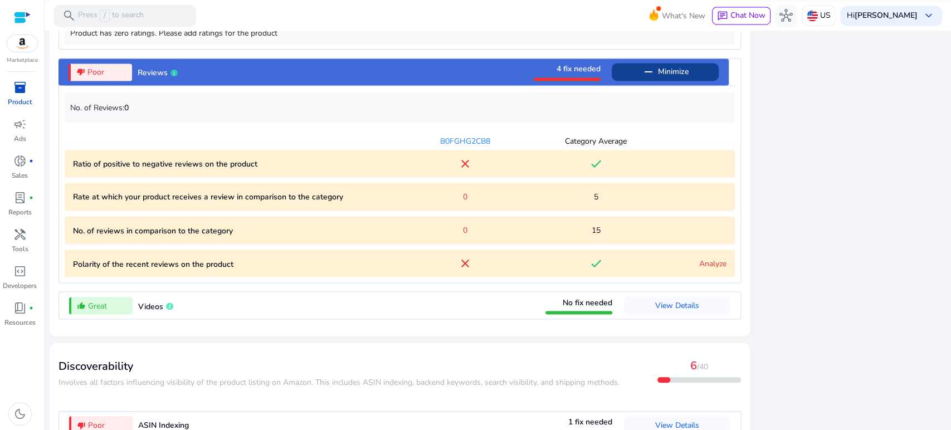
click at [580, 170] on div "done" at bounding box center [595, 163] width 131 height 13
click at [595, 163] on mat-icon "done" at bounding box center [595, 163] width 13 height 13
click at [458, 163] on mat-icon "close" at bounding box center [464, 163] width 13 height 13
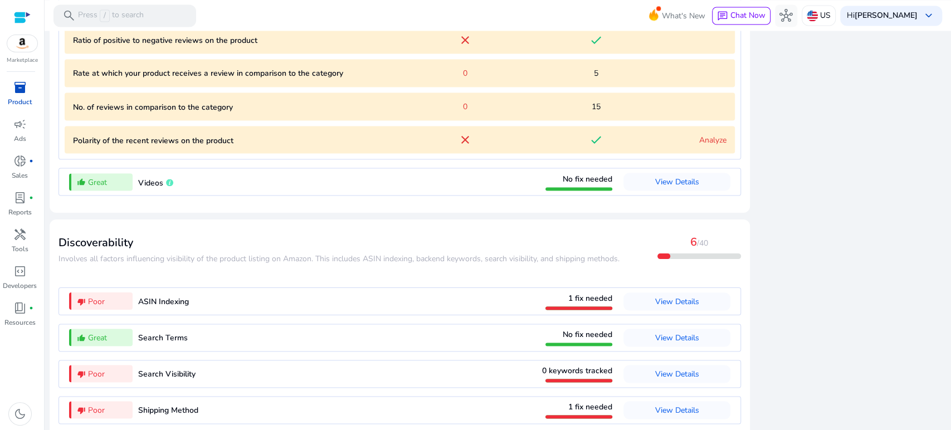
scroll to position [1340, 0]
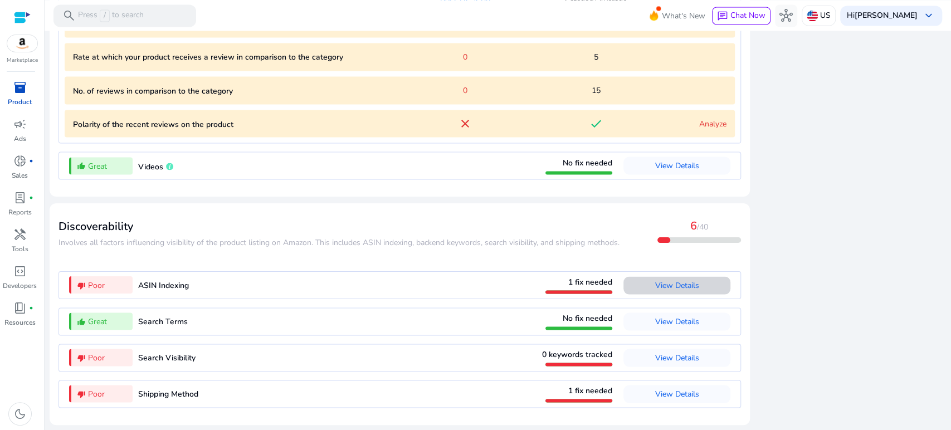
click at [675, 282] on span "View Details" at bounding box center [677, 285] width 44 height 11
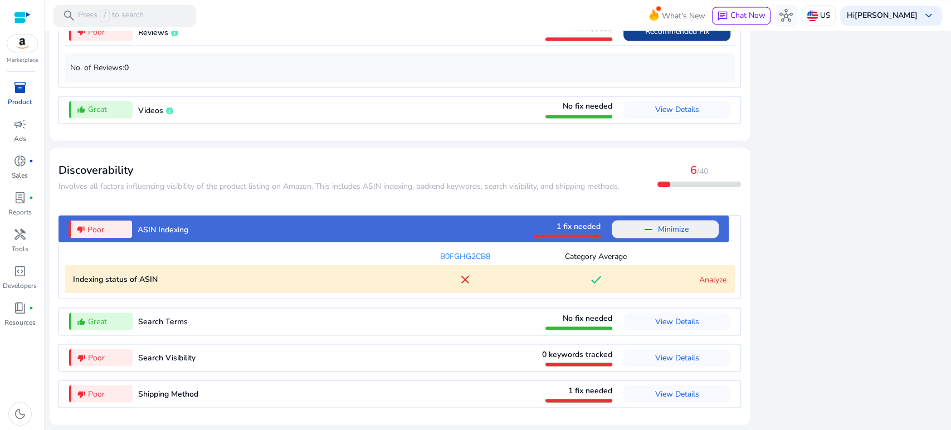
click at [570, 231] on span "1 fix needed" at bounding box center [578, 226] width 44 height 11
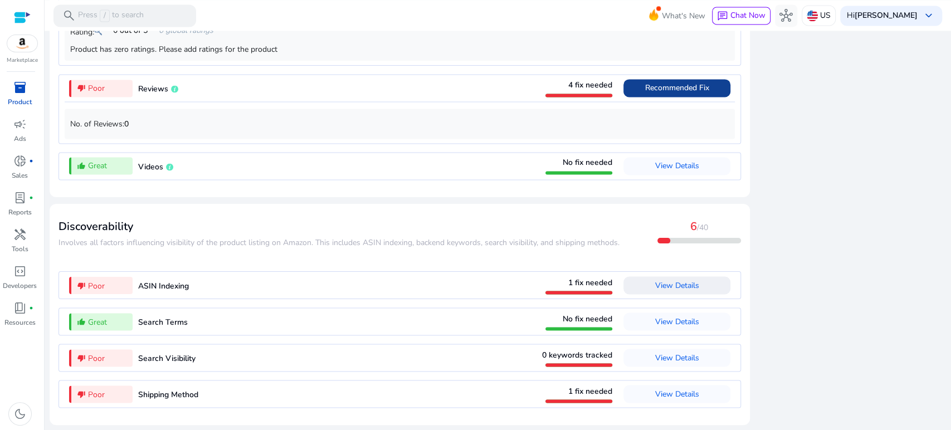
scroll to position [1185, 0]
click at [655, 284] on span "View Details" at bounding box center [677, 285] width 44 height 11
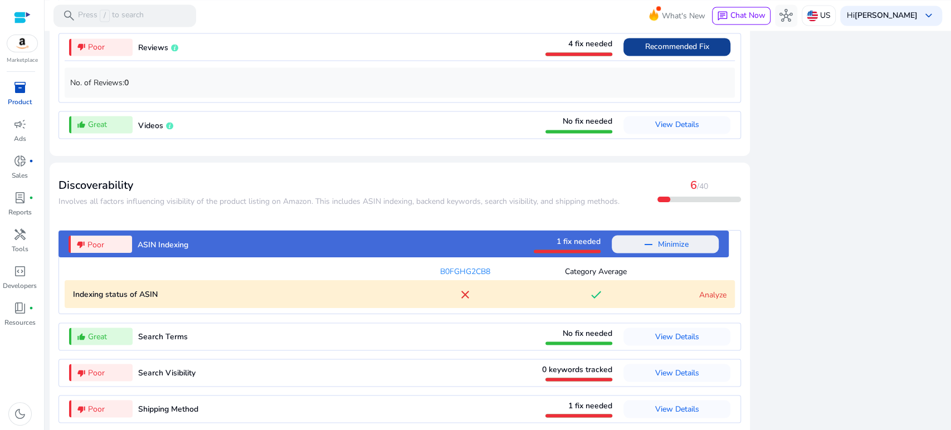
scroll to position [1240, 0]
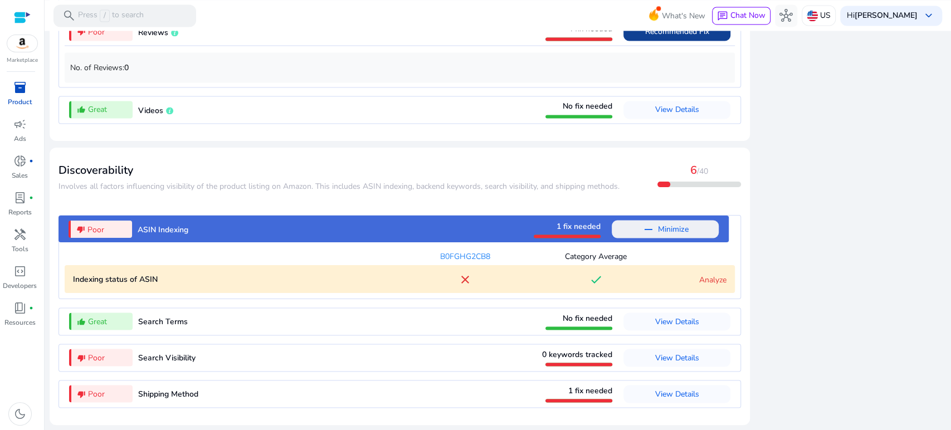
click at [706, 278] on link "Analyze" at bounding box center [712, 279] width 27 height 11
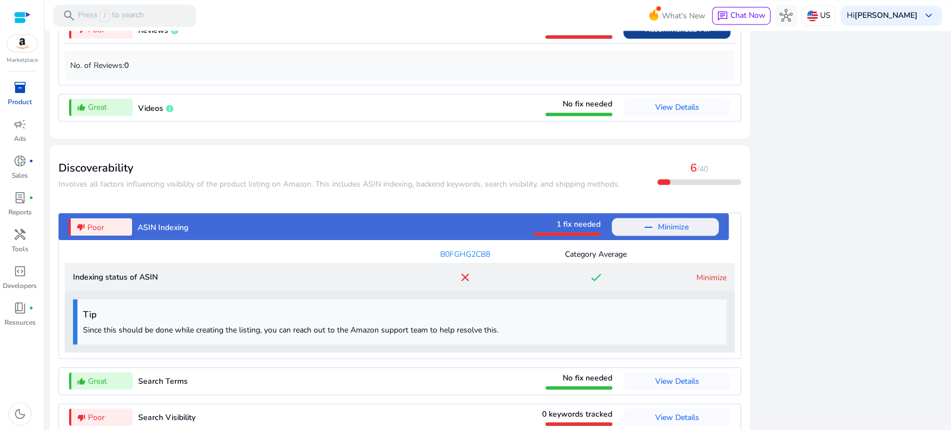
scroll to position [1302, 0]
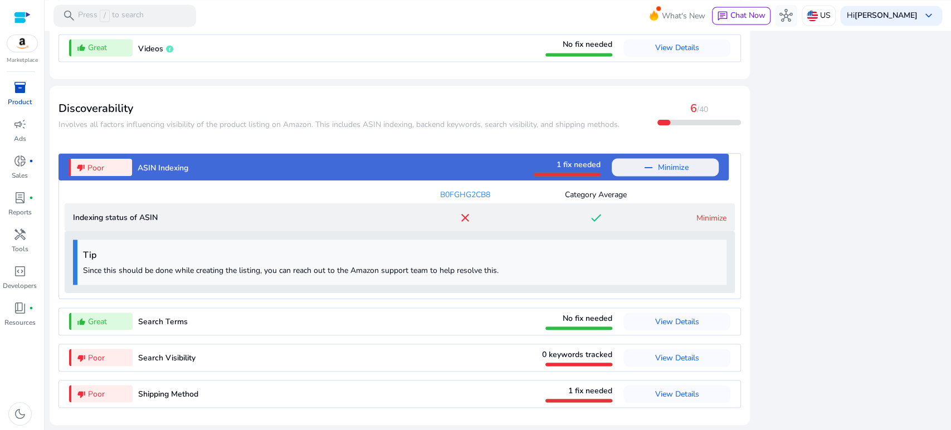
click at [701, 214] on link "Minimize" at bounding box center [711, 217] width 30 height 11
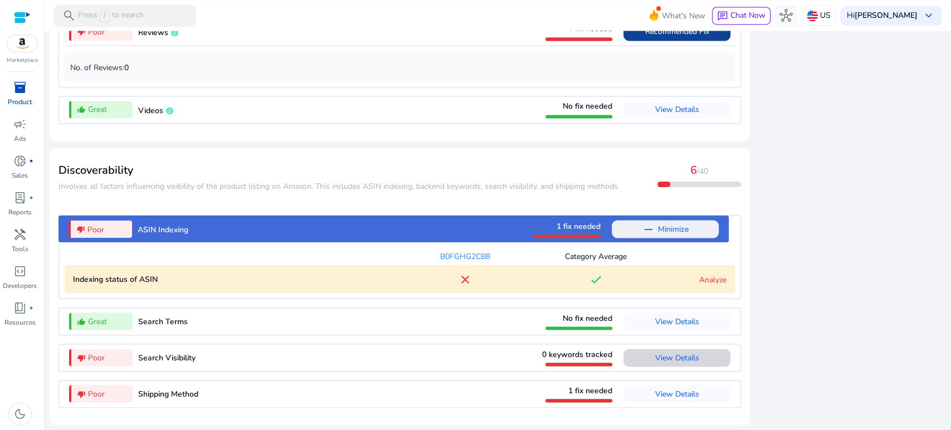
click at [668, 356] on span "View Details" at bounding box center [677, 357] width 44 height 11
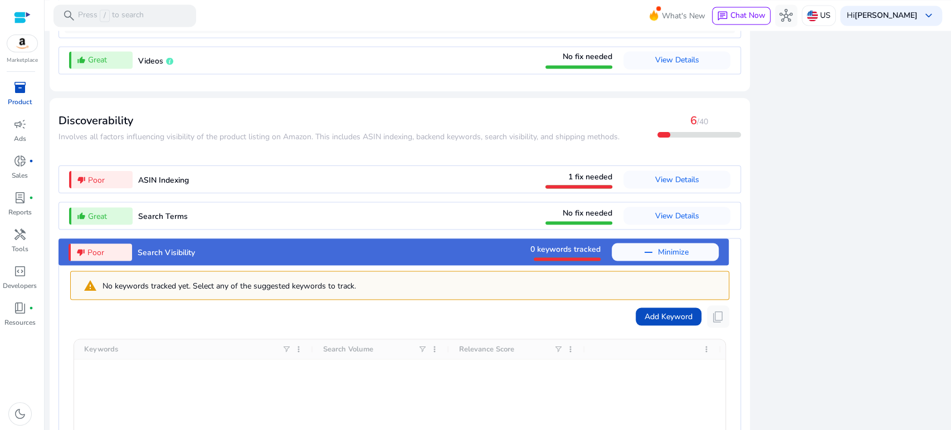
scroll to position [1475, 0]
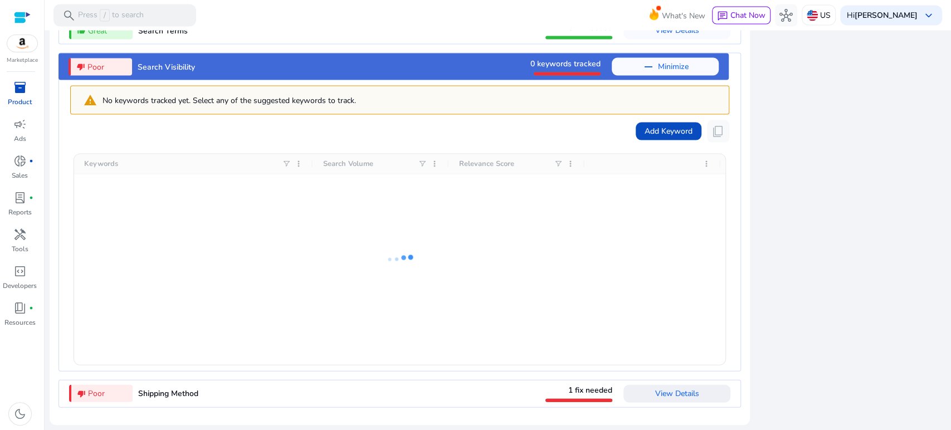
click at [683, 396] on span "View Details" at bounding box center [677, 393] width 44 height 11
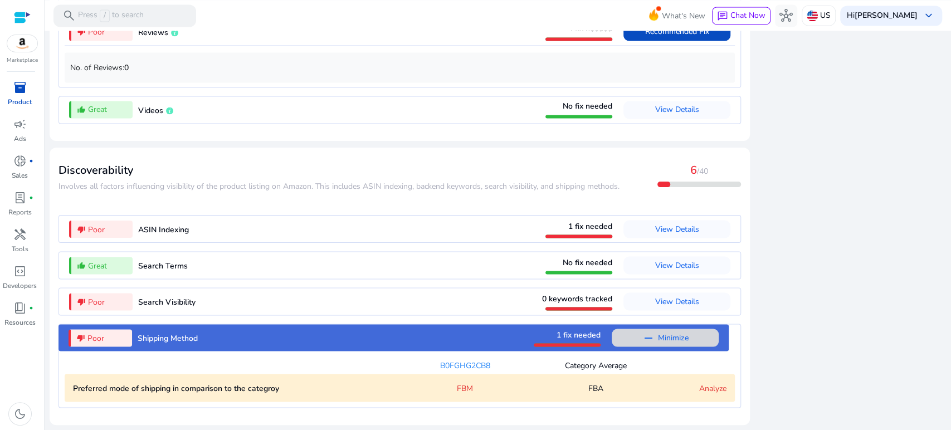
scroll to position [1240, 0]
click at [643, 339] on mat-icon "remove" at bounding box center [648, 337] width 13 height 13
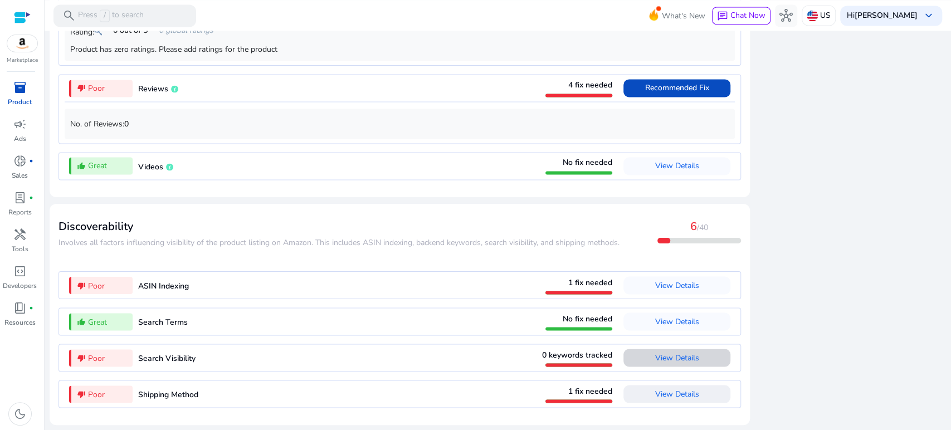
click at [661, 357] on span "View Details" at bounding box center [677, 357] width 44 height 11
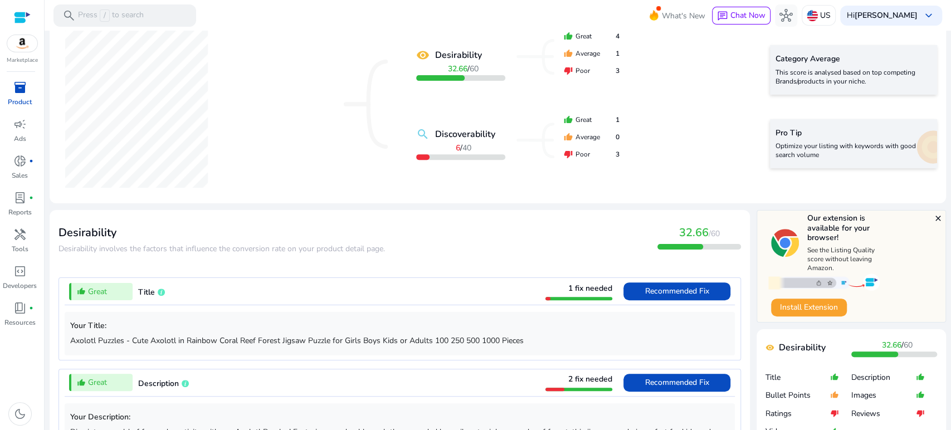
scroll to position [237, 0]
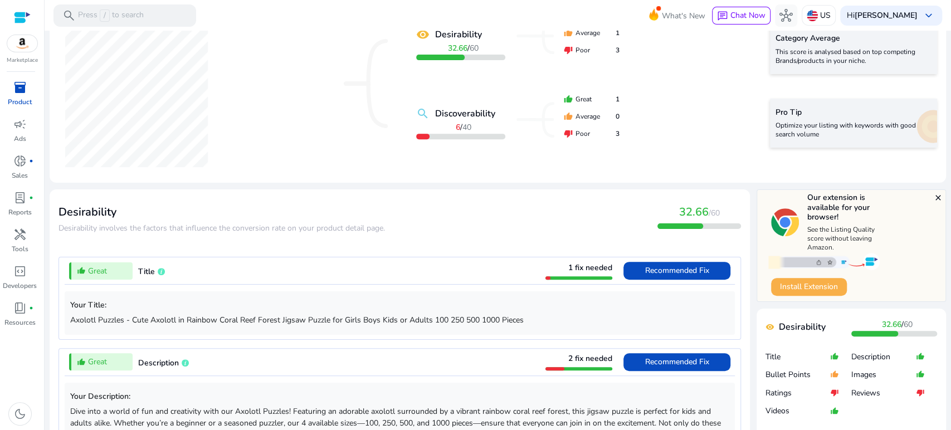
click at [800, 284] on span "Install Extension" at bounding box center [809, 287] width 58 height 12
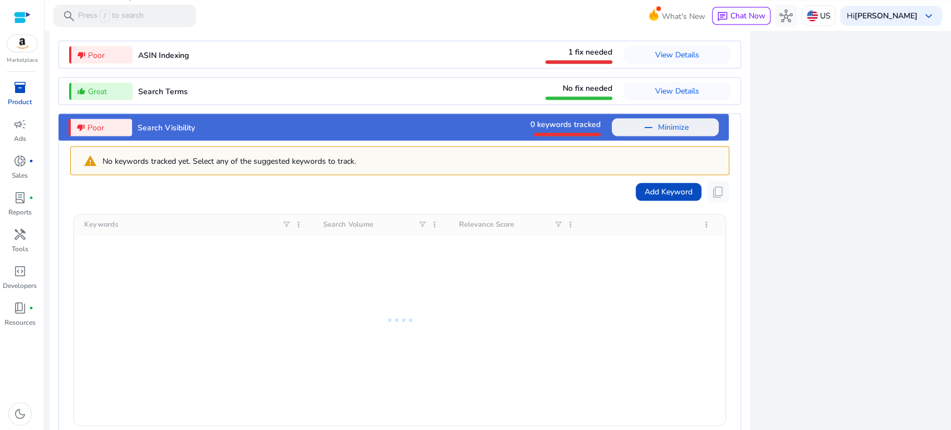
scroll to position [1475, 0]
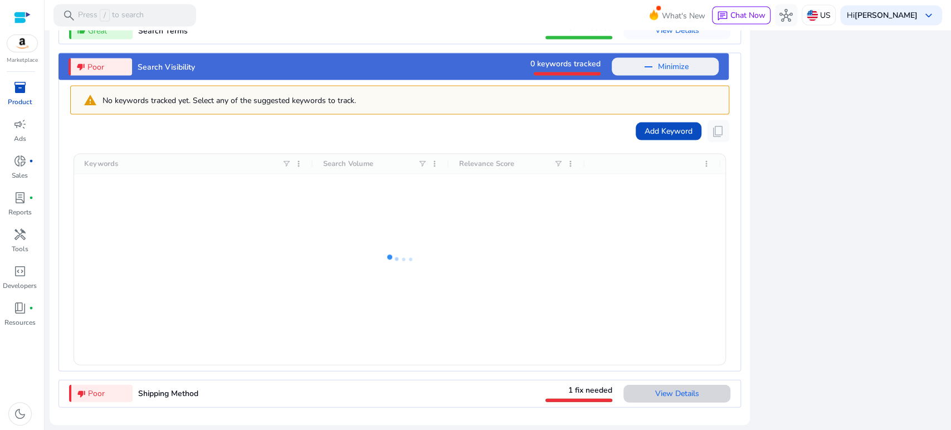
click at [687, 394] on span "View Details" at bounding box center [677, 393] width 44 height 11
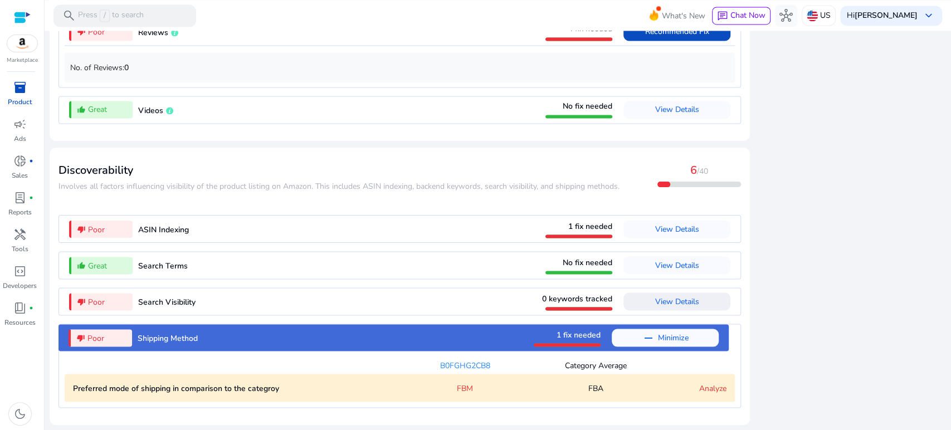
click at [642, 338] on mat-icon "remove" at bounding box center [648, 337] width 13 height 13
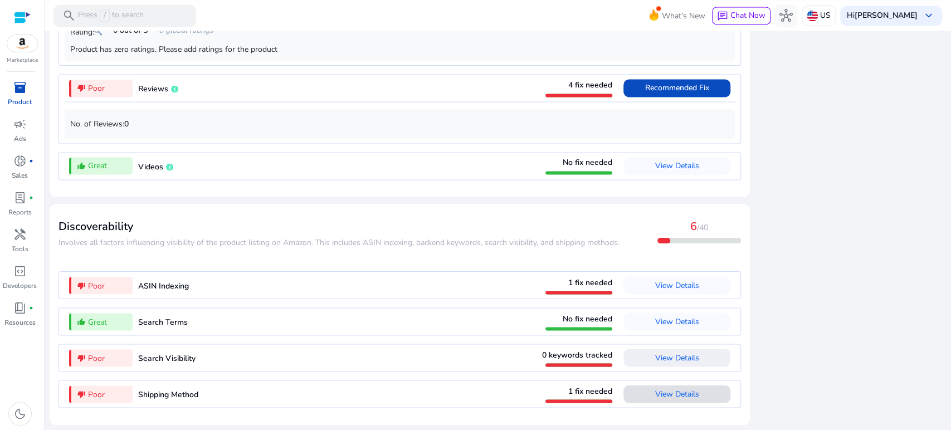
scroll to position [1185, 0]
click at [641, 357] on span at bounding box center [676, 357] width 107 height 27
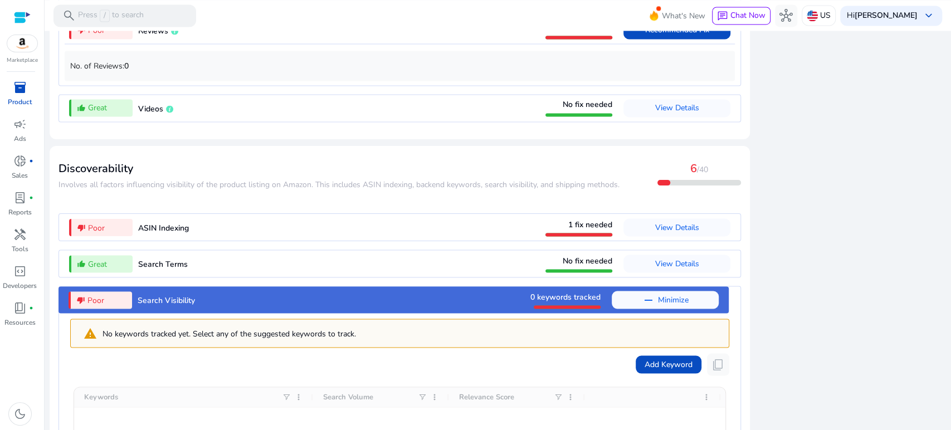
scroll to position [1475, 0]
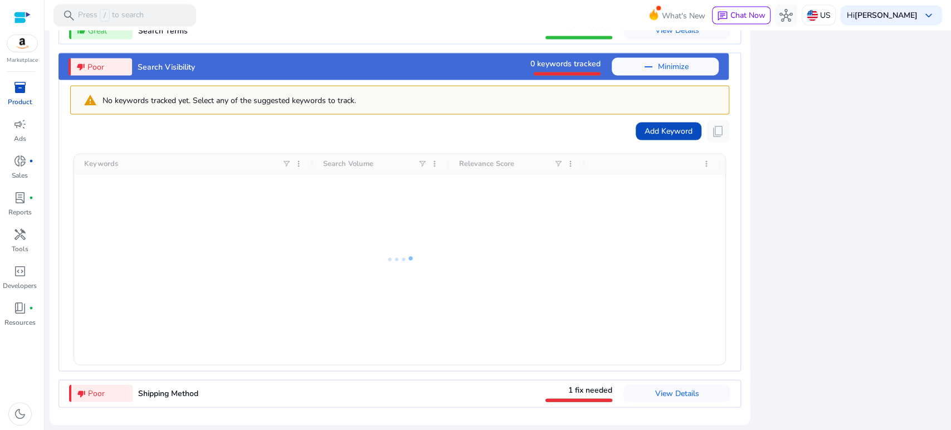
click at [96, 72] on span "Poor" at bounding box center [95, 67] width 17 height 12
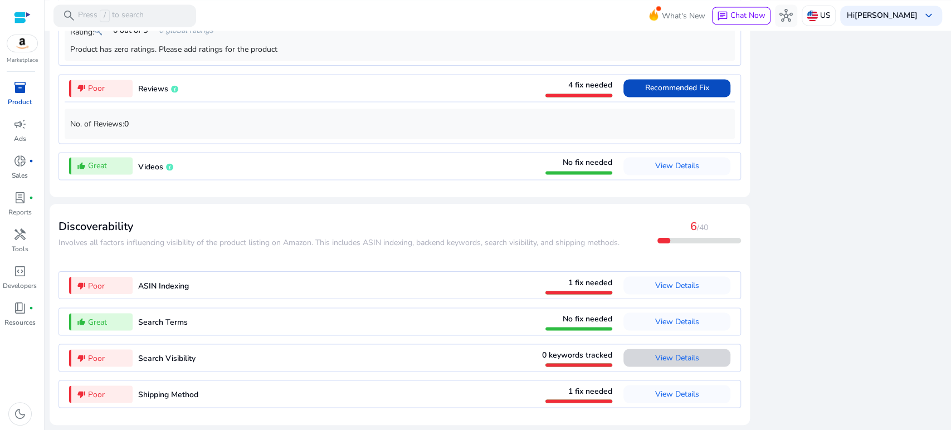
click at [628, 355] on span at bounding box center [676, 357] width 107 height 27
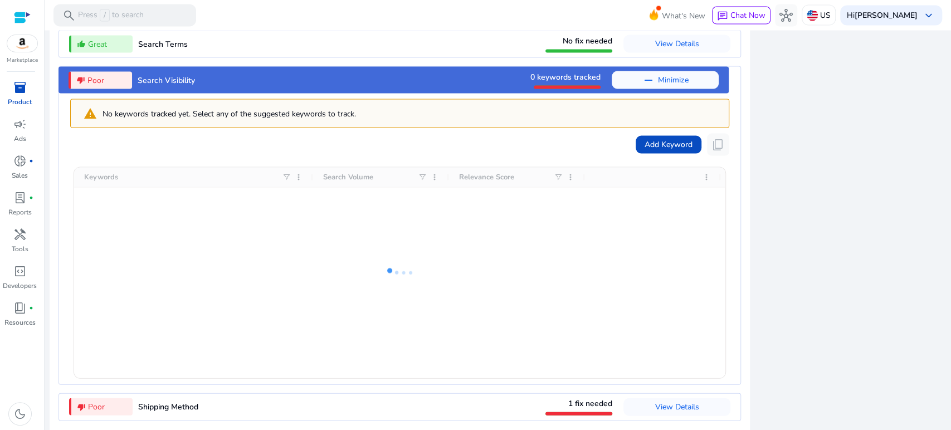
scroll to position [1475, 0]
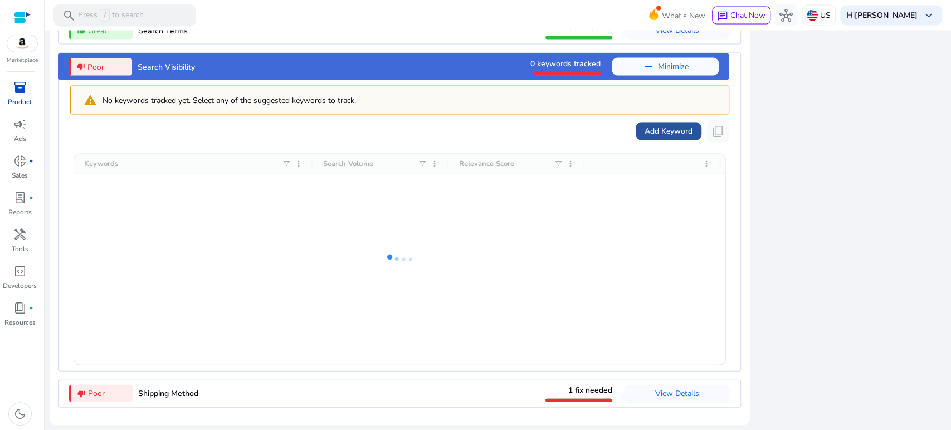
click at [662, 130] on span "Add Keyword" at bounding box center [668, 131] width 48 height 12
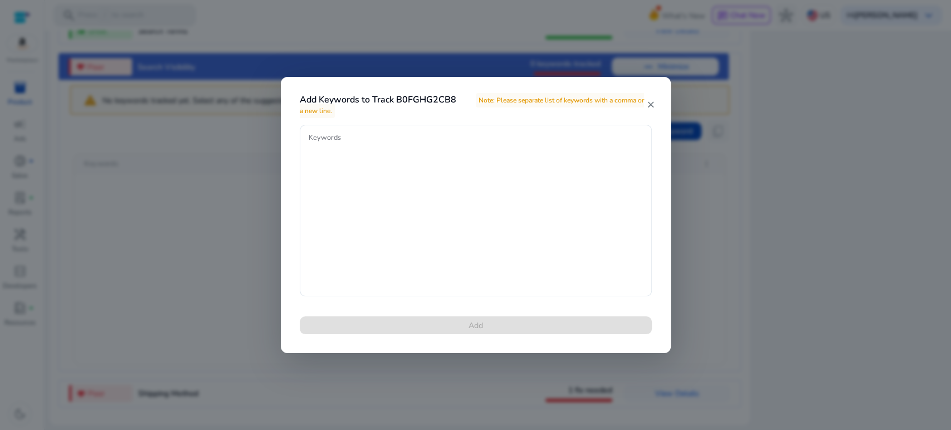
click at [650, 103] on mat-icon "close" at bounding box center [650, 105] width 9 height 10
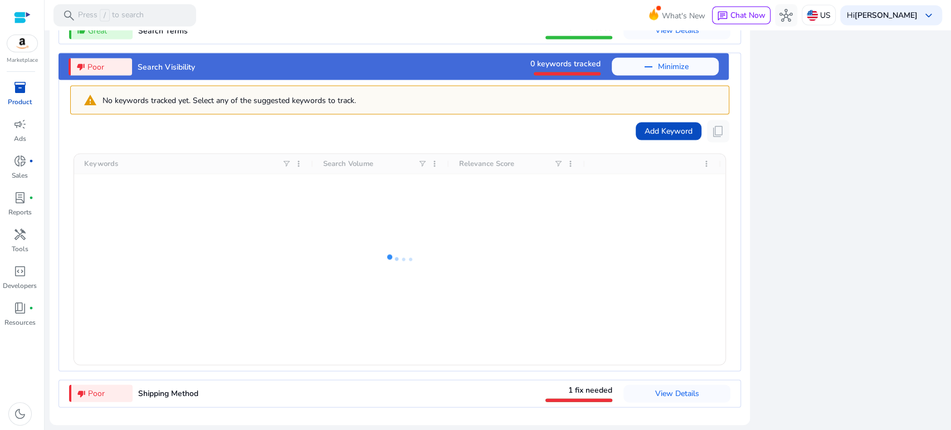
click at [713, 133] on app-icon-holder "content_copy" at bounding box center [718, 131] width 22 height 22
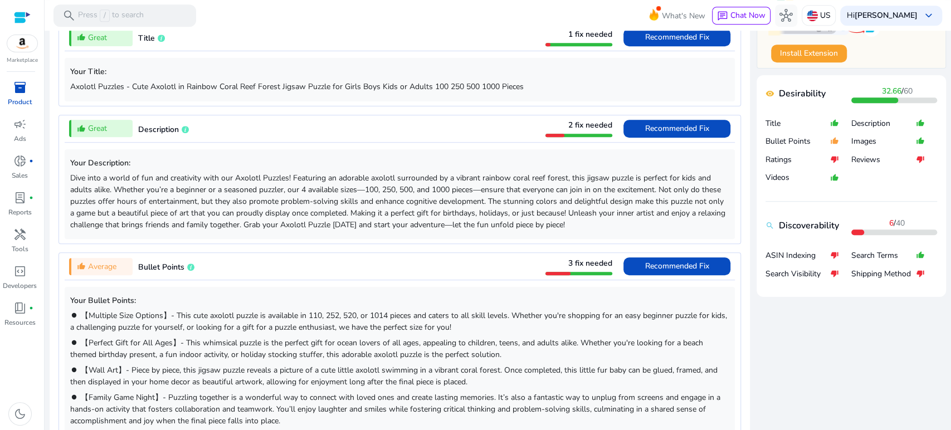
scroll to position [495, 0]
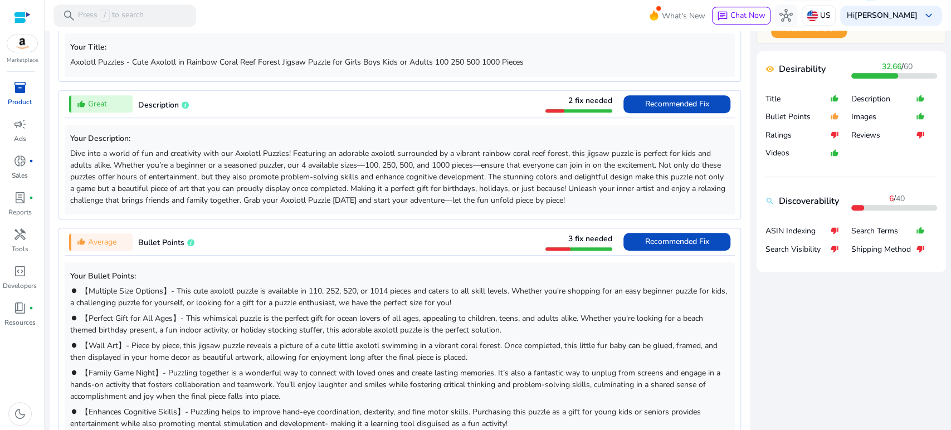
click at [773, 231] on p "ASIN Indexing" at bounding box center [797, 231] width 65 height 11
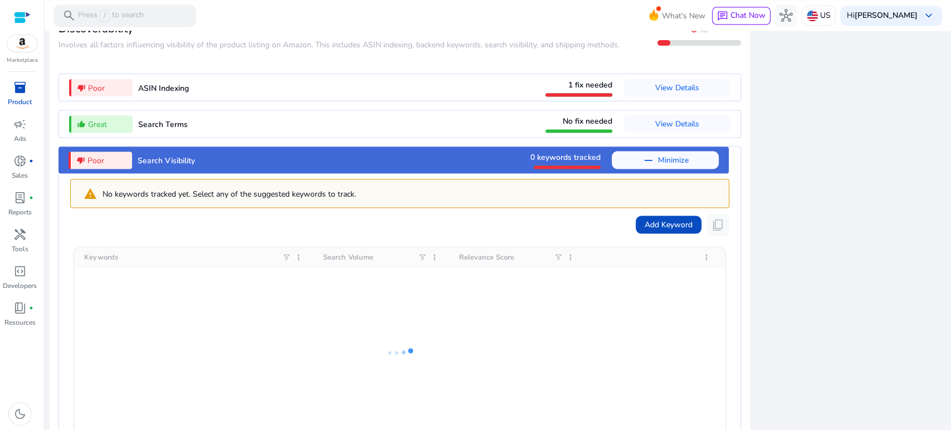
scroll to position [1351, 0]
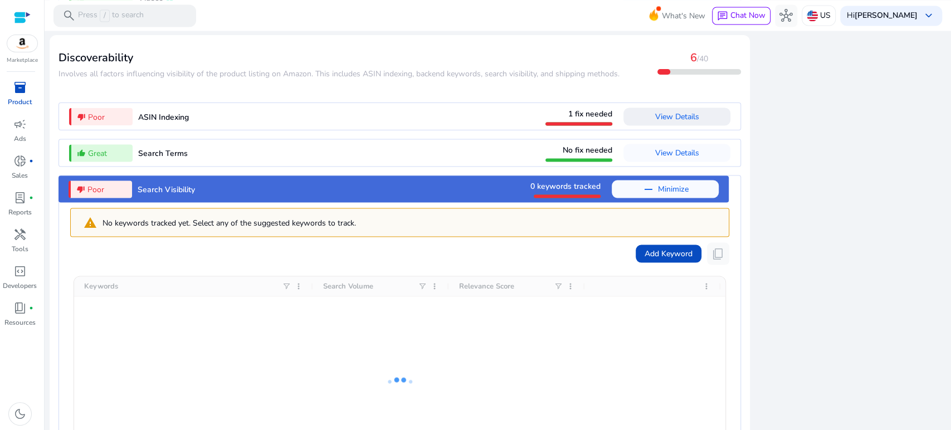
click at [679, 120] on span "View Details" at bounding box center [677, 116] width 44 height 11
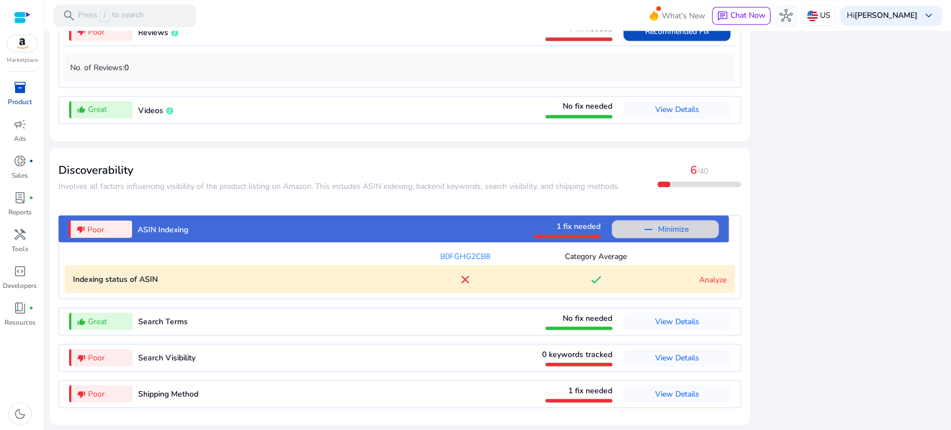
scroll to position [1240, 0]
click at [662, 277] on div "Analyze" at bounding box center [693, 279] width 65 height 12
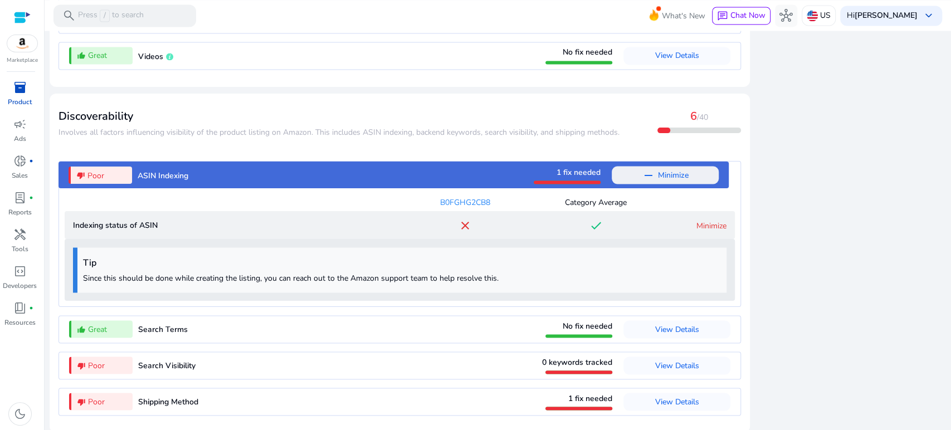
scroll to position [1302, 0]
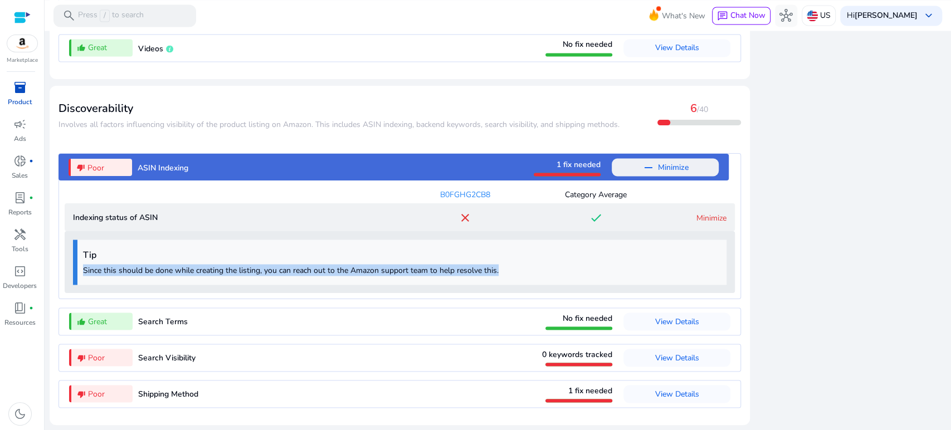
drag, startPoint x: 82, startPoint y: 269, endPoint x: 561, endPoint y: 280, distance: 479.7
click at [561, 280] on div "Tip Since this should be done while creating the listing, you can reach out to …" at bounding box center [399, 262] width 653 height 45
copy p "Since this should be done while creating the listing, you can reach out to the …"
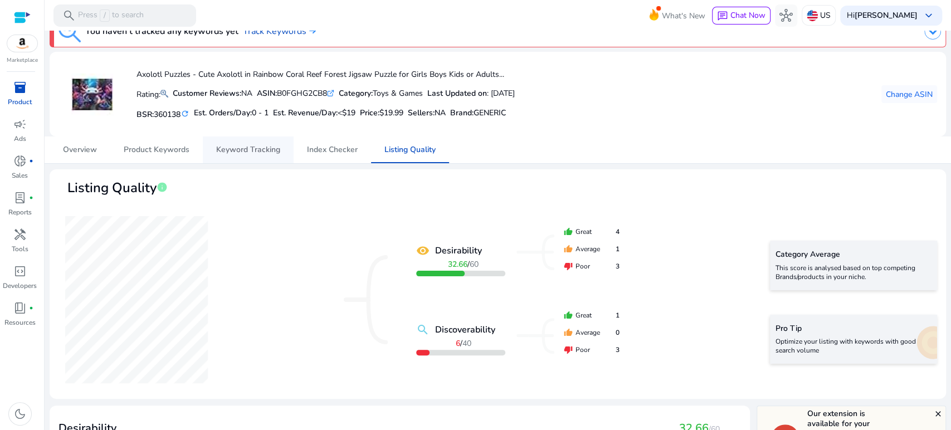
scroll to position [0, 0]
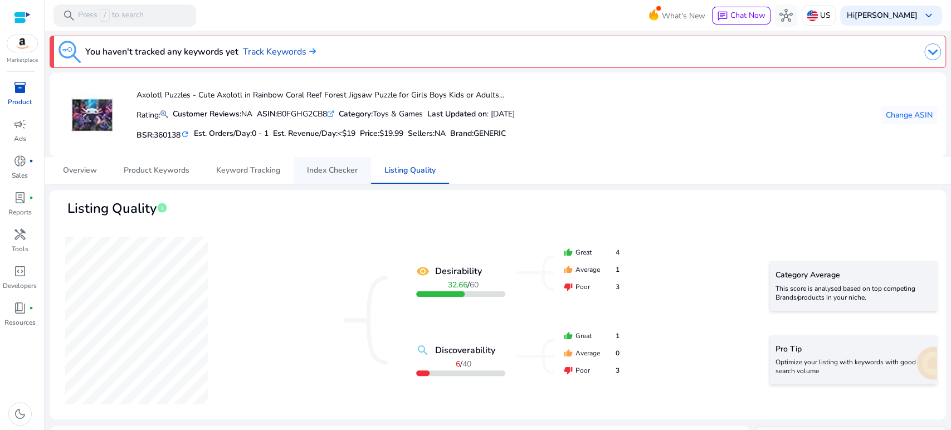
drag, startPoint x: 339, startPoint y: 166, endPoint x: 330, endPoint y: 167, distance: 9.0
click at [339, 167] on span "Index Checker" at bounding box center [332, 171] width 51 height 8
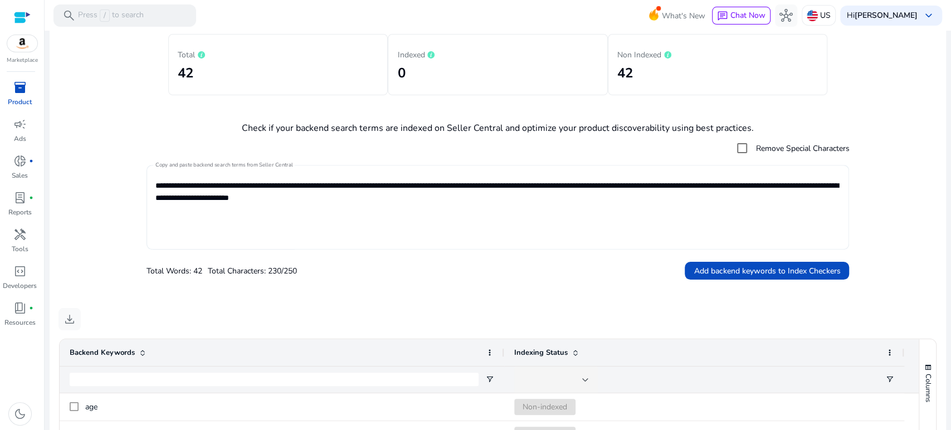
scroll to position [205, 0]
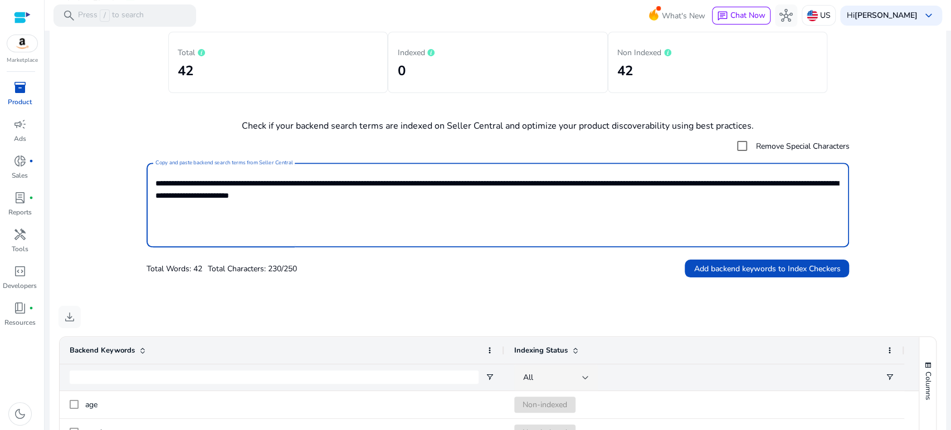
drag, startPoint x: 436, startPoint y: 199, endPoint x: 102, endPoint y: 165, distance: 335.4
click at [105, 168] on form "**********" at bounding box center [497, 206] width 878 height 143
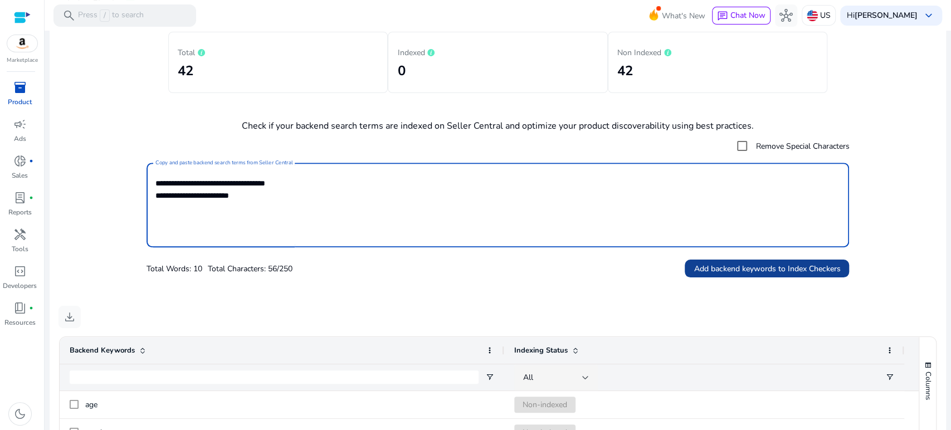
type textarea "**********"
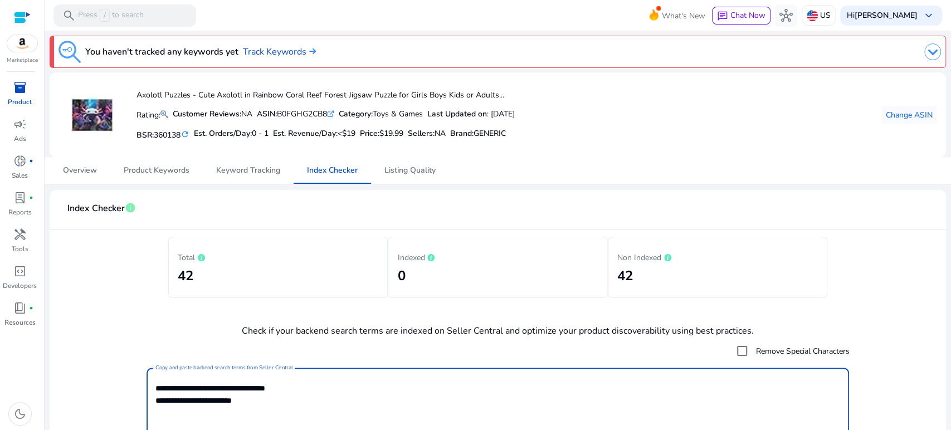
scroll to position [205, 0]
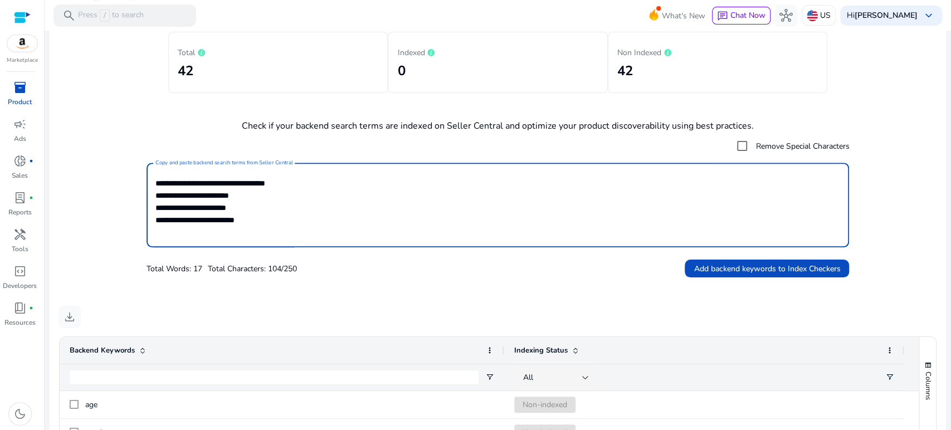
drag, startPoint x: 268, startPoint y: 221, endPoint x: 145, endPoint y: 222, distance: 123.1
click at [145, 222] on form "**********" at bounding box center [497, 206] width 878 height 143
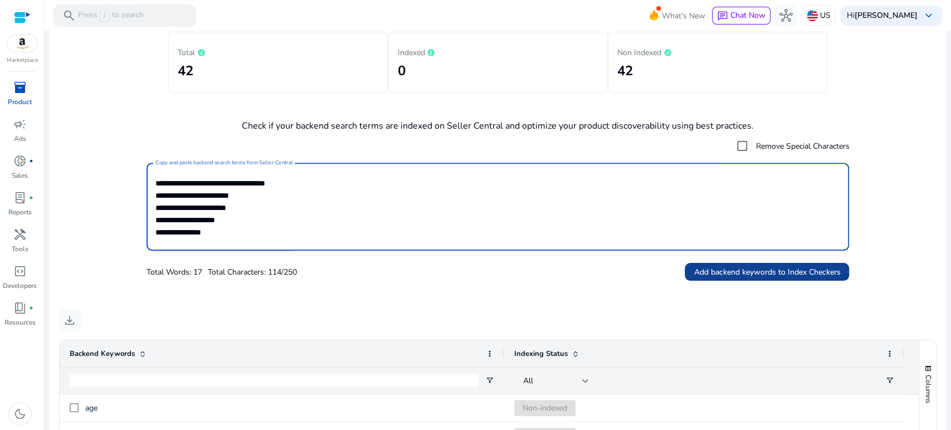
type textarea "**********"
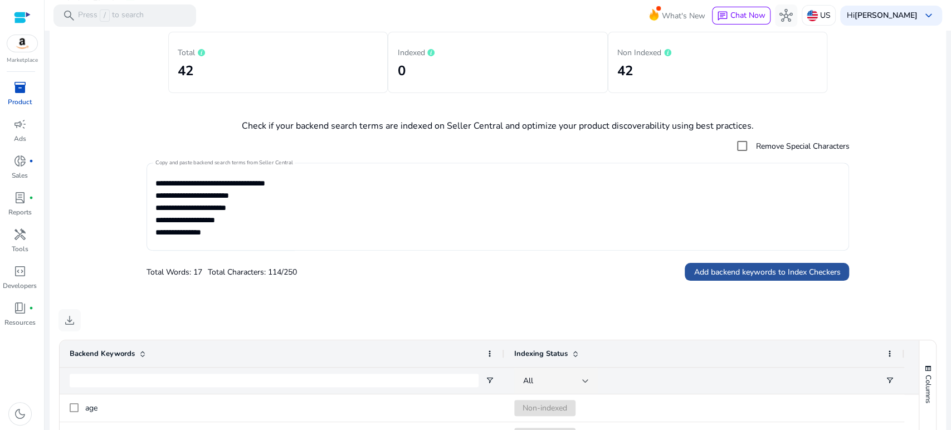
click at [726, 276] on span "Add backend keywords to Index Checkers" at bounding box center [766, 272] width 146 height 12
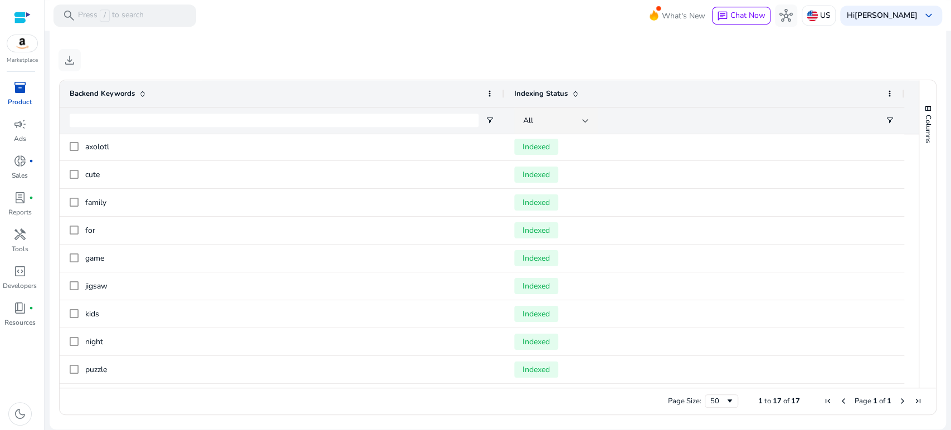
scroll to position [0, 0]
click at [67, 61] on span "download" at bounding box center [69, 59] width 13 height 13
